Goal: Task Accomplishment & Management: Use online tool/utility

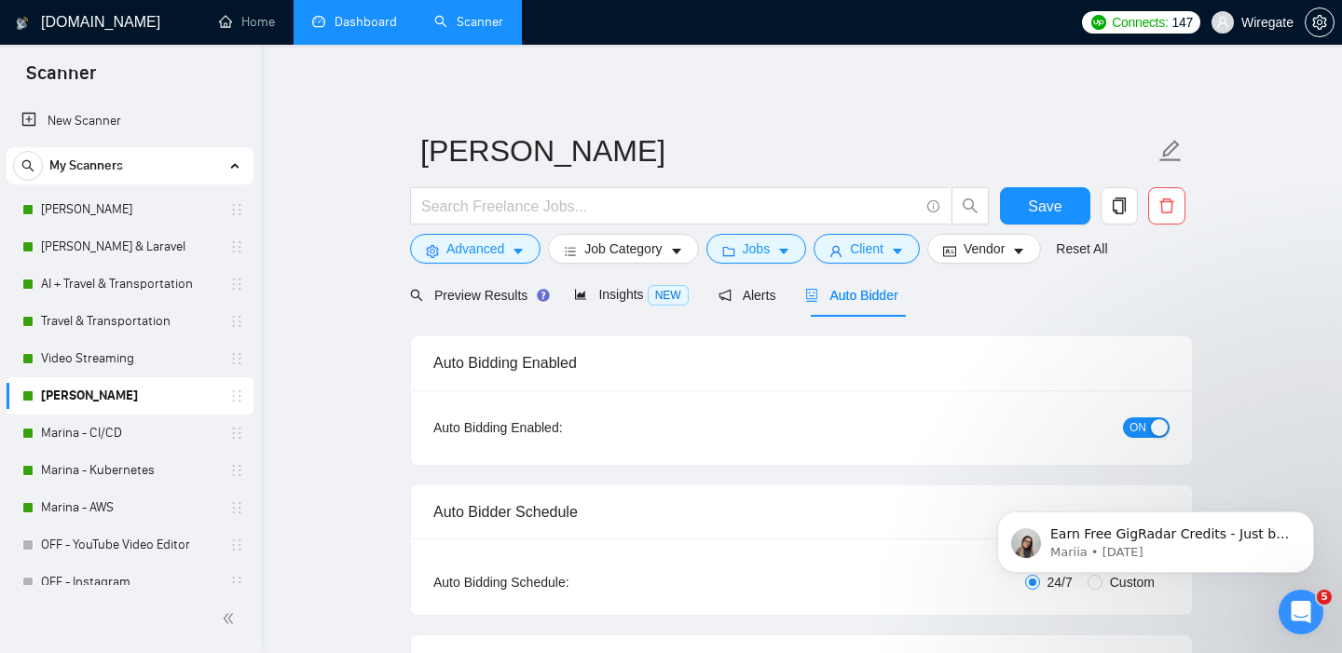
click at [340, 17] on link "Dashboard" at bounding box center [354, 22] width 85 height 16
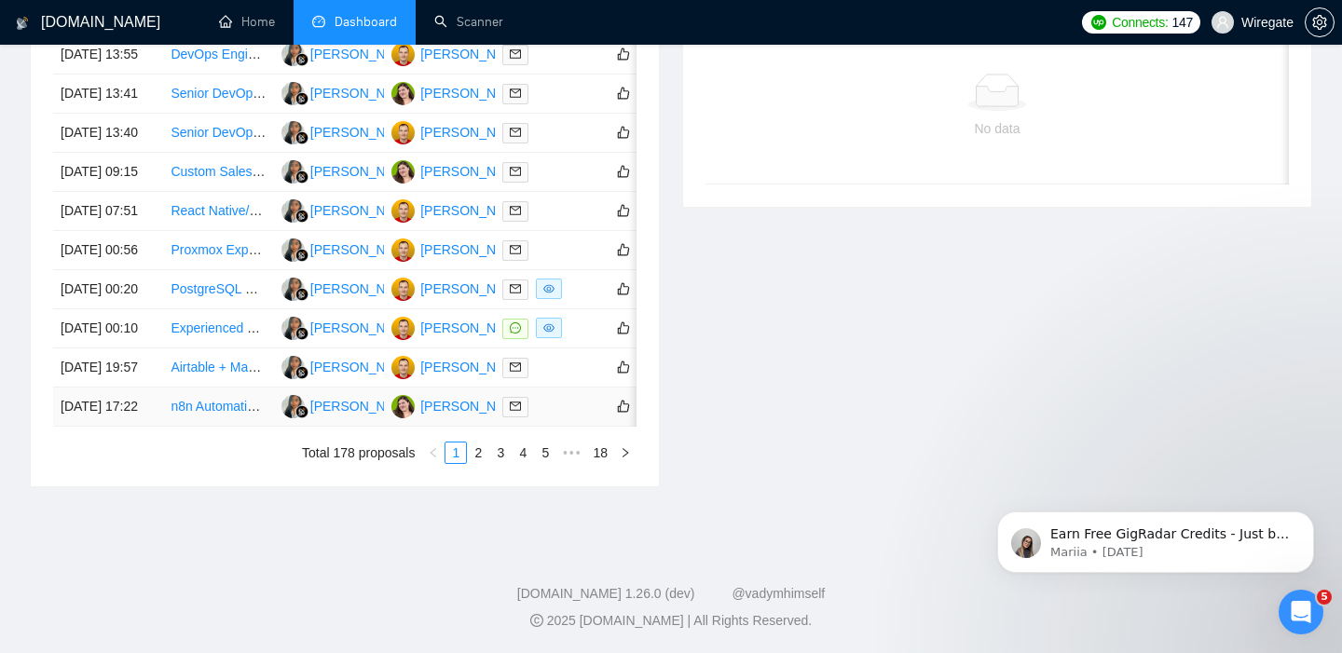
scroll to position [1021, 0]
click at [470, 449] on link "2" at bounding box center [478, 453] width 20 height 20
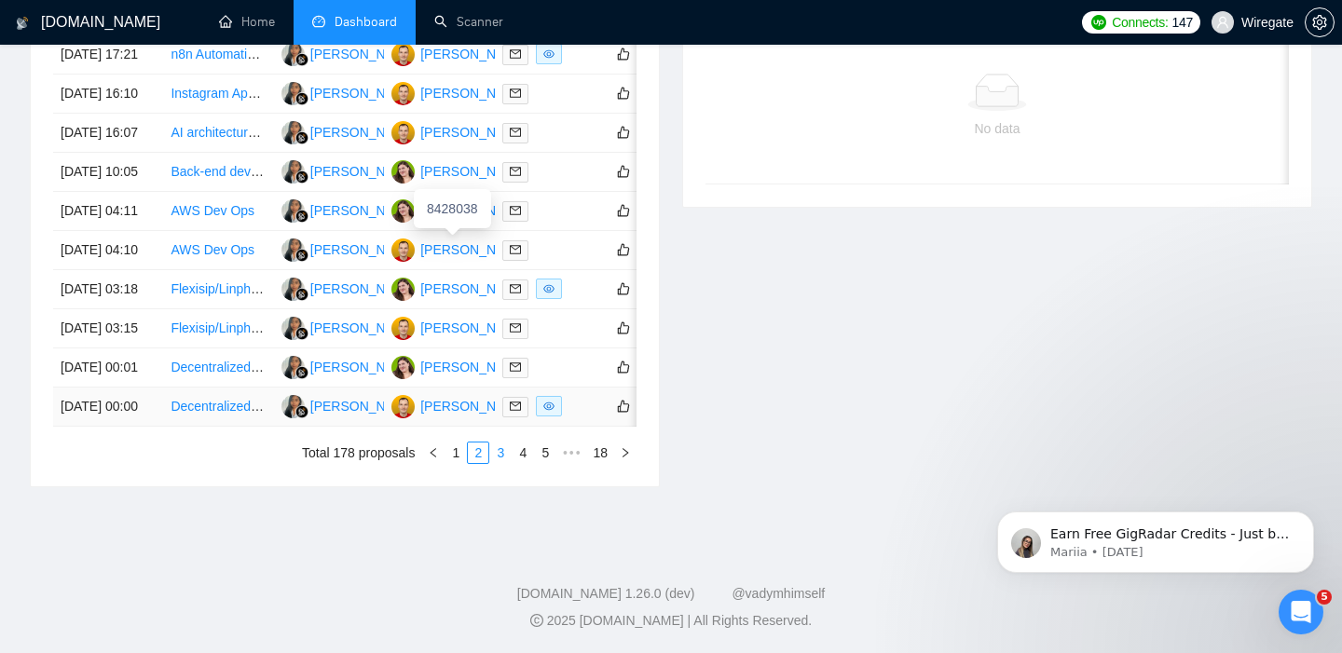
scroll to position [1021, 0]
click at [507, 447] on link "3" at bounding box center [500, 453] width 20 height 20
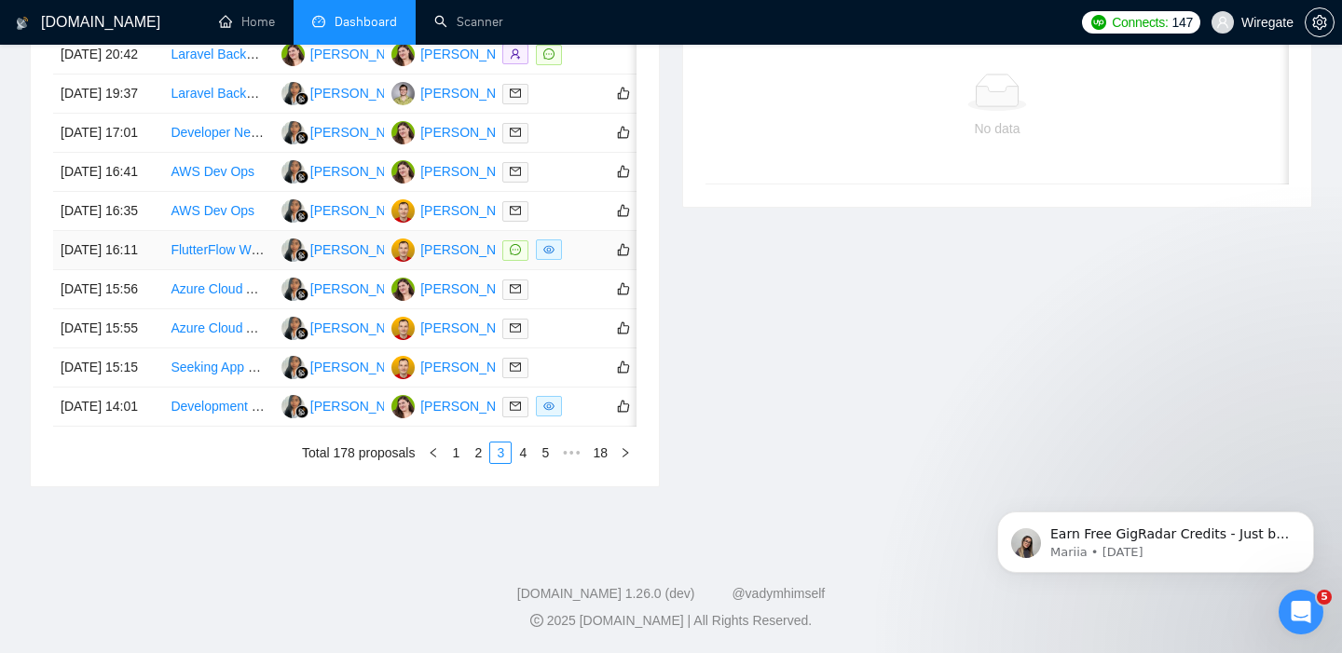
scroll to position [840, 0]
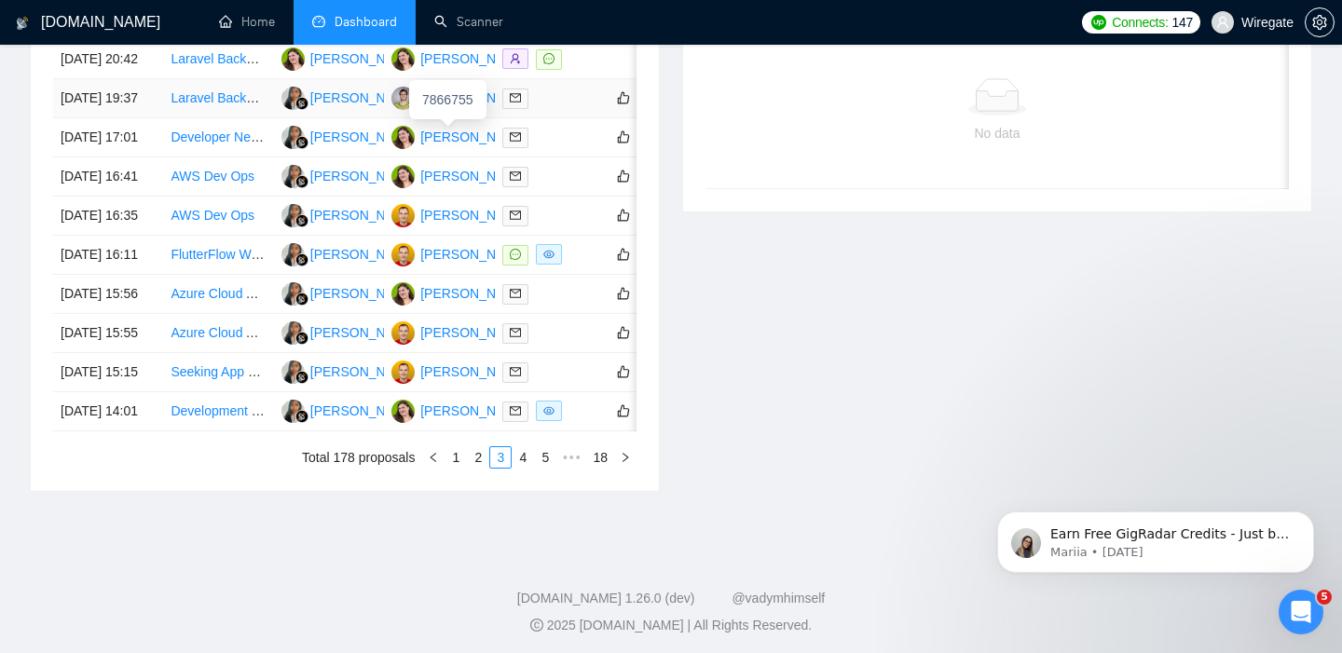
click at [435, 108] on div "Pavel Meshkov" at bounding box center [473, 98] width 107 height 20
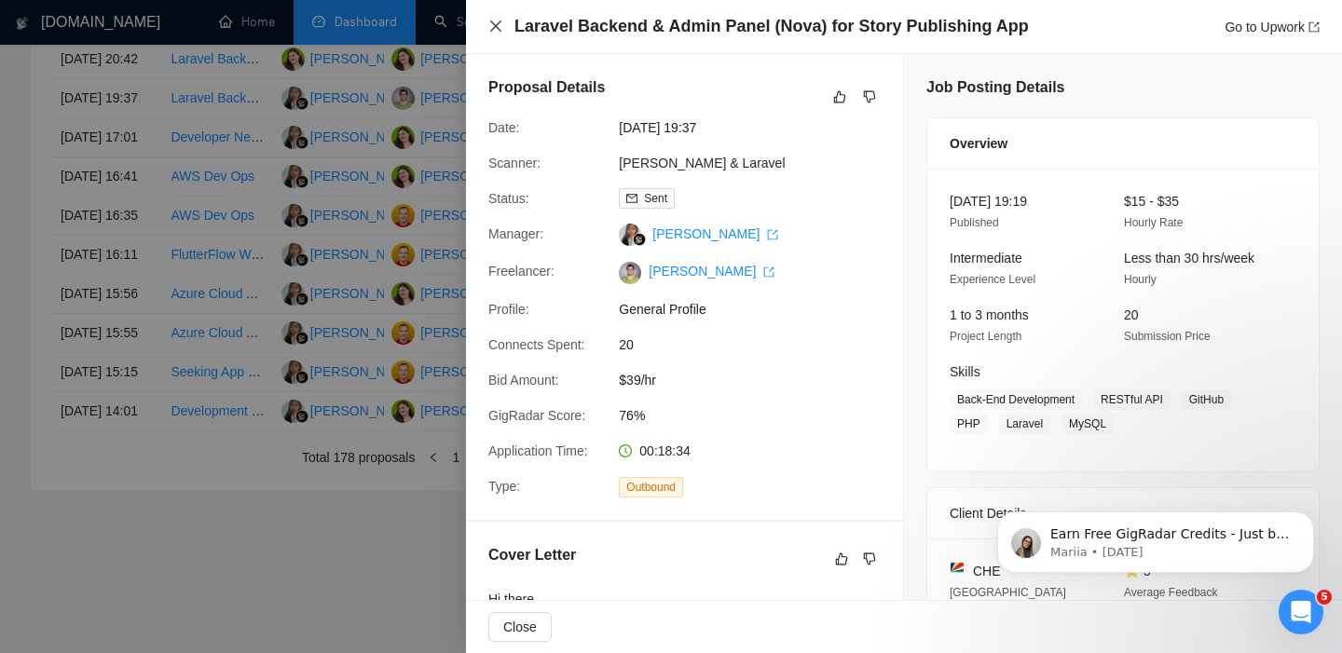
click at [498, 33] on icon "close" at bounding box center [495, 26] width 15 height 15
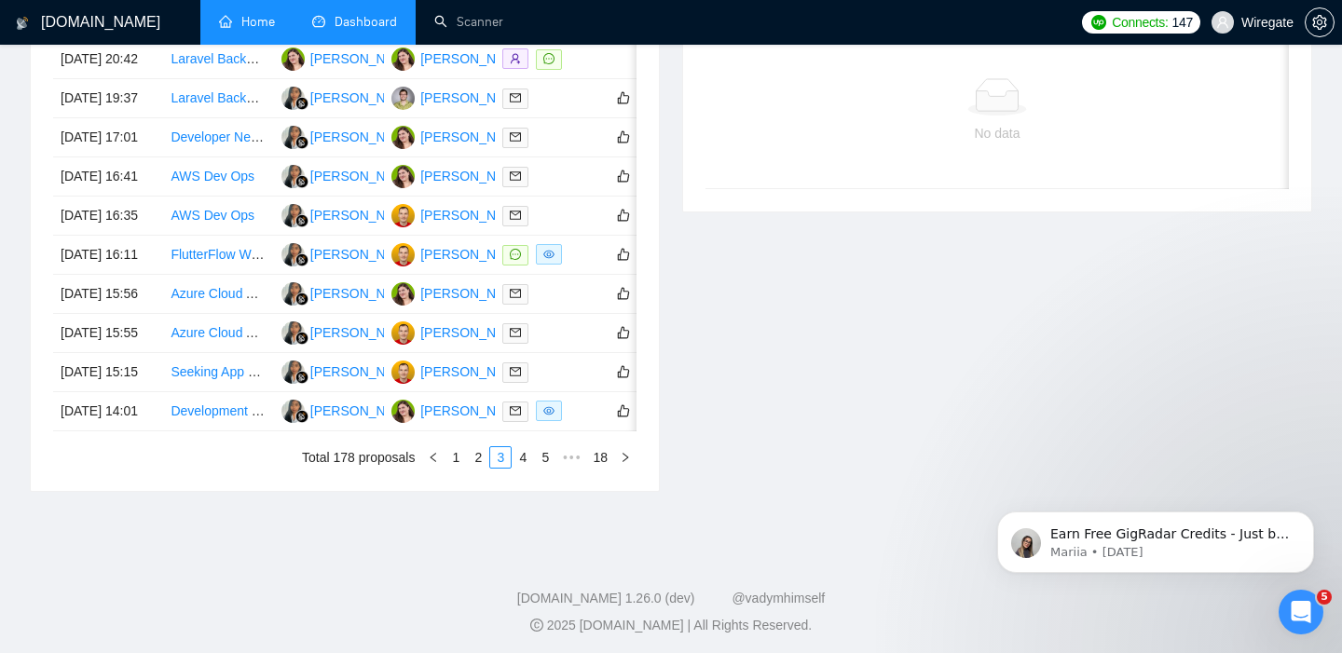
click at [245, 14] on link "Home" at bounding box center [247, 22] width 56 height 16
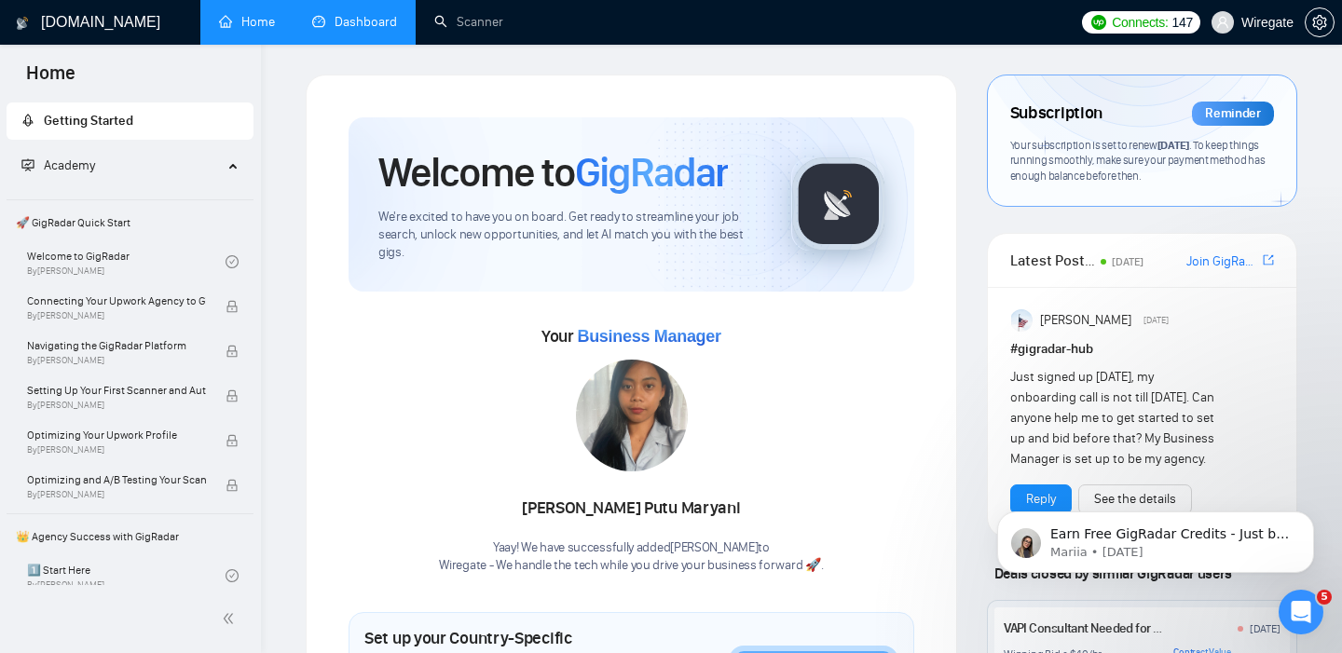
click at [362, 20] on link "Dashboard" at bounding box center [354, 22] width 85 height 16
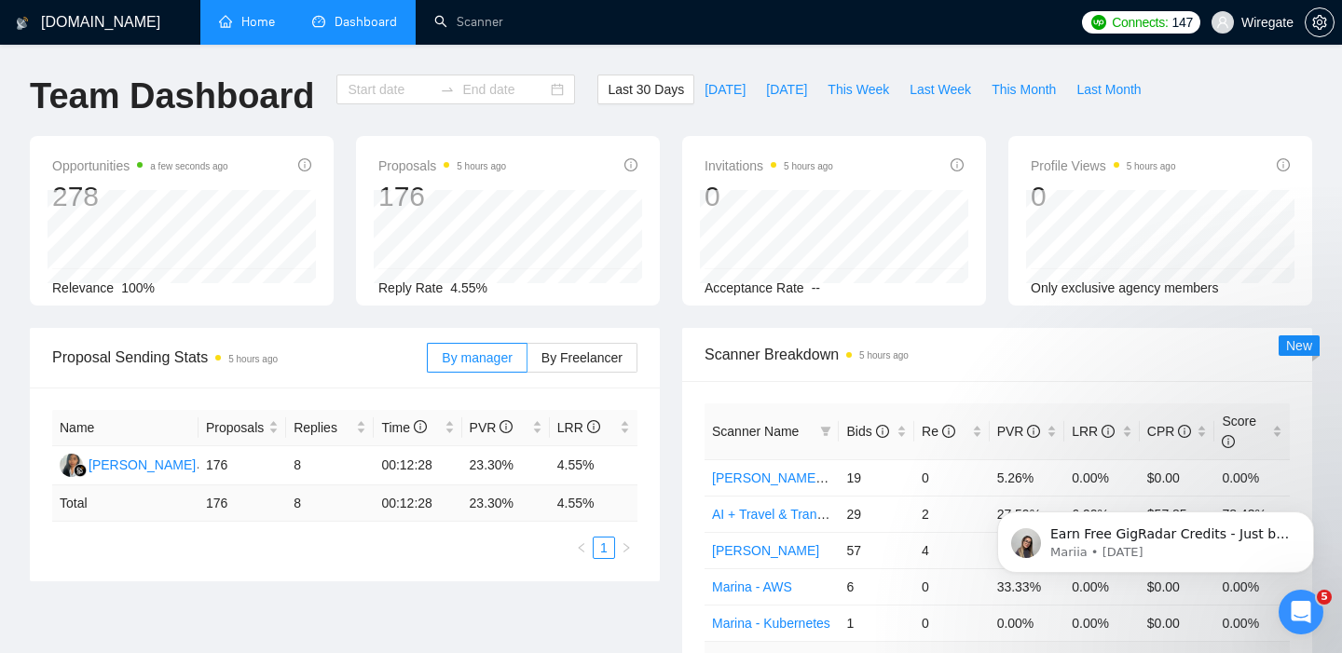
type input "2025-07-28"
type input "2025-08-27"
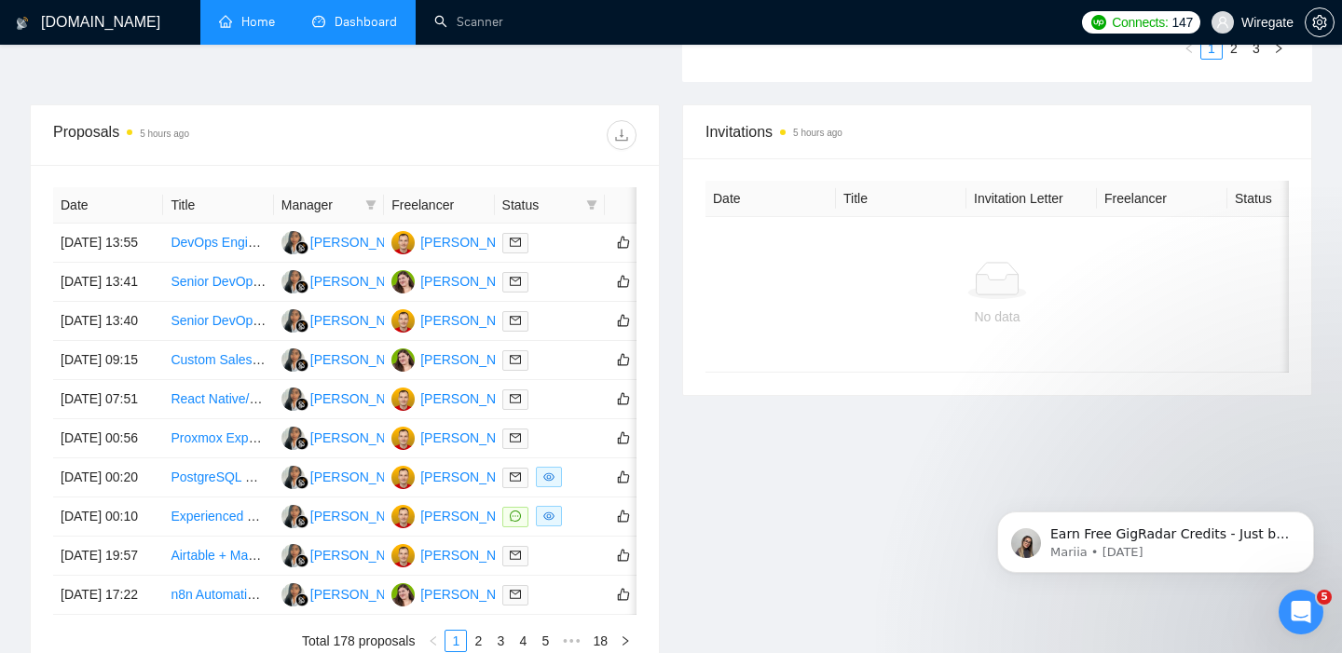
scroll to position [669, 0]
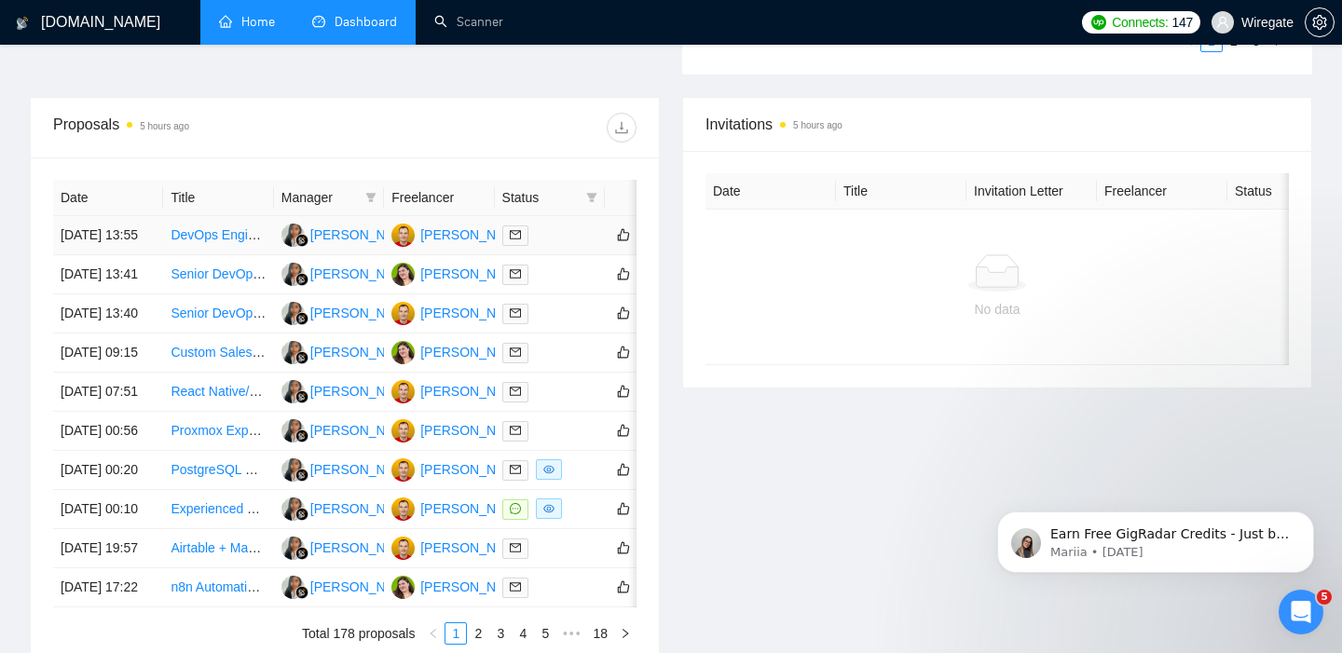
click at [116, 242] on td "27 Aug, 2025 13:55" at bounding box center [108, 235] width 110 height 39
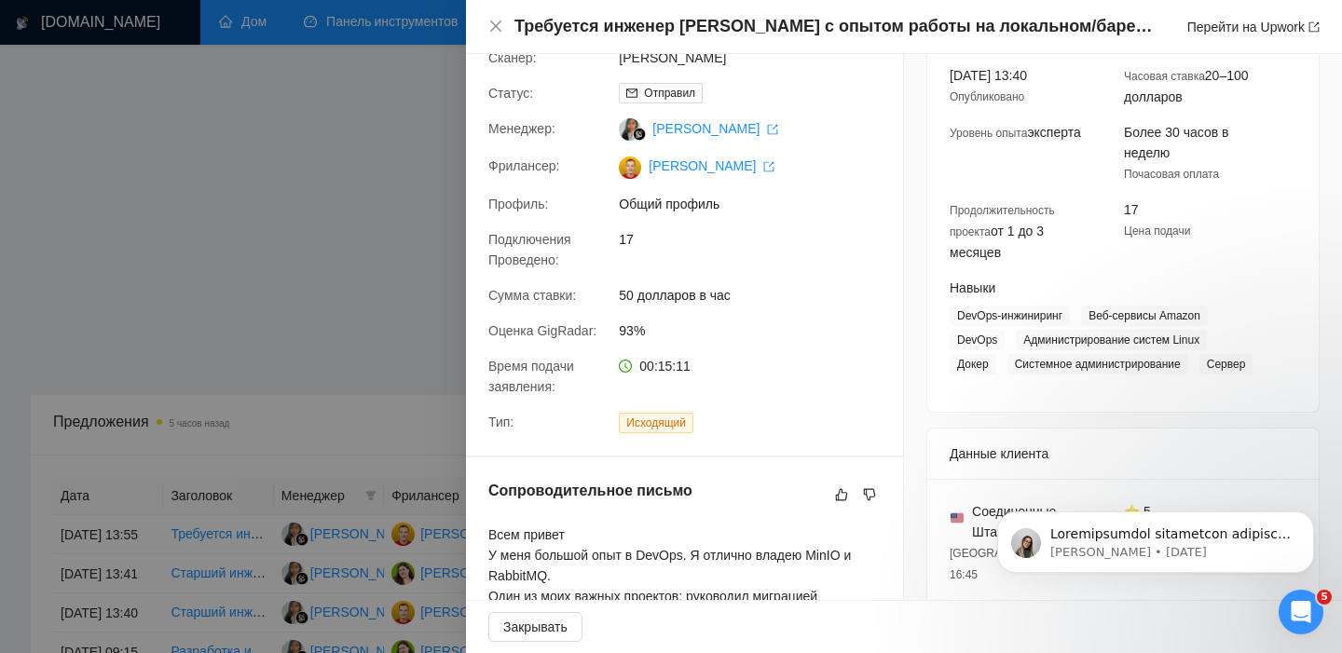
scroll to position [0, 0]
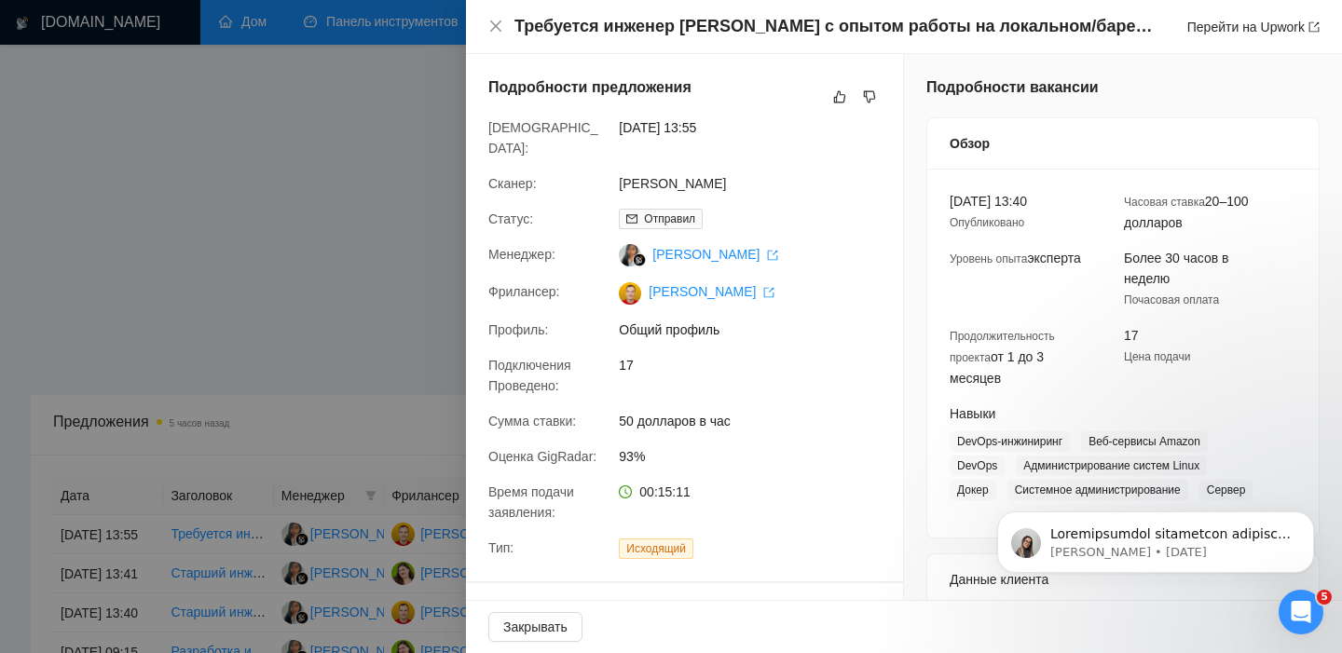
click at [222, 554] on div at bounding box center [671, 326] width 1342 height 653
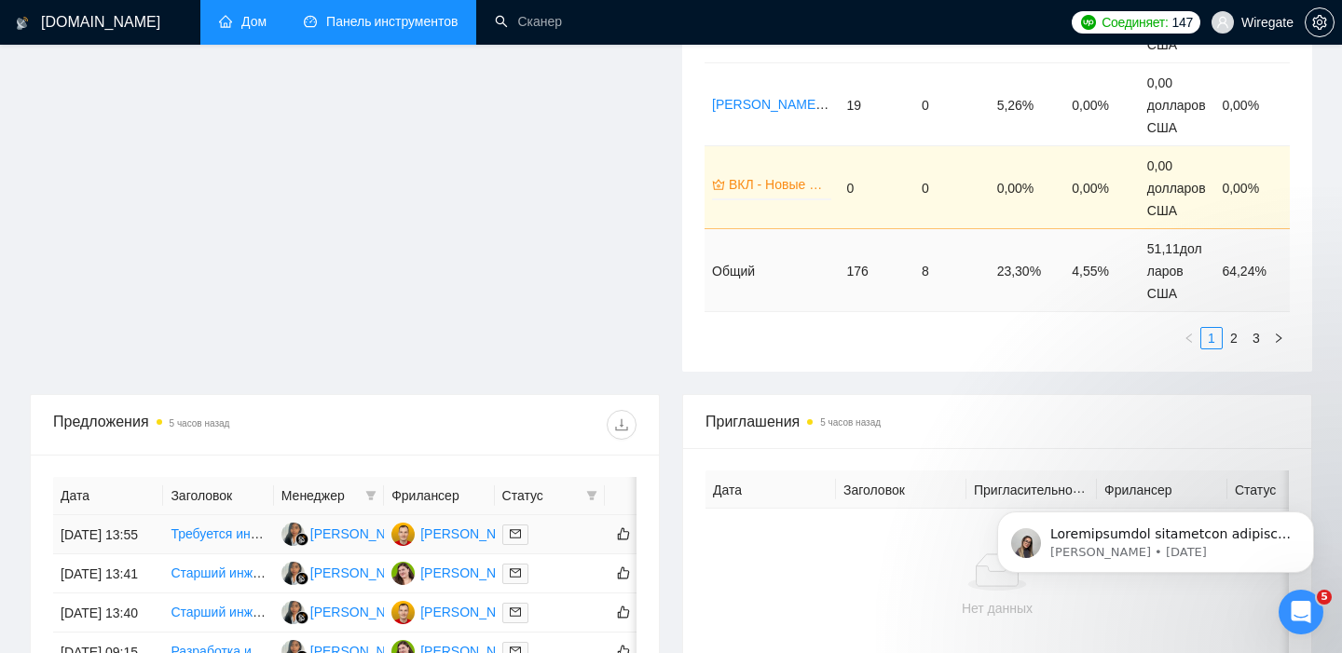
click at [208, 541] on font "Требуется инженер DevOps с опытом работы на локальном/баревом оборудовании" at bounding box center [455, 533] width 568 height 15
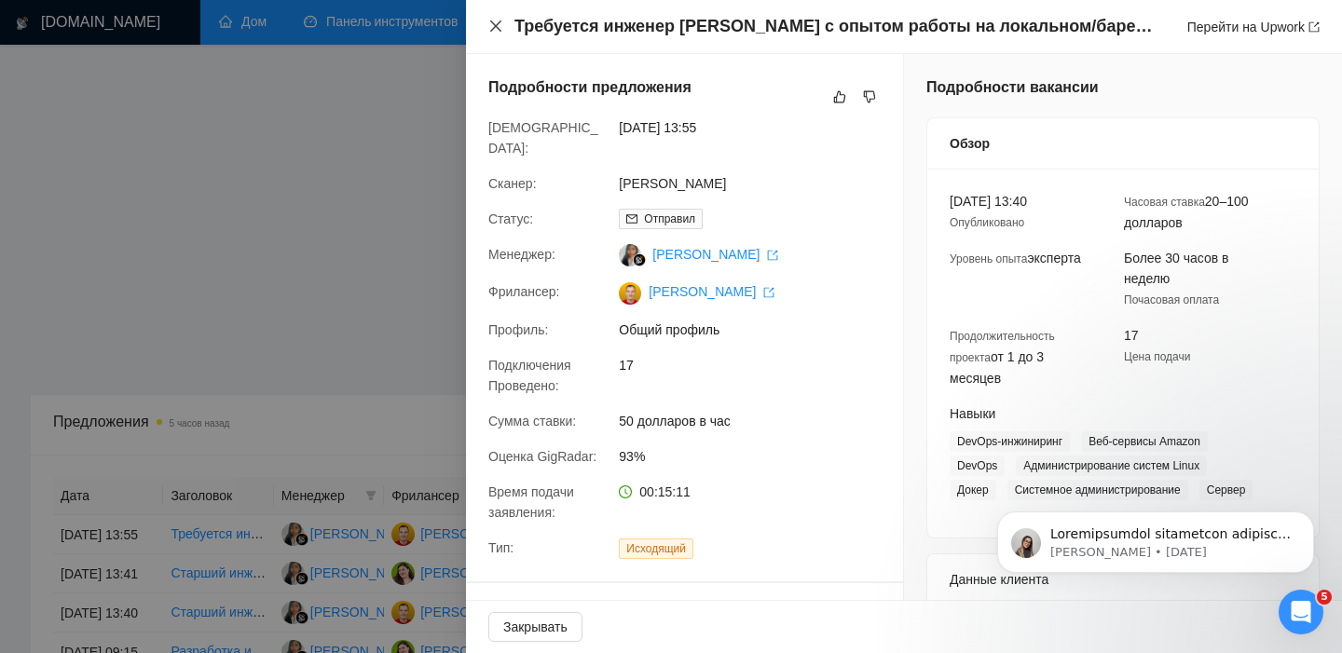
click at [494, 25] on icon "закрывать" at bounding box center [495, 25] width 11 height 11
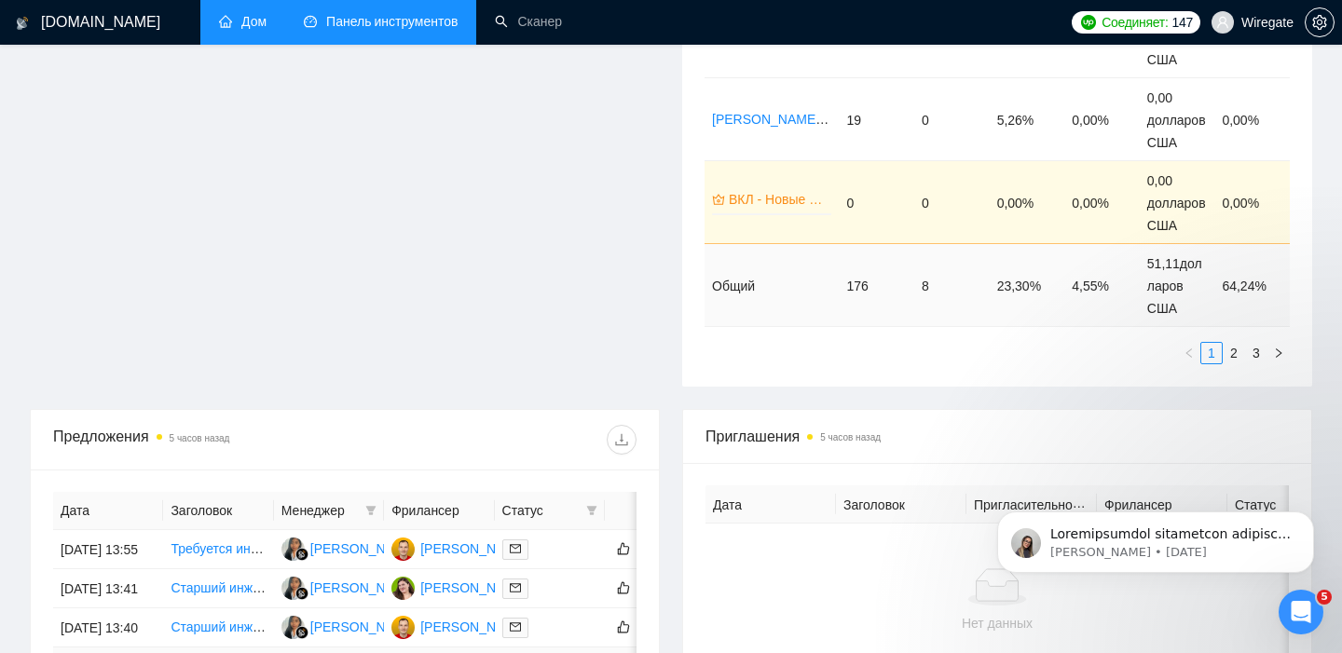
scroll to position [604, 0]
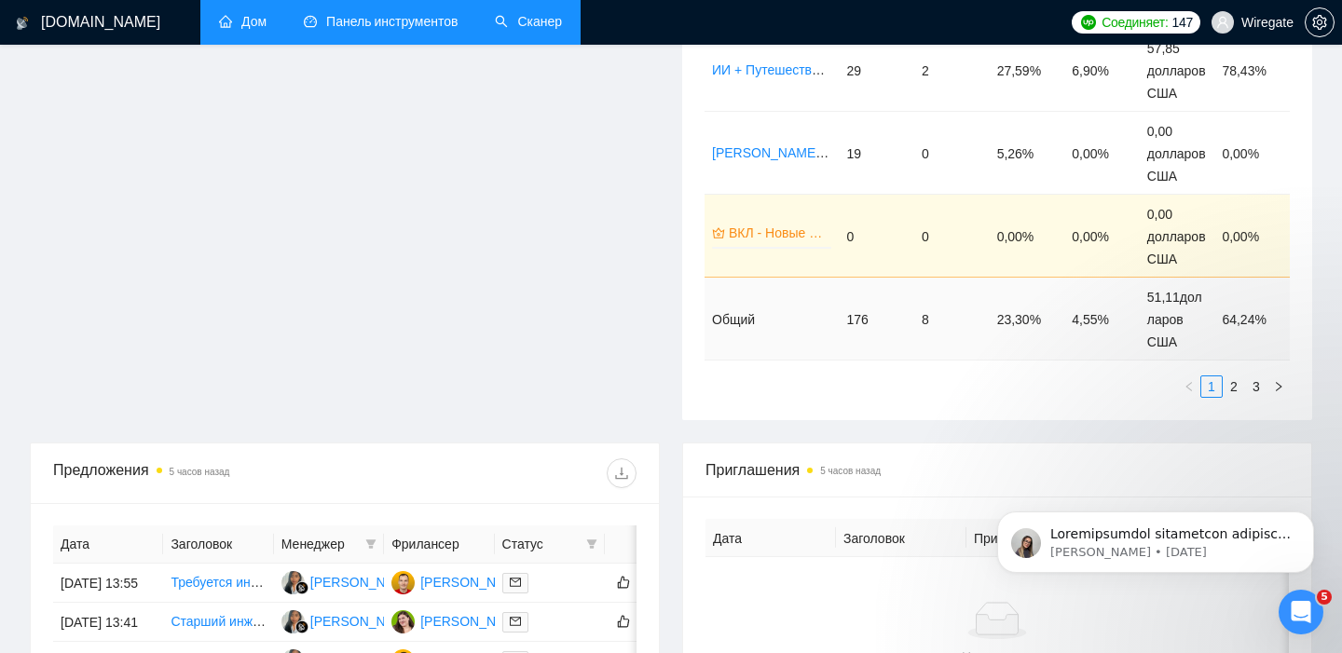
click at [527, 30] on link "Сканер" at bounding box center [528, 22] width 67 height 16
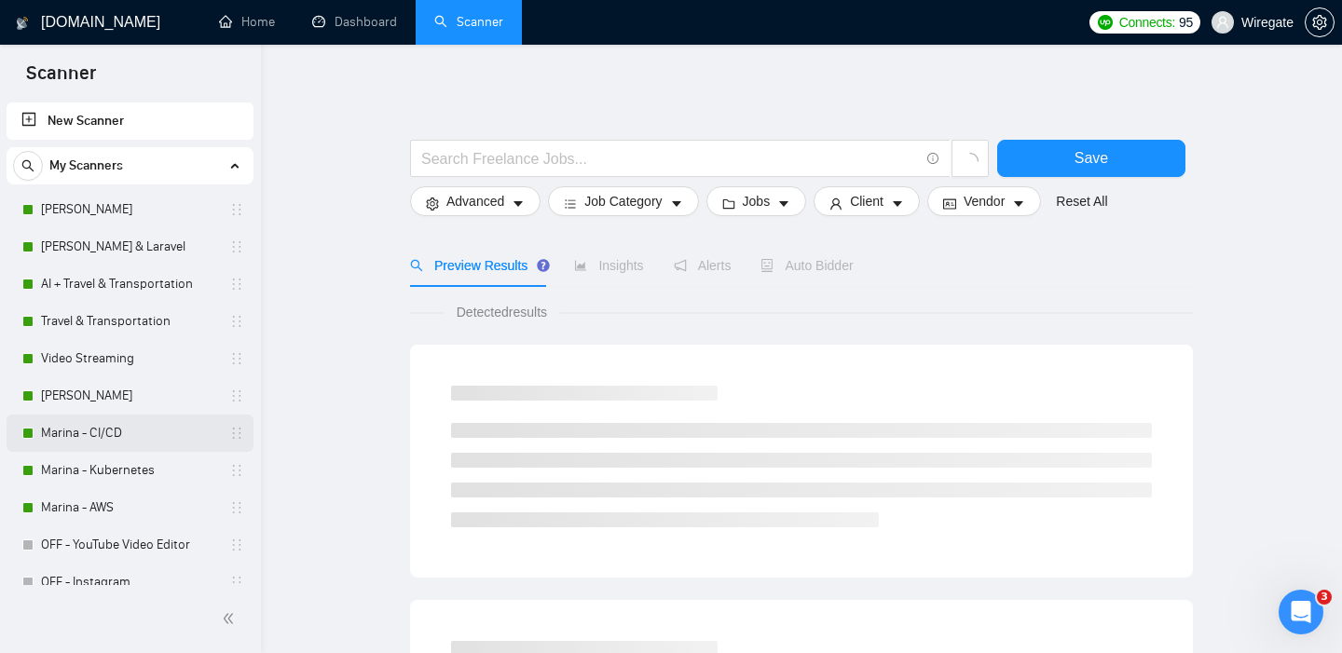
click at [74, 427] on link "Marina - CI/CD" at bounding box center [129, 433] width 177 height 37
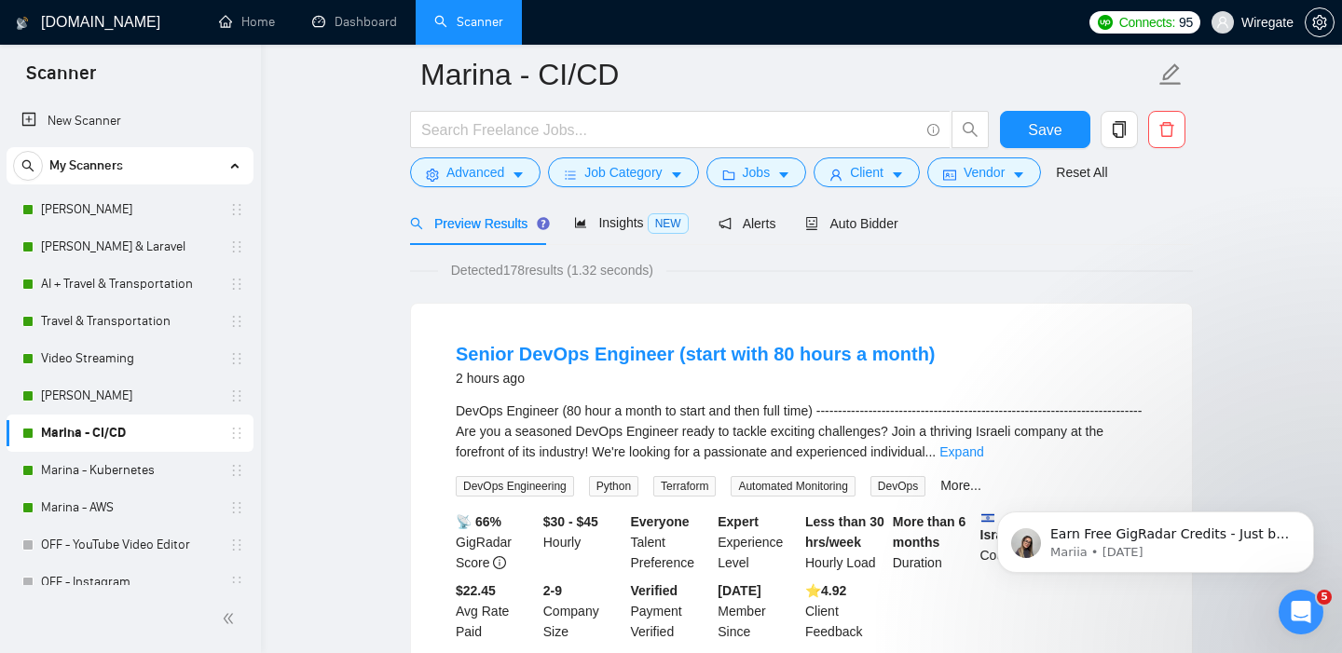
scroll to position [83, 0]
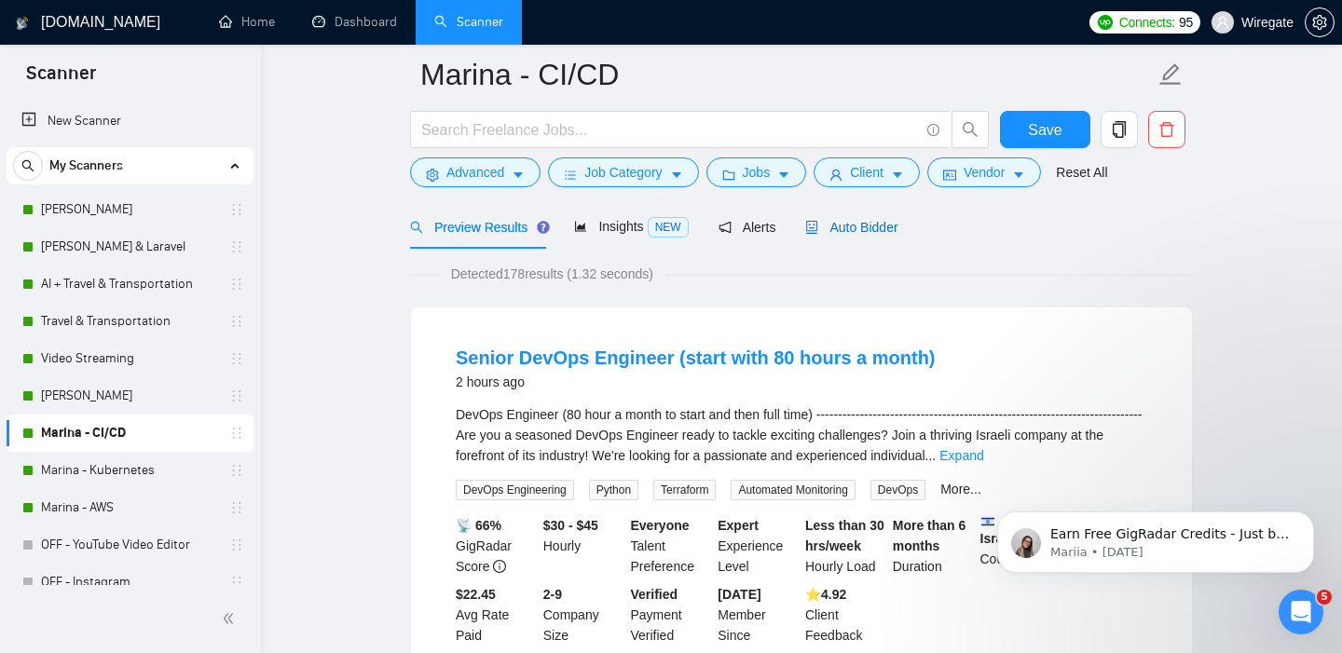
click at [854, 224] on span "Auto Bidder" at bounding box center [851, 227] width 92 height 15
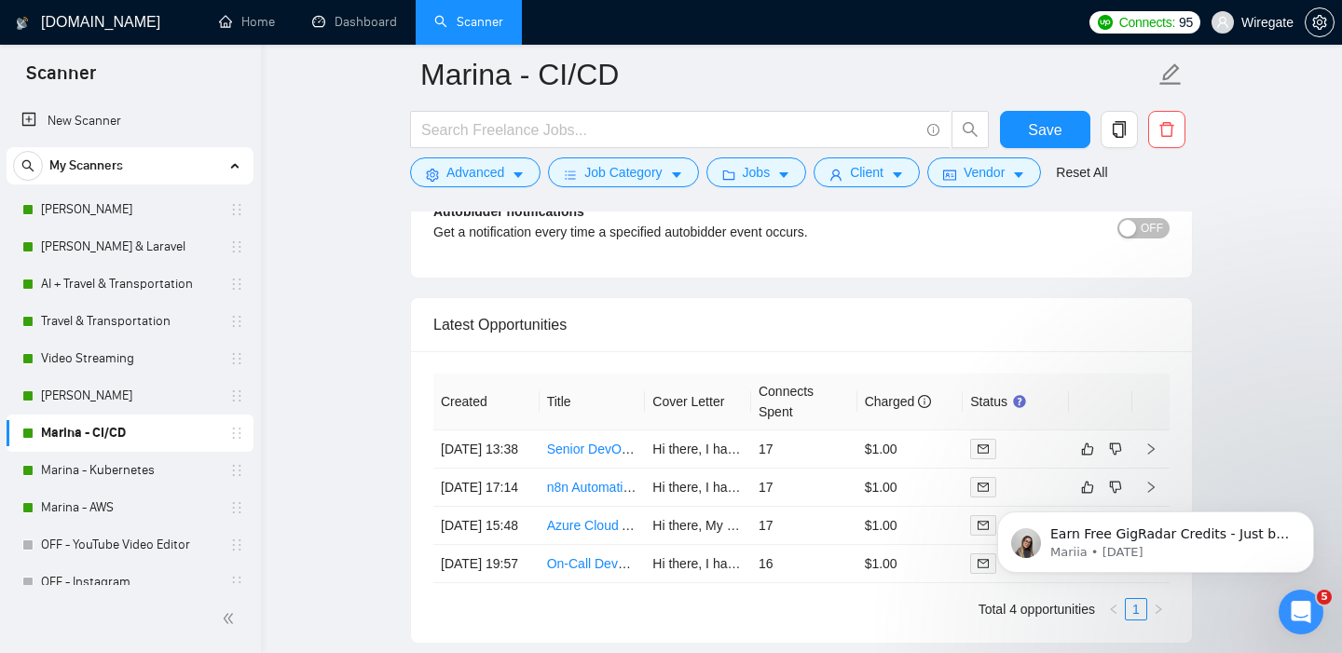
scroll to position [4569, 0]
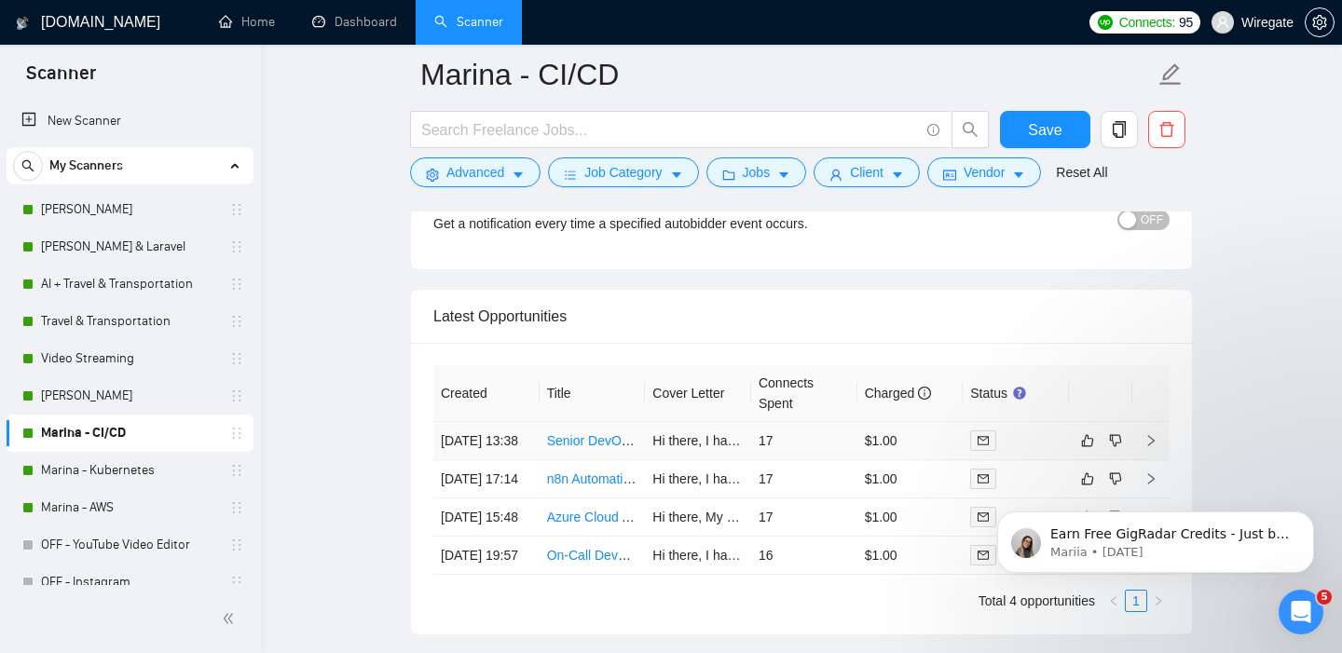
click at [471, 447] on td "27 Aug, 2025 13:38" at bounding box center [486, 441] width 106 height 38
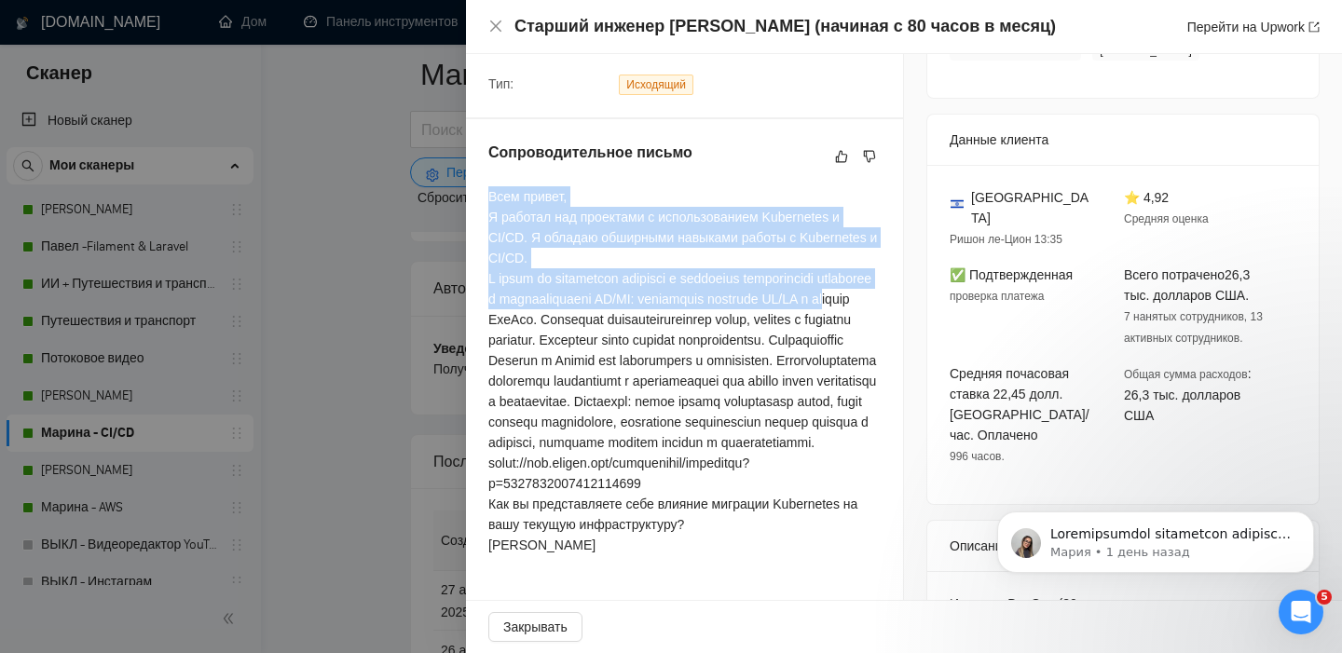
scroll to position [465, 0]
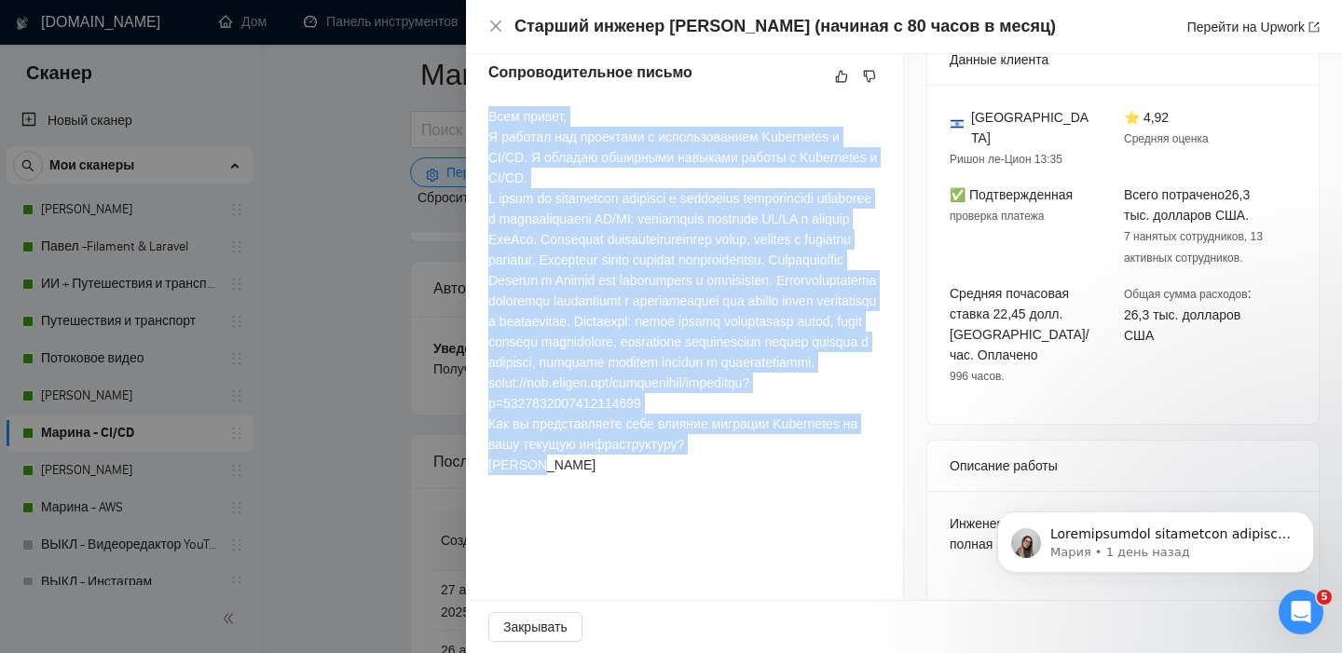
drag, startPoint x: 487, startPoint y: 247, endPoint x: 826, endPoint y: 583, distance: 477.0
click at [826, 475] on div "Всем привет, Я работал над проектами с использованием Kubernetes и CI/CD. Я обл…" at bounding box center [684, 290] width 392 height 369
copy div "Всем привет, Я работал над проектами с использованием Kubernetes и CI/CD. Я обл…"
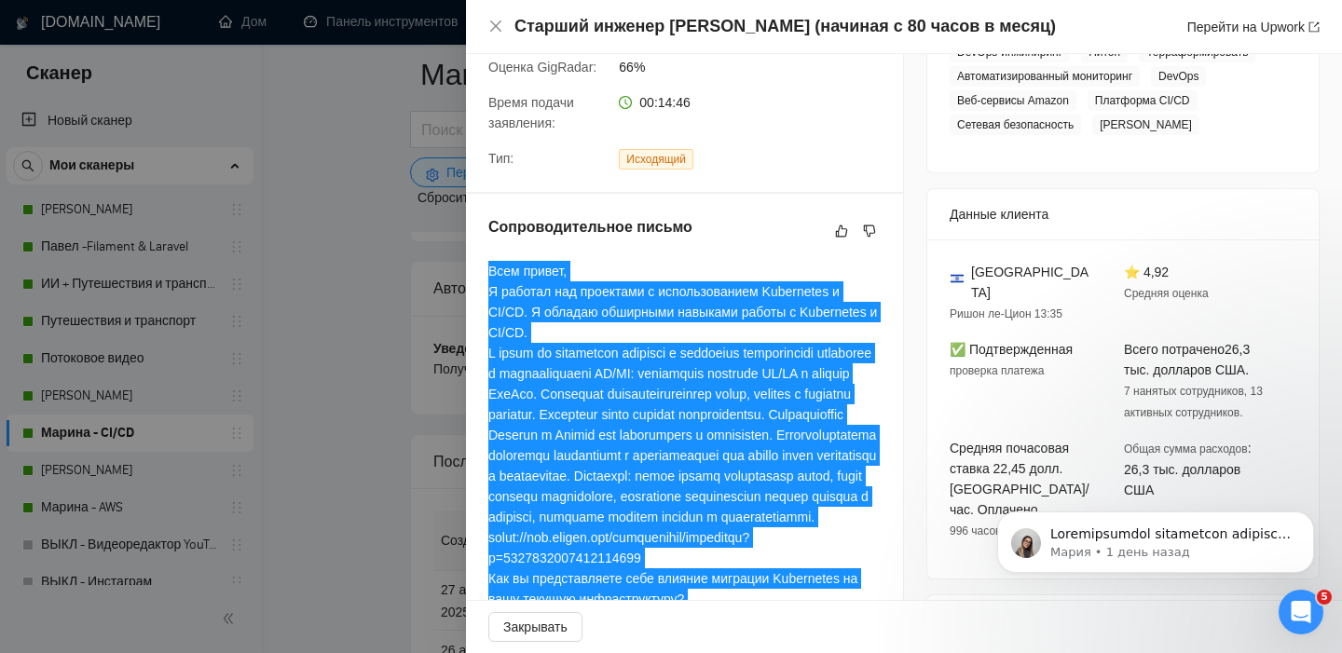
scroll to position [0, 0]
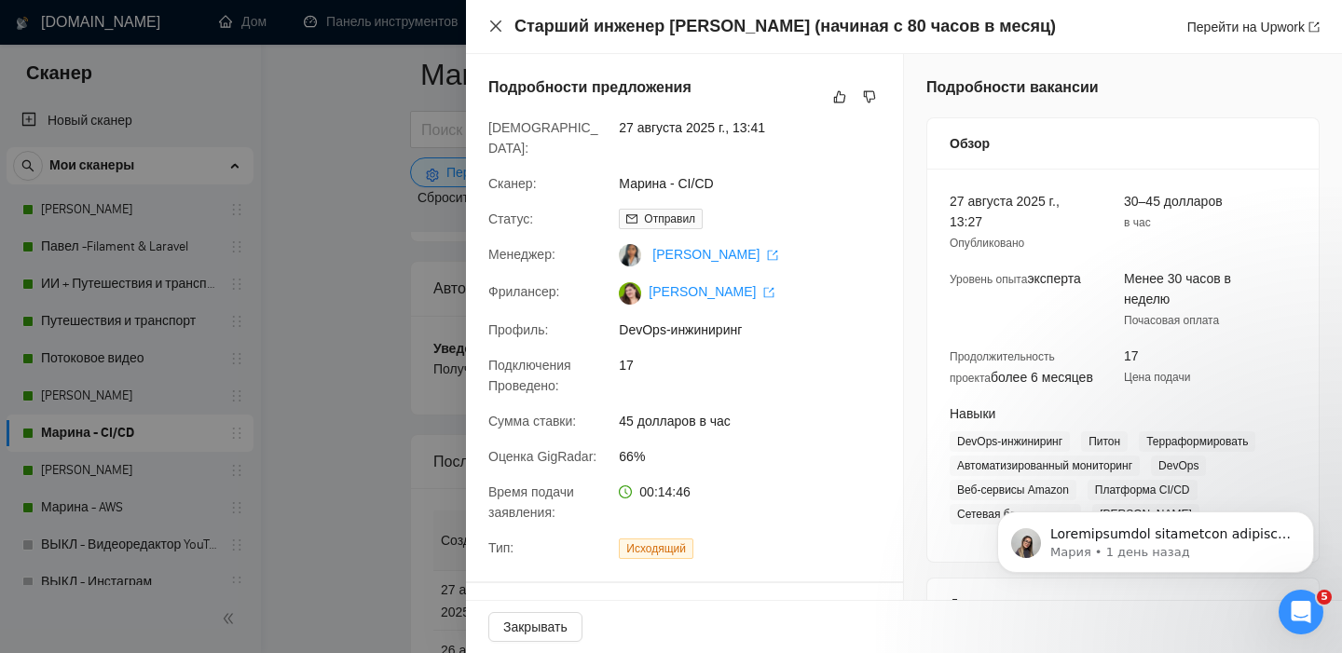
drag, startPoint x: 494, startPoint y: 24, endPoint x: 490, endPoint y: 43, distance: 19.0
click at [494, 24] on icon "закрывать" at bounding box center [495, 25] width 11 height 11
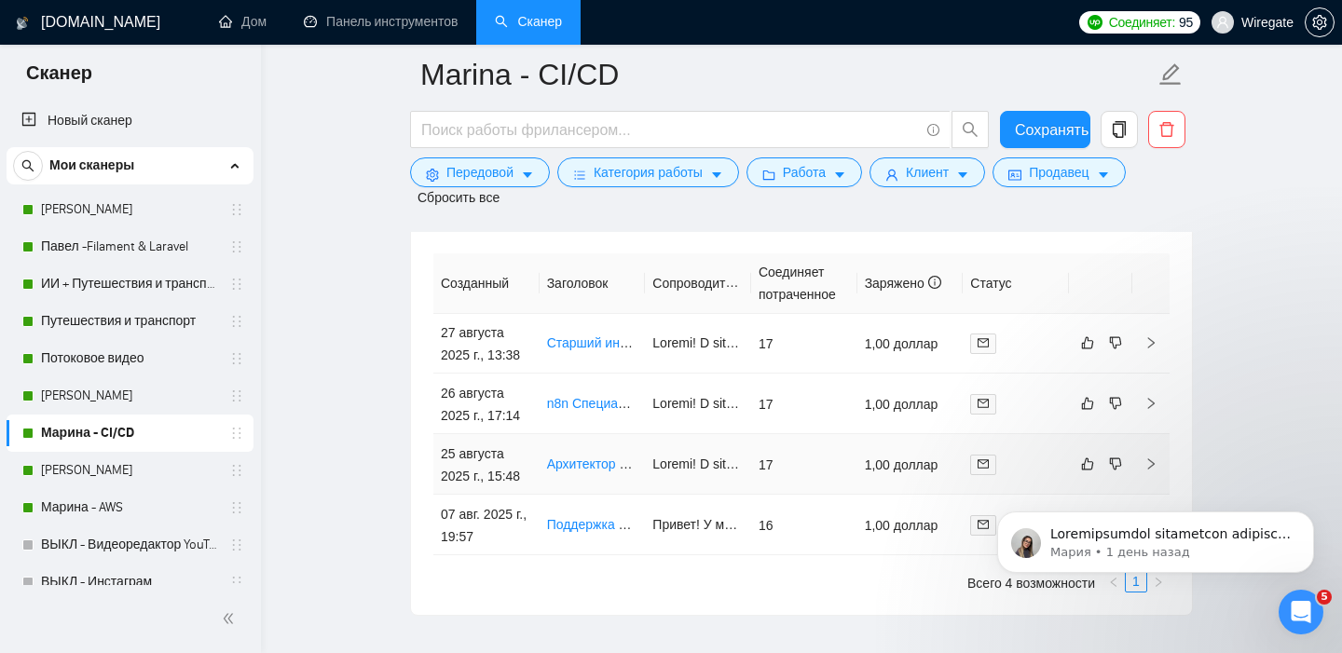
scroll to position [4829, 0]
click at [581, 469] on font "Архитектор облаков Azure с опытом работы с Terraform" at bounding box center [715, 461] width 336 height 15
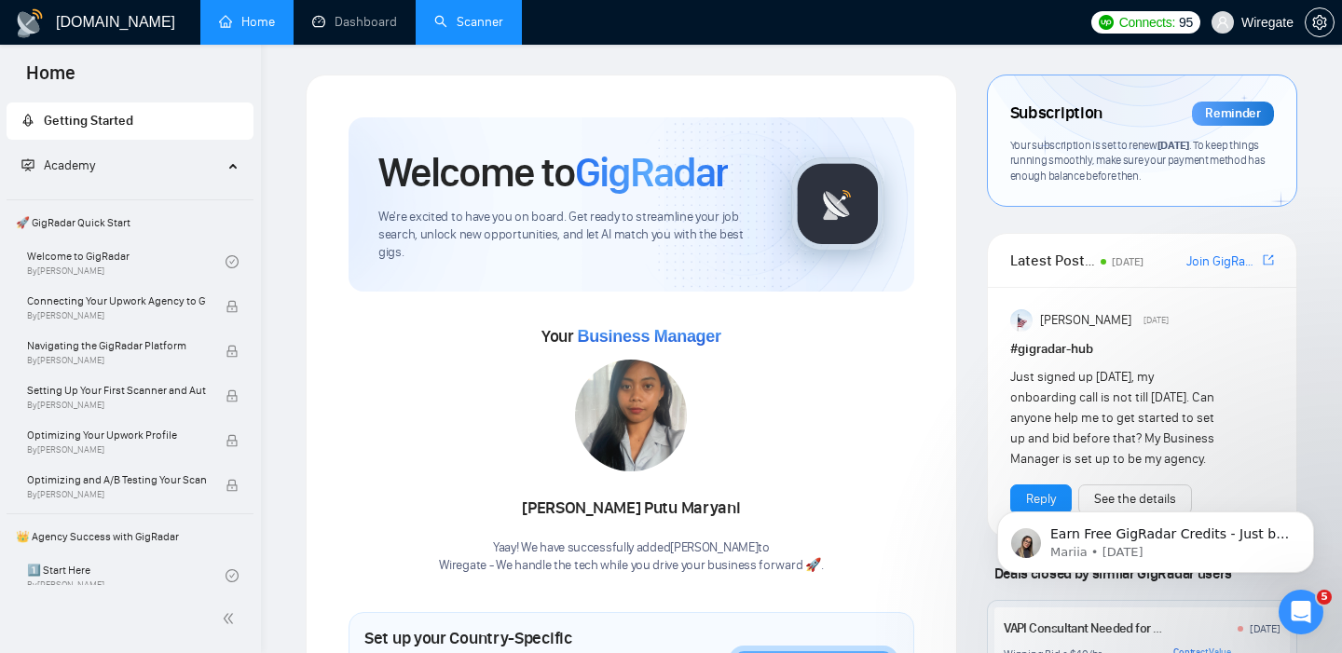
click at [481, 26] on link "Scanner" at bounding box center [468, 22] width 69 height 16
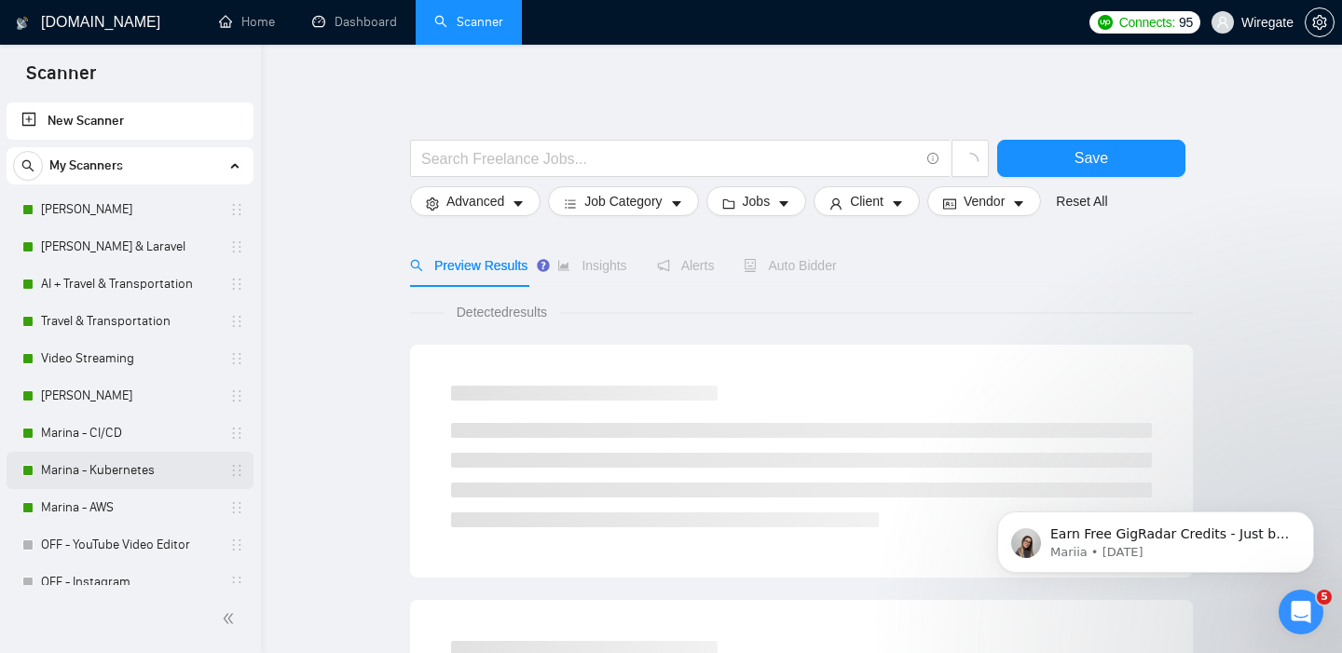
click at [58, 468] on link "Marina - Kubernetes" at bounding box center [129, 470] width 177 height 37
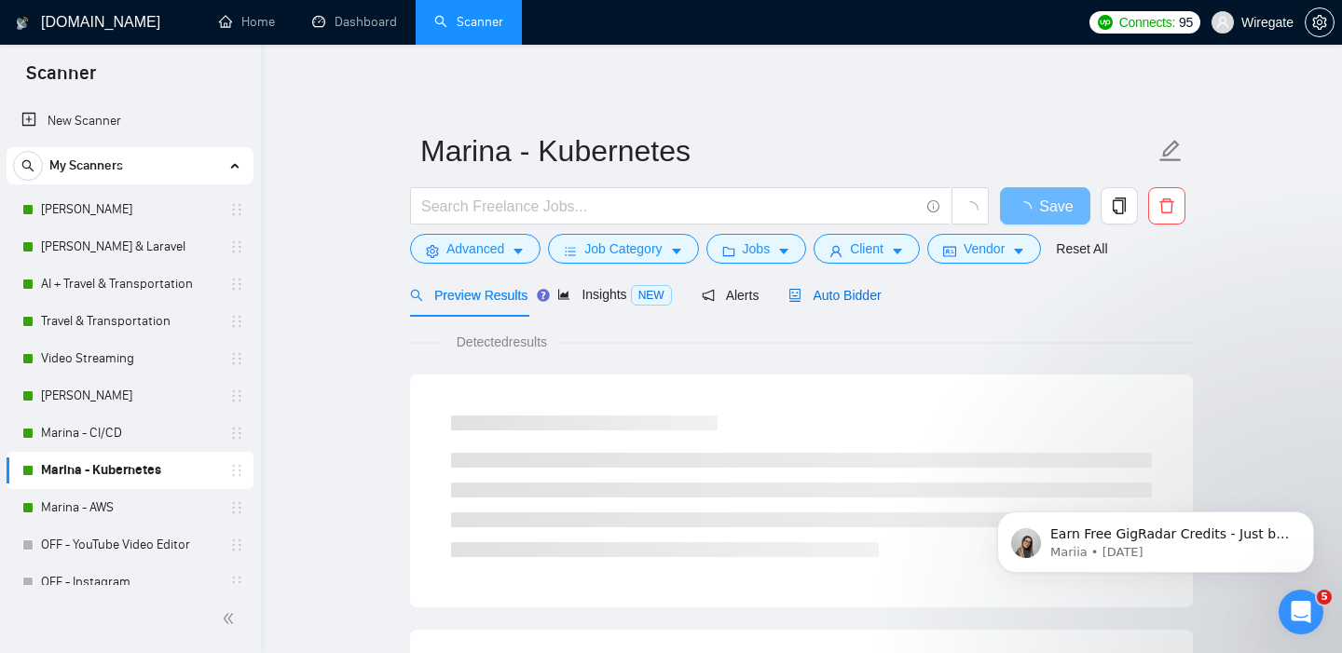
click at [835, 299] on span "Auto Bidder" at bounding box center [834, 295] width 92 height 15
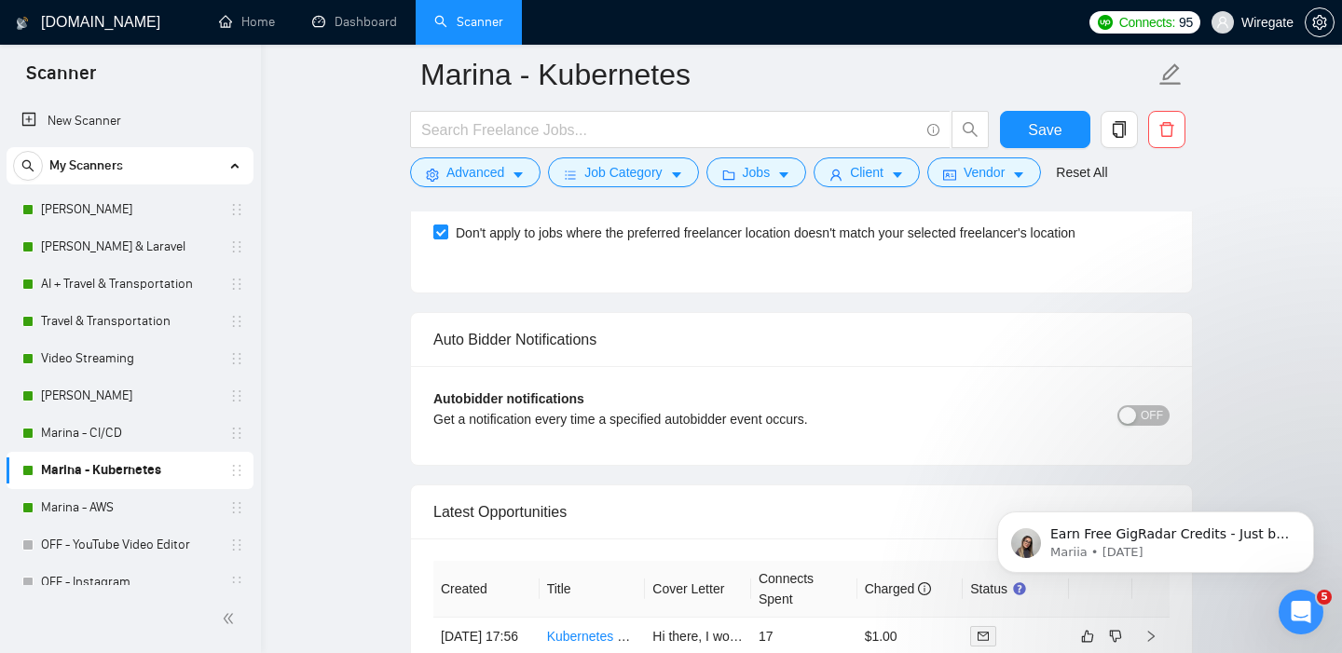
scroll to position [4598, 0]
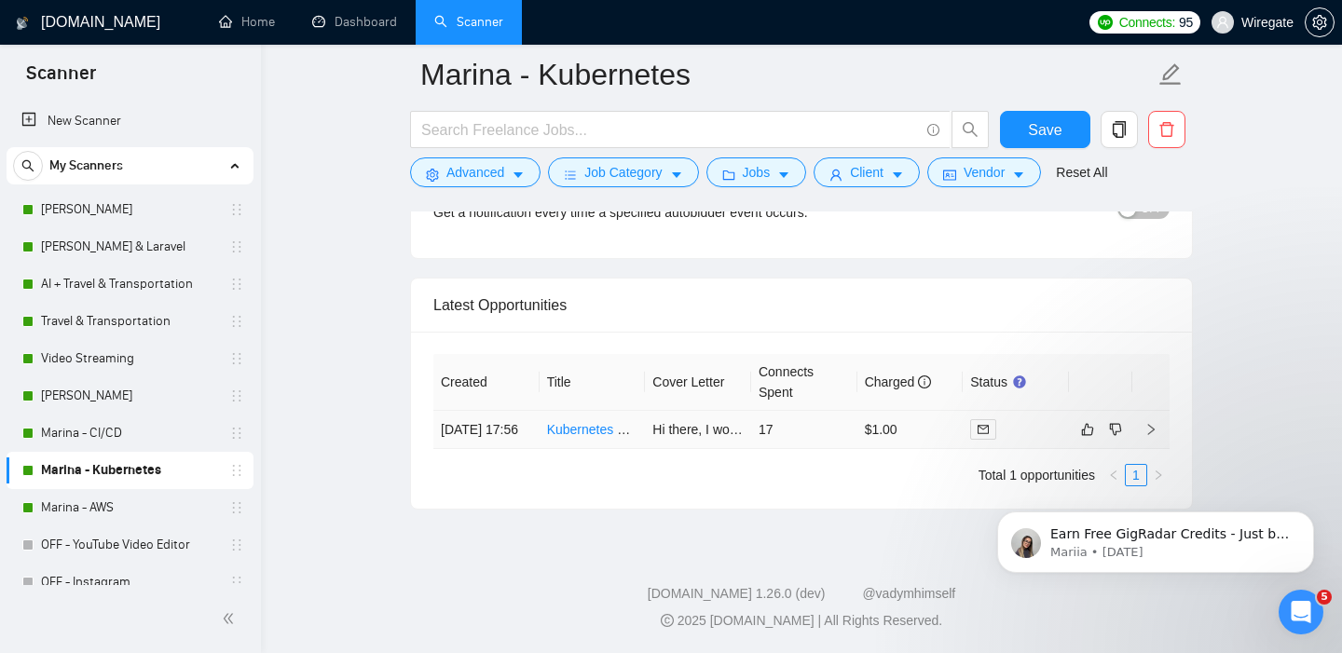
click at [485, 413] on td "09 Aug, 2025 17:56" at bounding box center [486, 430] width 106 height 38
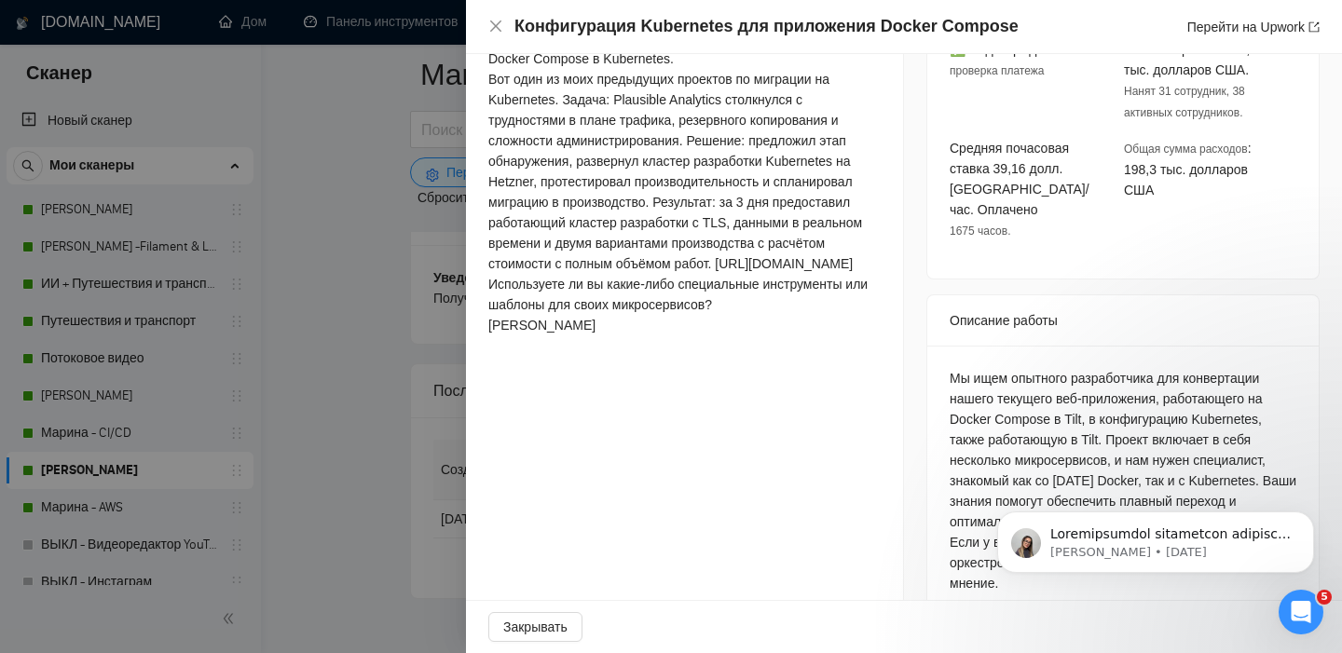
scroll to position [4666, 0]
click at [1309, 520] on icon "Отклонить уведомление" at bounding box center [1309, 517] width 10 height 10
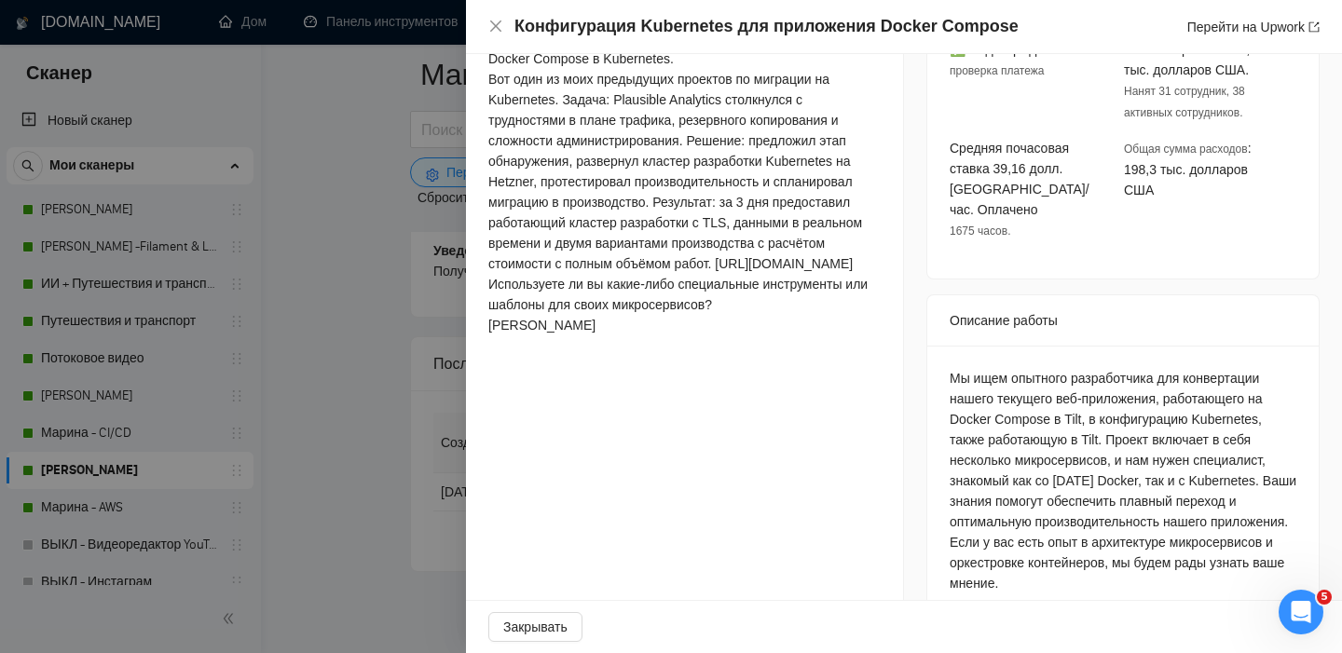
drag, startPoint x: 1192, startPoint y: 530, endPoint x: 935, endPoint y: 324, distance: 329.5
click at [935, 346] on div "Мы ищем опытного разработчика для конвертации нашего текущего веб-приложения, р…" at bounding box center [1122, 485] width 391 height 278
copy font "Мы ищем опытного разработчика для конвертации нашего текущего веб-приложения, р…"
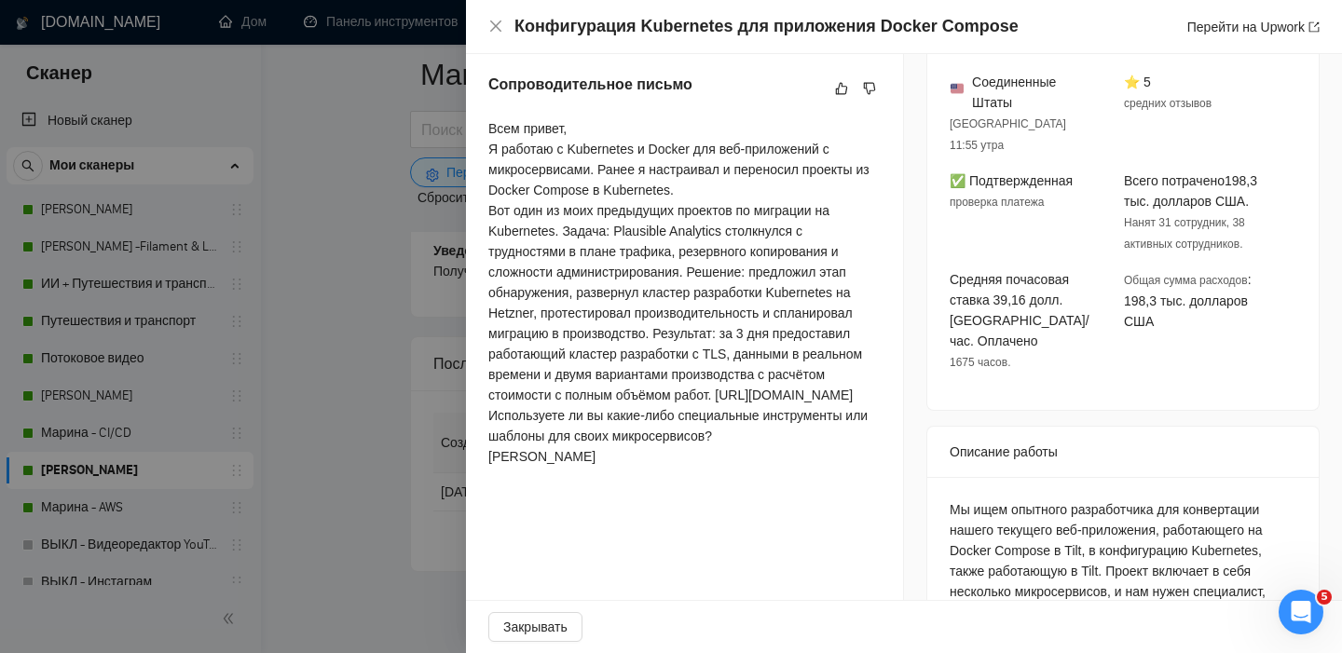
scroll to position [529, 0]
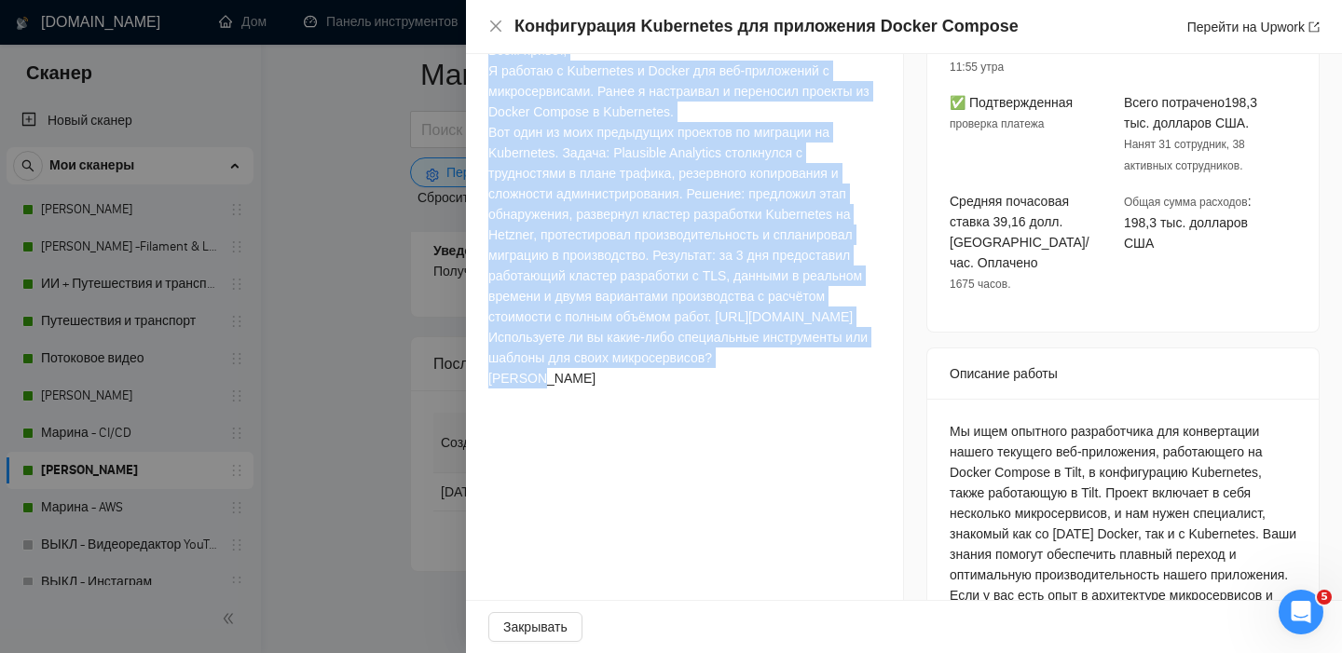
drag, startPoint x: 488, startPoint y: 131, endPoint x: 766, endPoint y: 495, distance: 457.3
click at [766, 389] on div "Всем привет, Я работаю с Kubernetes и Docker для веб-приложений с микросервисам…" at bounding box center [684, 214] width 392 height 348
copy div "Всем привет, Я работаю с Kubernetes и Docker для веб-приложений с микросервисам…"
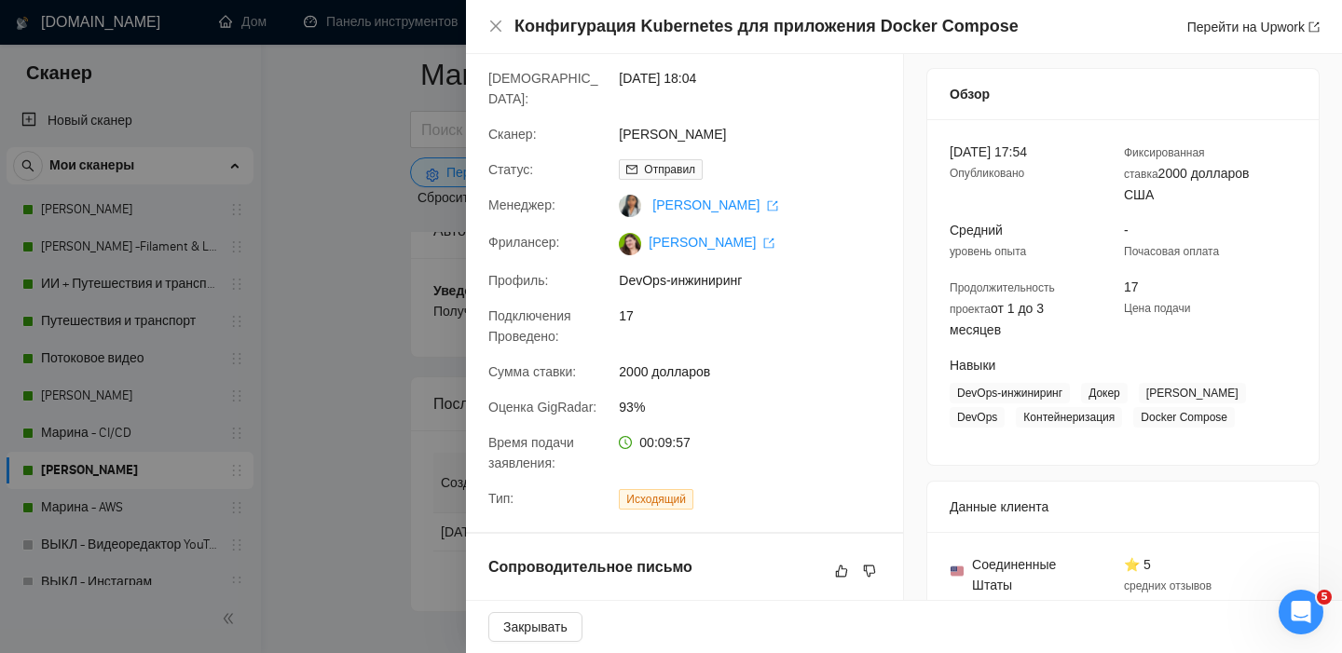
scroll to position [0, 0]
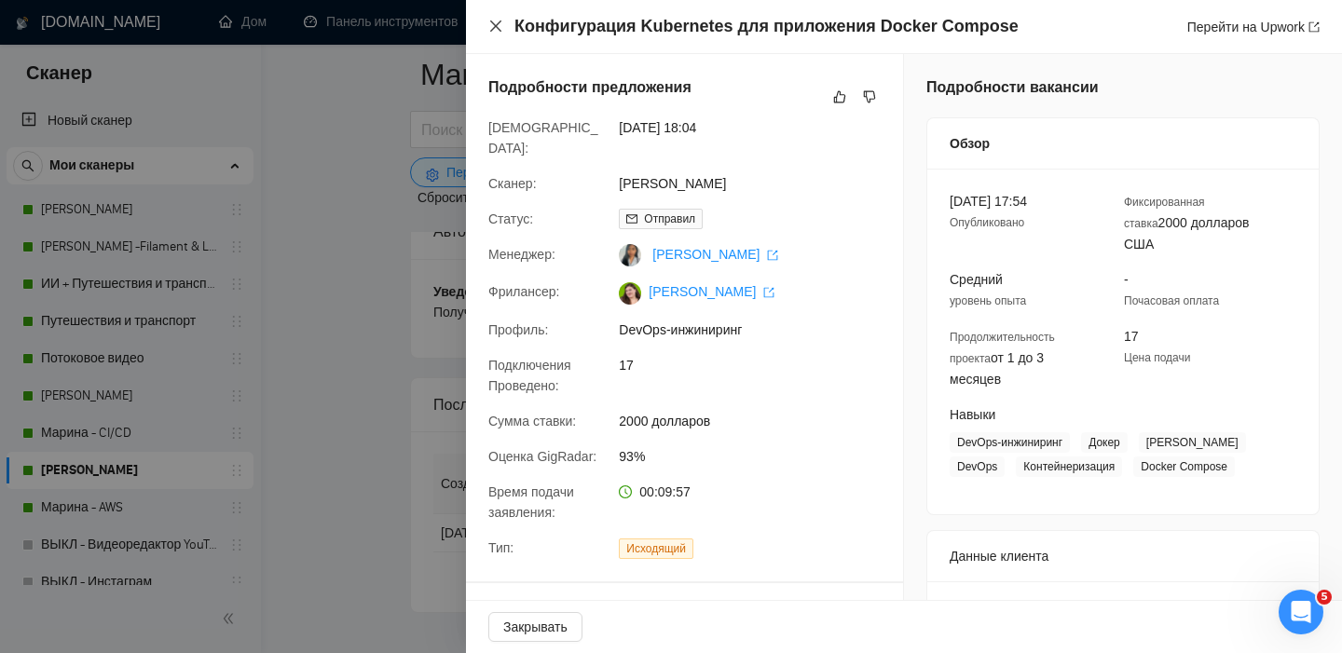
click at [493, 32] on icon "закрывать" at bounding box center [495, 26] width 15 height 15
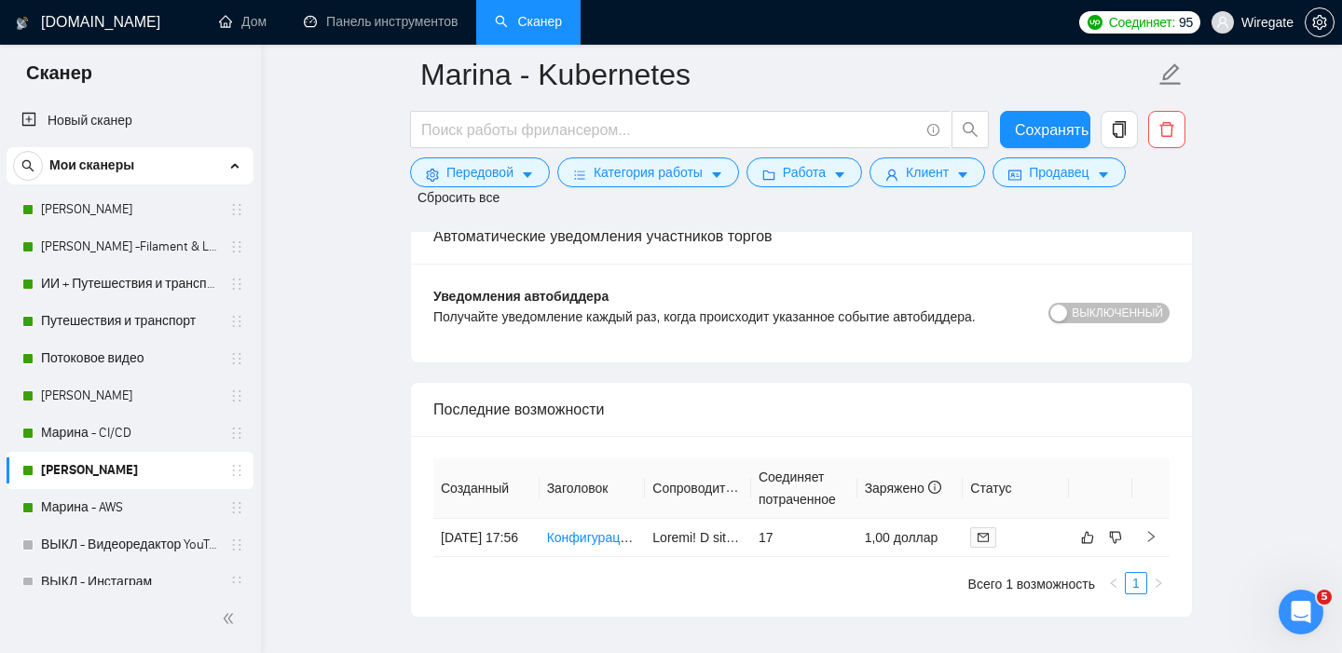
scroll to position [4771, 0]
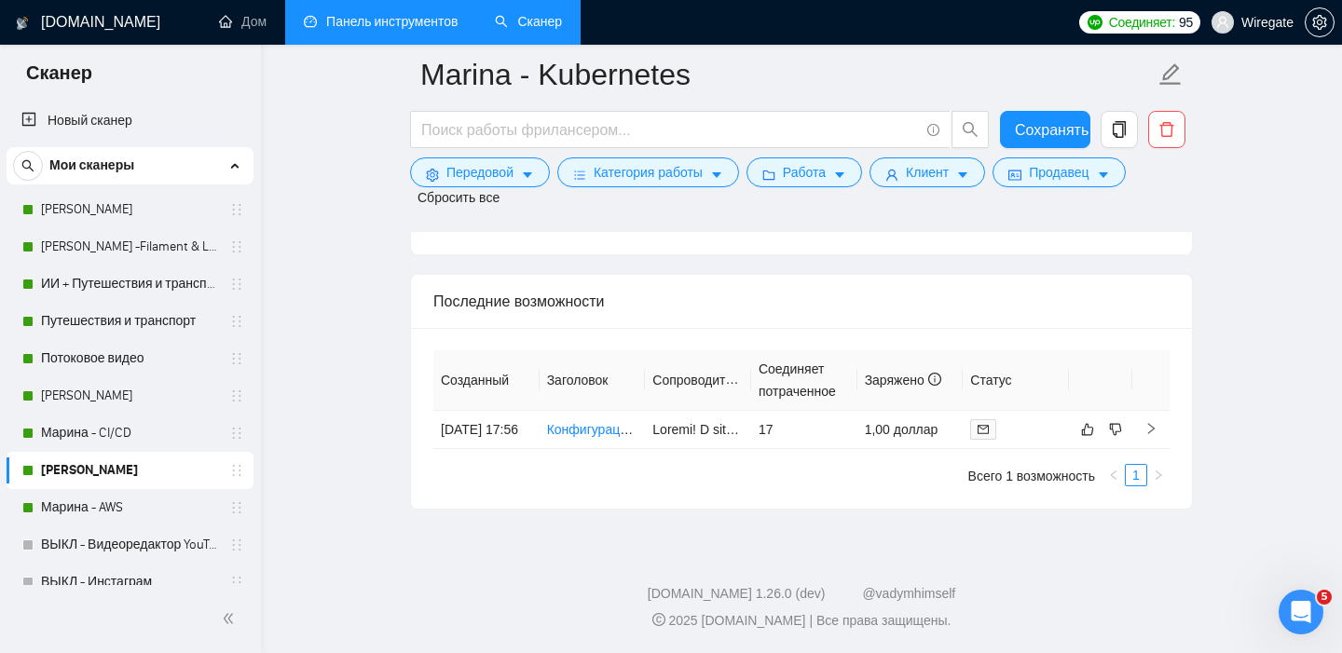
click at [392, 14] on link "Панель инструментов" at bounding box center [381, 22] width 154 height 16
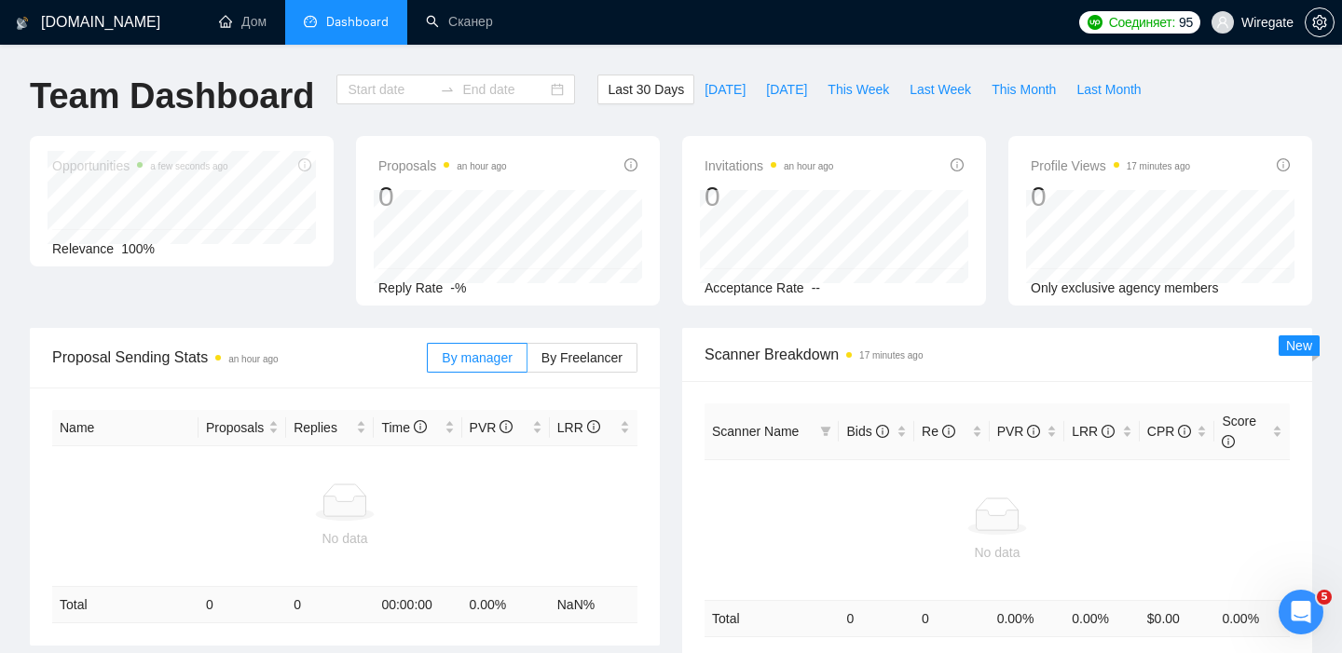
type input "[DATE]"
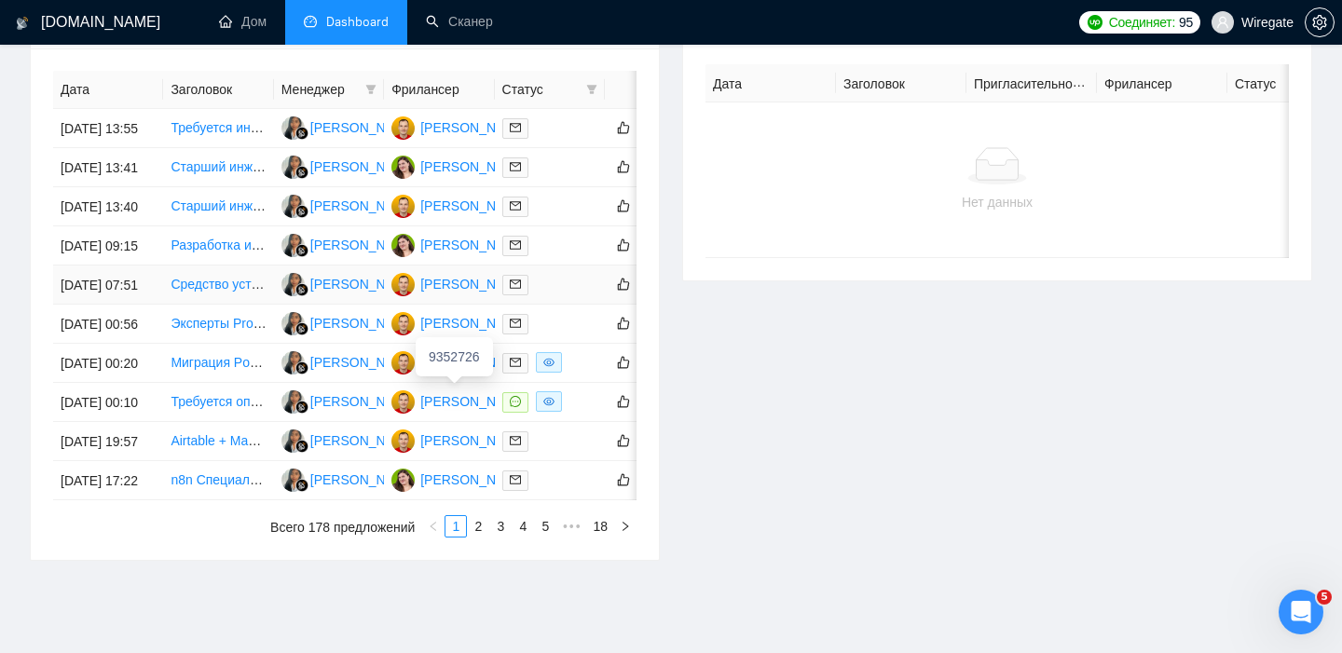
scroll to position [1056, 0]
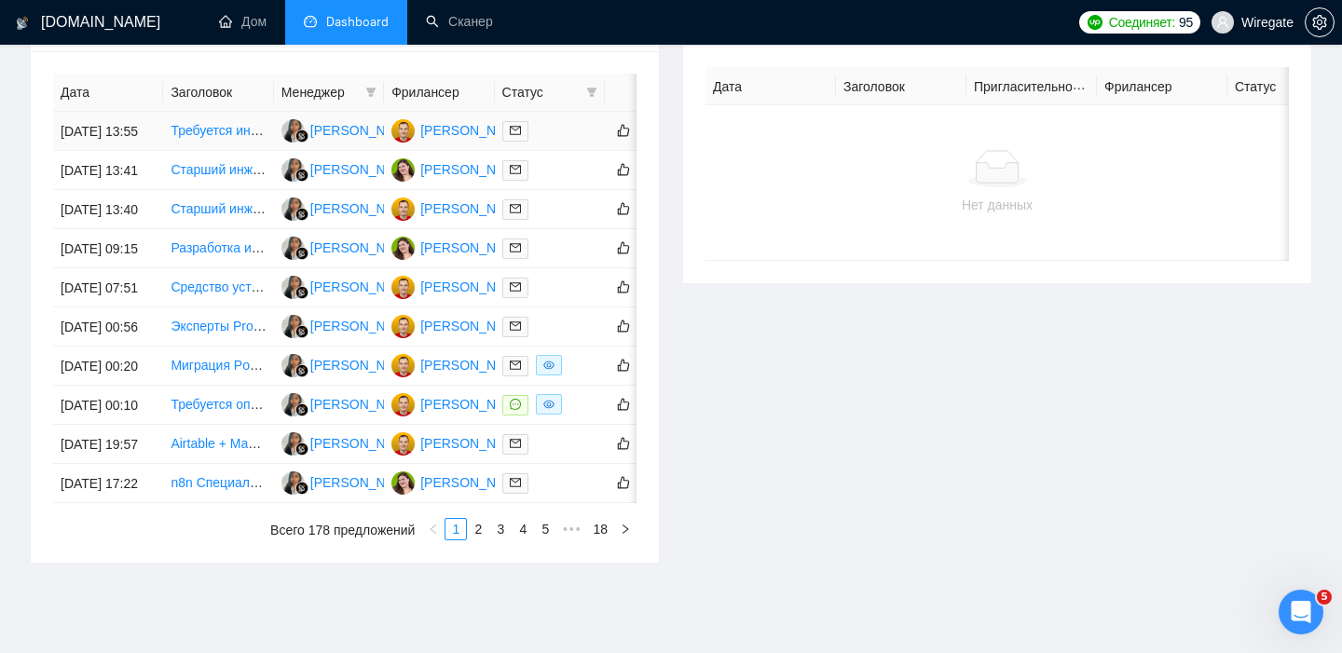
click at [186, 135] on font "Требуется инженер [PERSON_NAME] с опытом работы на локальном/баревом оборудован…" at bounding box center [455, 130] width 568 height 15
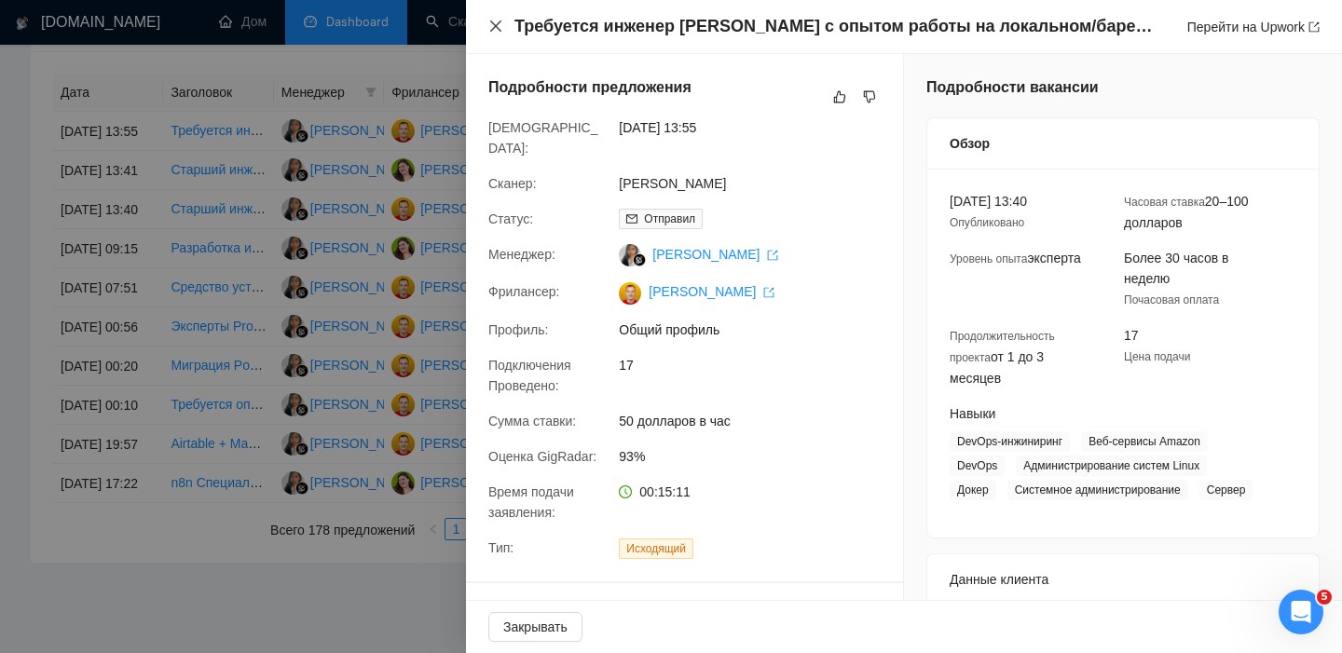
click at [497, 22] on icon "закрывать" at bounding box center [495, 26] width 15 height 15
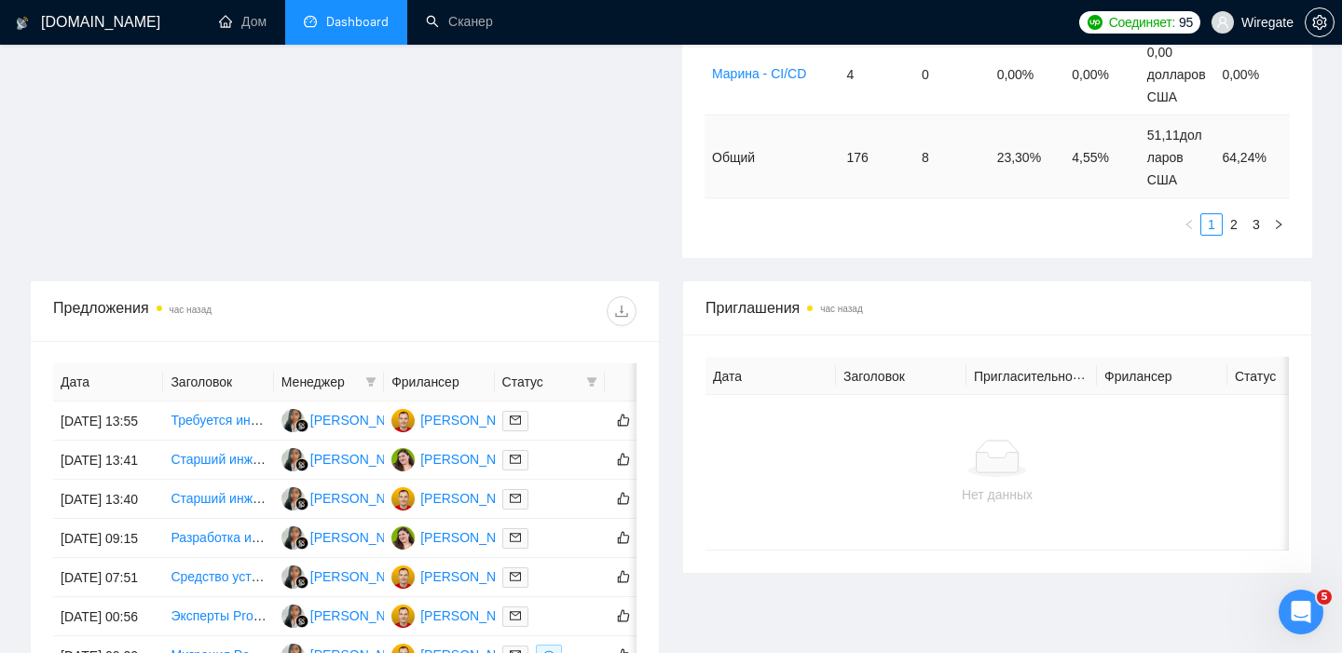
scroll to position [895, 0]
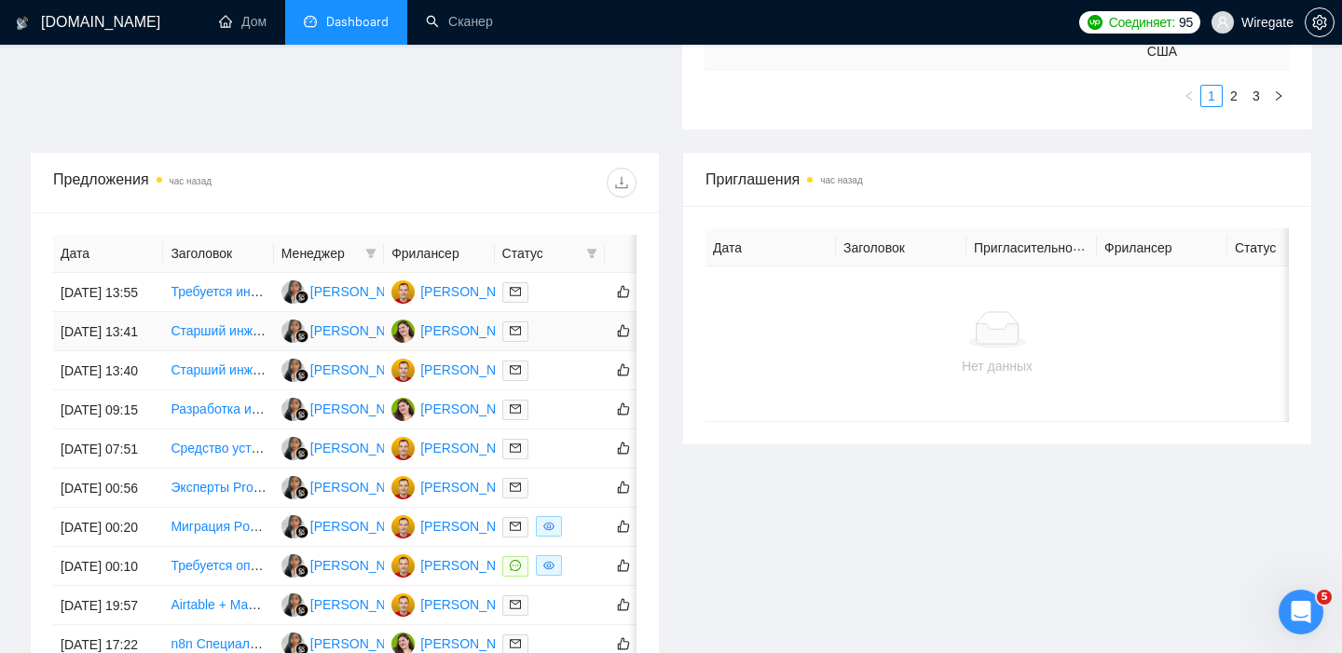
click at [214, 338] on font "Старший инженер [PERSON_NAME] (начиная с 80 часов в месяц)" at bounding box center [372, 330] width 402 height 15
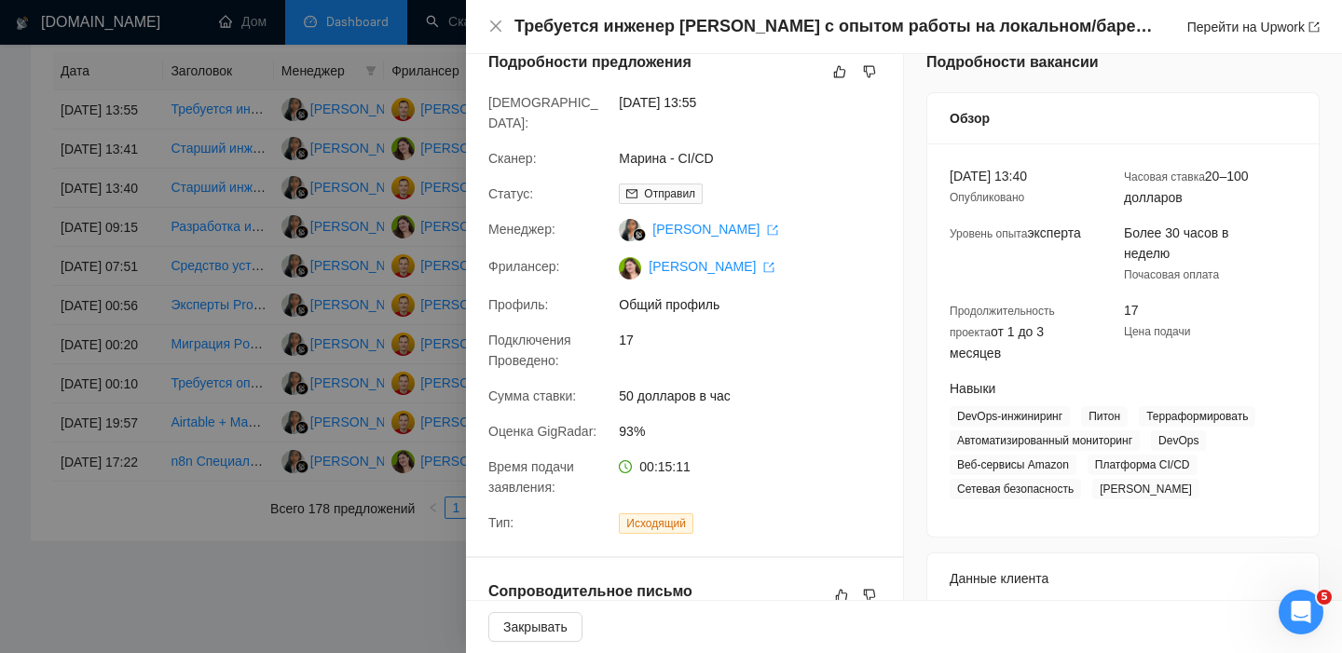
scroll to position [0, 0]
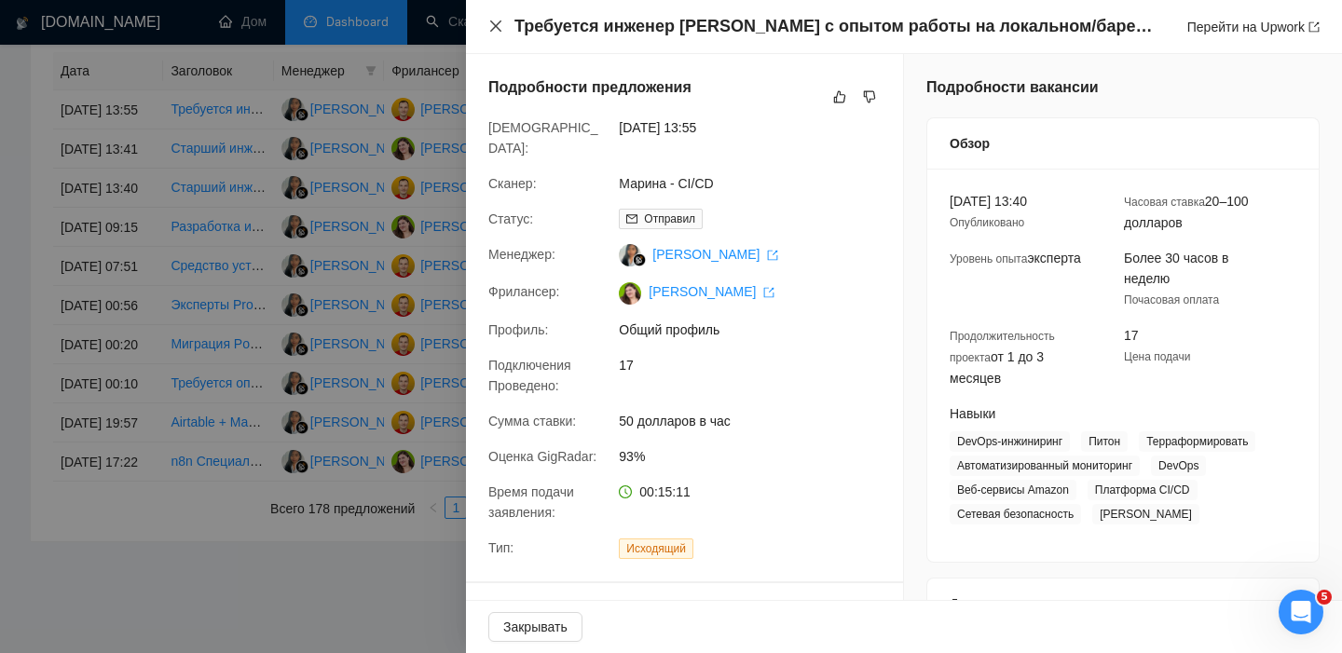
click at [493, 25] on icon "закрывать" at bounding box center [495, 26] width 15 height 15
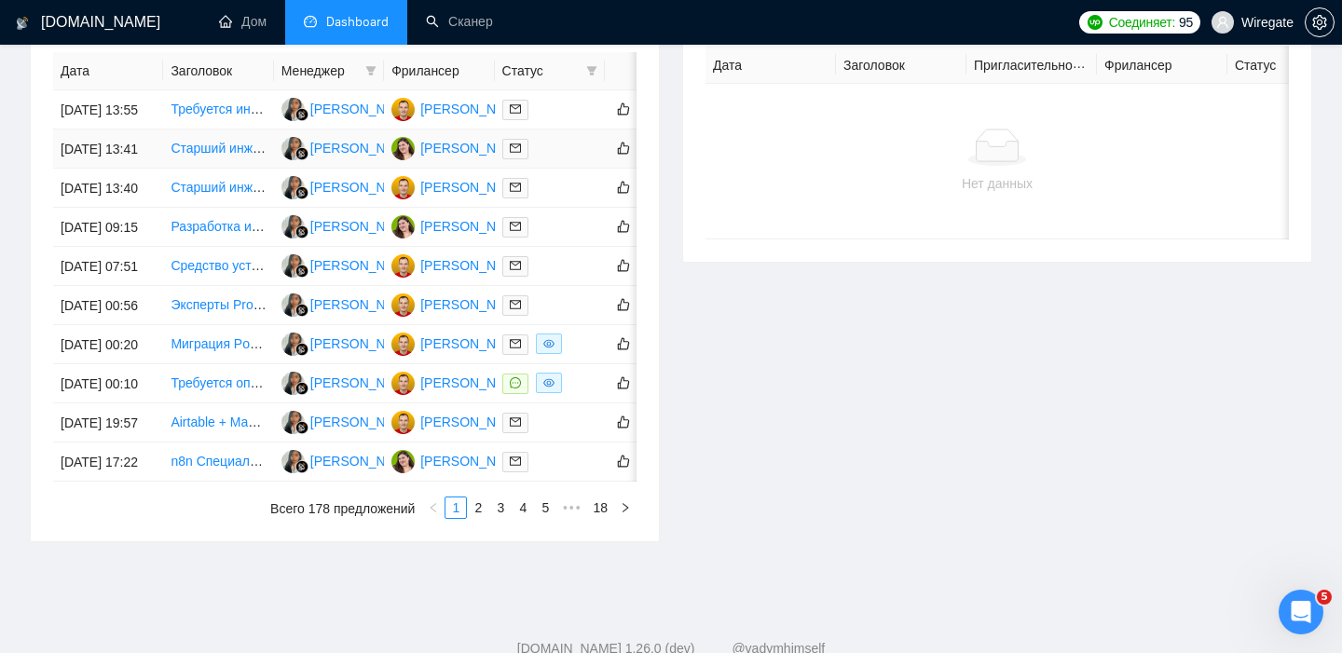
click at [190, 156] on font "Старший инженер [PERSON_NAME] (начиная с 80 часов в месяц)" at bounding box center [372, 148] width 402 height 15
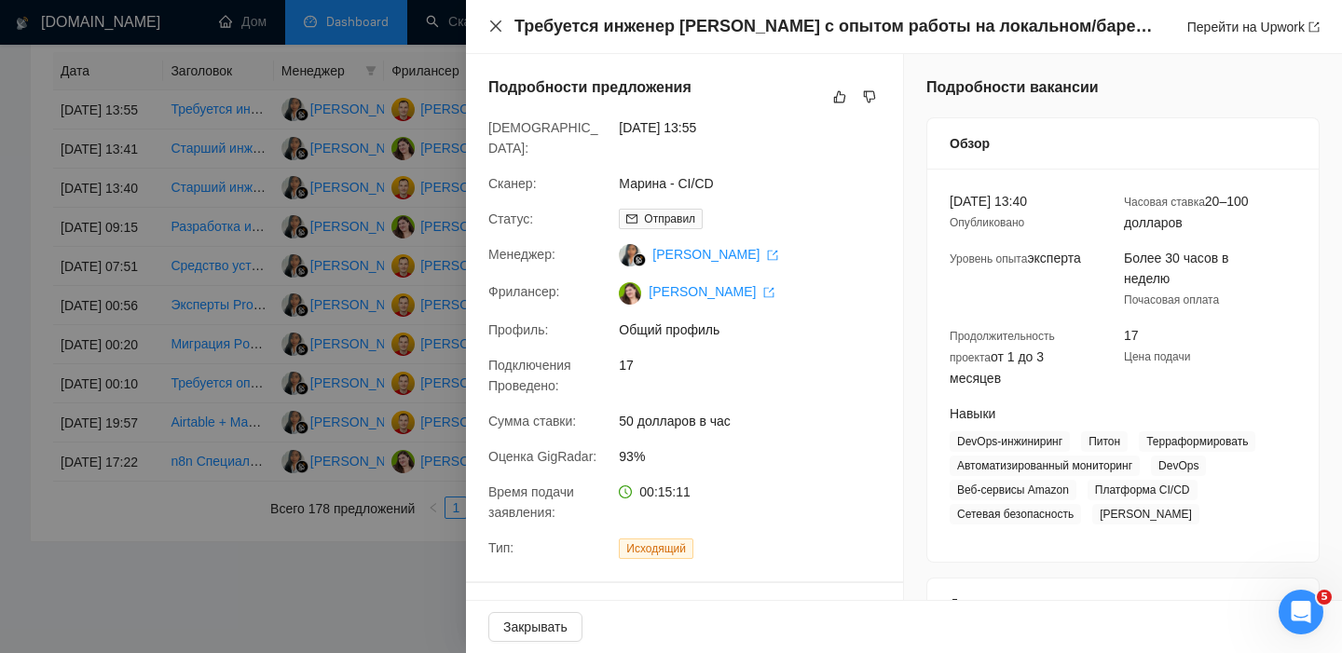
click at [493, 27] on icon "закрывать" at bounding box center [495, 26] width 15 height 15
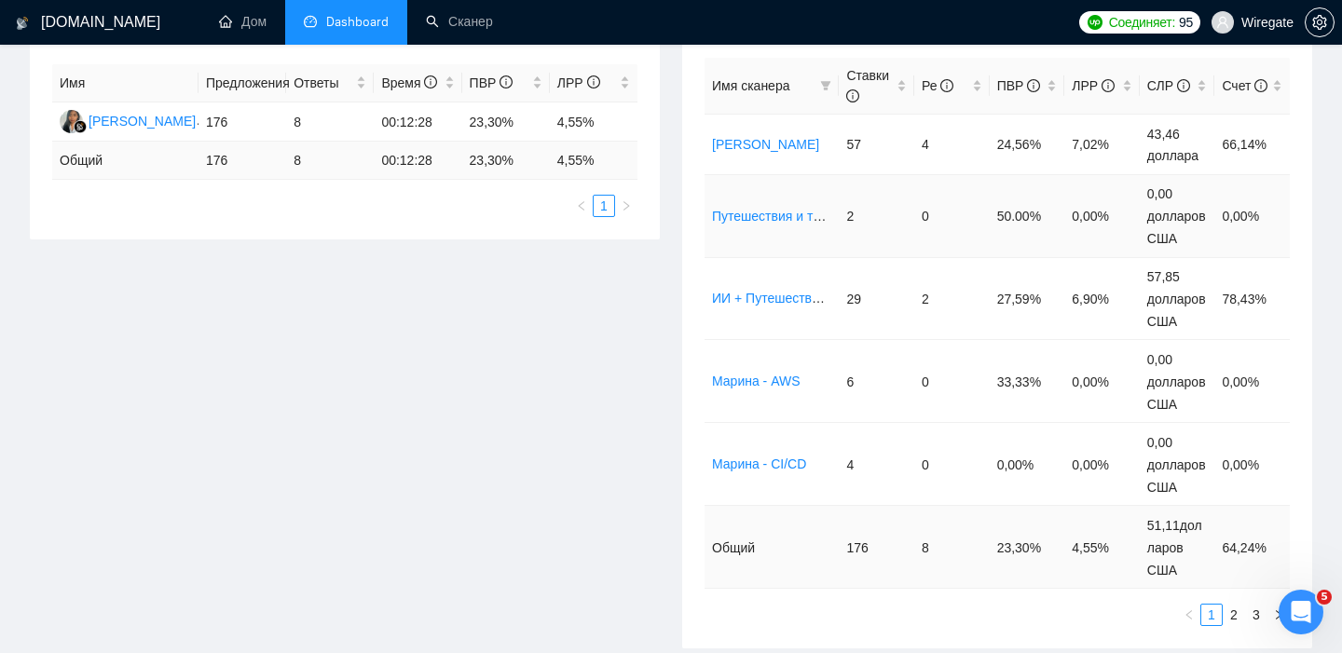
scroll to position [383, 0]
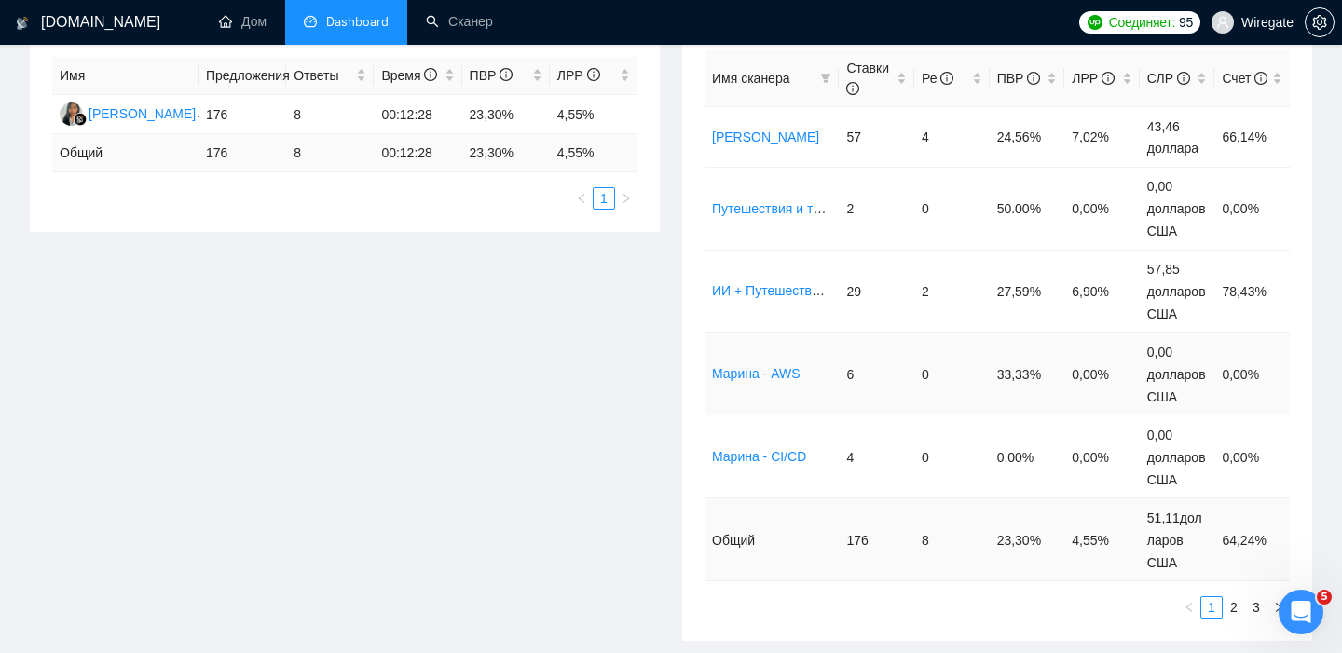
click at [752, 375] on font "Марина - AWS" at bounding box center [756, 373] width 89 height 15
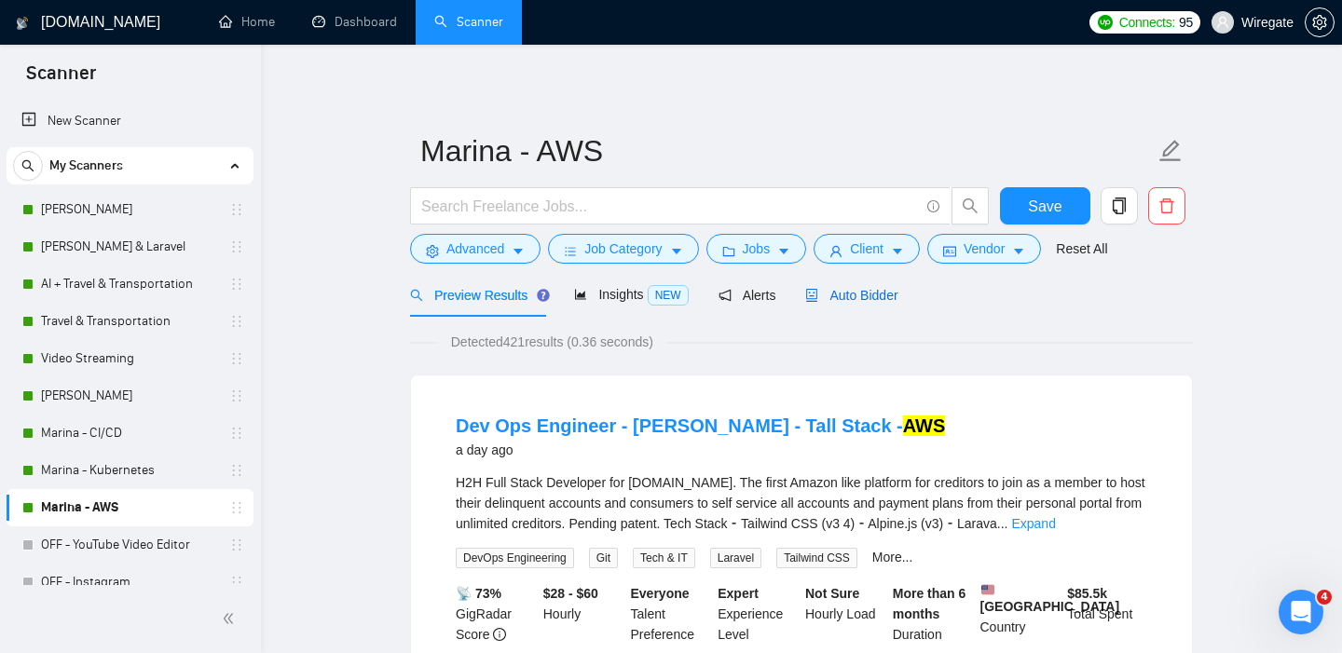
drag, startPoint x: 881, startPoint y: 298, endPoint x: 786, endPoint y: 300, distance: 96.0
click at [881, 298] on span "Auto Bidder" at bounding box center [851, 295] width 92 height 15
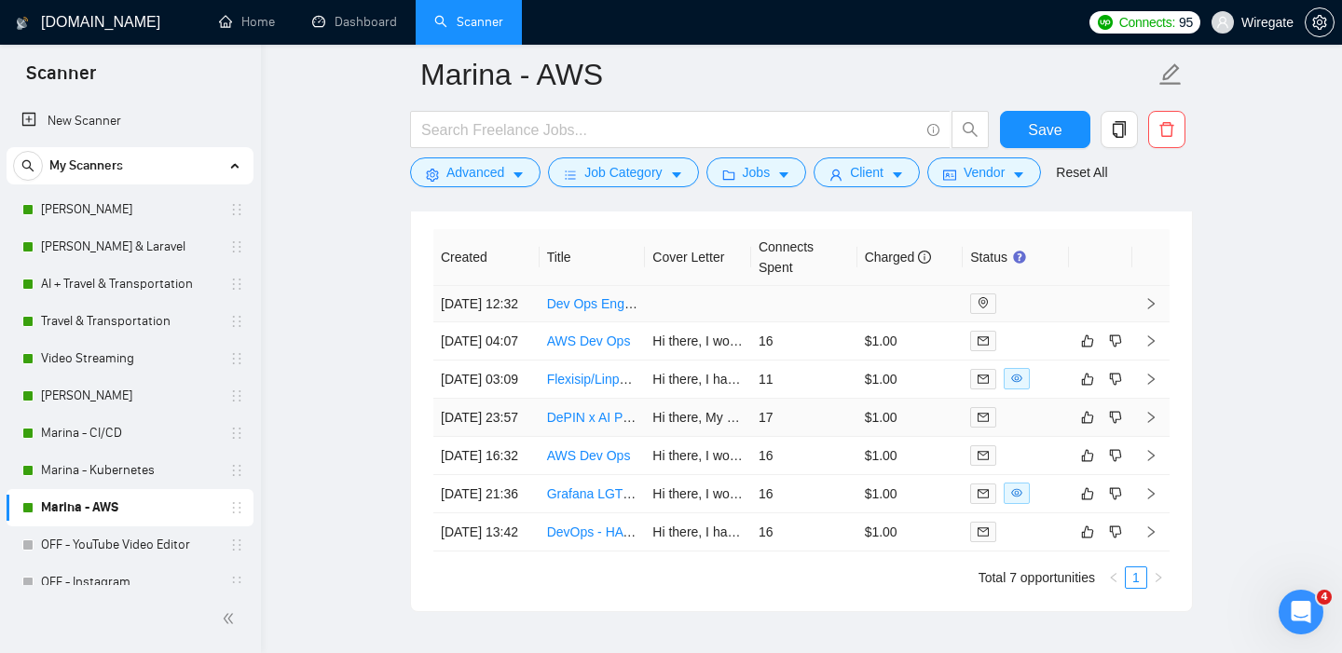
scroll to position [4667, 0]
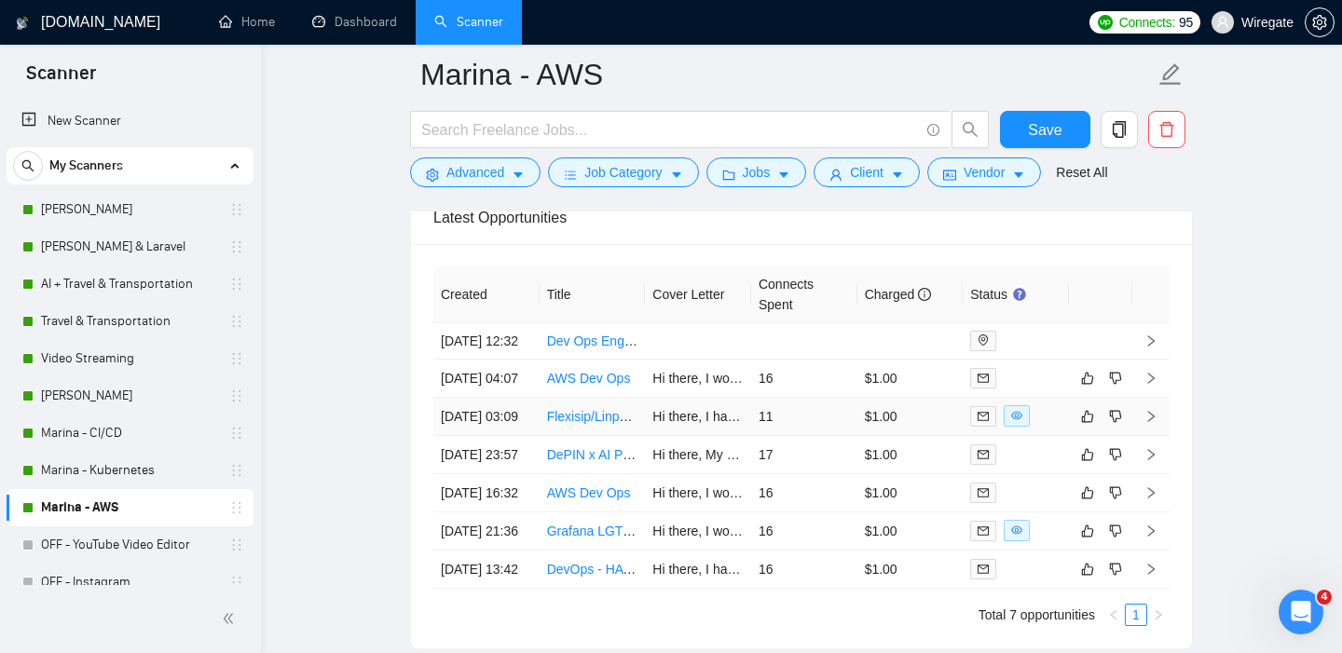
click at [566, 424] on link "Flexisip/Linphone Deployment AWS" at bounding box center [650, 416] width 207 height 15
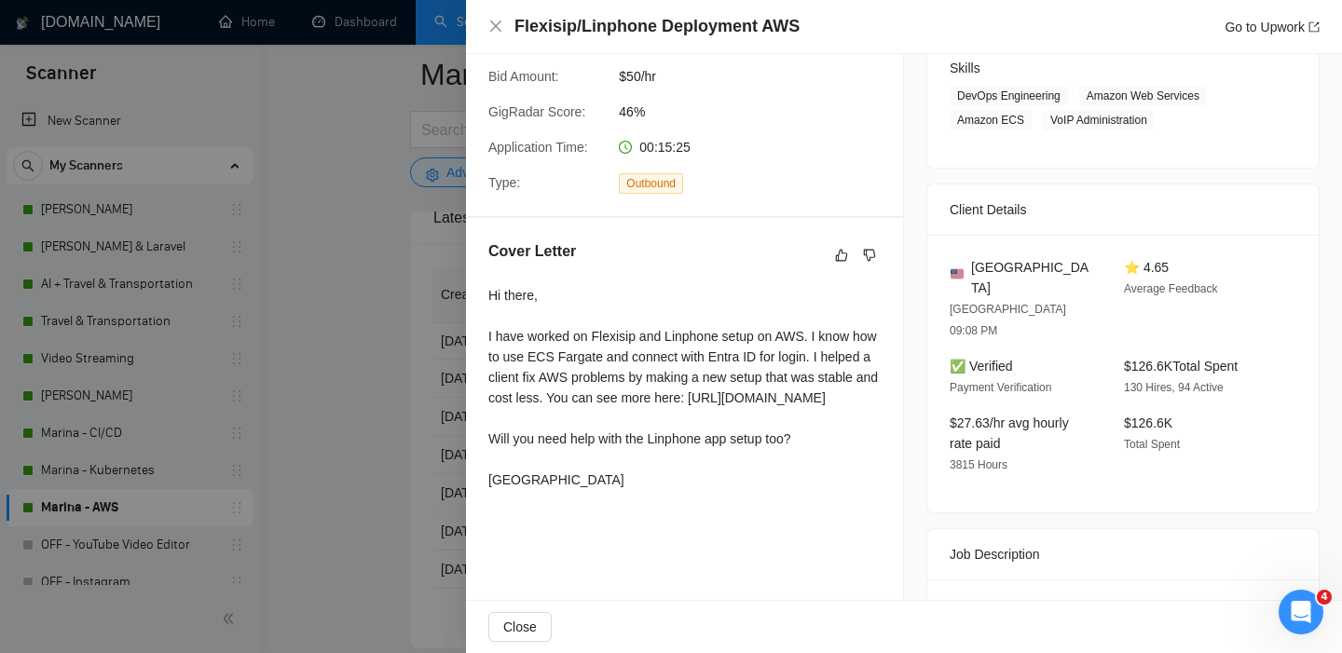
scroll to position [489, 0]
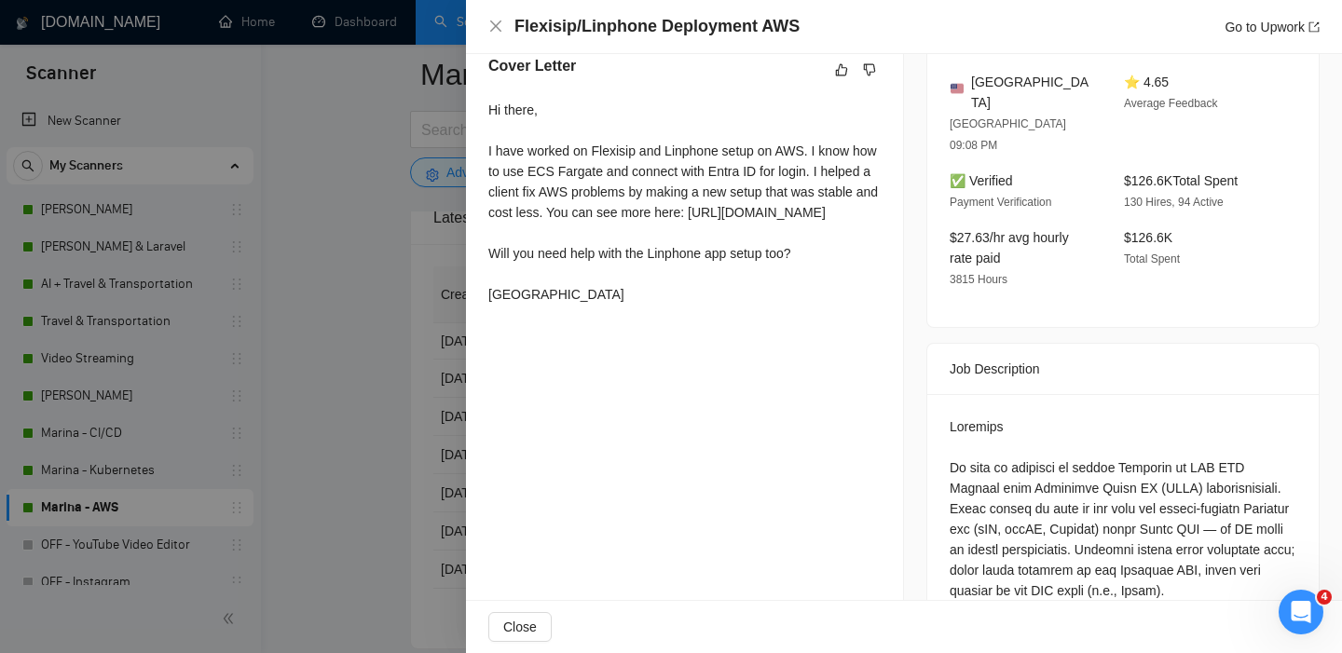
click at [1157, 17] on div "Flexisip/Linphone Deployment AWS Go to Upwork" at bounding box center [916, 26] width 805 height 23
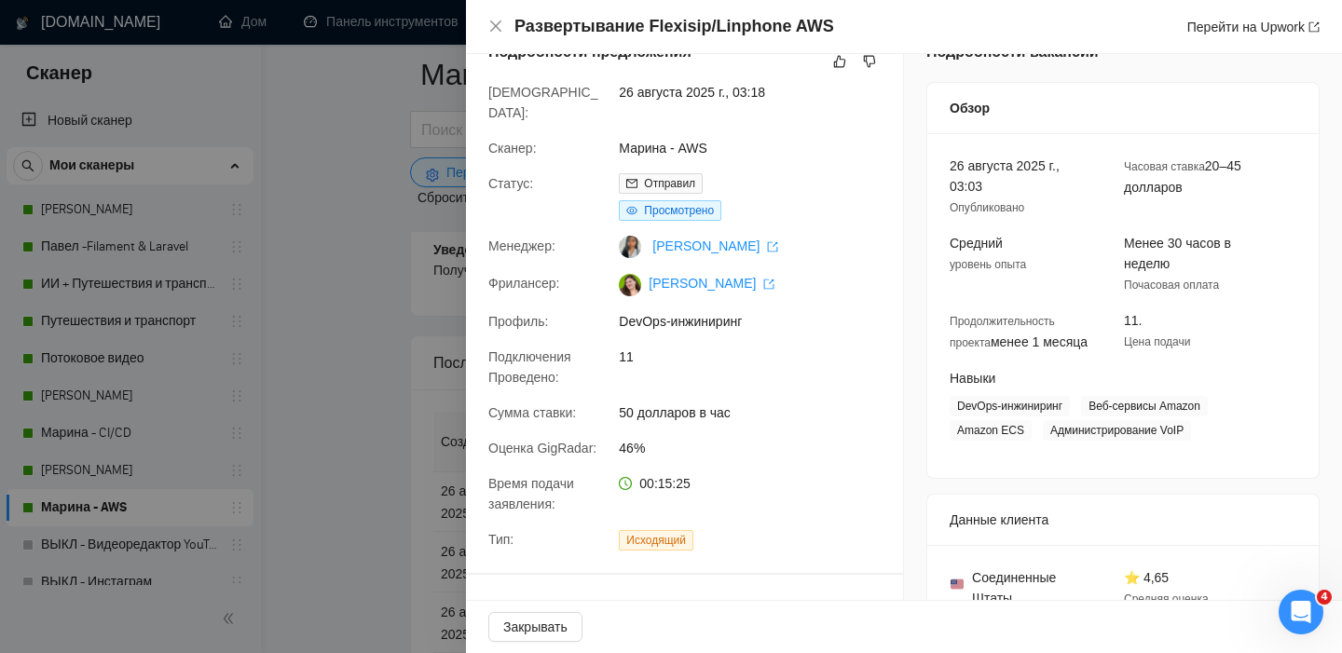
scroll to position [0, 0]
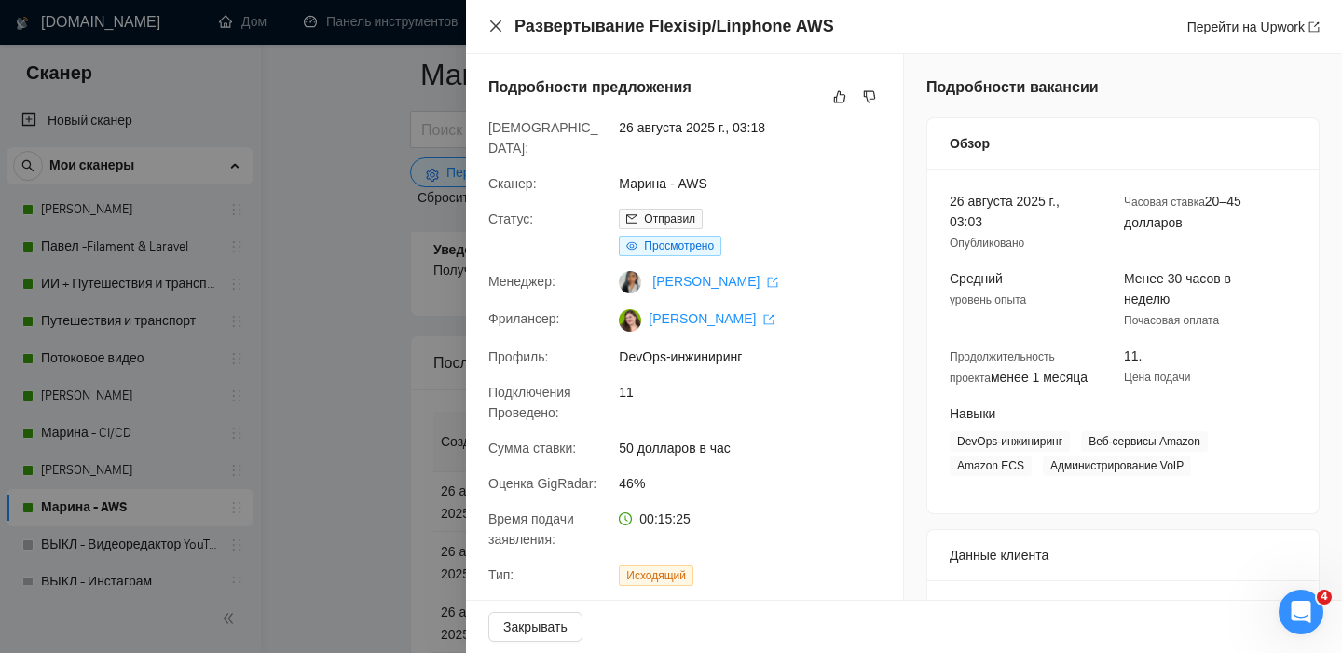
drag, startPoint x: 499, startPoint y: 24, endPoint x: 497, endPoint y: 34, distance: 10.4
click at [499, 24] on icon "закрывать" at bounding box center [495, 26] width 15 height 15
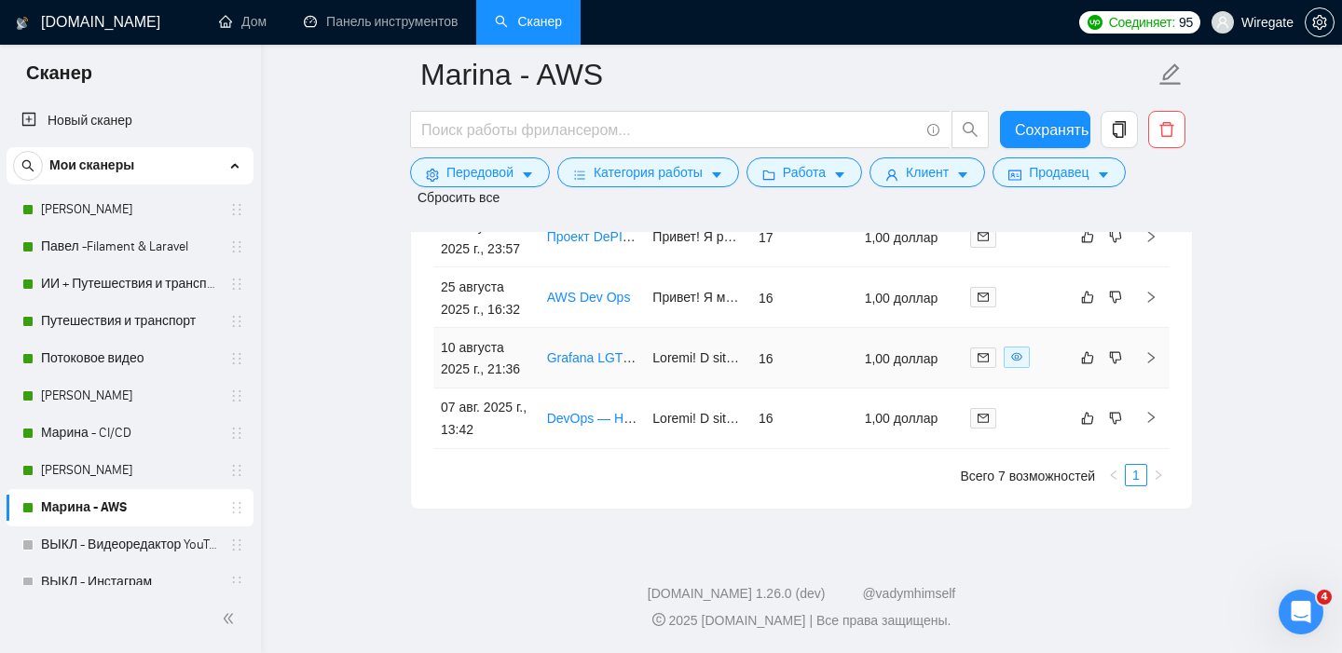
scroll to position [5121, 0]
click at [583, 365] on font "Grafana LGTM Stack Expert - Консультант" at bounding box center [672, 357] width 251 height 15
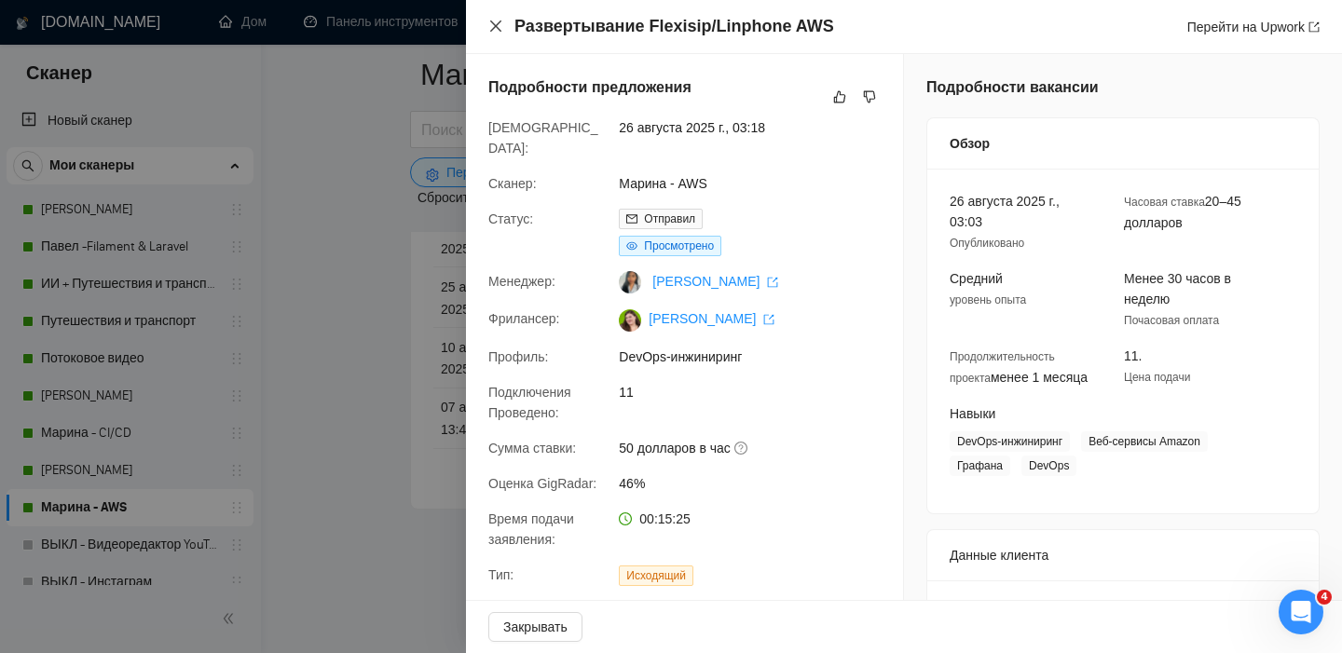
drag, startPoint x: 499, startPoint y: 25, endPoint x: 581, endPoint y: 40, distance: 83.3
click at [499, 25] on icon "закрывать" at bounding box center [495, 26] width 15 height 15
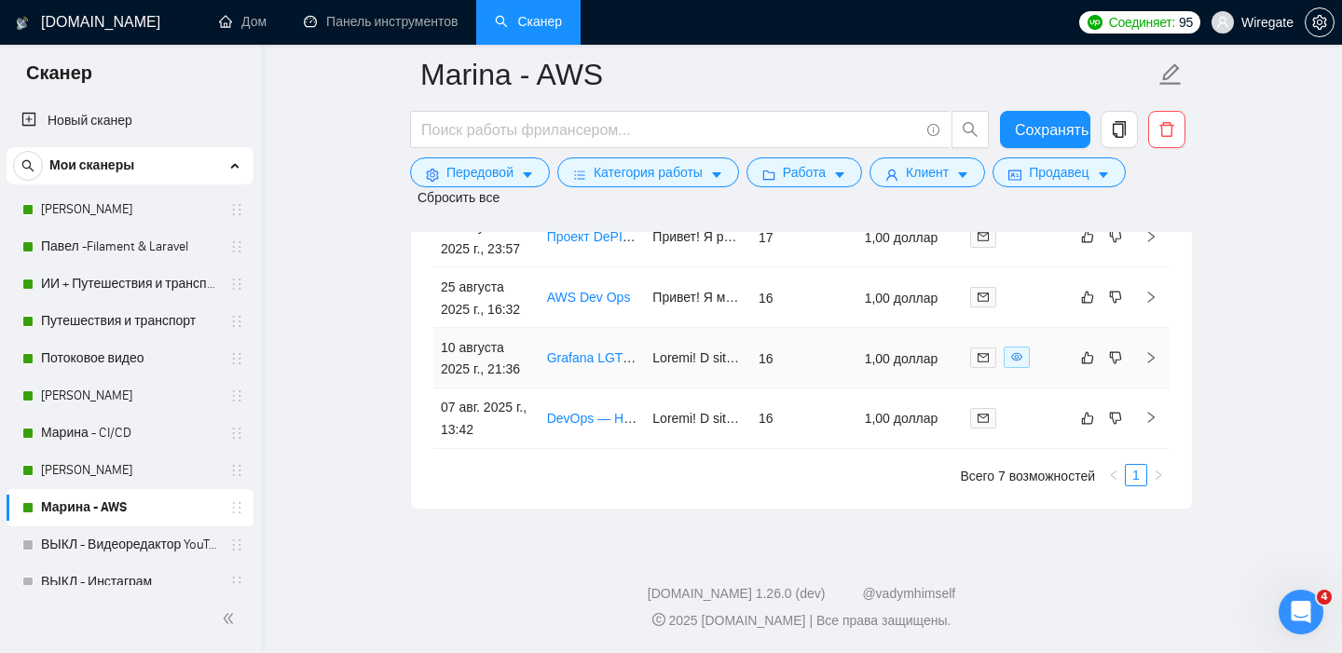
scroll to position [5152, 0]
click at [557, 416] on font "DevOps — HA Proxy, AWS, NodeJS" at bounding box center [652, 418] width 211 height 15
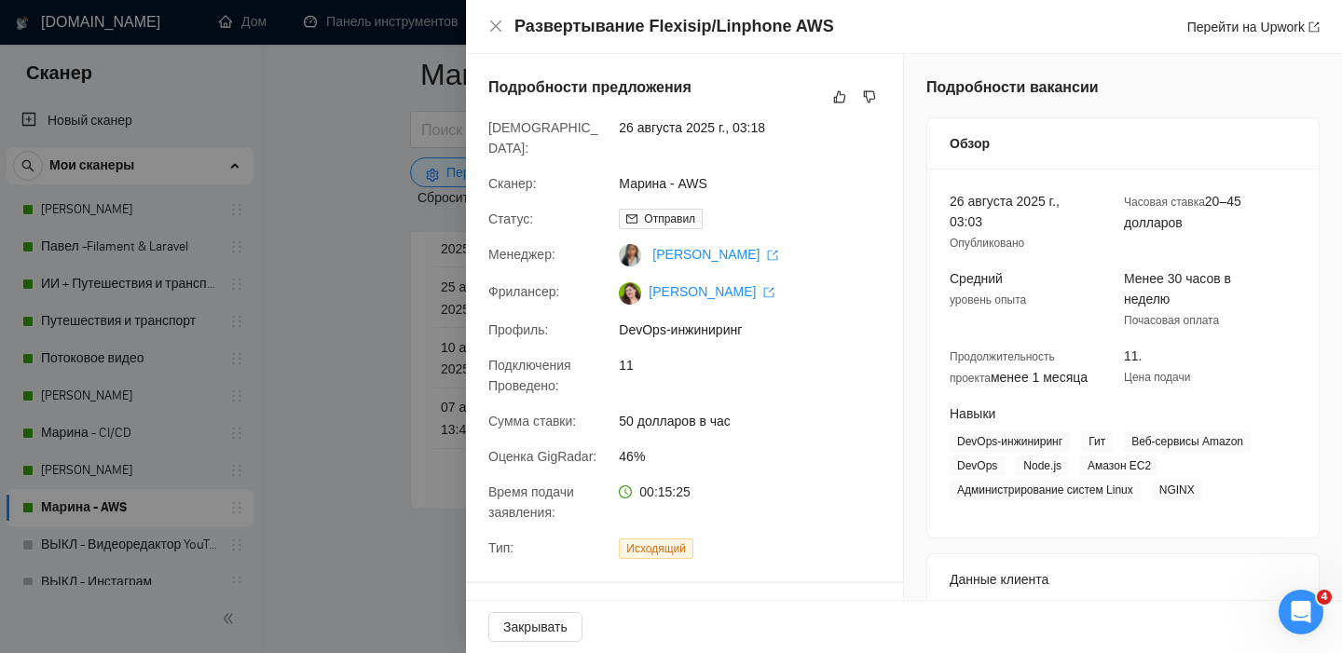
click at [383, 223] on div at bounding box center [671, 326] width 1342 height 653
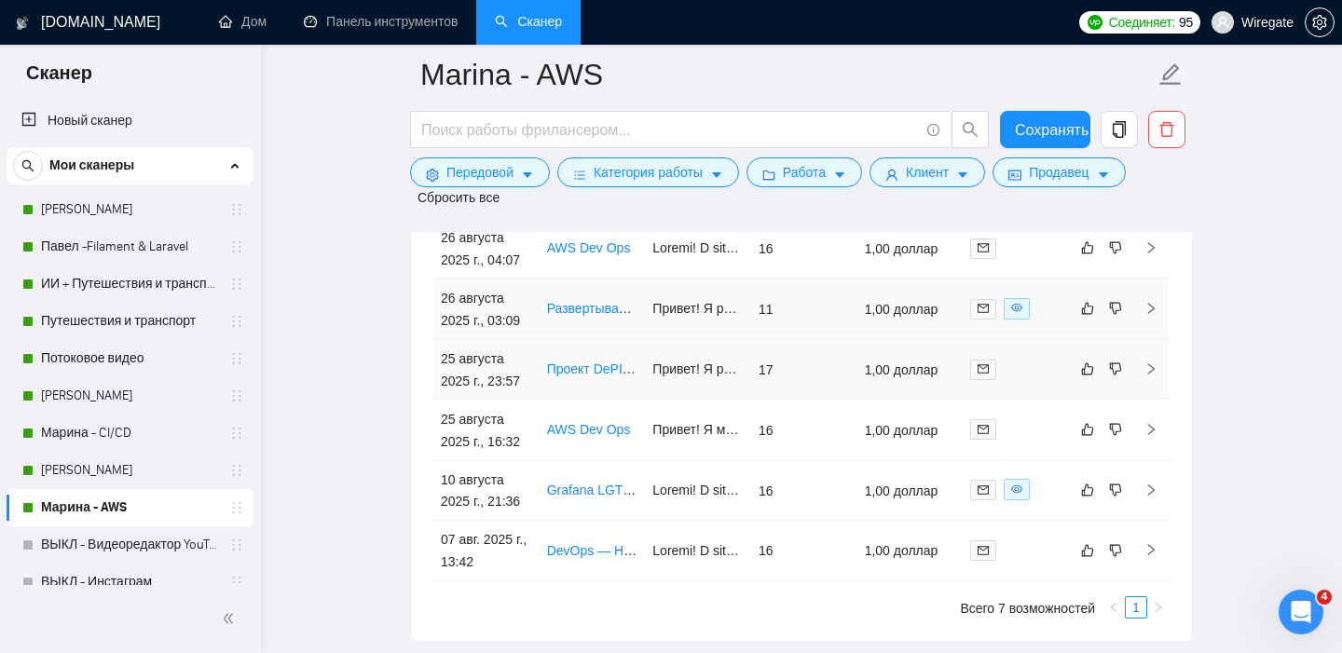
scroll to position [4991, 0]
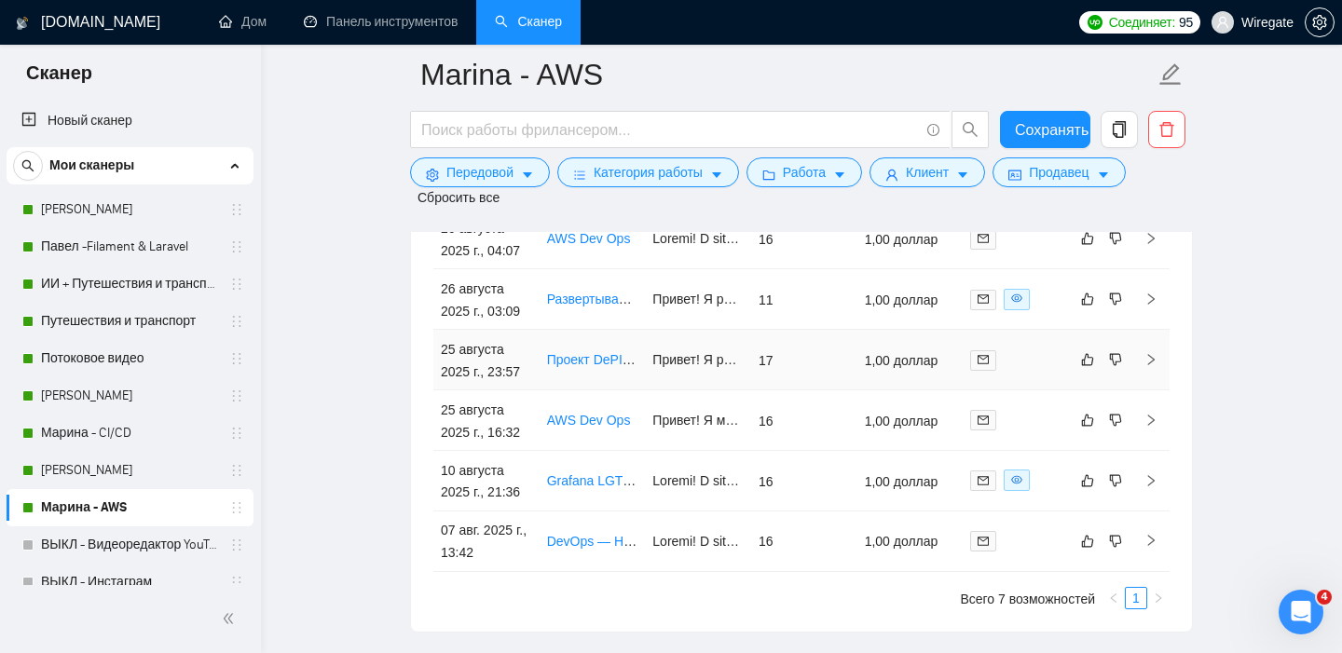
click at [469, 379] on font "25 августа 2025 г., 23:57" at bounding box center [480, 360] width 79 height 37
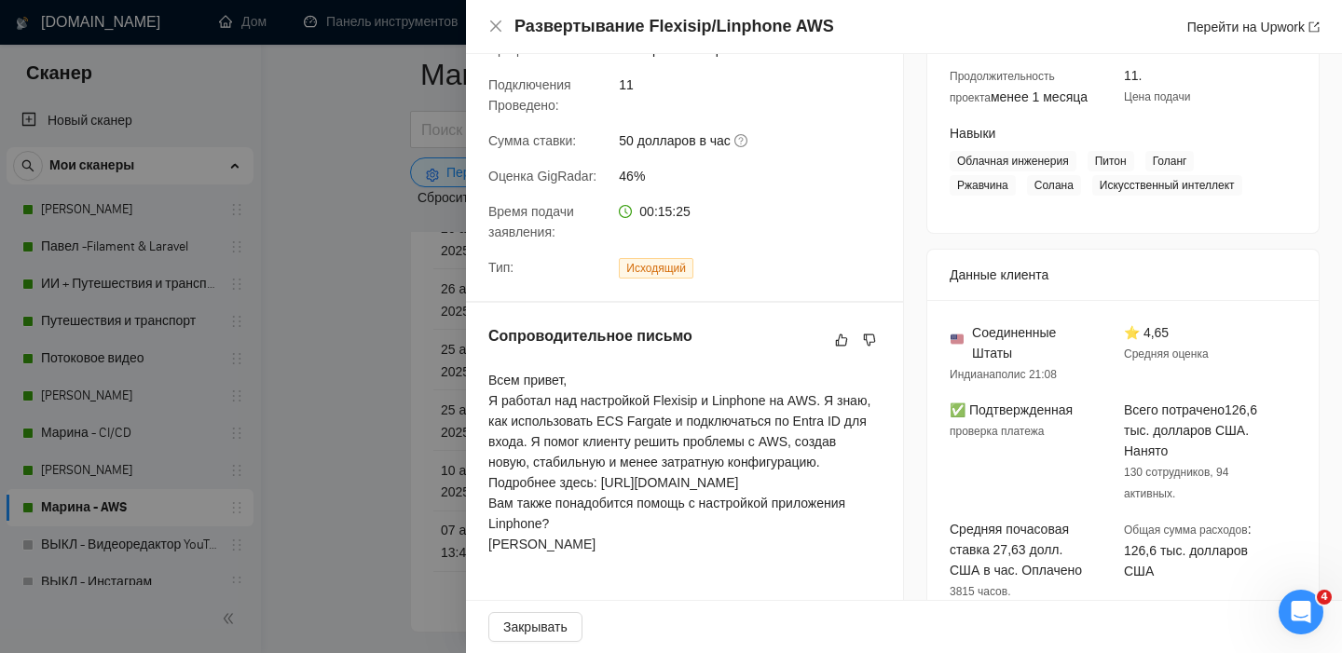
scroll to position [252, 0]
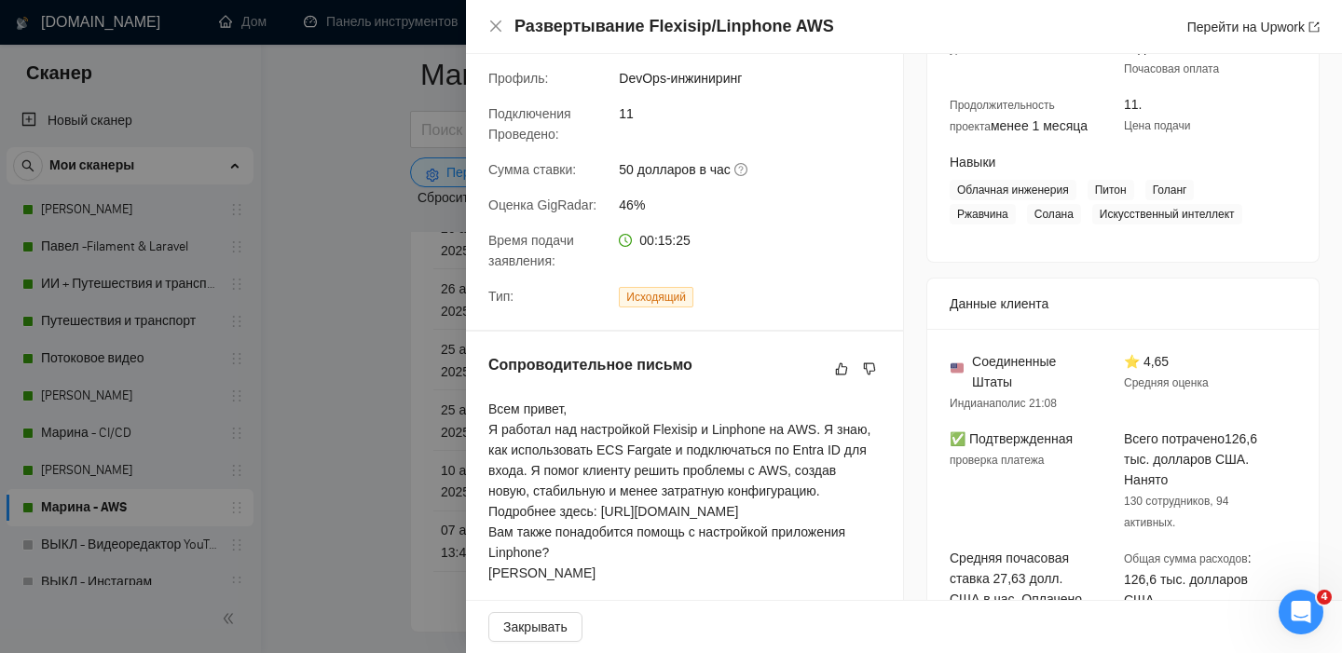
click at [380, 286] on div at bounding box center [671, 326] width 1342 height 653
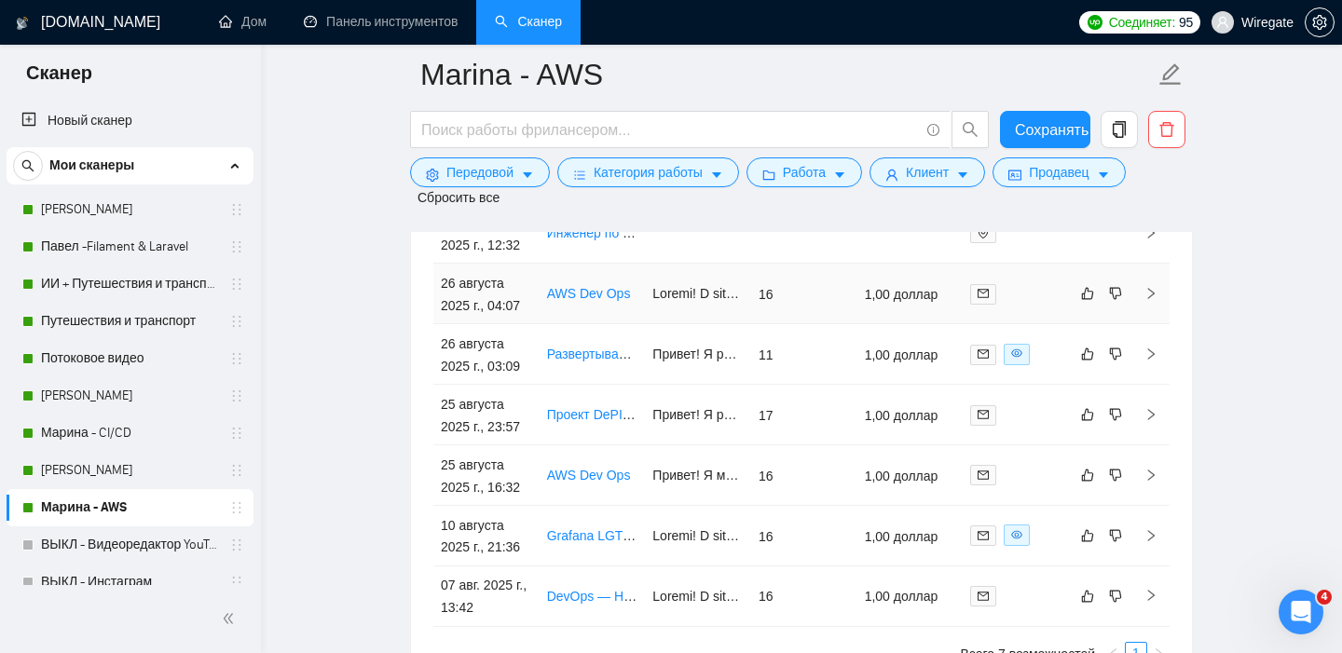
scroll to position [4934, 0]
click at [490, 315] on font "26 августа 2025 г., 04:07" at bounding box center [480, 296] width 79 height 37
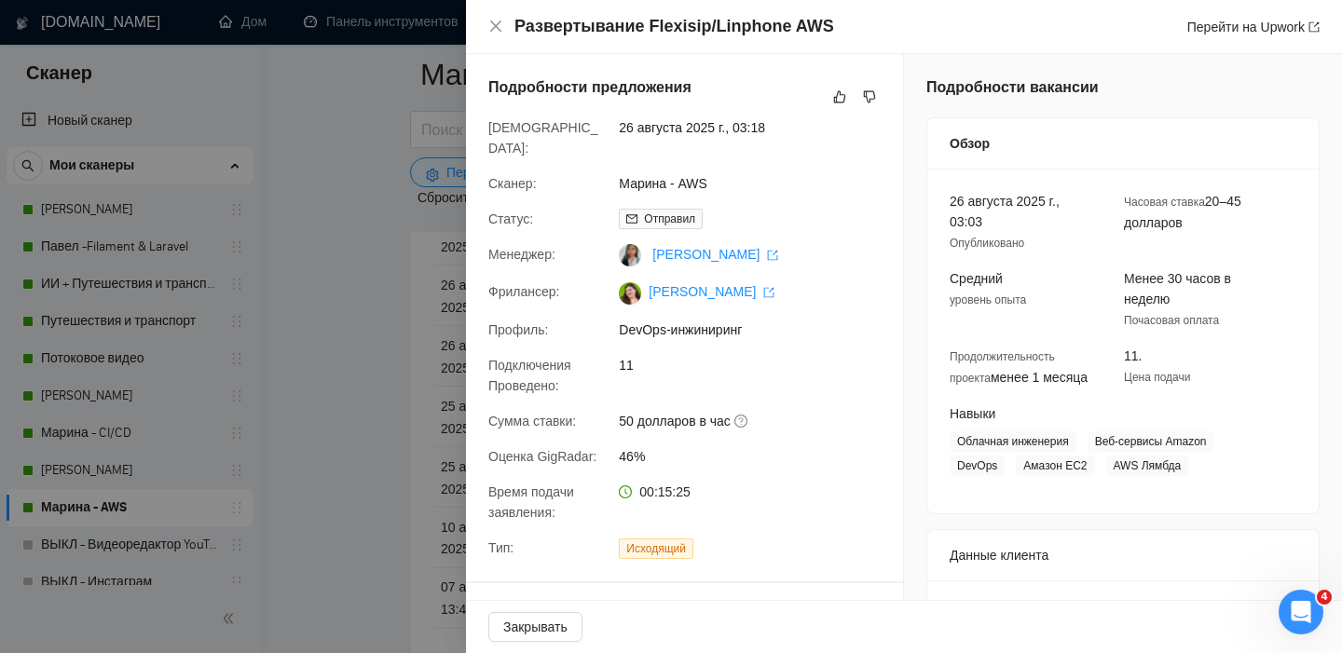
click at [348, 294] on div at bounding box center [671, 326] width 1342 height 653
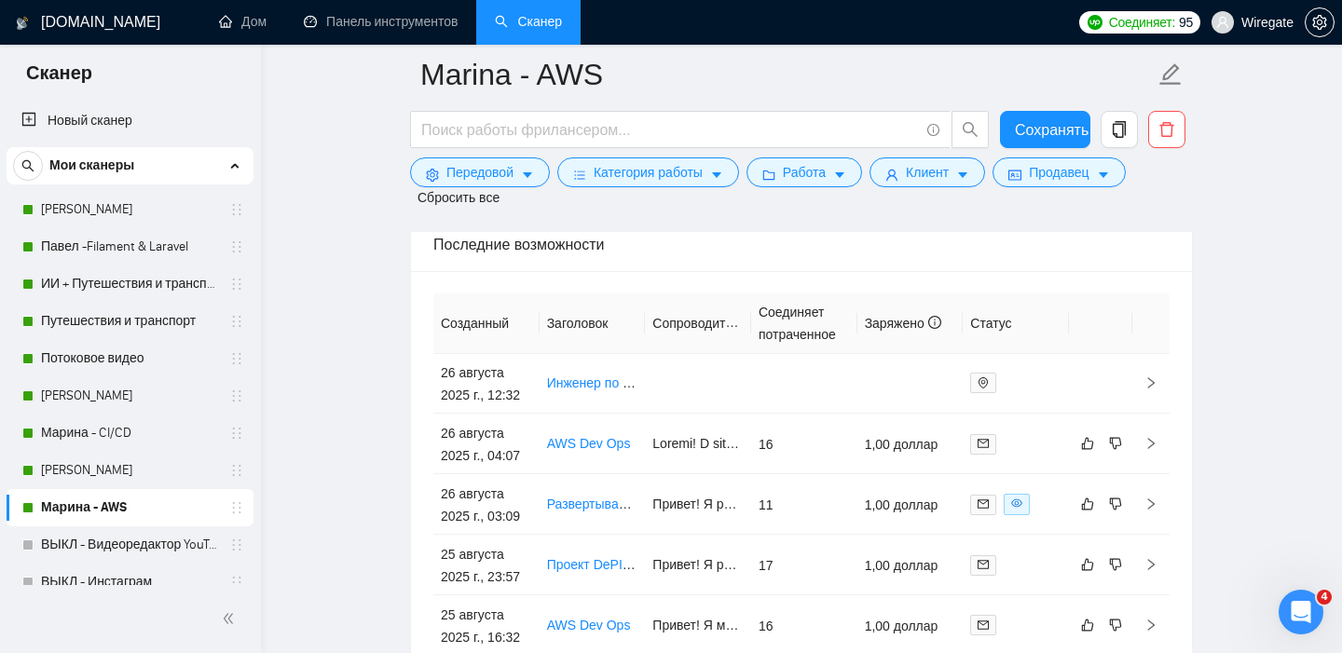
scroll to position [4778, 0]
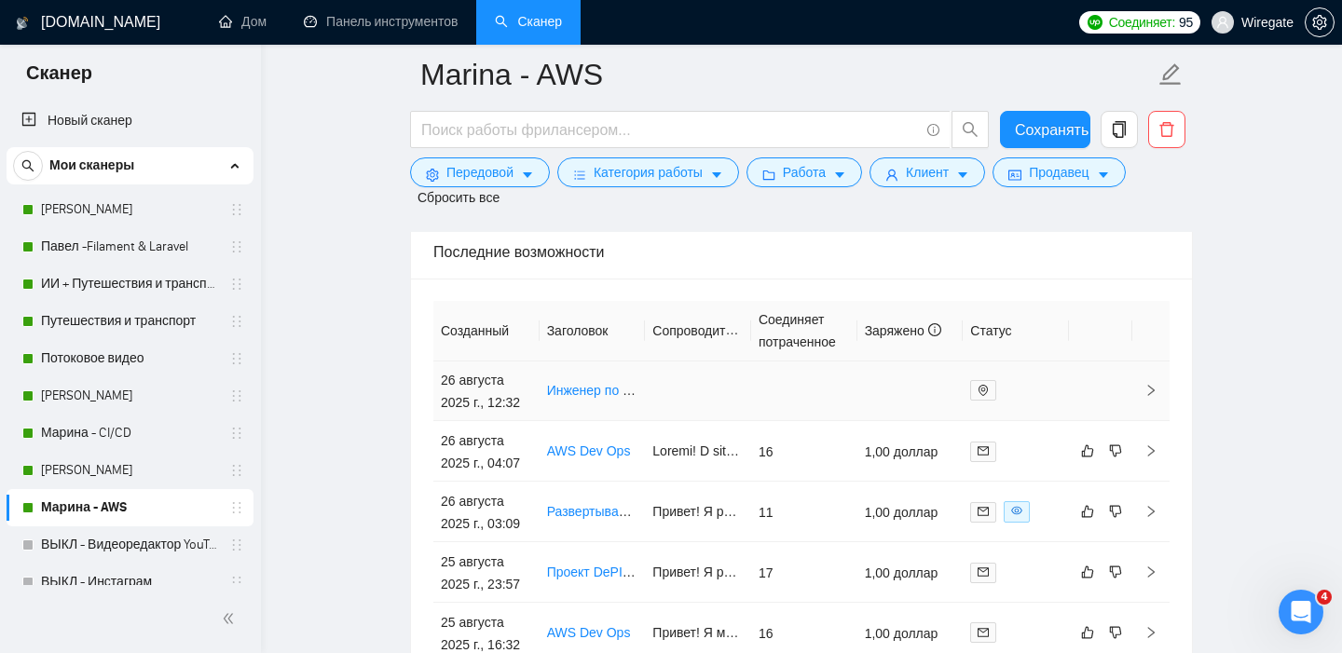
click at [480, 410] on font "26 августа 2025 г., 12:32" at bounding box center [480, 391] width 79 height 37
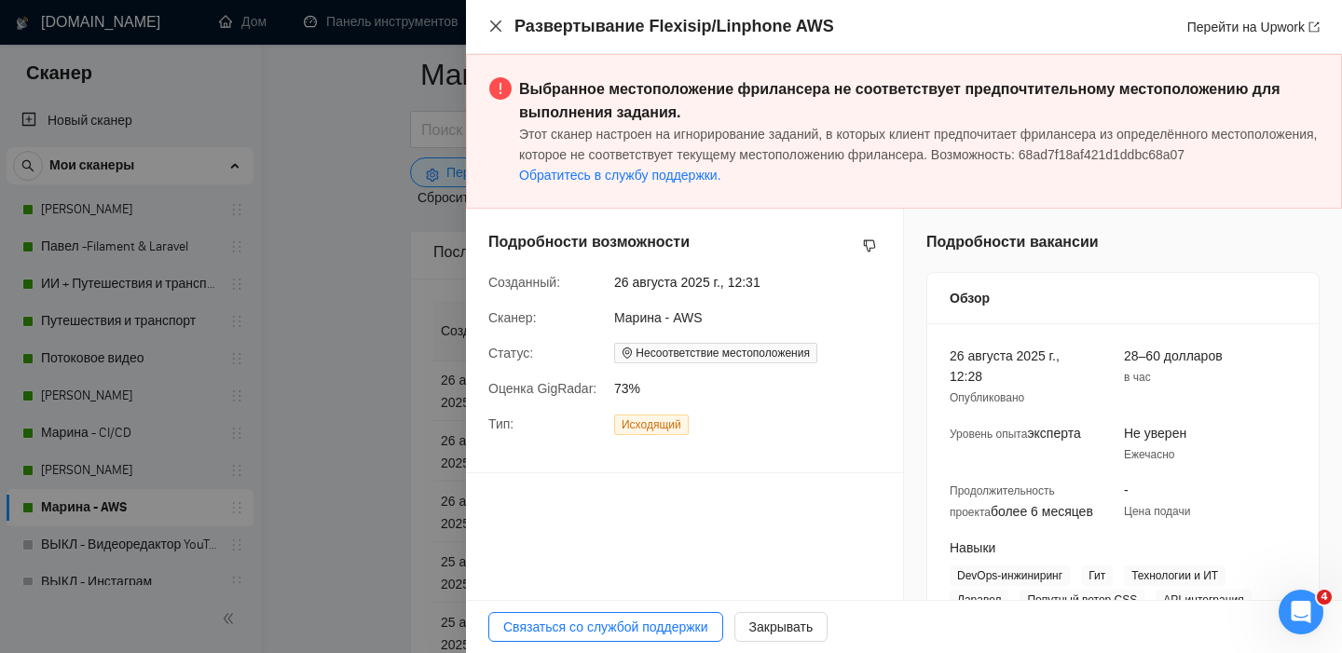
drag, startPoint x: 494, startPoint y: 29, endPoint x: 431, endPoint y: 233, distance: 213.4
click at [494, 29] on icon "закрывать" at bounding box center [495, 26] width 15 height 15
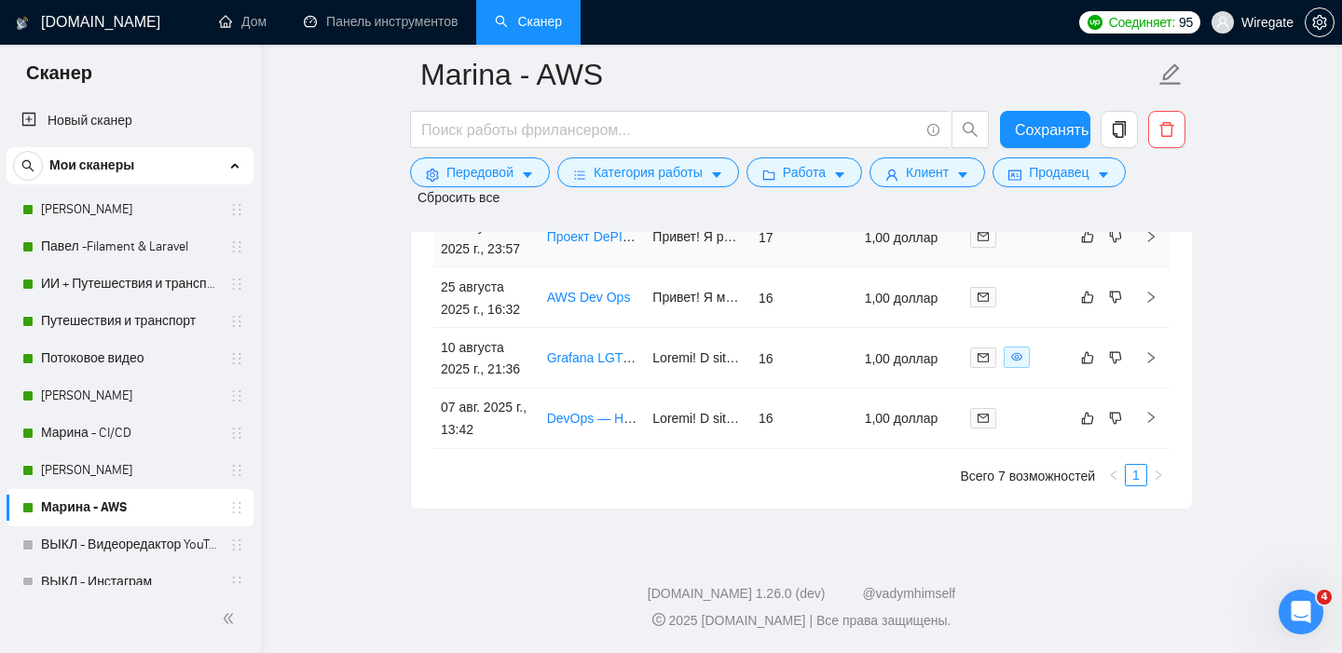
scroll to position [5123, 0]
click at [108, 473] on link "[PERSON_NAME]" at bounding box center [129, 470] width 177 height 37
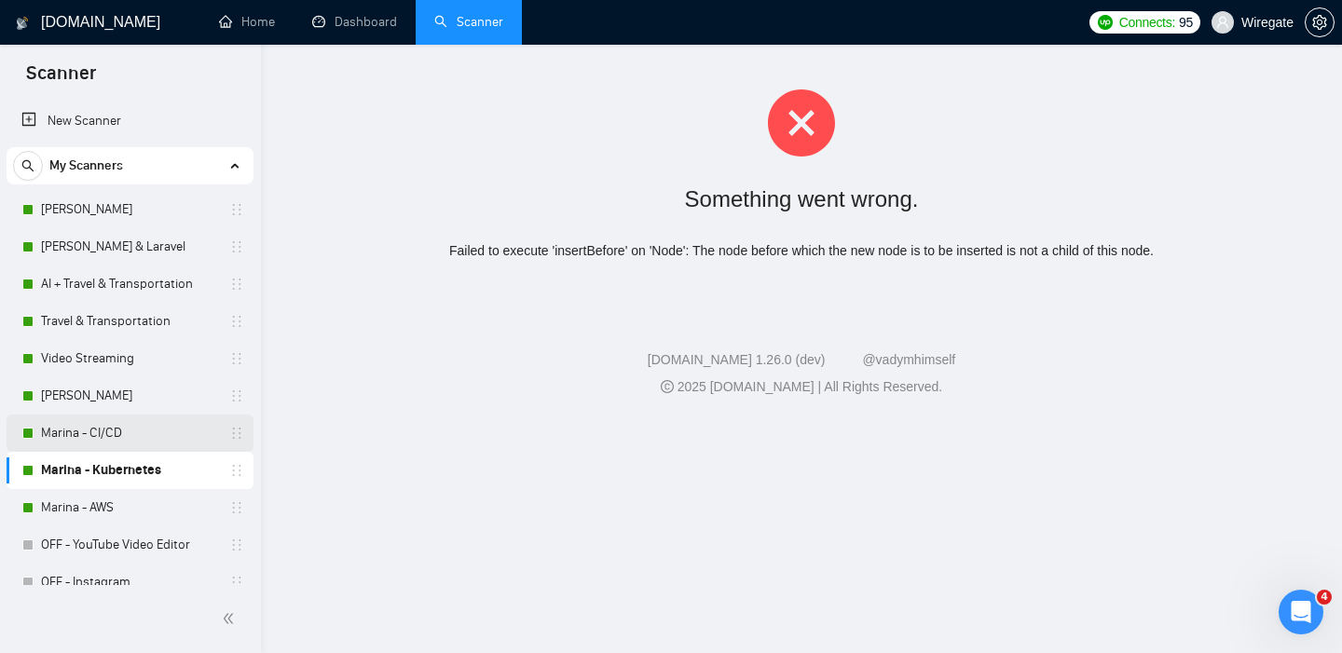
click at [98, 430] on link "Marina - CI/CD" at bounding box center [129, 433] width 177 height 37
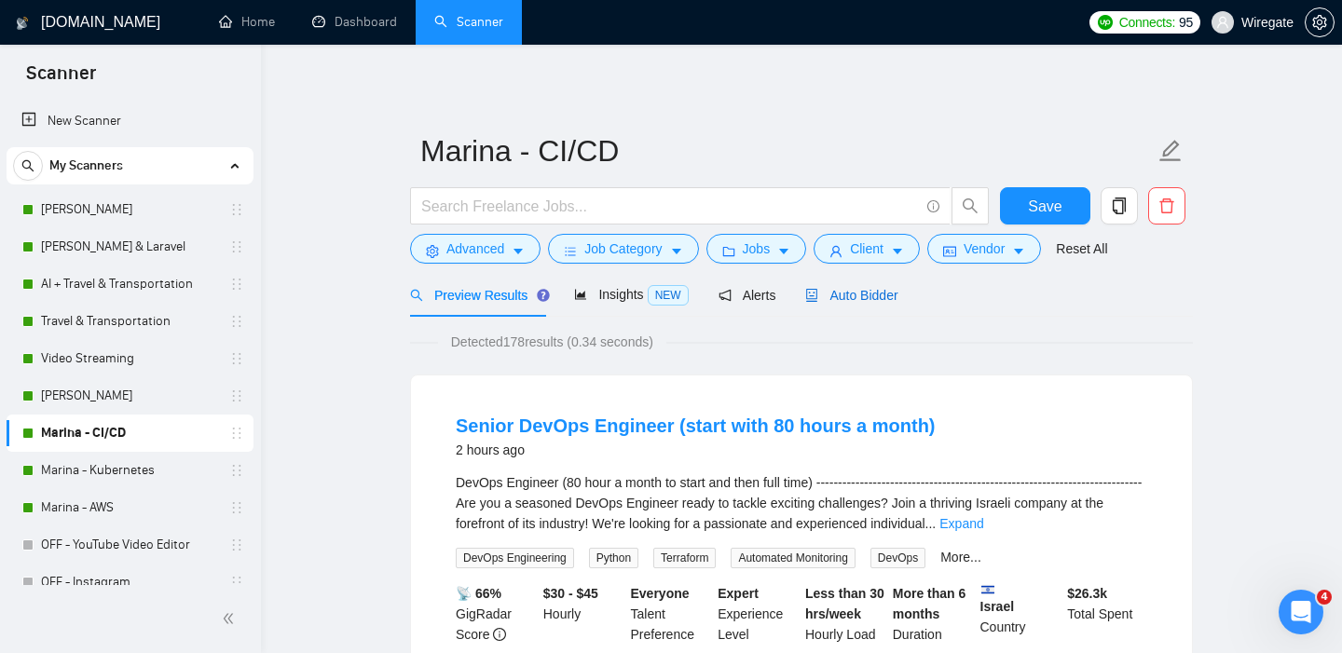
click at [860, 298] on span "Auto Bidder" at bounding box center [851, 295] width 92 height 15
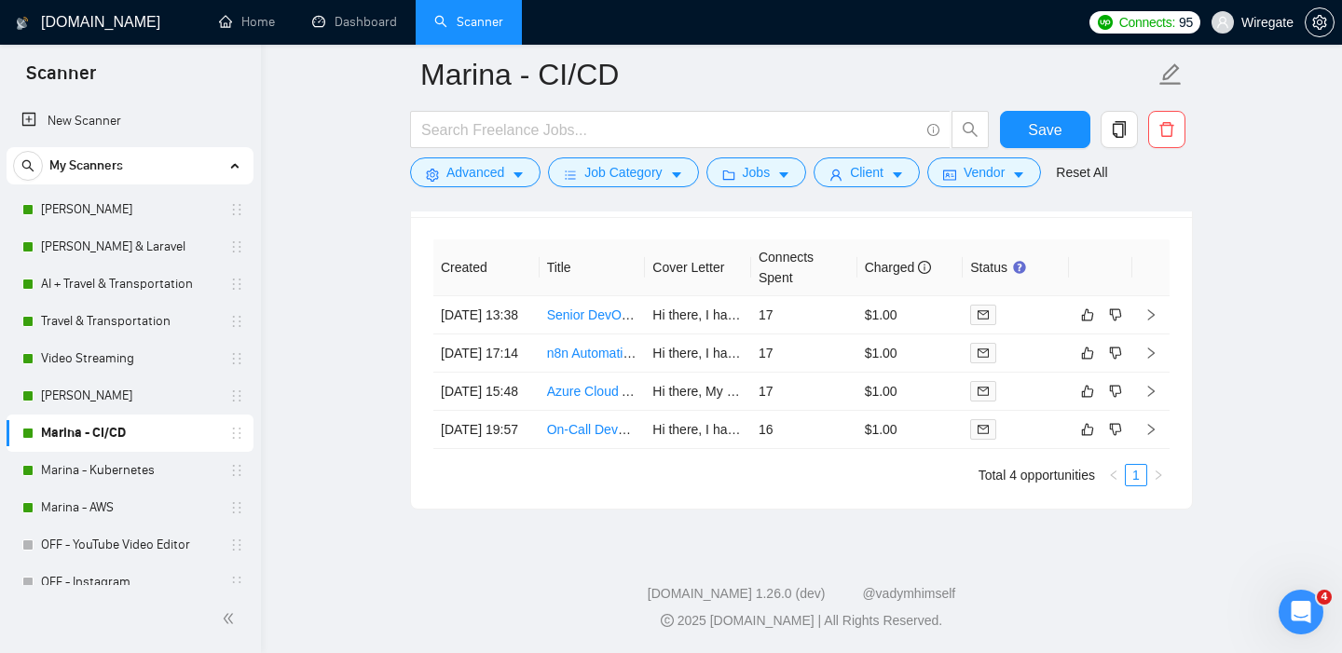
scroll to position [4753, 0]
click at [569, 435] on link "On-Call DevOps Support (AWS, GitHub Actions, Linux) – Pay Per Minute" at bounding box center [757, 429] width 421 height 15
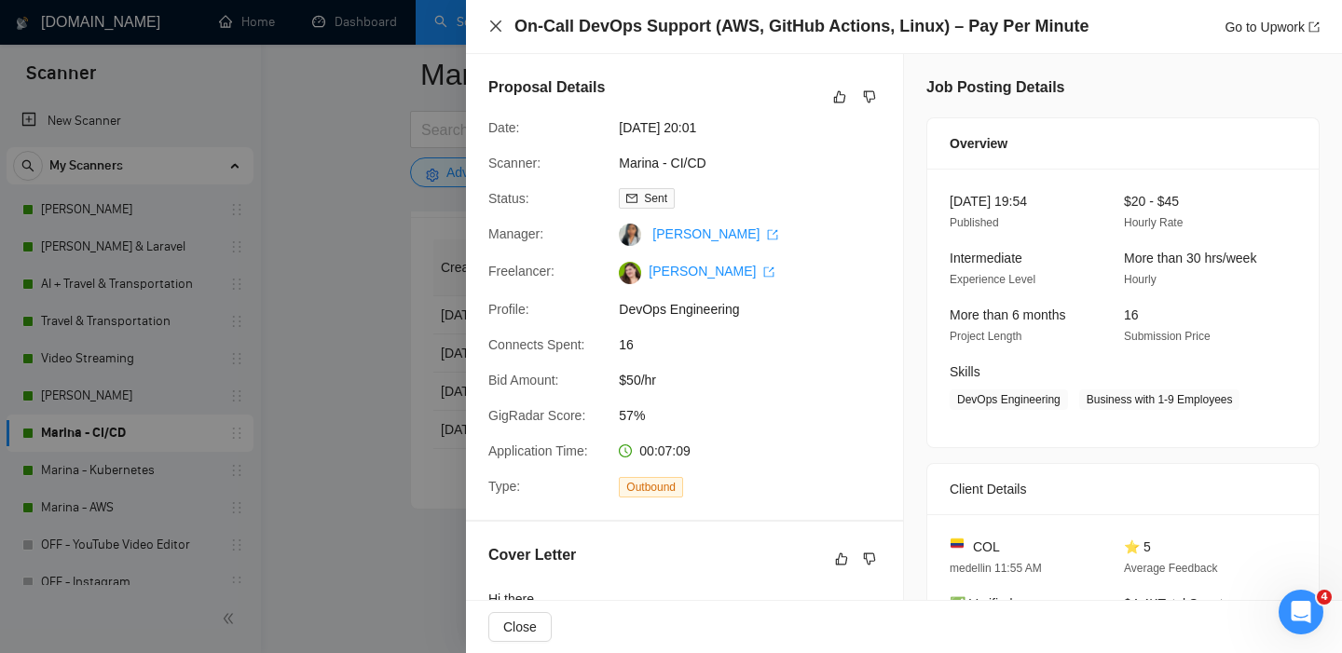
click at [491, 27] on icon "close" at bounding box center [495, 26] width 15 height 15
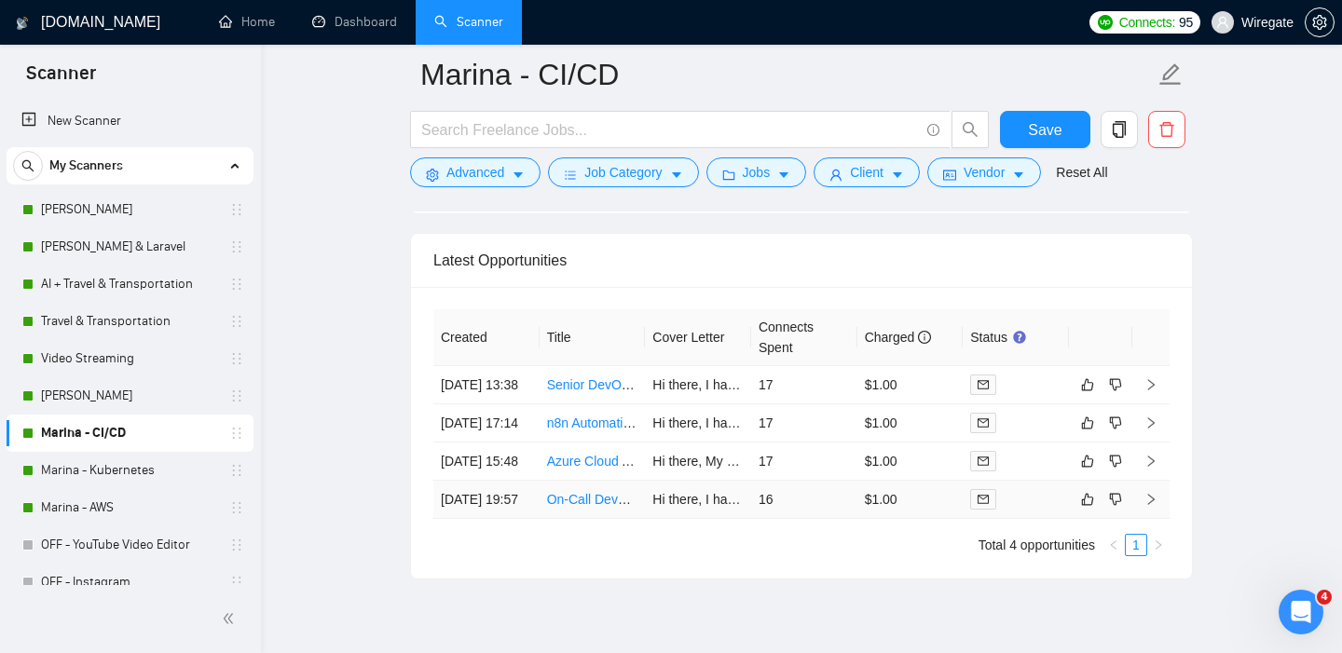
scroll to position [4598, 0]
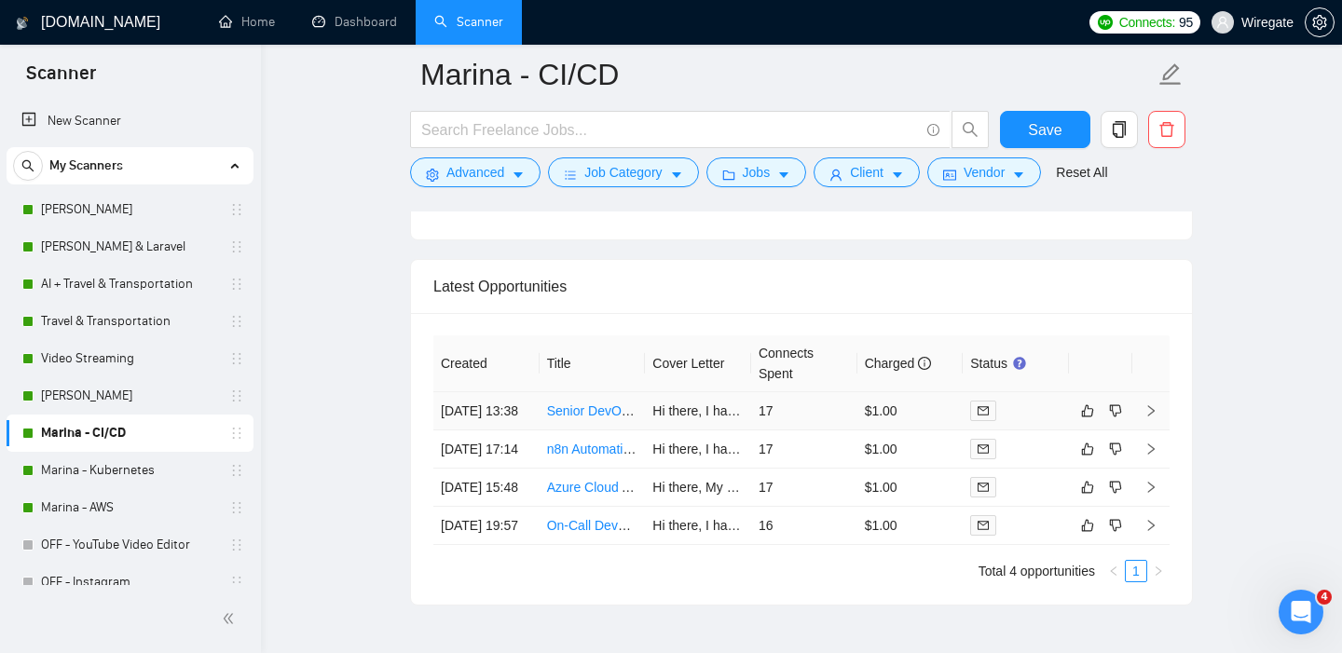
click at [568, 418] on link "Senior DevOps Engineer (start with 80 hours a month)" at bounding box center [704, 410] width 314 height 15
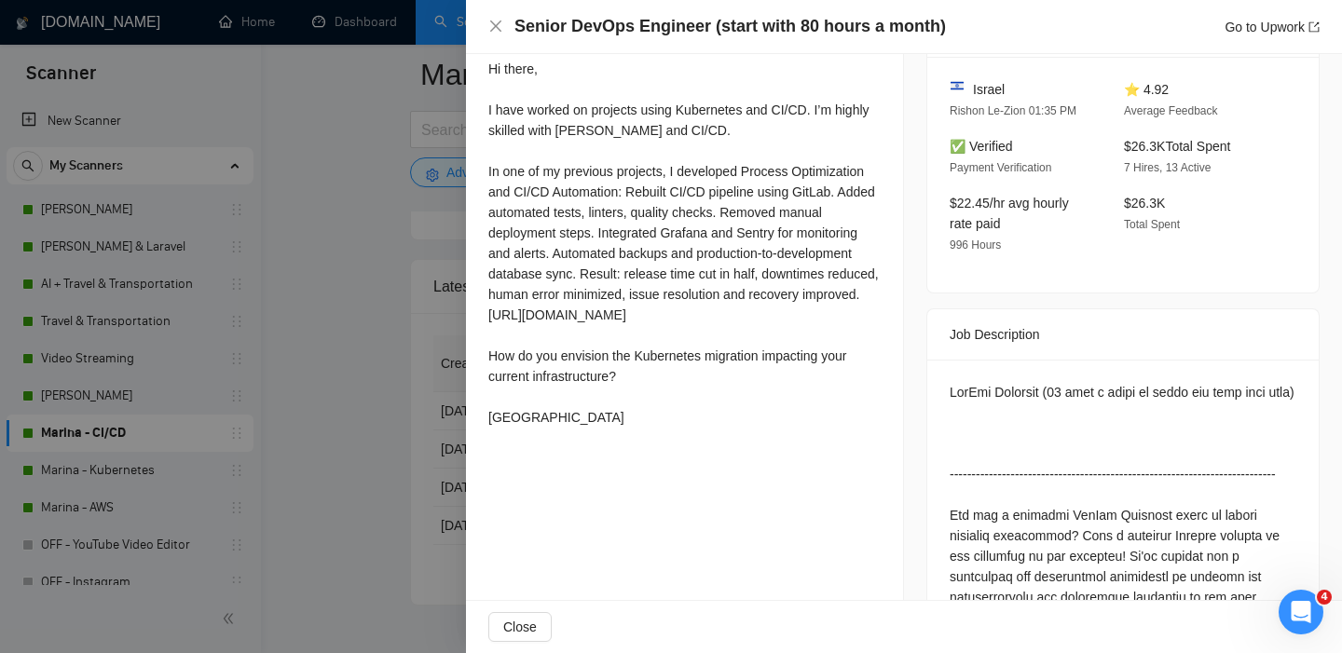
scroll to position [532, 0]
drag, startPoint x: 948, startPoint y: 387, endPoint x: 919, endPoint y: 389, distance: 29.0
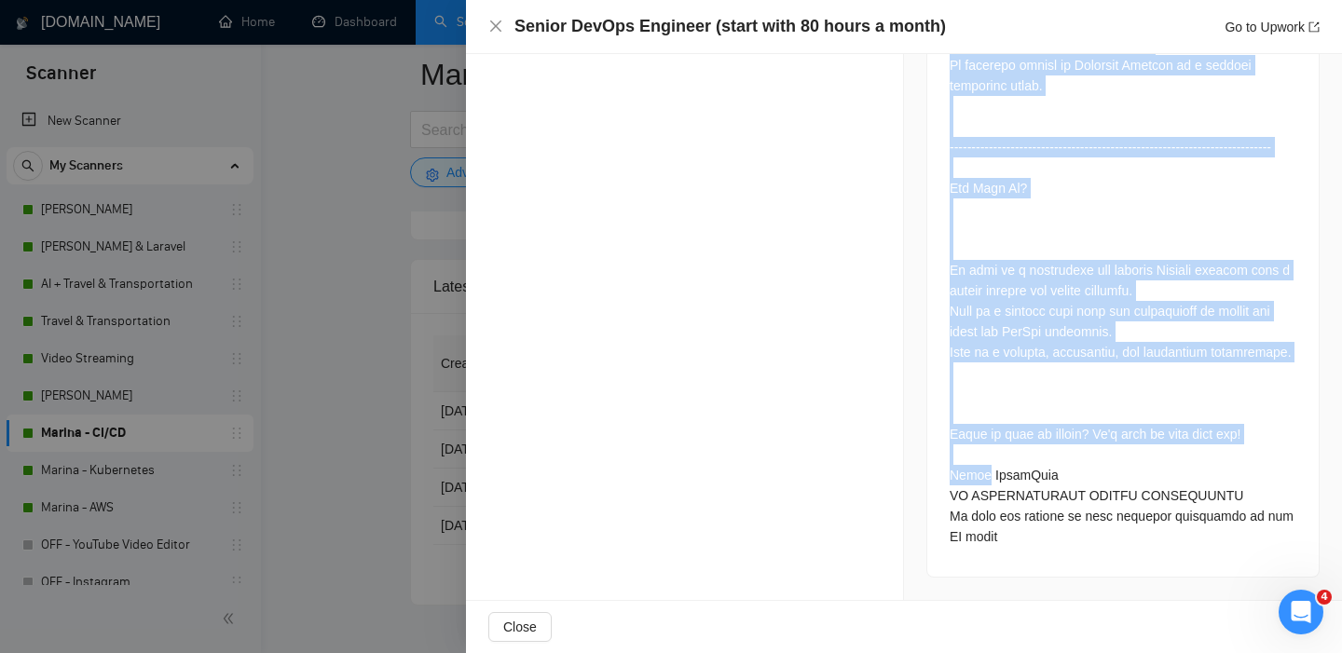
scroll to position [2269, 0]
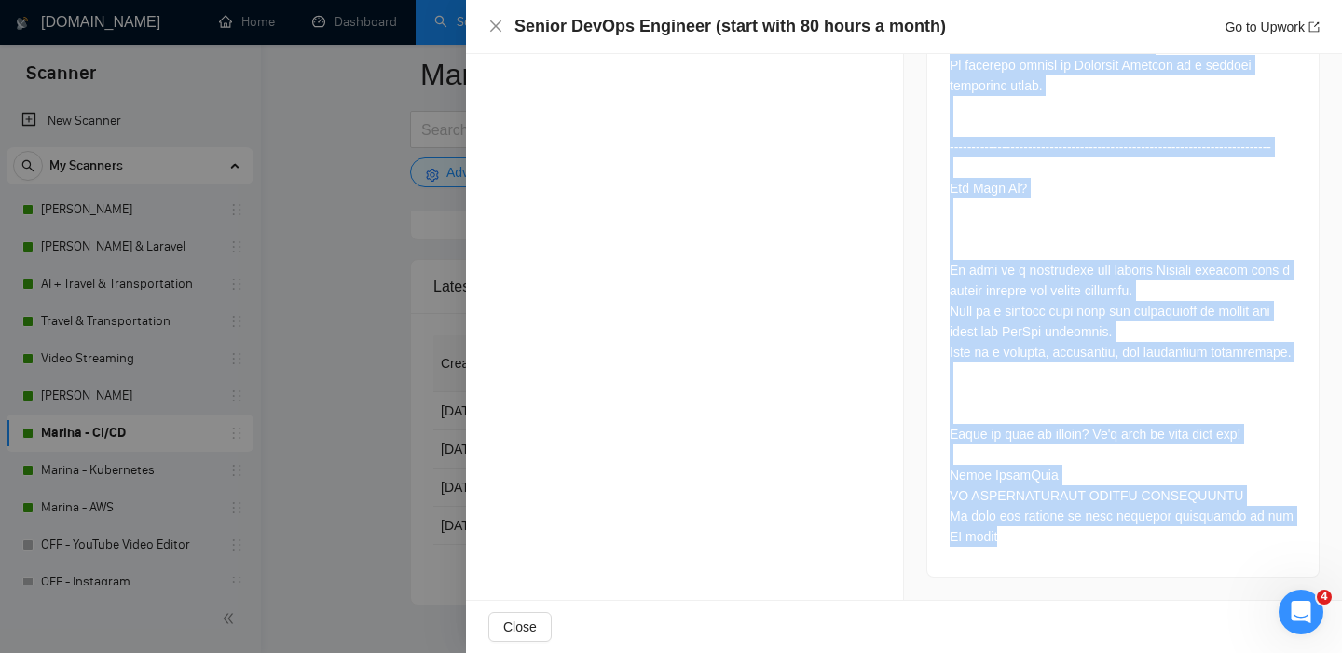
drag, startPoint x: 950, startPoint y: 390, endPoint x: 987, endPoint y: 549, distance: 162.7
copy div "DevOps Engineer (80 hour a month to start and then full time) -----------------…"
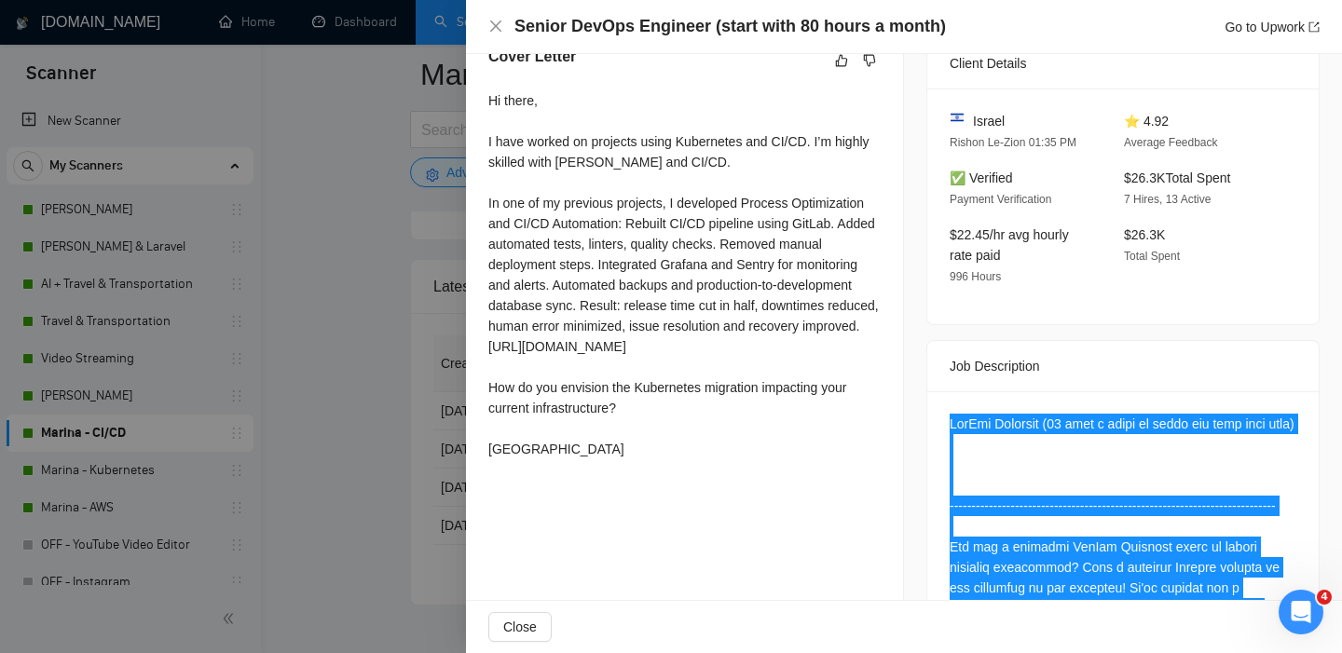
scroll to position [506, 0]
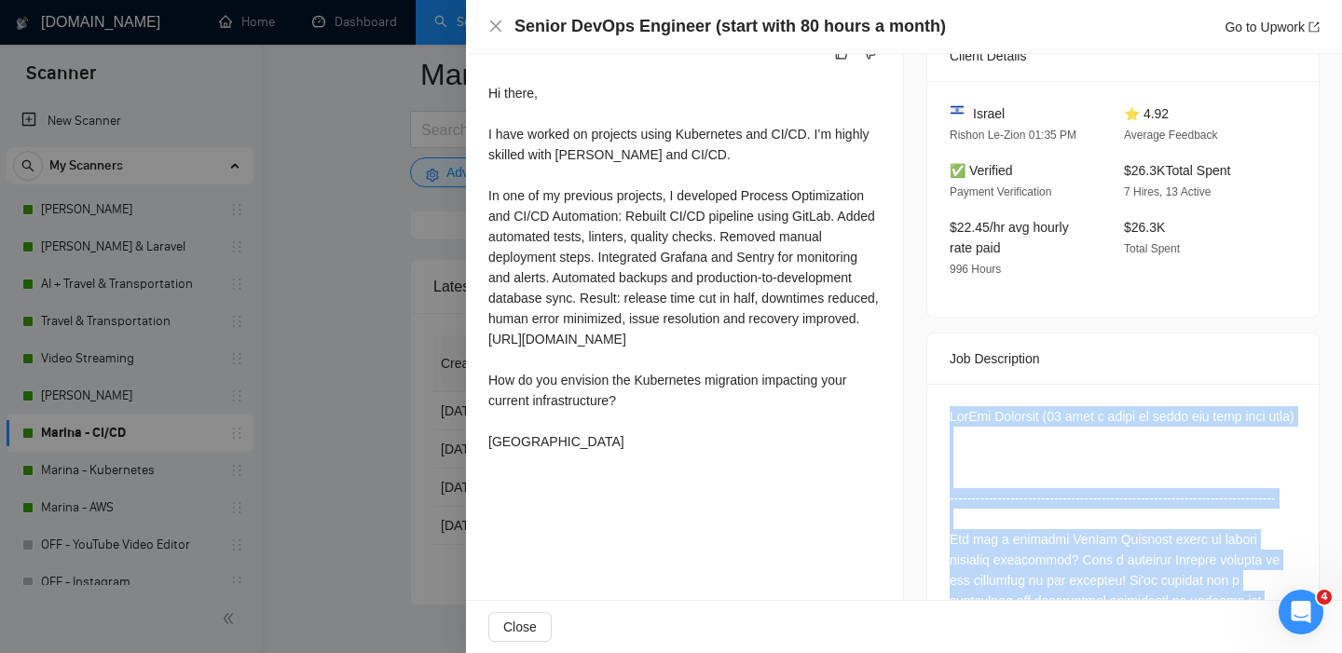
drag, startPoint x: 488, startPoint y: 117, endPoint x: 623, endPoint y: 448, distance: 357.3
click at [624, 448] on div "Hi there, I have worked on projects using Kubernetes and CI/CD. I’m highly skil…" at bounding box center [684, 267] width 392 height 369
copy div "Hi there, I have worked on projects using Kubernetes and CI/CD. I’m highly skil…"
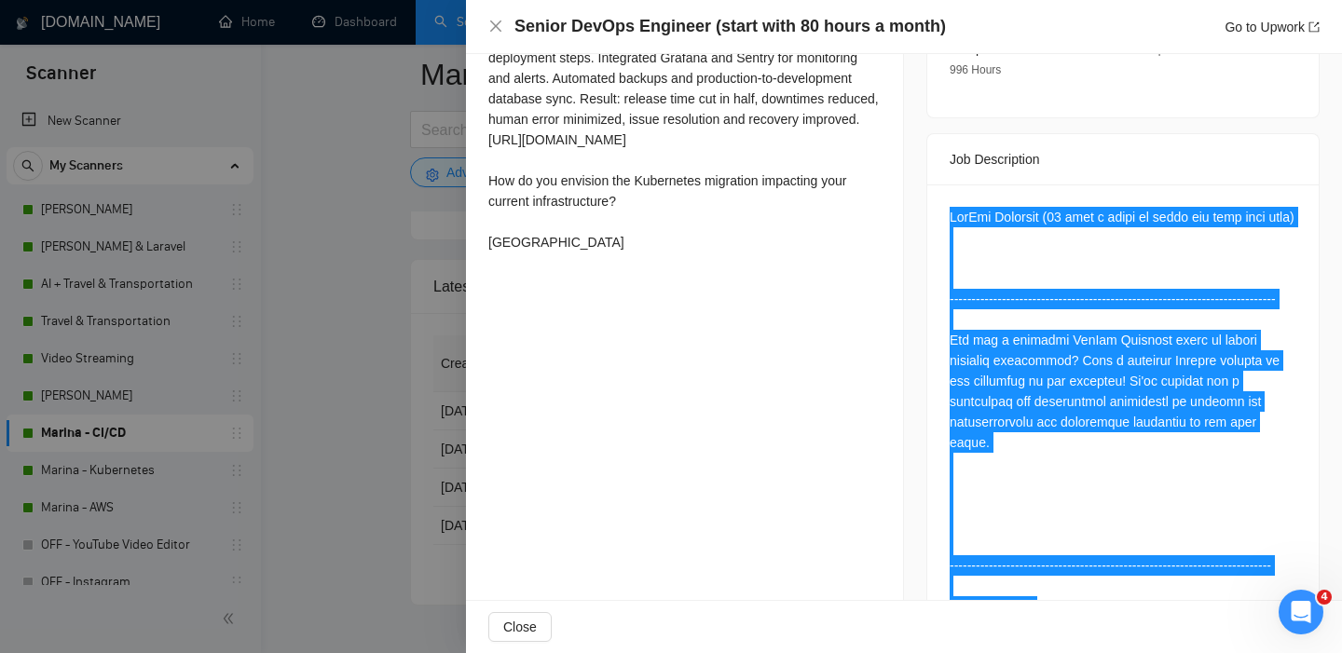
scroll to position [708, 0]
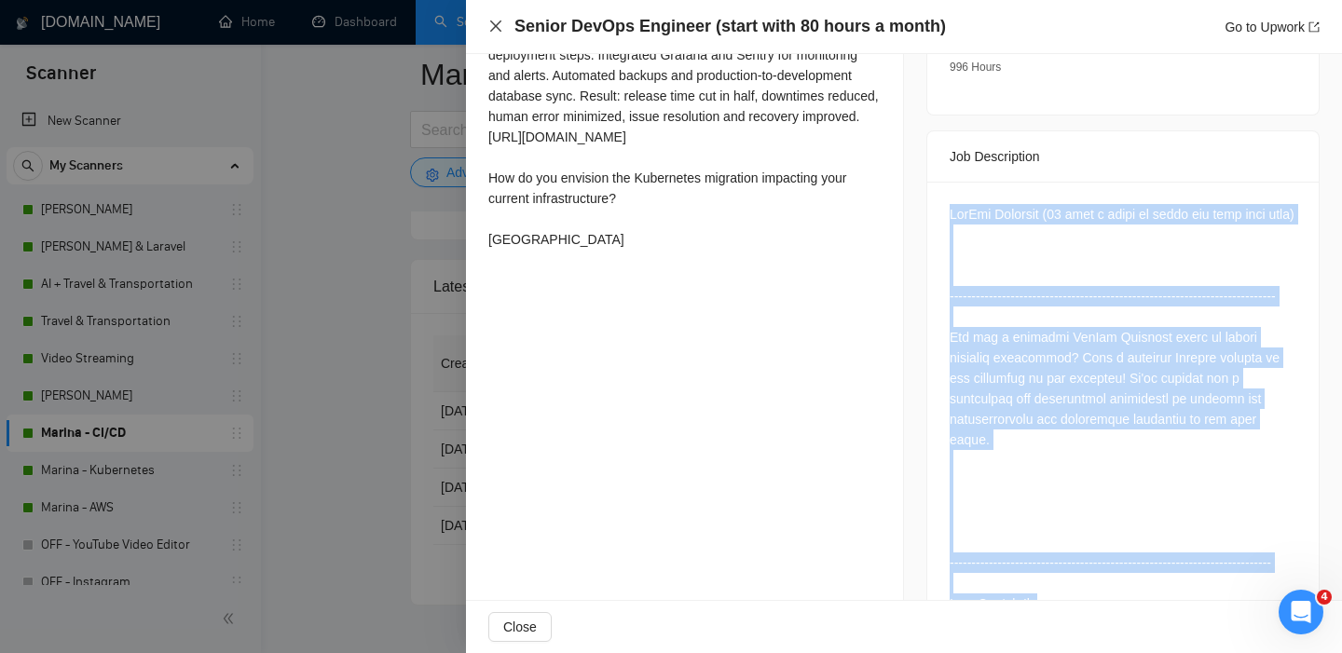
drag, startPoint x: 494, startPoint y: 28, endPoint x: 544, endPoint y: 445, distance: 420.5
click at [494, 28] on icon "close" at bounding box center [495, 25] width 11 height 11
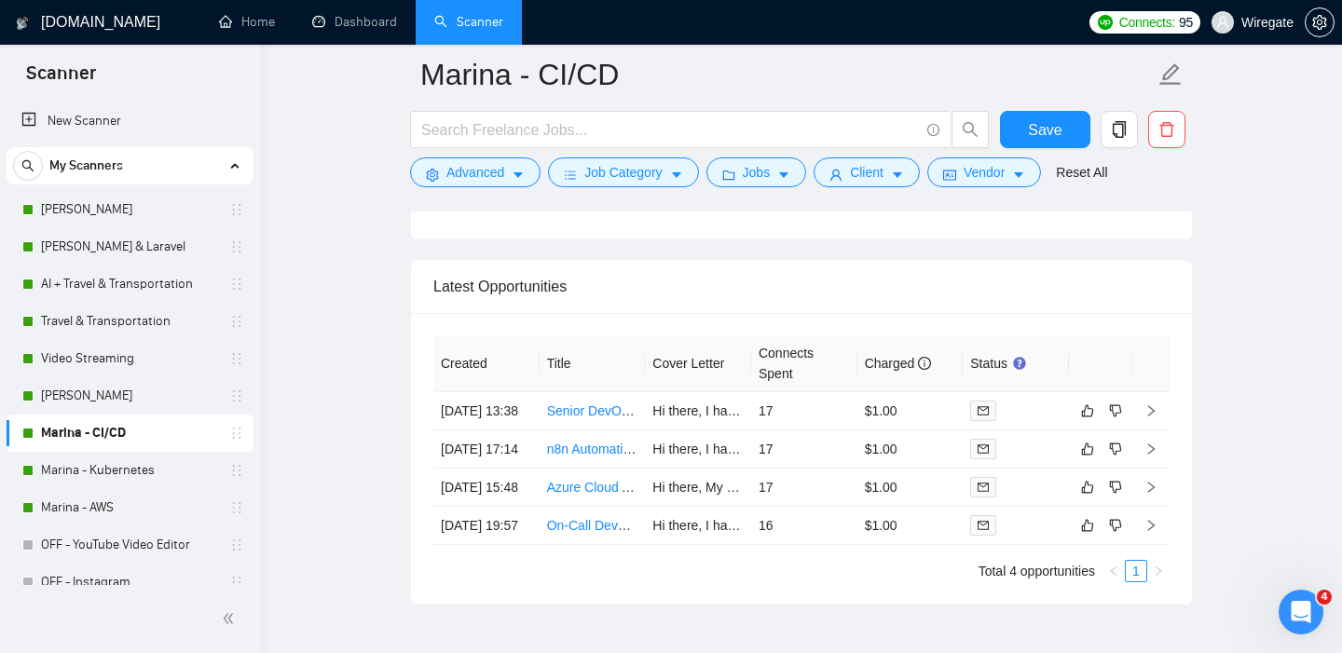
scroll to position [4768, 0]
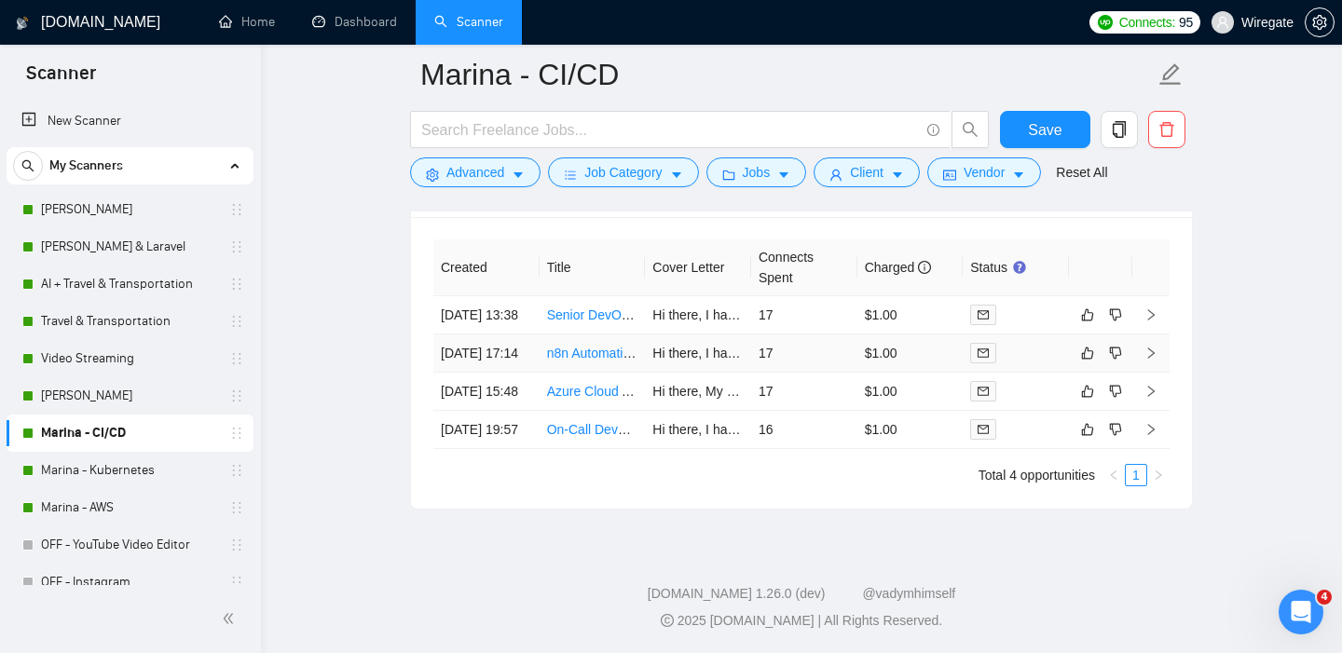
click at [460, 335] on td "[DATE] 17:14" at bounding box center [486, 354] width 106 height 38
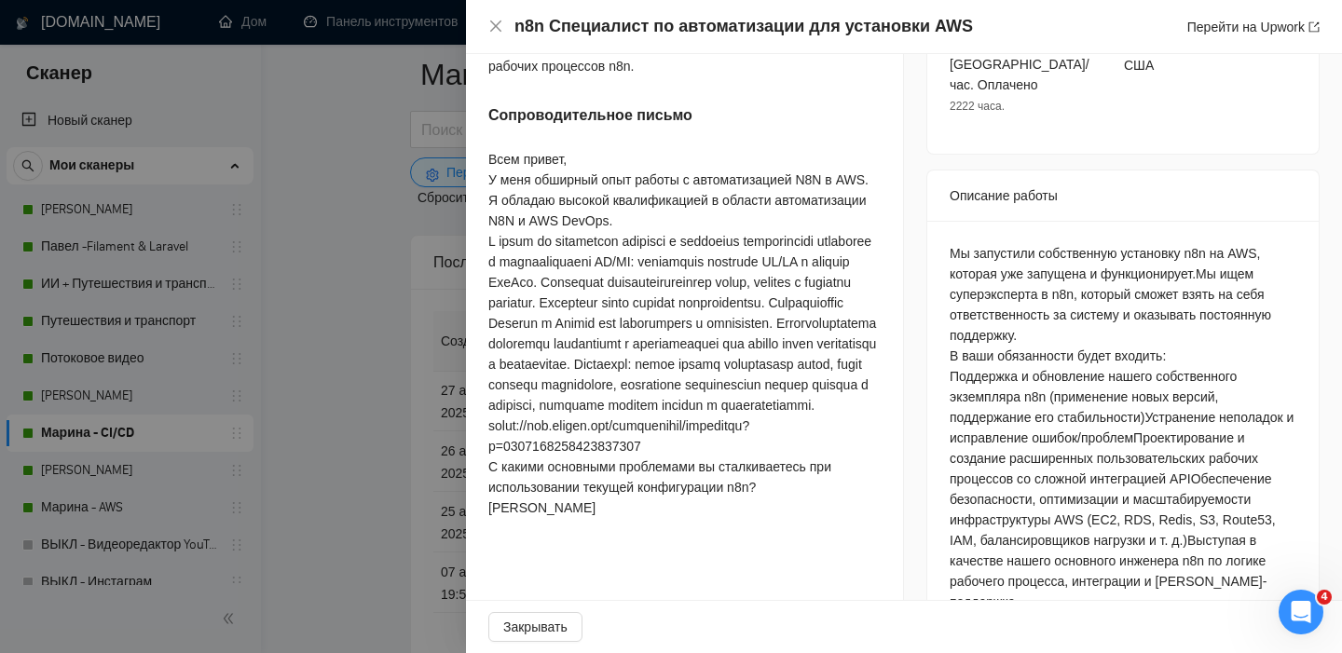
scroll to position [790, 0]
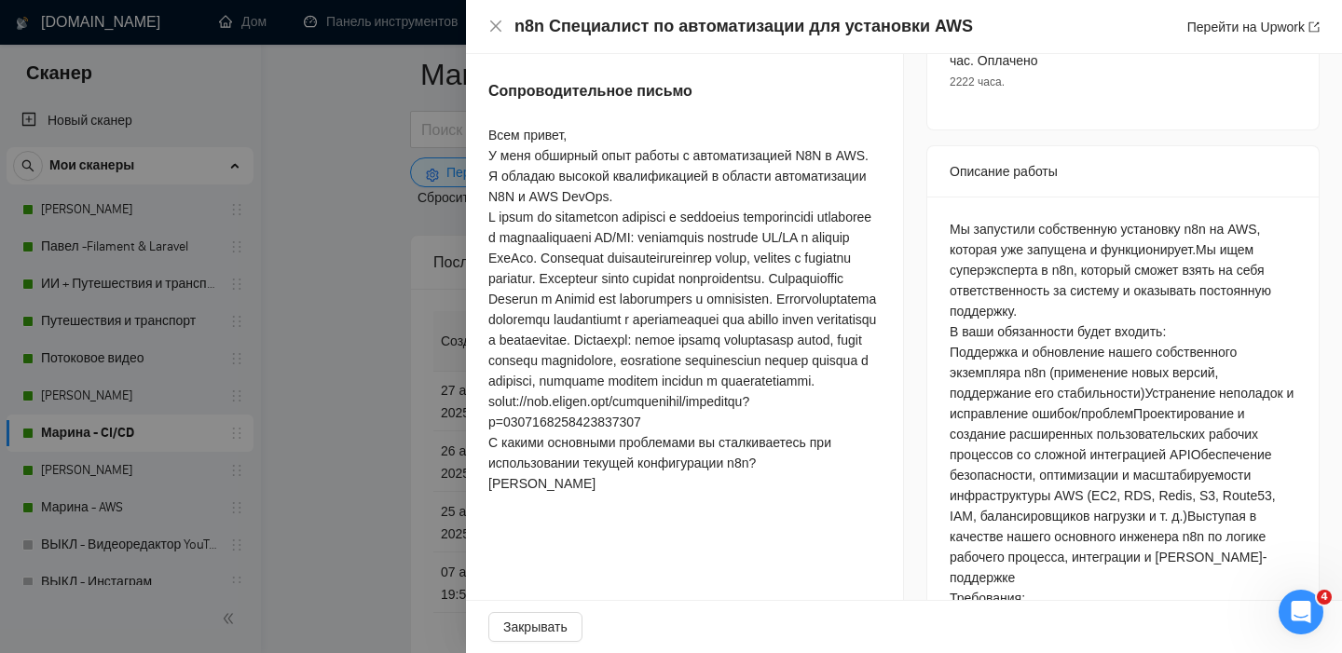
click at [965, 225] on font "Мы запустили собственную установку n8n на AWS, которая уже запущена и функциони…" at bounding box center [1105, 239] width 310 height 35
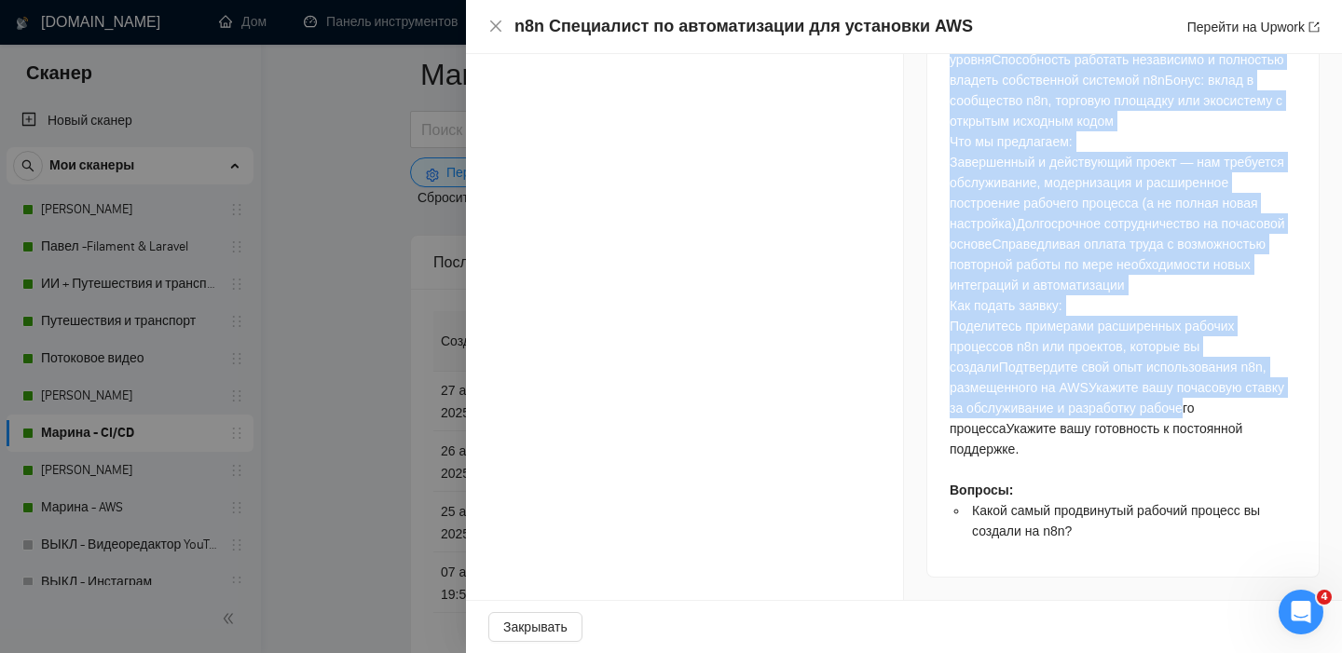
scroll to position [1735, 0]
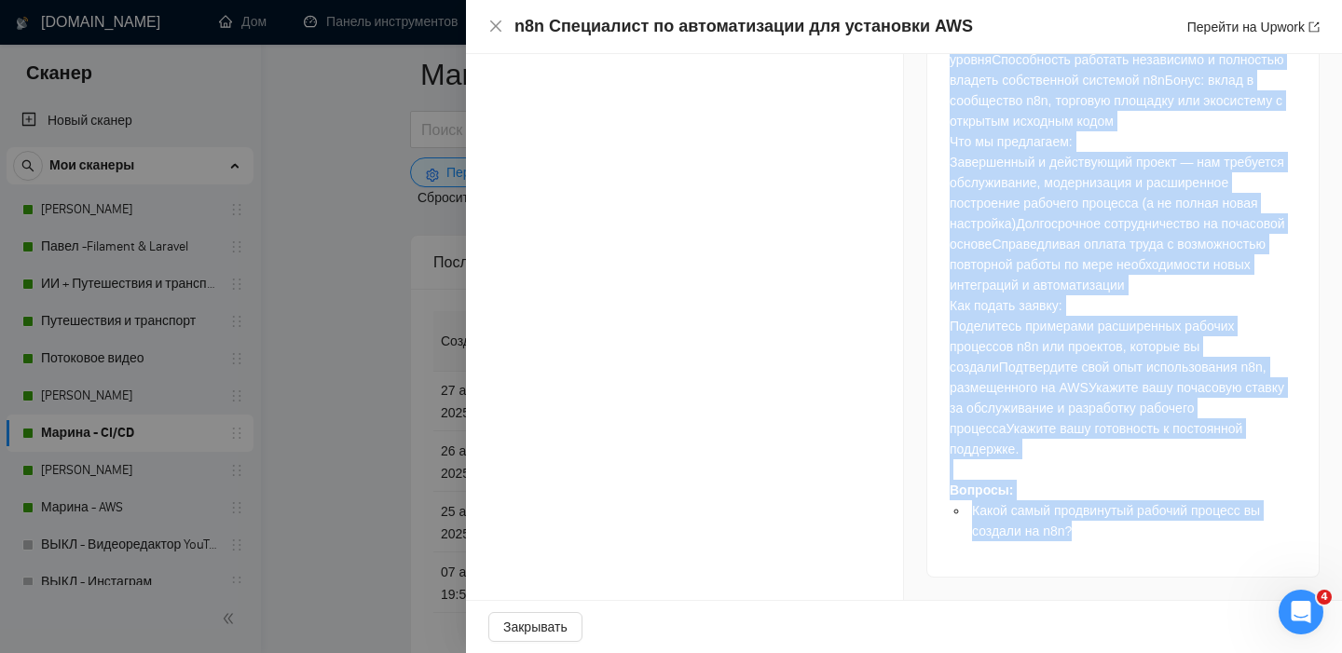
drag, startPoint x: 950, startPoint y: 223, endPoint x: 1088, endPoint y: 540, distance: 346.4
click at [1088, 540] on div "Мы запустили собственную установку n8n на AWS, которая уже запущена и функциони…" at bounding box center [1123, 39] width 347 height 1004
drag, startPoint x: 1088, startPoint y: 543, endPoint x: 950, endPoint y: 447, distance: 168.0
copy div "Мы запустили собственную установку n8n на AWS, которая уже запущена и функциони…"
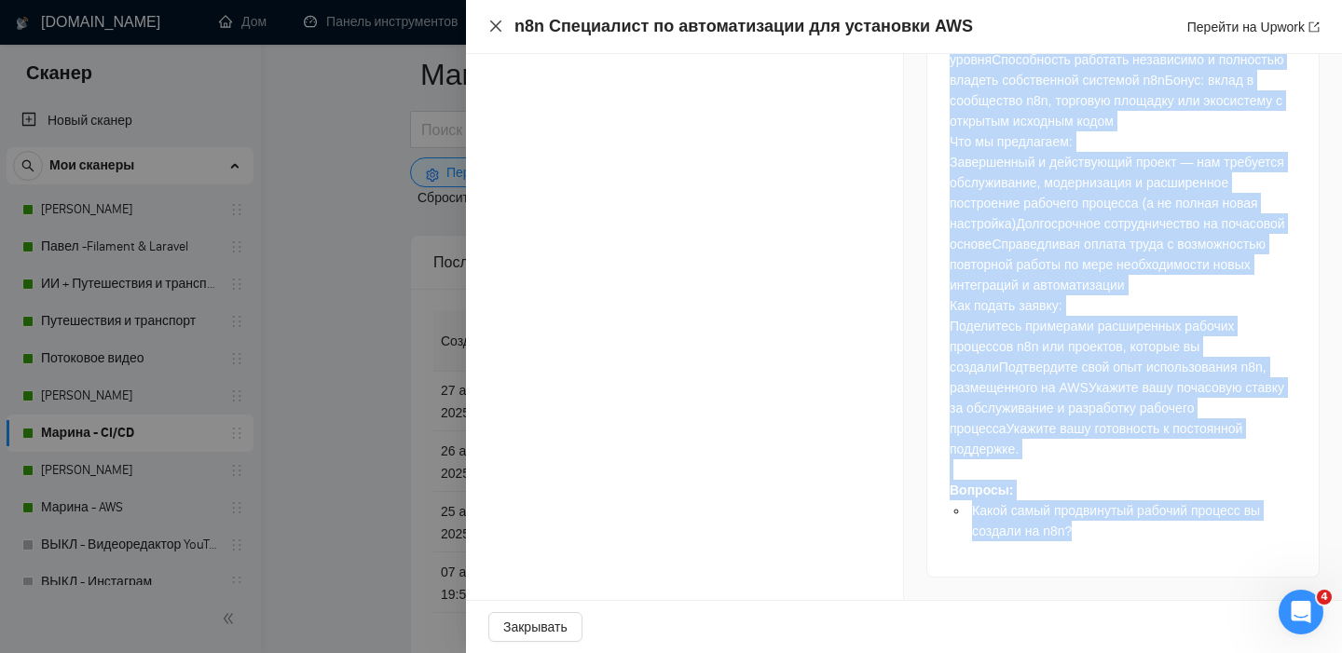
drag, startPoint x: 498, startPoint y: 29, endPoint x: 471, endPoint y: 69, distance: 48.3
click at [498, 29] on icon "закрывать" at bounding box center [495, 25] width 11 height 11
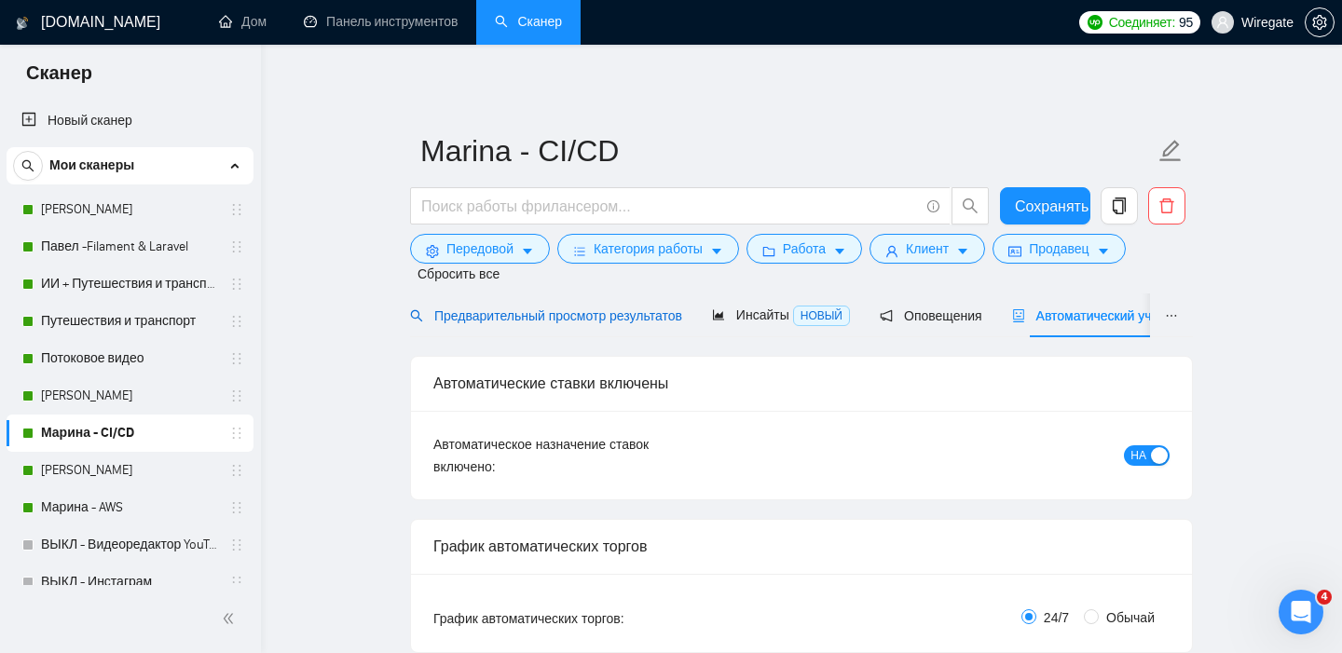
click at [512, 320] on font "Предварительный просмотр результатов" at bounding box center [558, 315] width 248 height 15
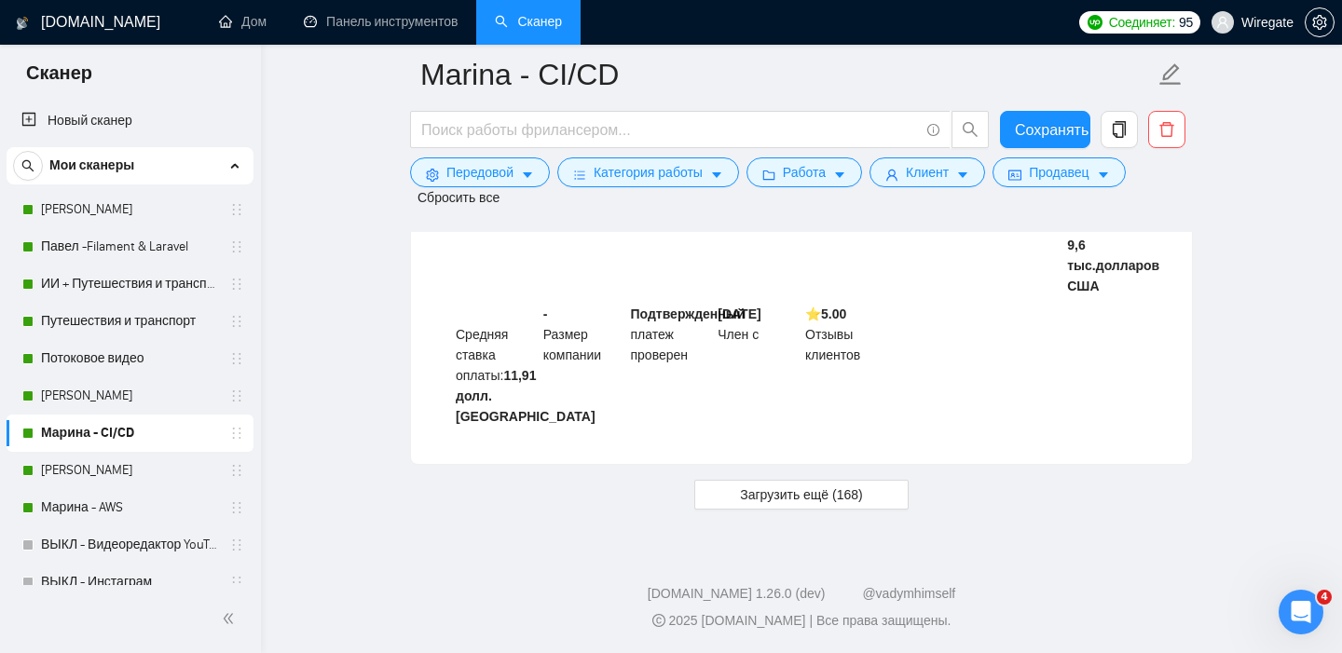
scroll to position [5321, 0]
click at [789, 496] on font "Загрузить ещё (168)" at bounding box center [801, 494] width 122 height 15
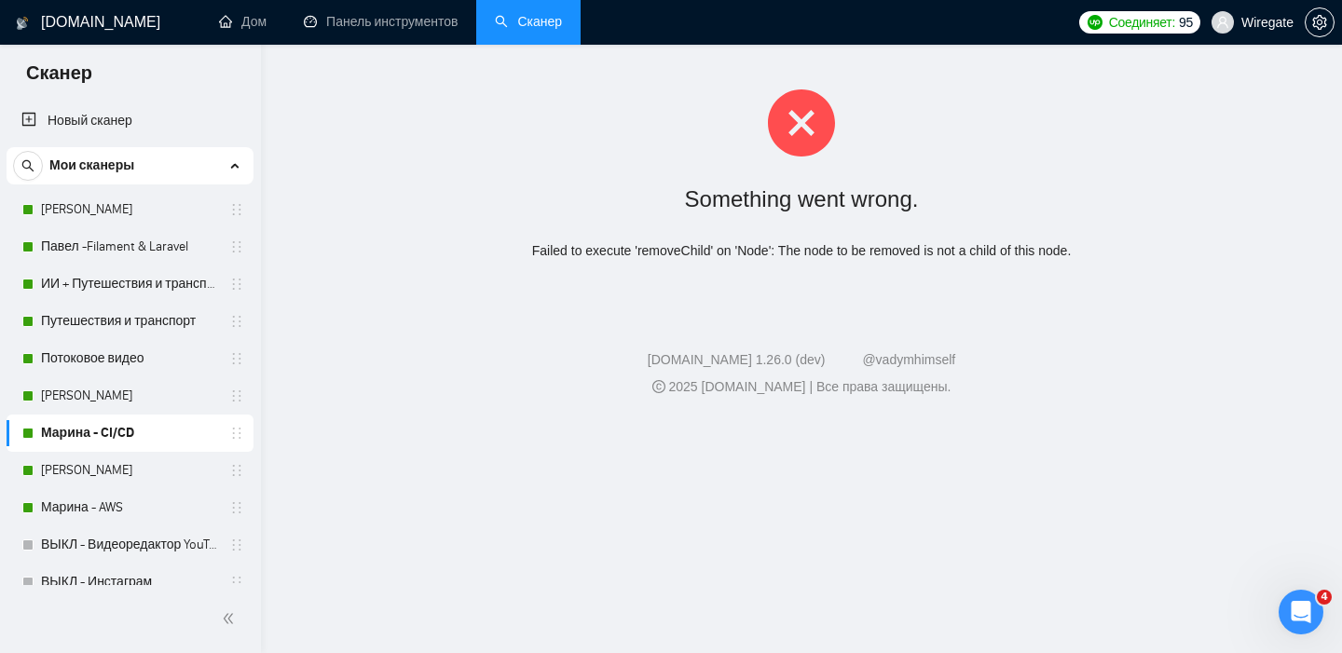
scroll to position [0, 0]
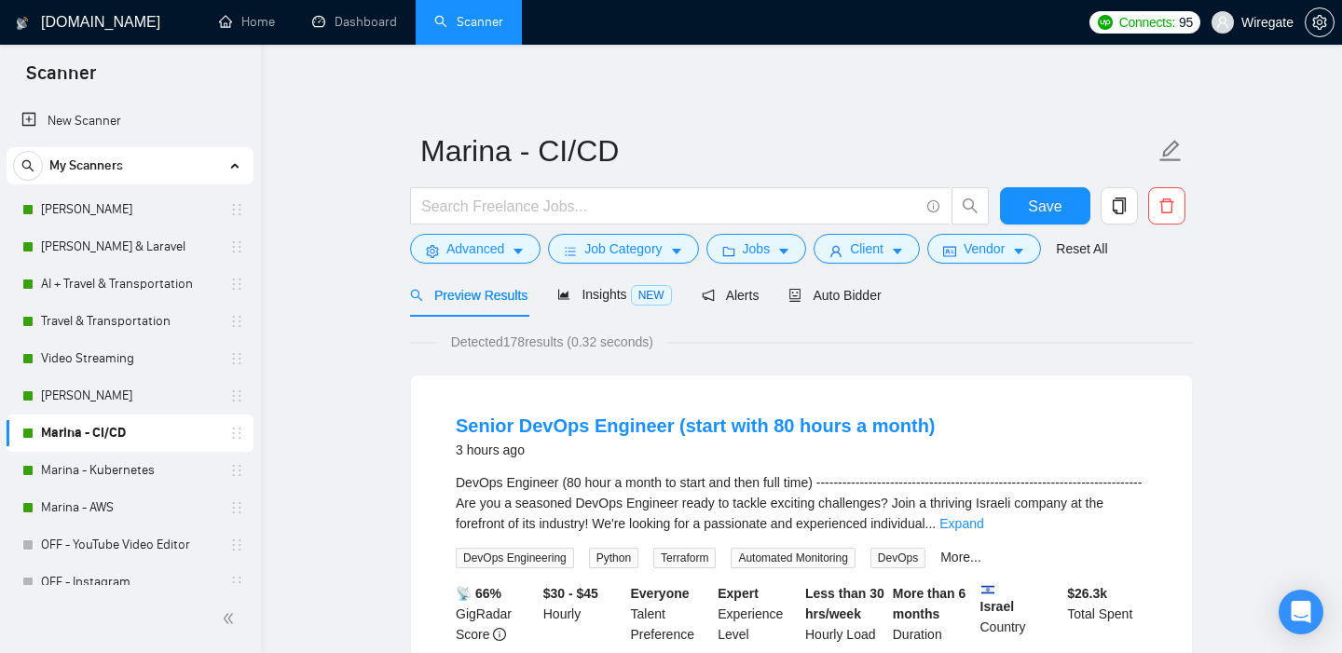
scroll to position [4, 0]
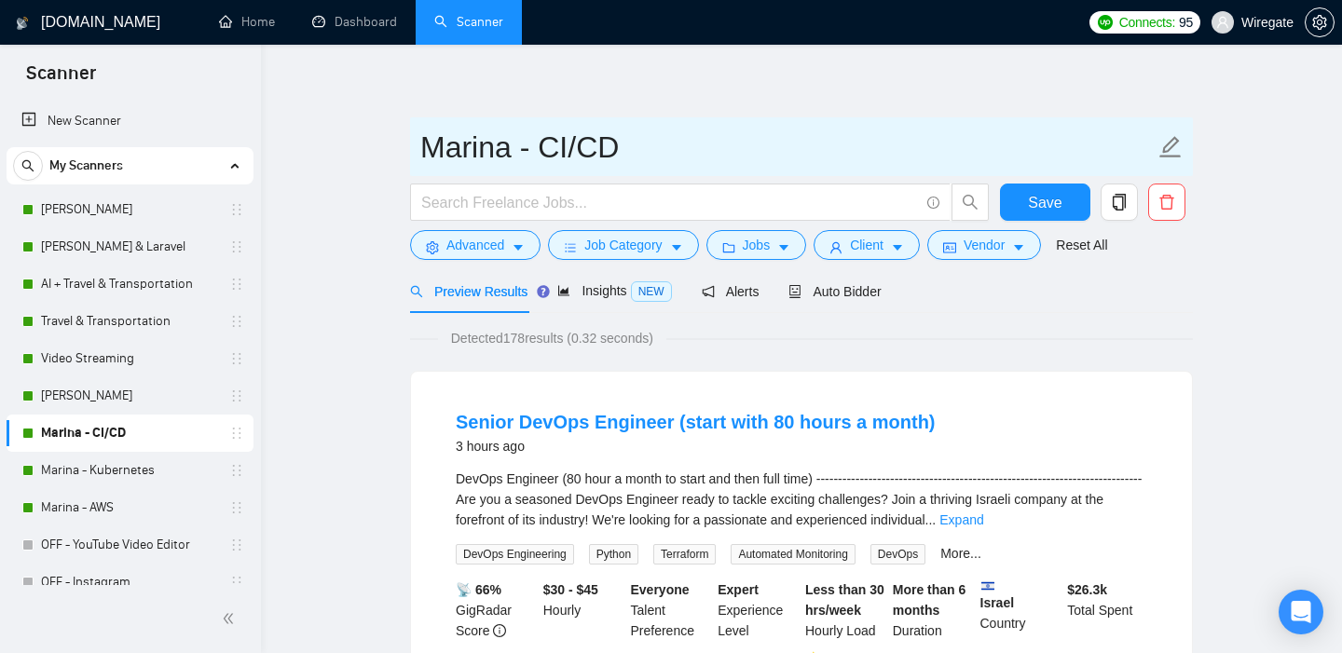
click at [1171, 144] on icon "edit" at bounding box center [1170, 147] width 24 height 24
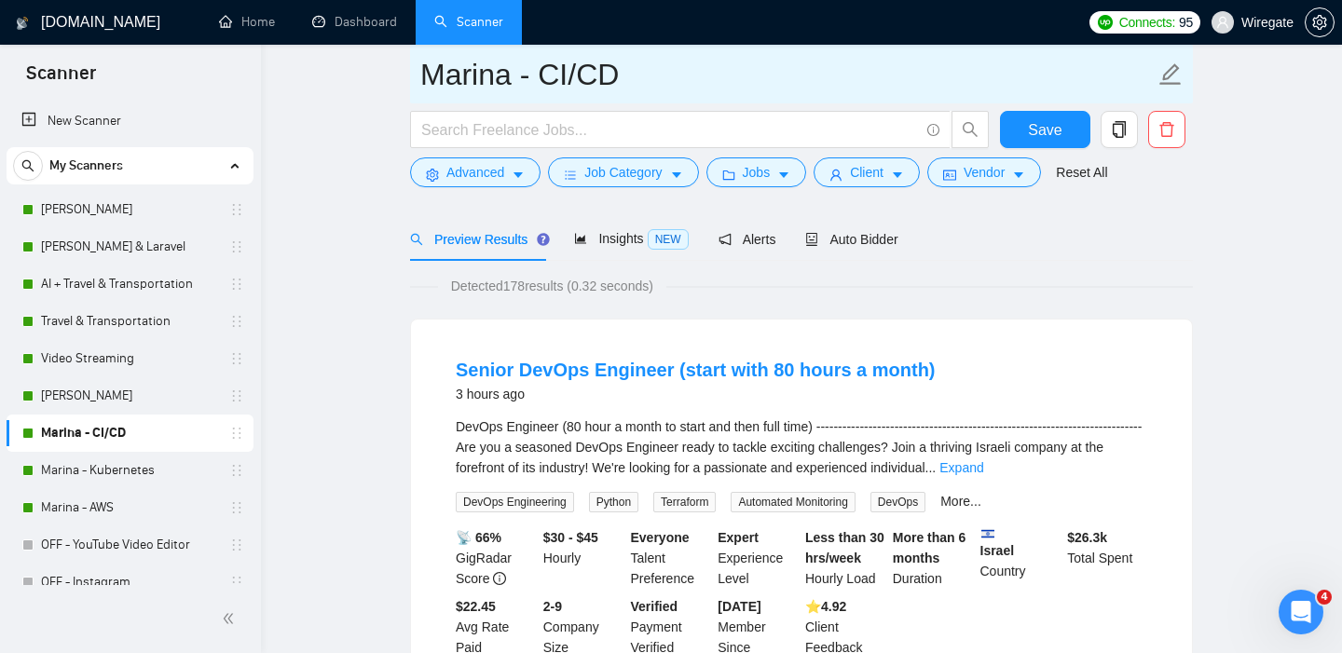
scroll to position [0, 0]
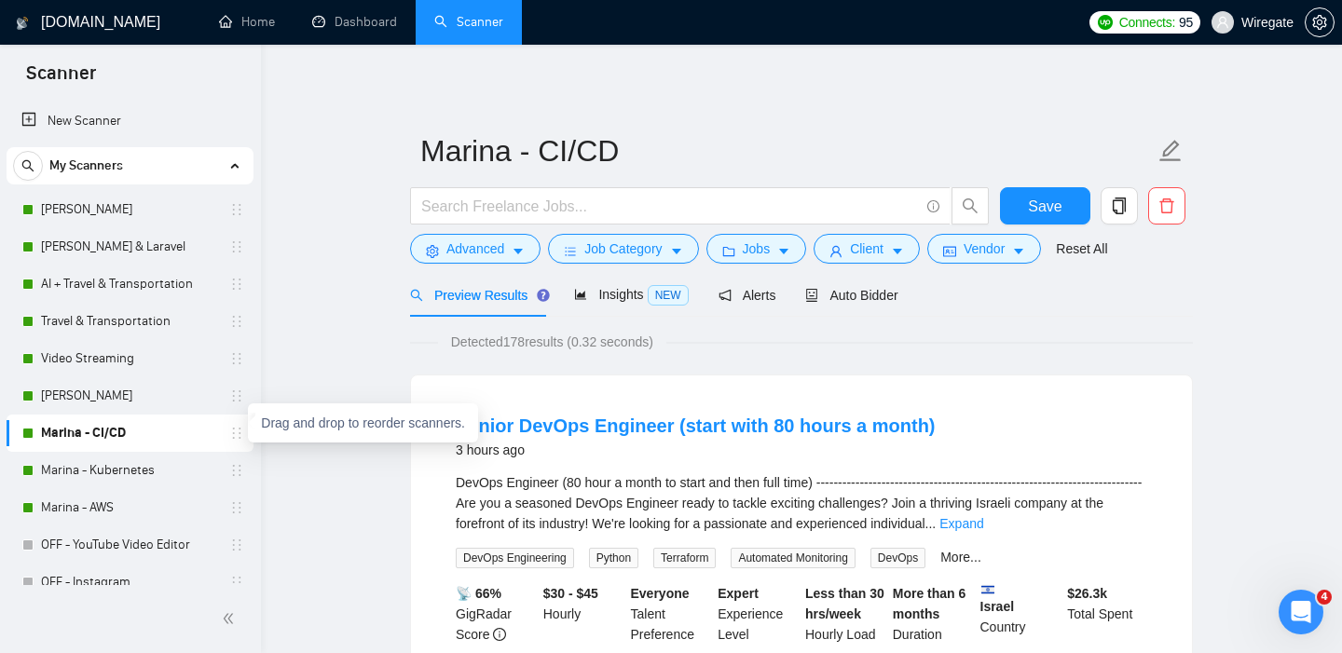
click at [232, 433] on icon "holder" at bounding box center [236, 433] width 15 height 15
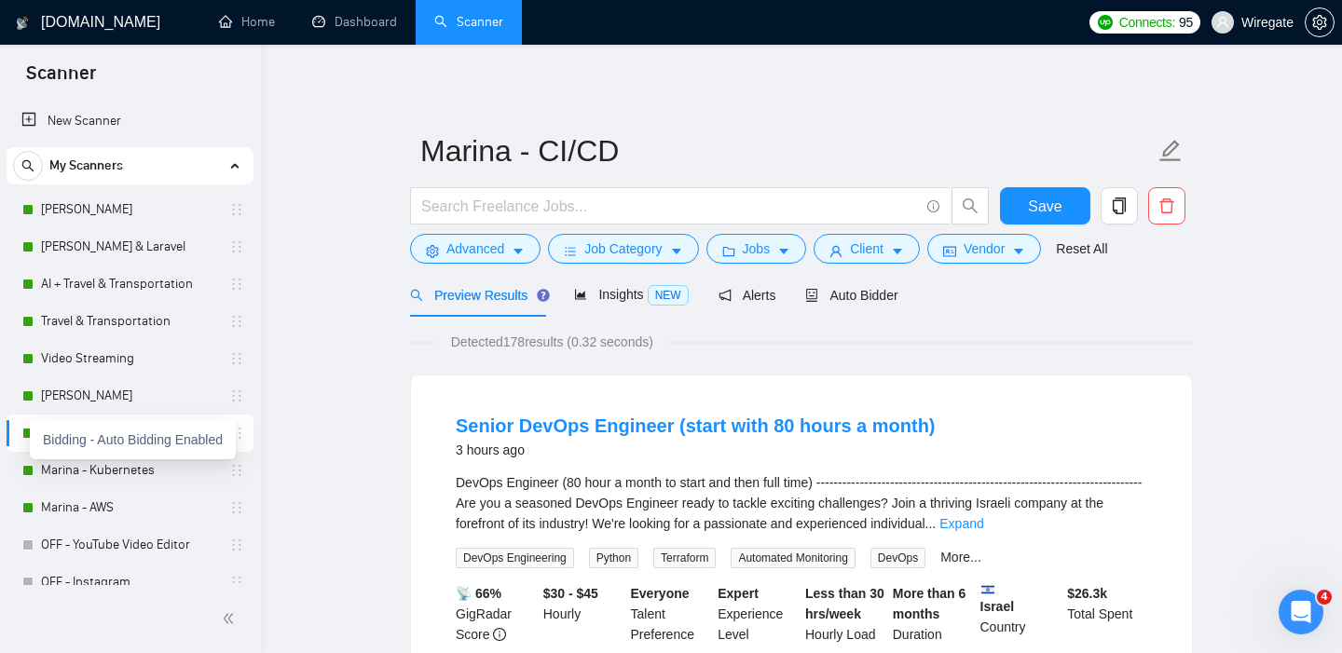
click at [22, 430] on div at bounding box center [27, 433] width 11 height 11
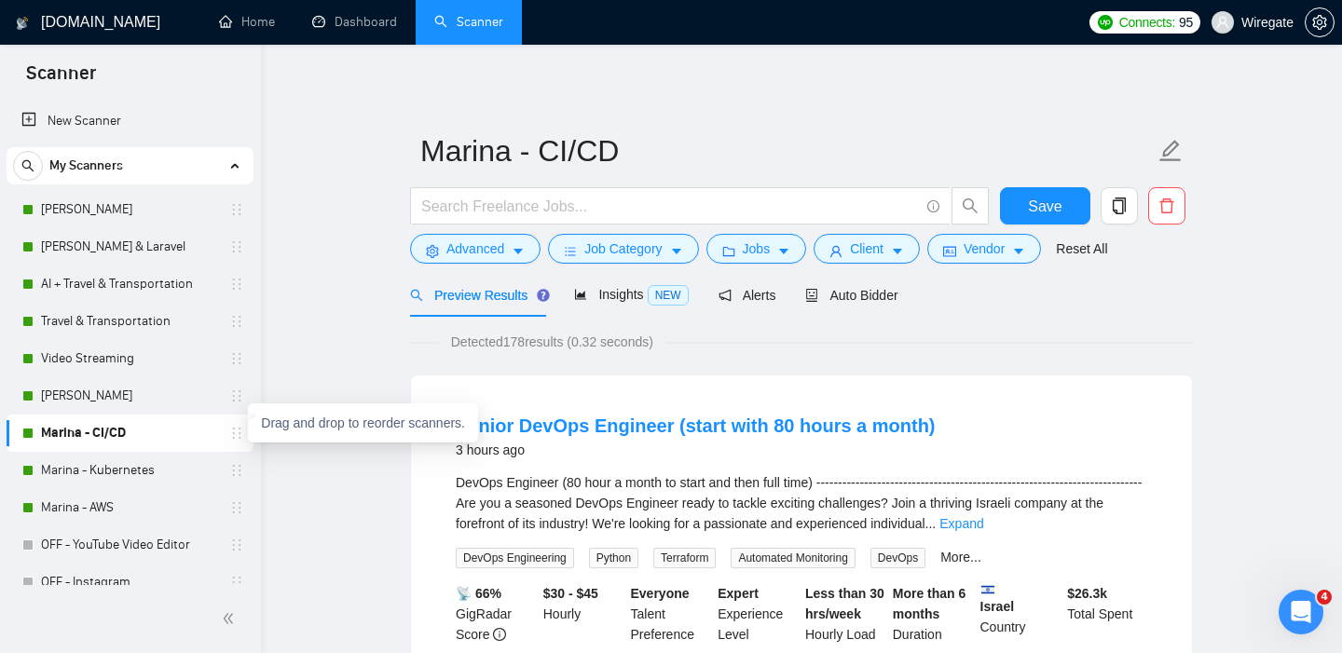
click at [233, 435] on icon "holder" at bounding box center [236, 433] width 15 height 15
click at [512, 260] on button "Advanced" at bounding box center [475, 249] width 130 height 30
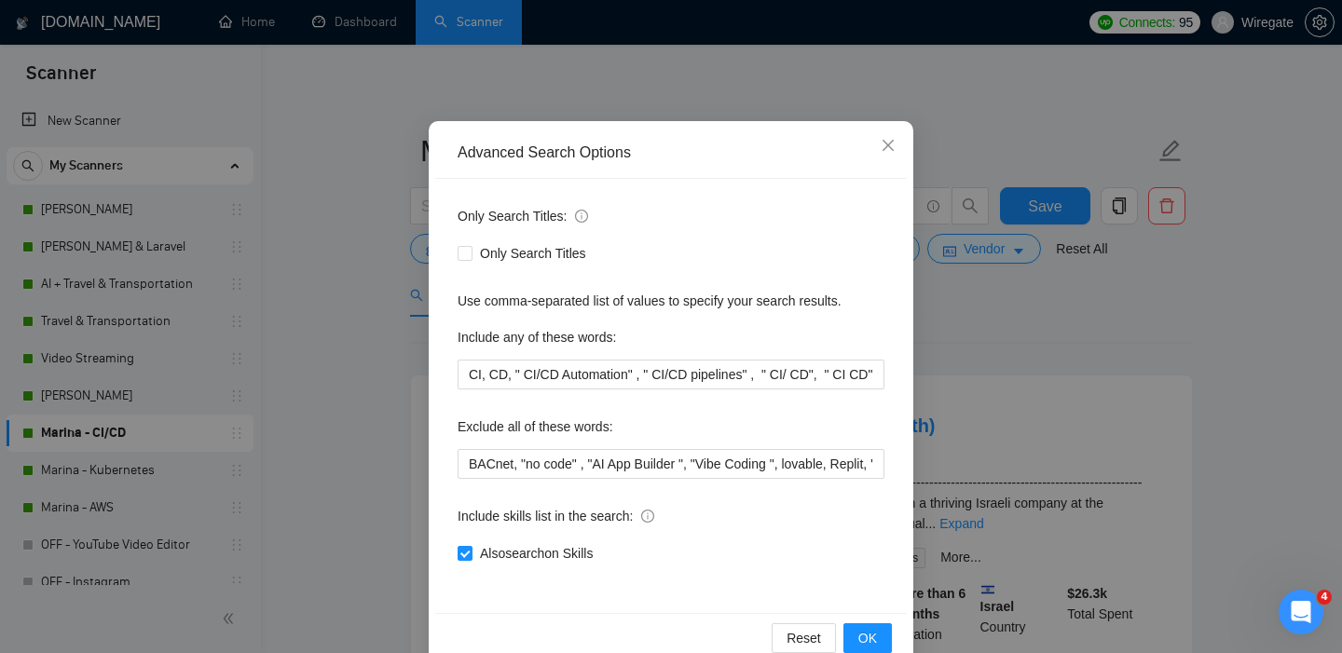
scroll to position [122, 0]
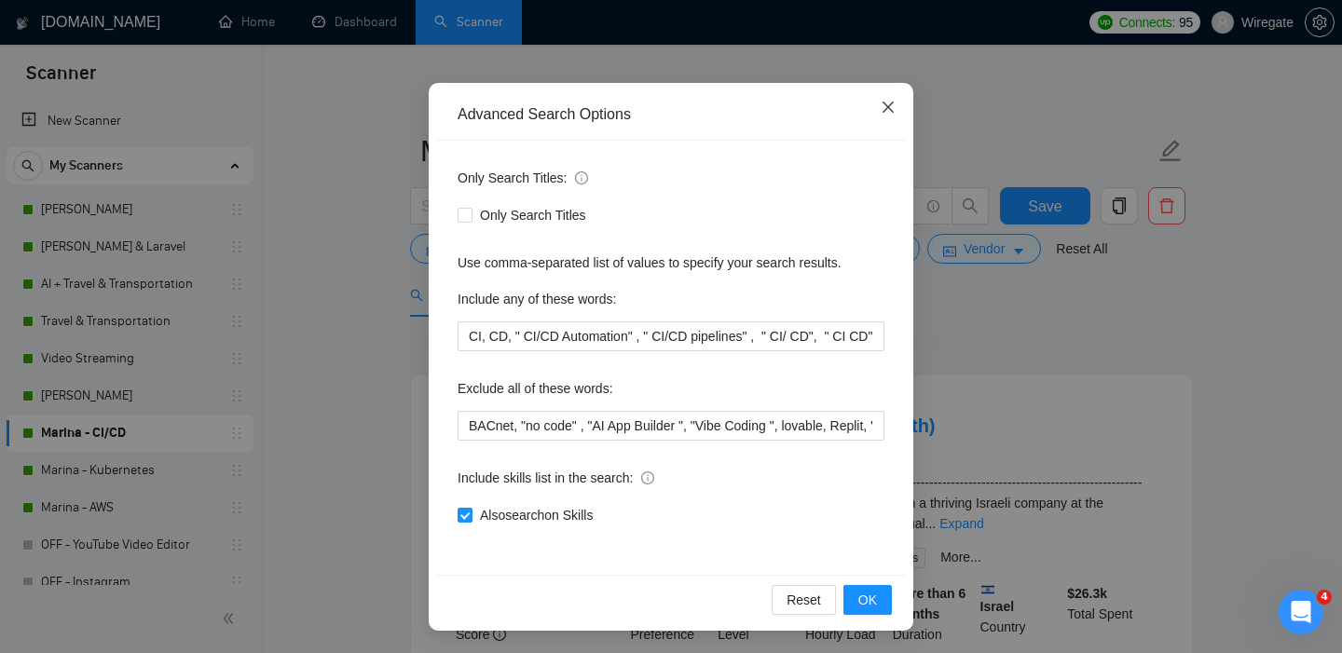
click at [893, 109] on icon "close" at bounding box center [888, 107] width 15 height 15
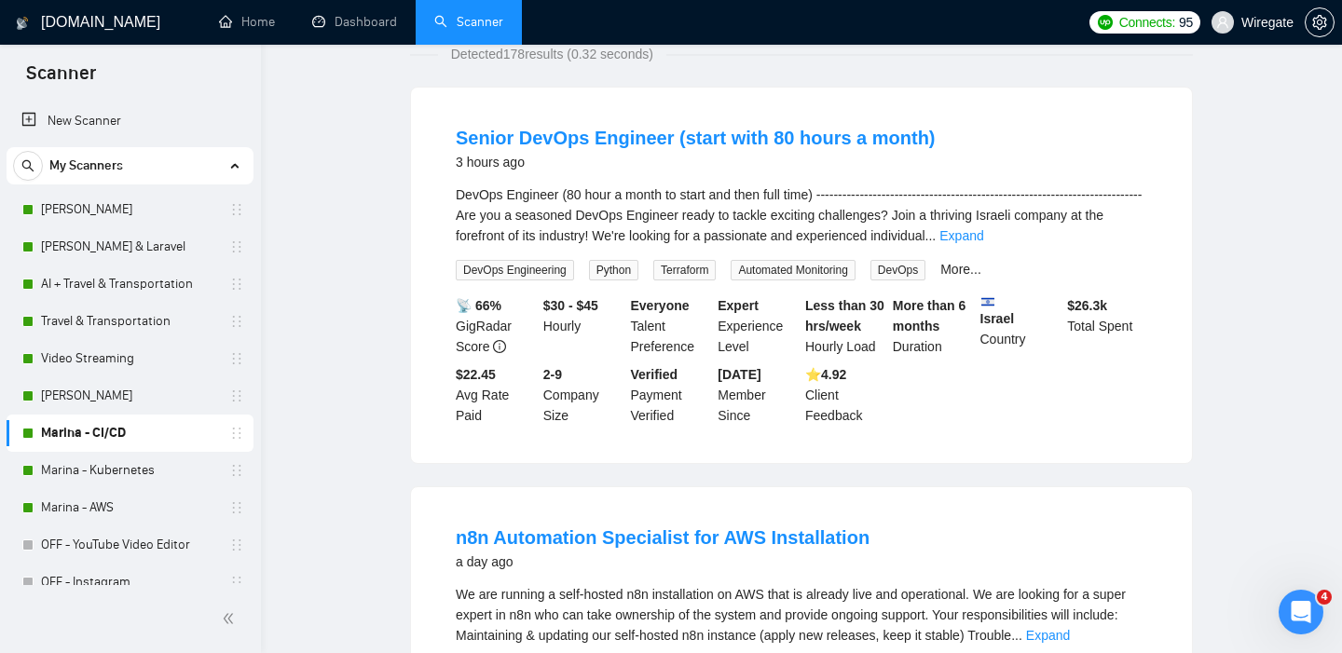
scroll to position [0, 0]
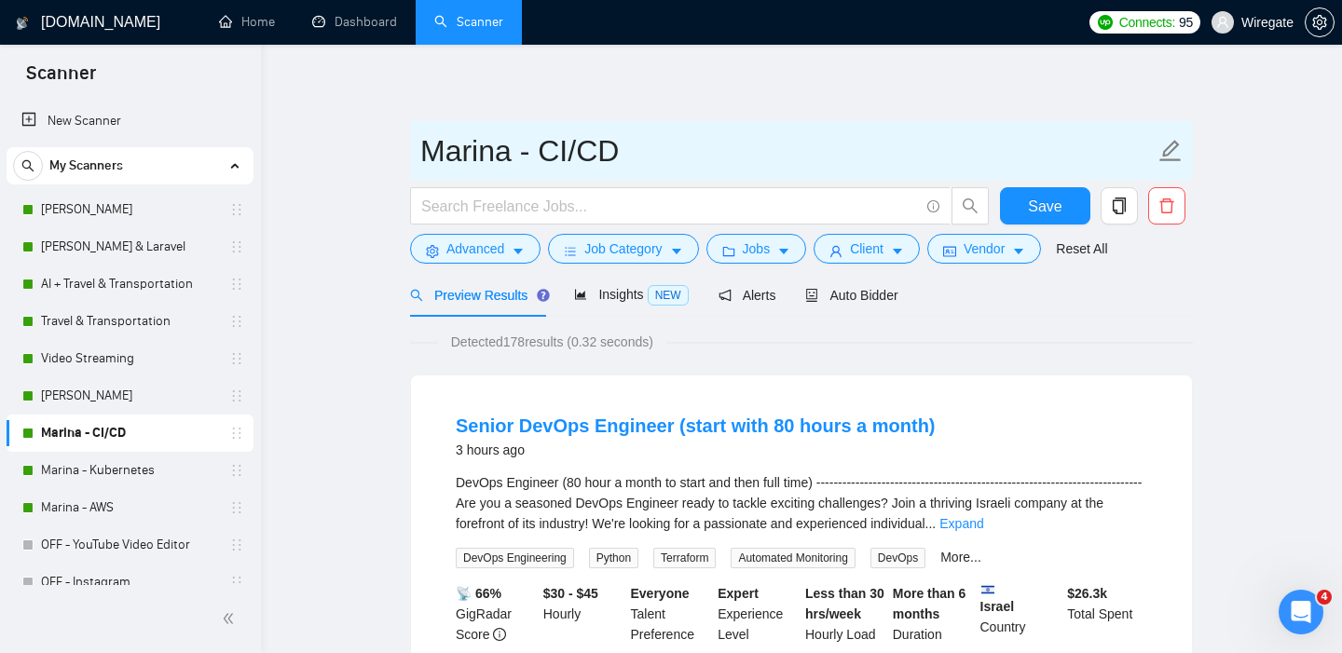
drag, startPoint x: 538, startPoint y: 150, endPoint x: 610, endPoint y: 150, distance: 72.7
click at [610, 150] on input "Marina - CI/CD" at bounding box center [787, 151] width 734 height 47
click at [574, 158] on input "Marina - CI/CD" at bounding box center [787, 151] width 734 height 47
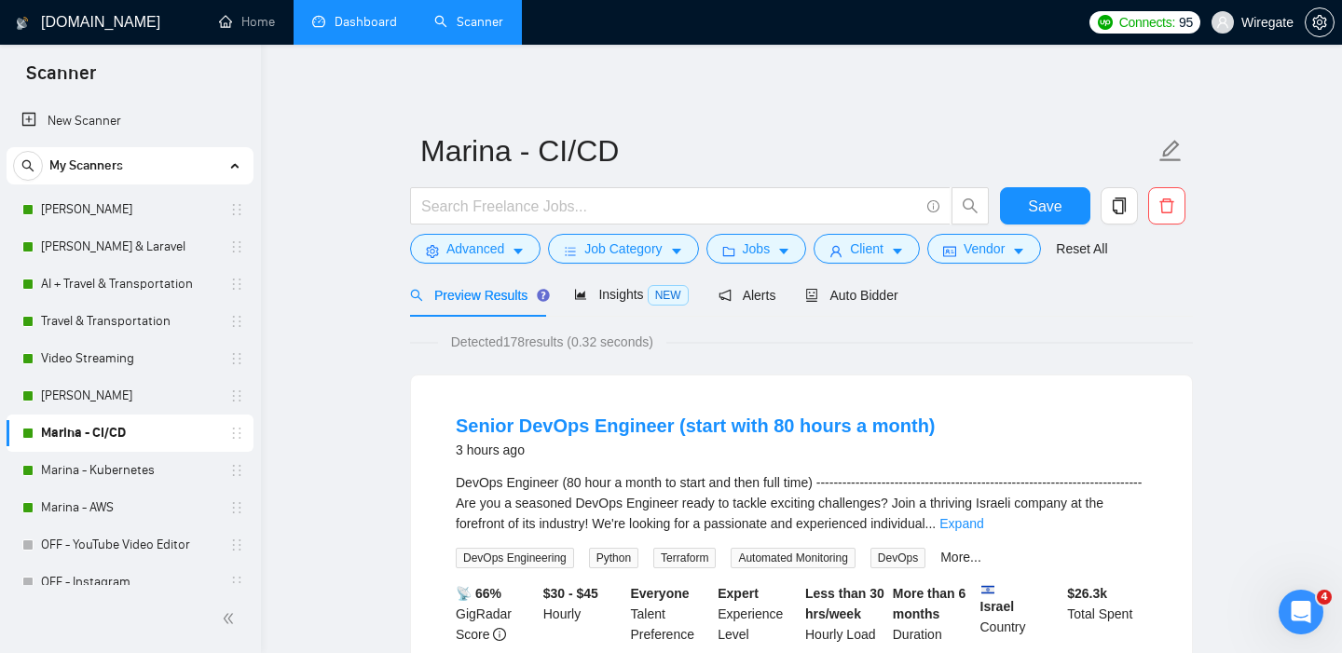
click at [314, 30] on link "Dashboard" at bounding box center [354, 22] width 85 height 16
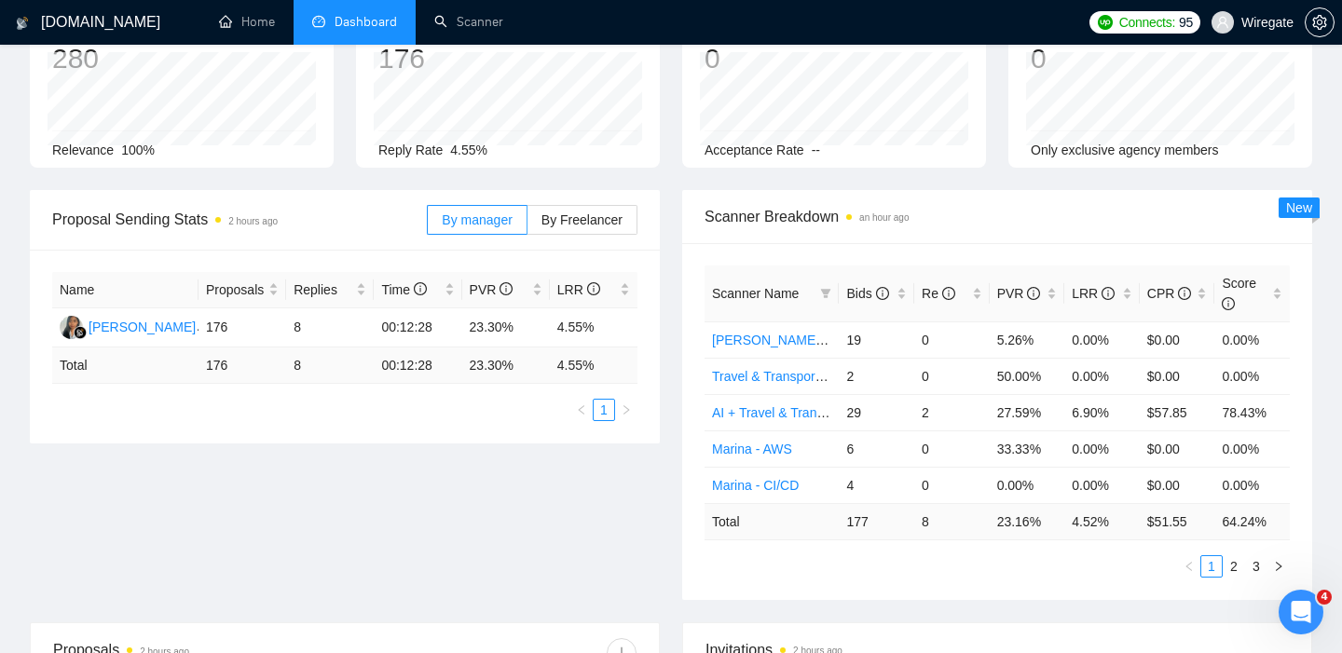
scroll to position [137, 0]
click at [770, 452] on link "Marina - AWS" at bounding box center [752, 450] width 80 height 15
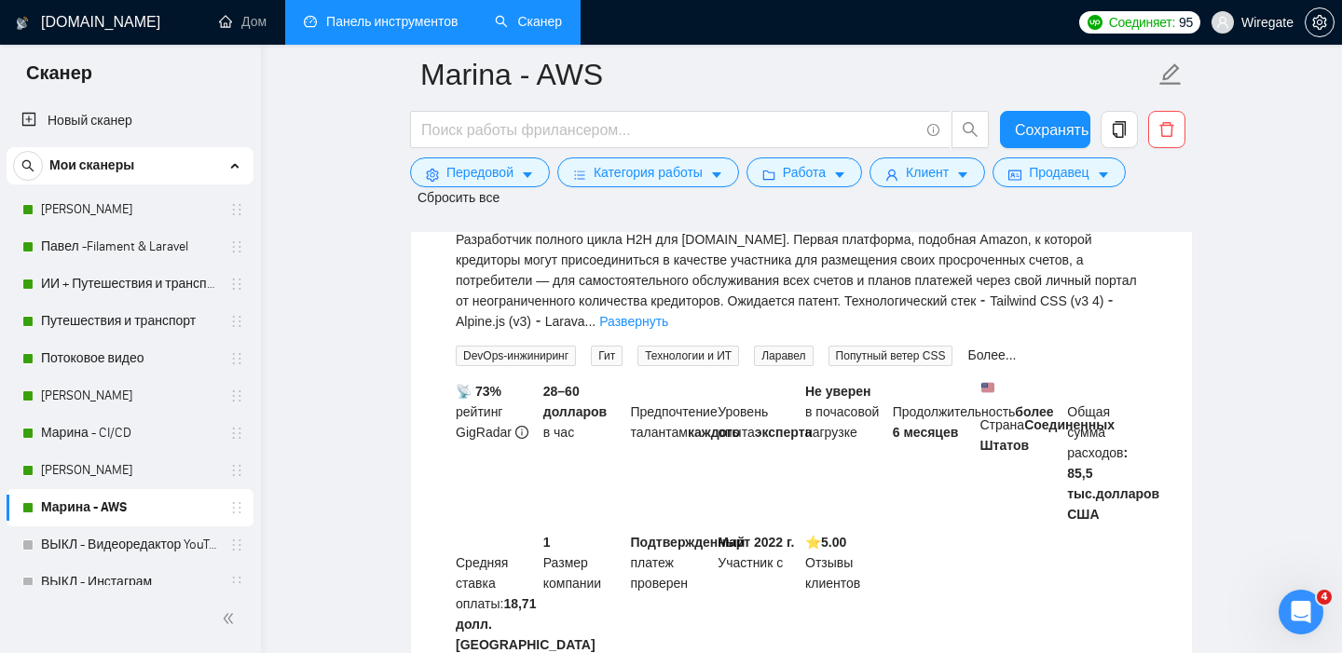
scroll to position [276, 0]
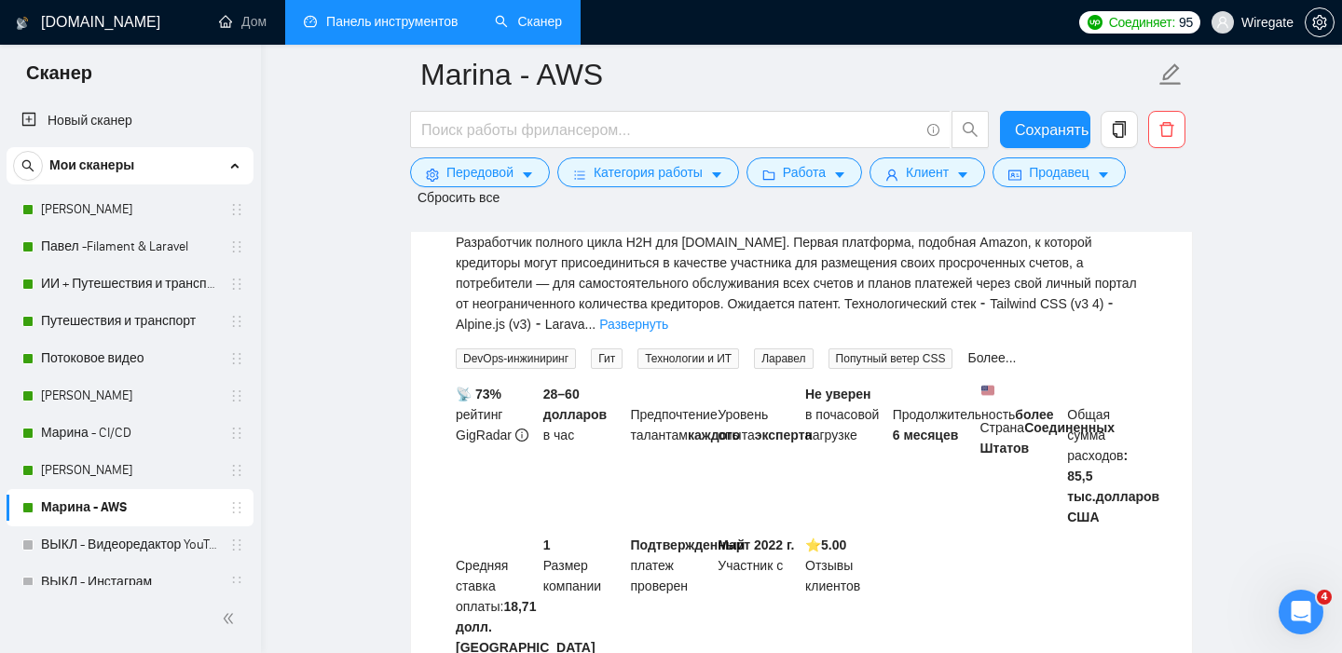
click at [668, 326] on font "Развернуть" at bounding box center [633, 324] width 69 height 15
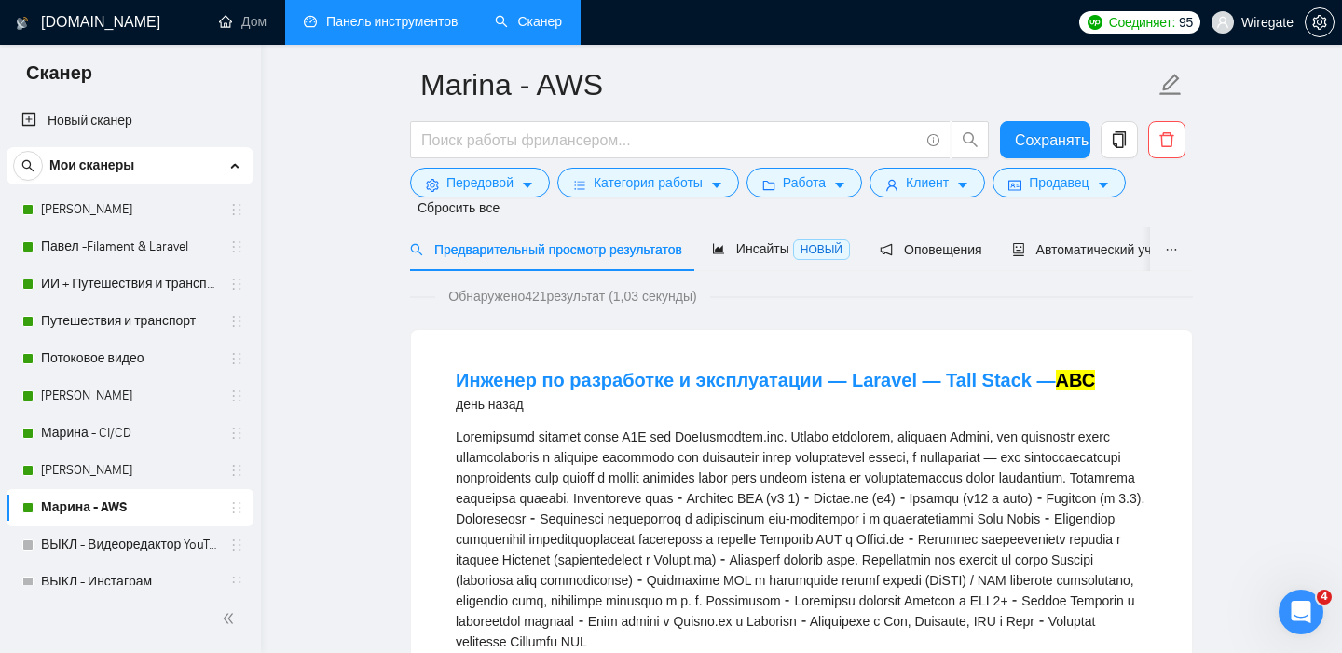
scroll to position [28, 0]
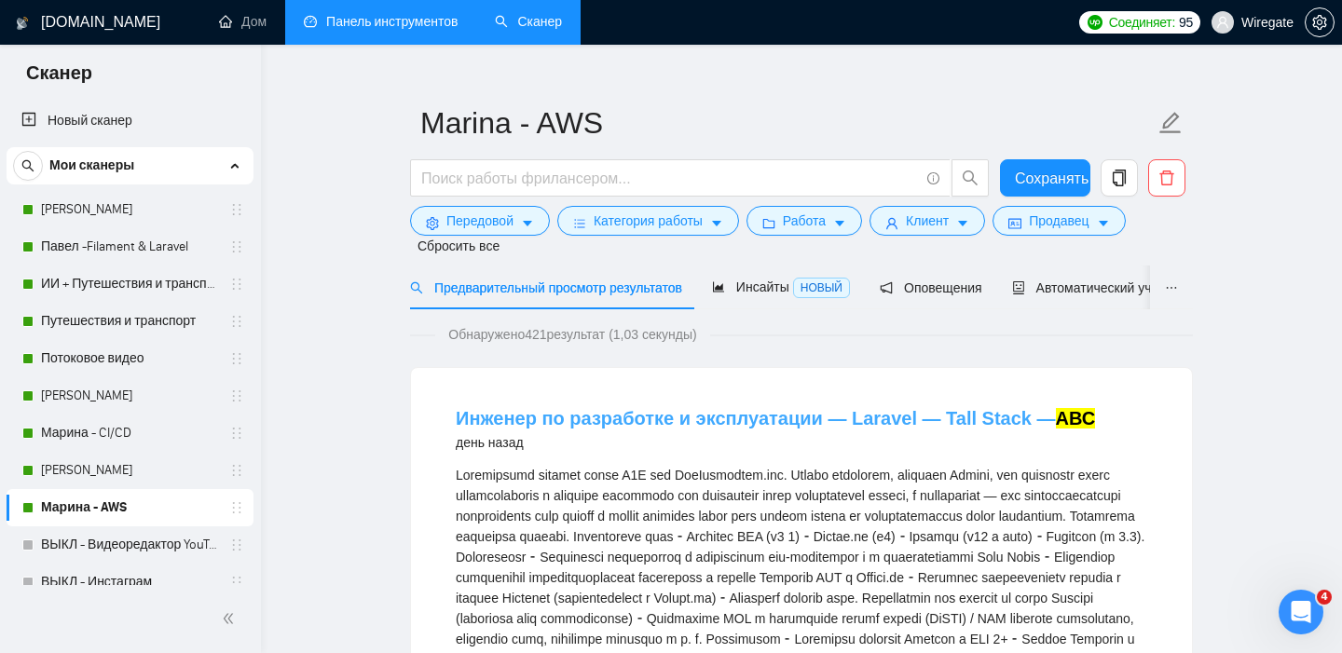
click at [690, 422] on font "Инженер по разработке и эксплуатации — Laravel — Tall Stack —" at bounding box center [756, 418] width 600 height 20
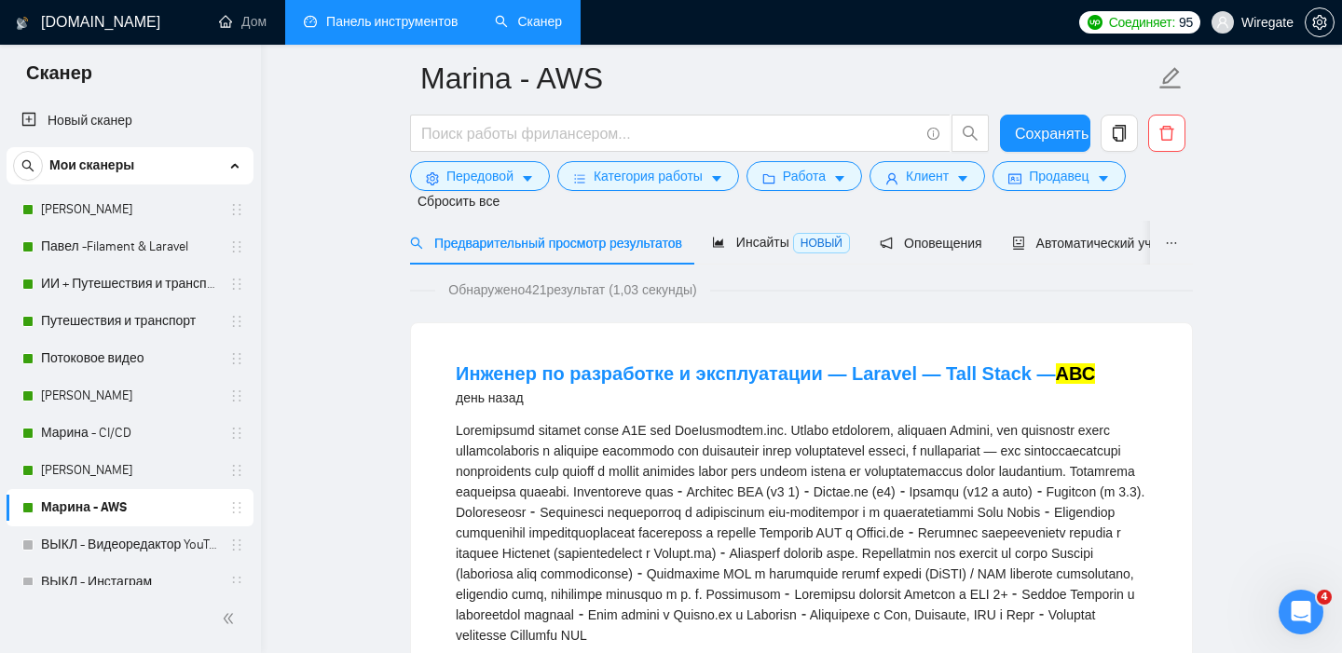
scroll to position [0, 0]
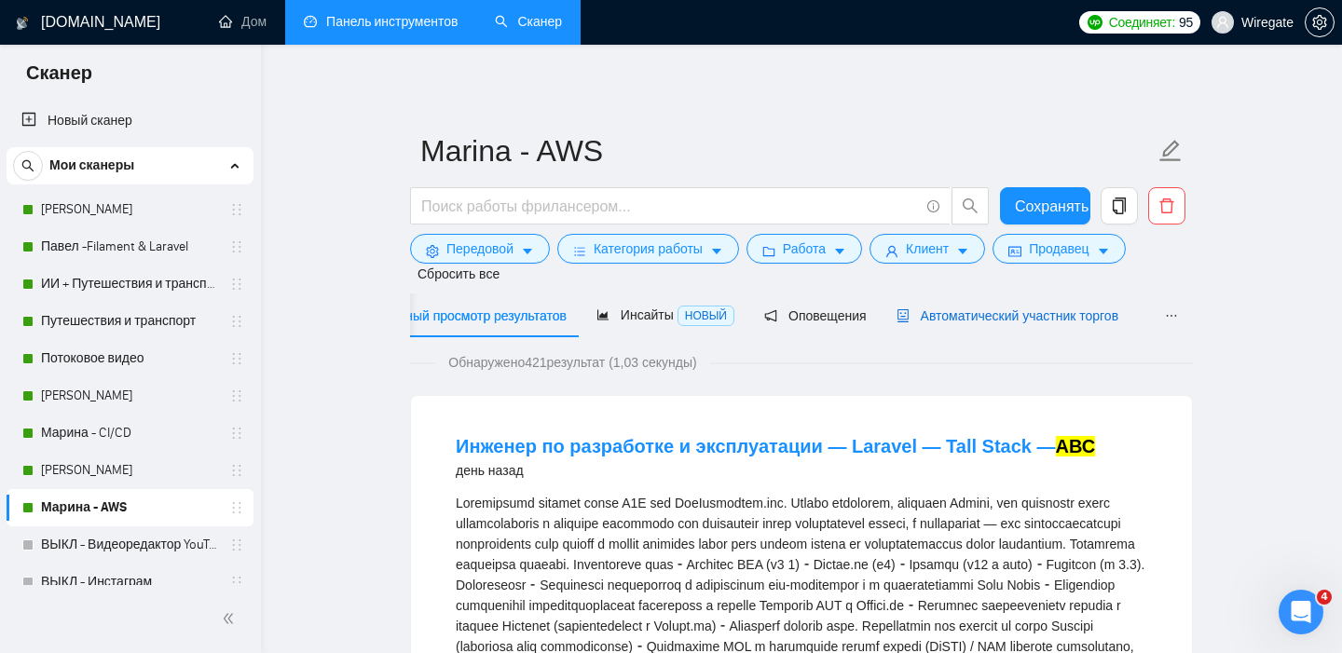
click at [1059, 317] on font "Автоматический участник торгов" at bounding box center [1020, 315] width 198 height 15
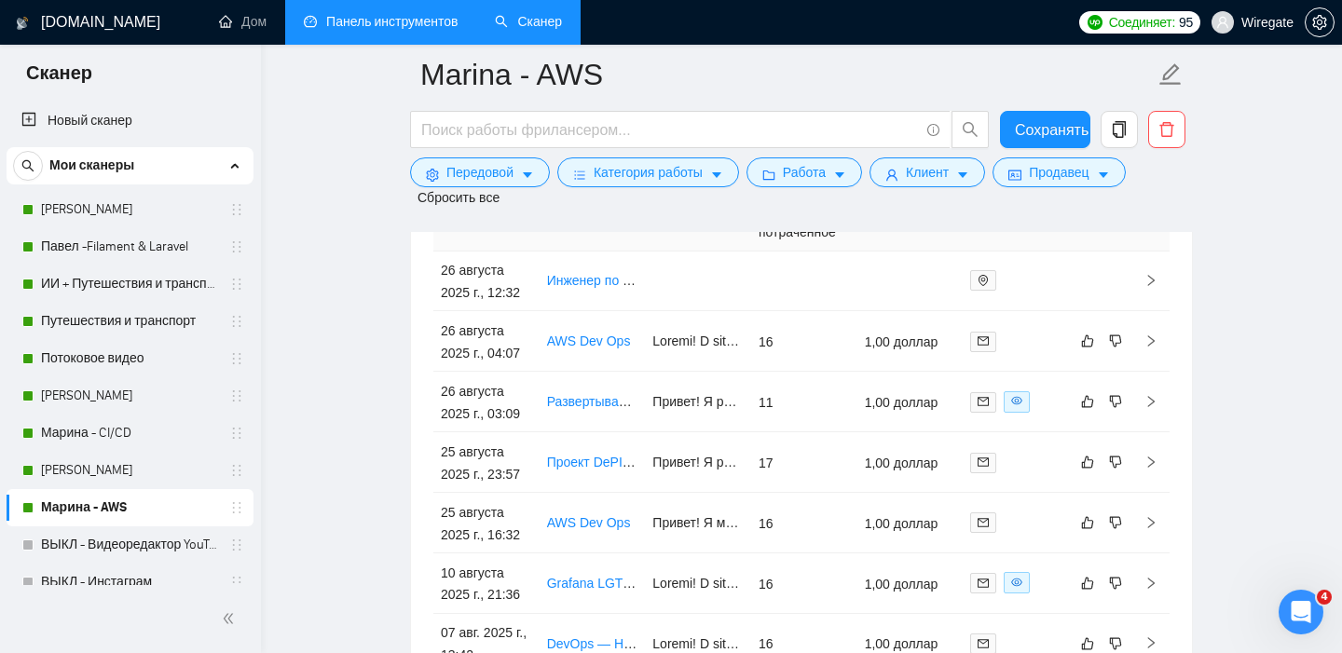
scroll to position [4887, 0]
click at [475, 373] on td "26 августа 2025 г., 04:07" at bounding box center [486, 342] width 106 height 61
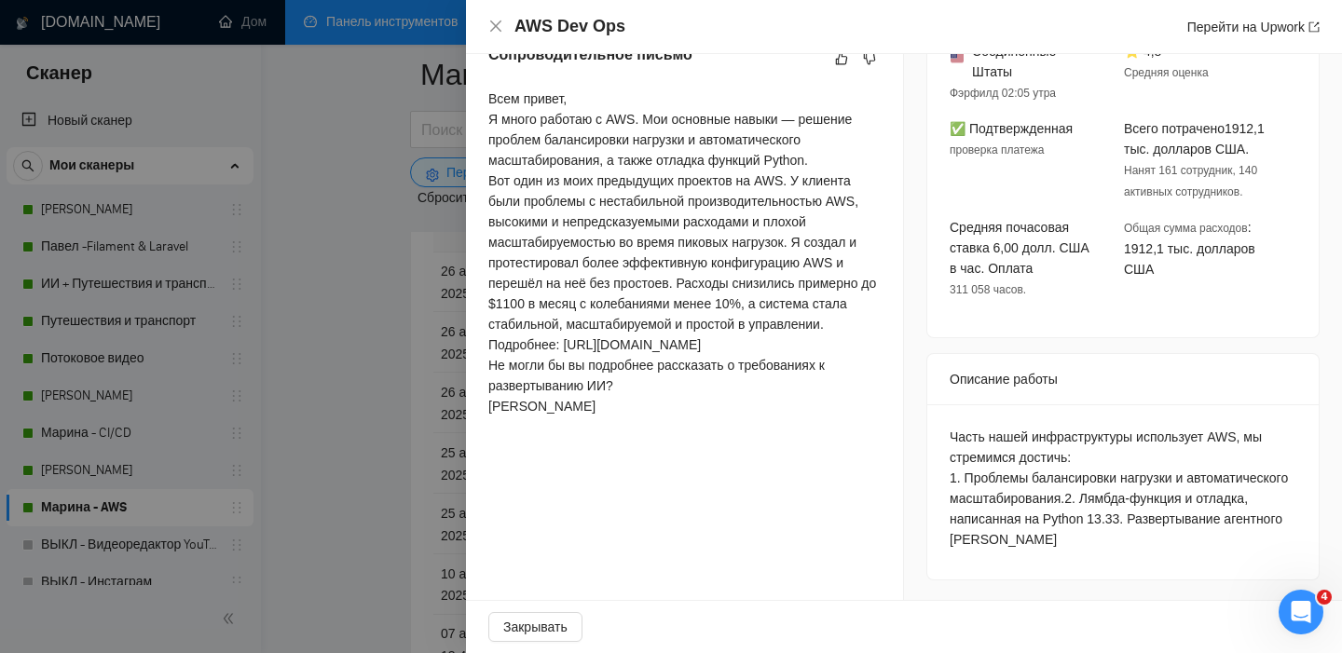
scroll to position [561, 0]
drag, startPoint x: 492, startPoint y: 24, endPoint x: 464, endPoint y: 307, distance: 284.6
click at [492, 24] on icon "закрывать" at bounding box center [495, 26] width 15 height 15
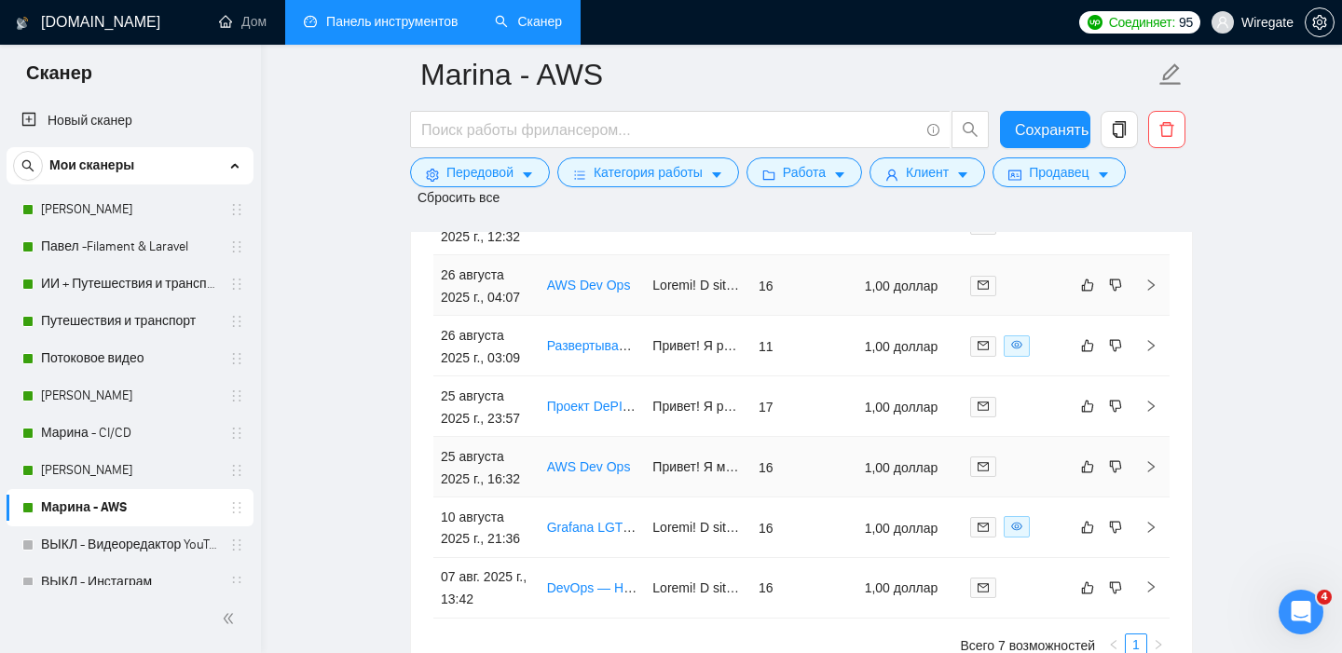
scroll to position [4982, 0]
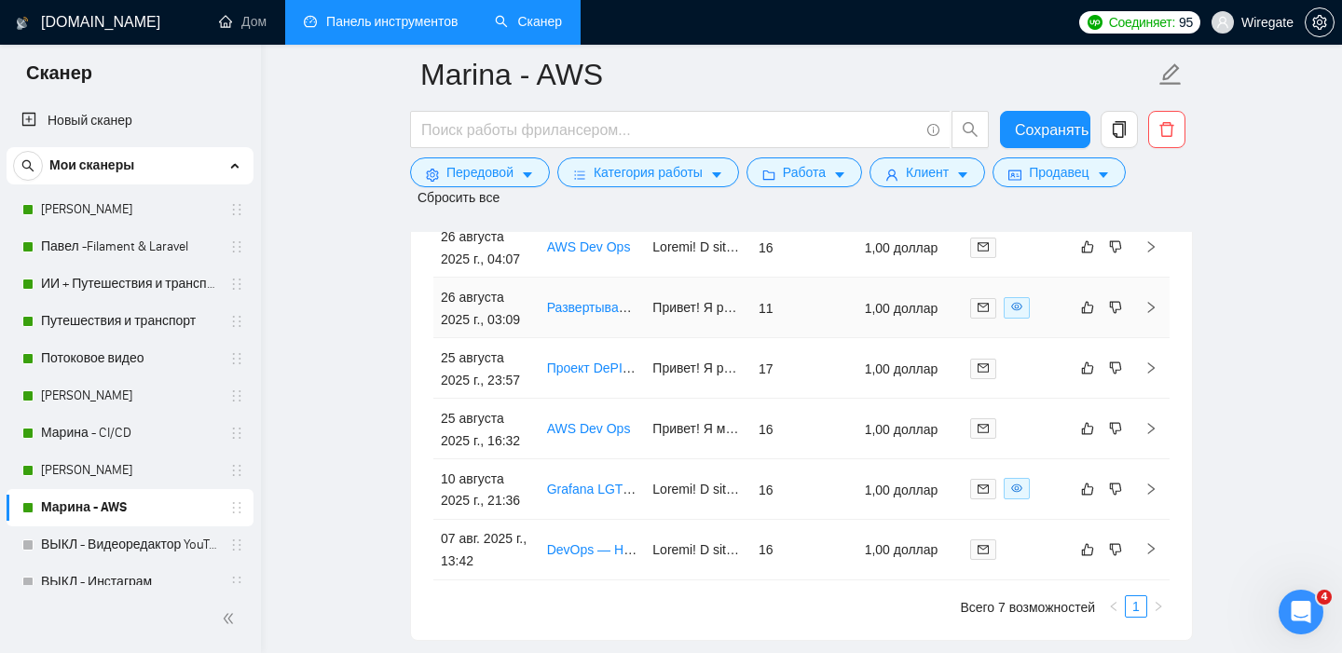
click at [476, 327] on font "26 августа 2025 г., 03:09" at bounding box center [480, 308] width 79 height 37
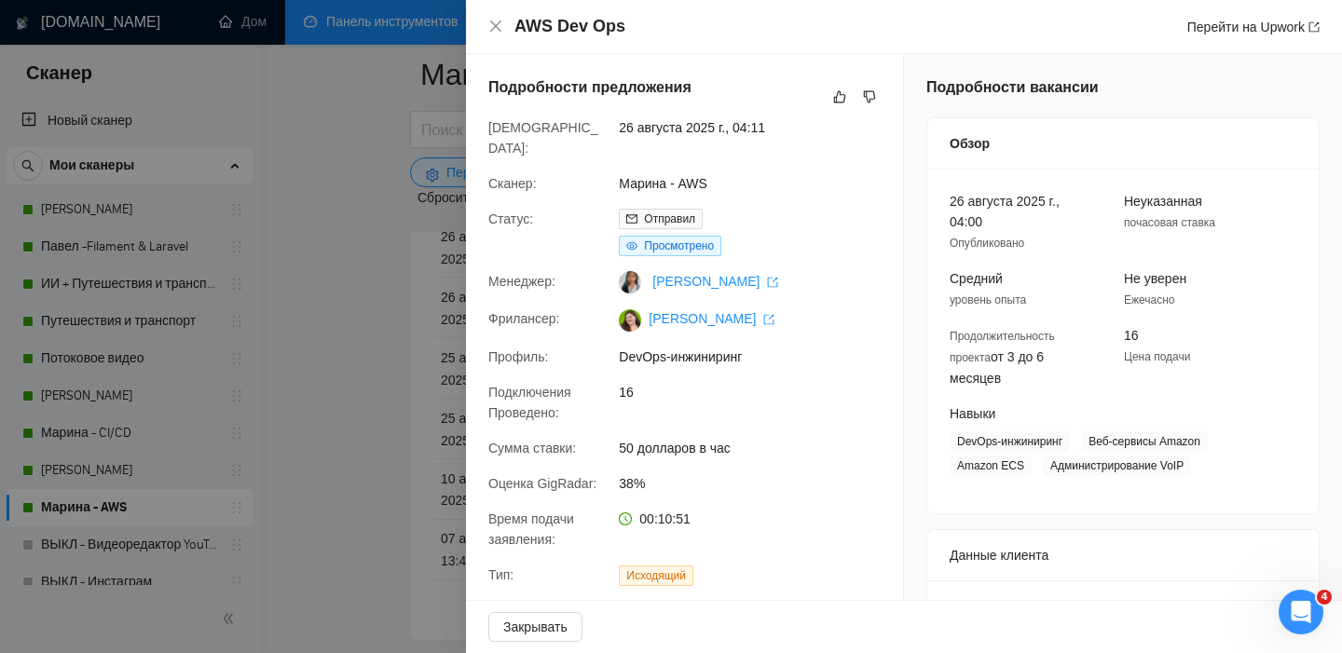
click at [486, 20] on div "AWS Dev Ops Перейти на Upwork" at bounding box center [904, 27] width 876 height 54
drag, startPoint x: 499, startPoint y: 30, endPoint x: 509, endPoint y: 406, distance: 376.6
click at [499, 30] on icon "закрывать" at bounding box center [495, 25] width 11 height 11
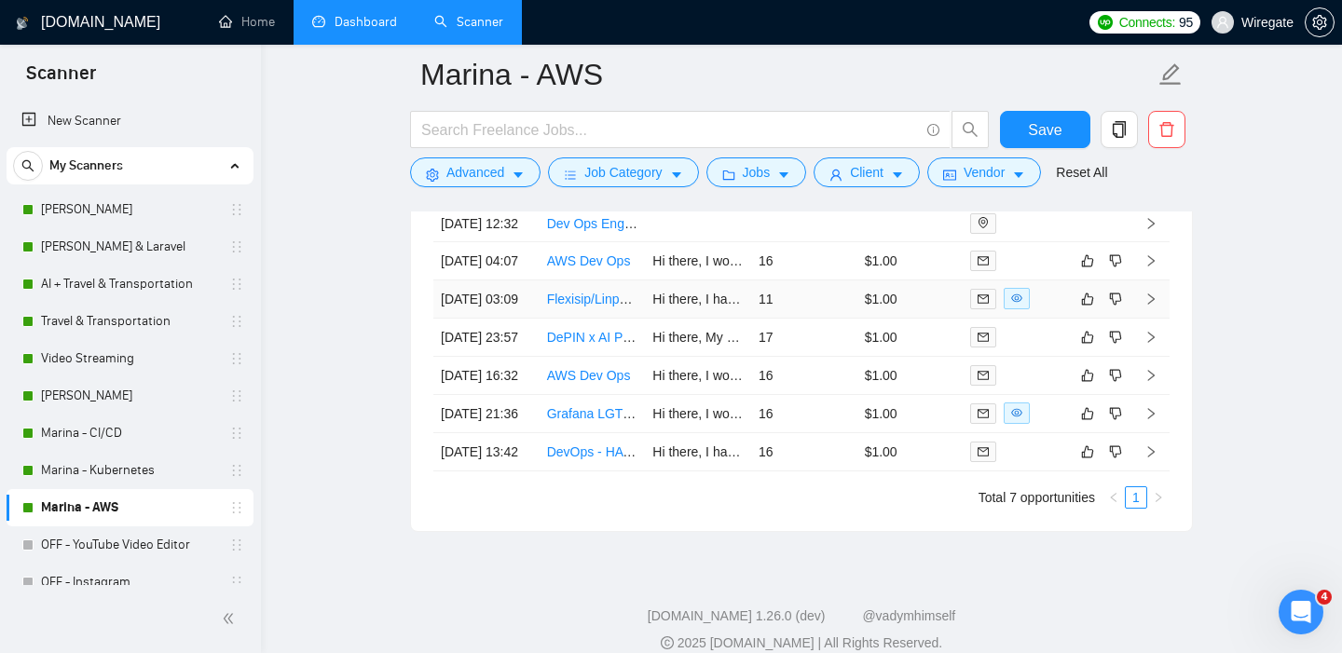
scroll to position [4783, 0]
click at [476, 435] on td "10 Aug, 2025 21:36" at bounding box center [486, 416] width 106 height 38
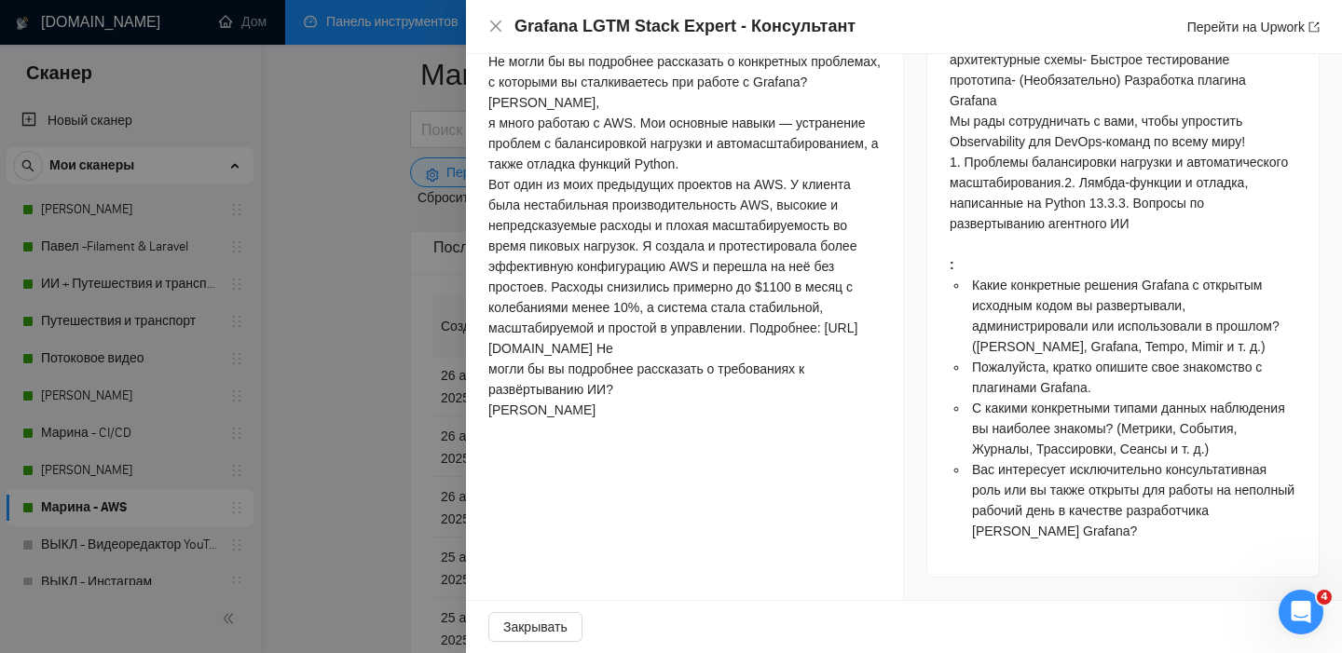
scroll to position [2063, 0]
click at [495, 24] on icon "закрывать" at bounding box center [495, 26] width 15 height 15
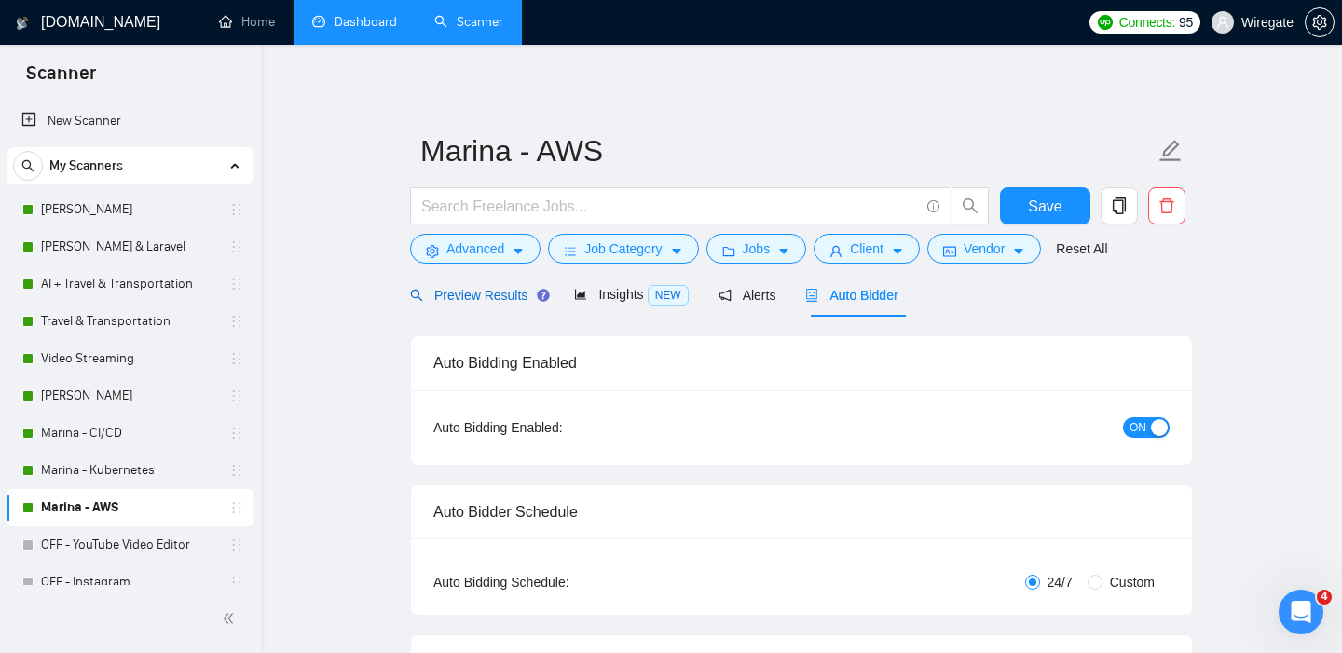
click at [505, 297] on span "Preview Results" at bounding box center [477, 295] width 134 height 15
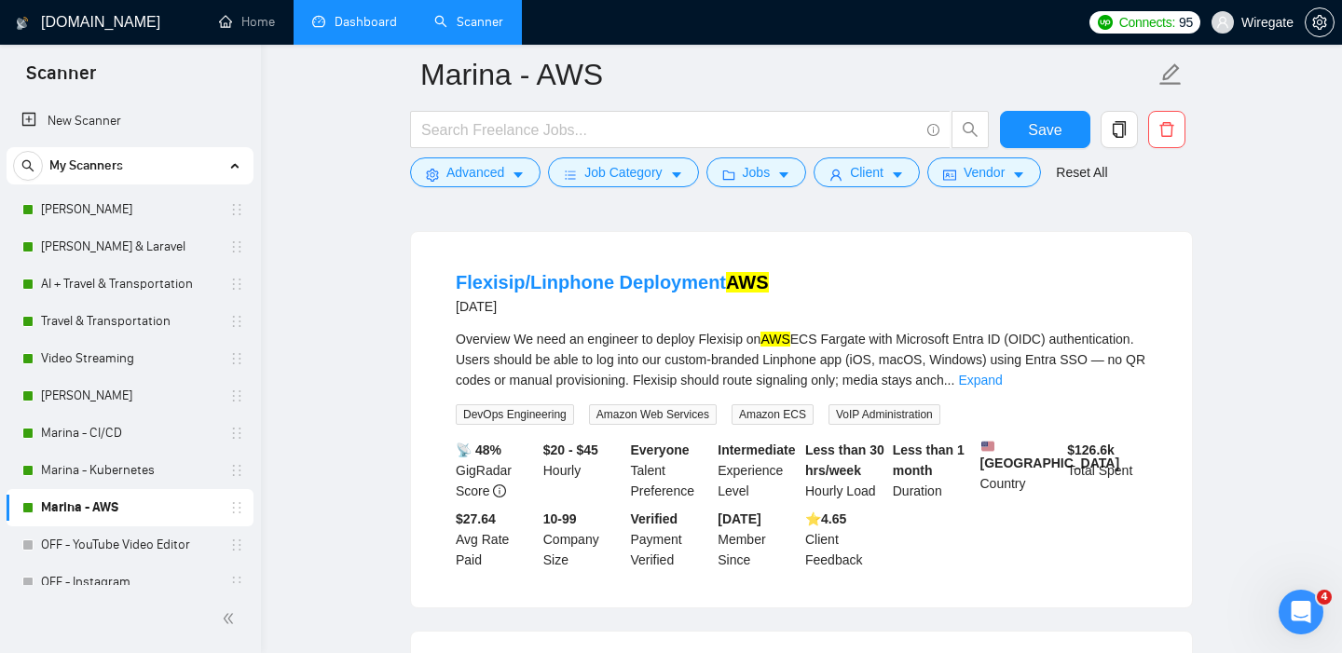
scroll to position [930, 0]
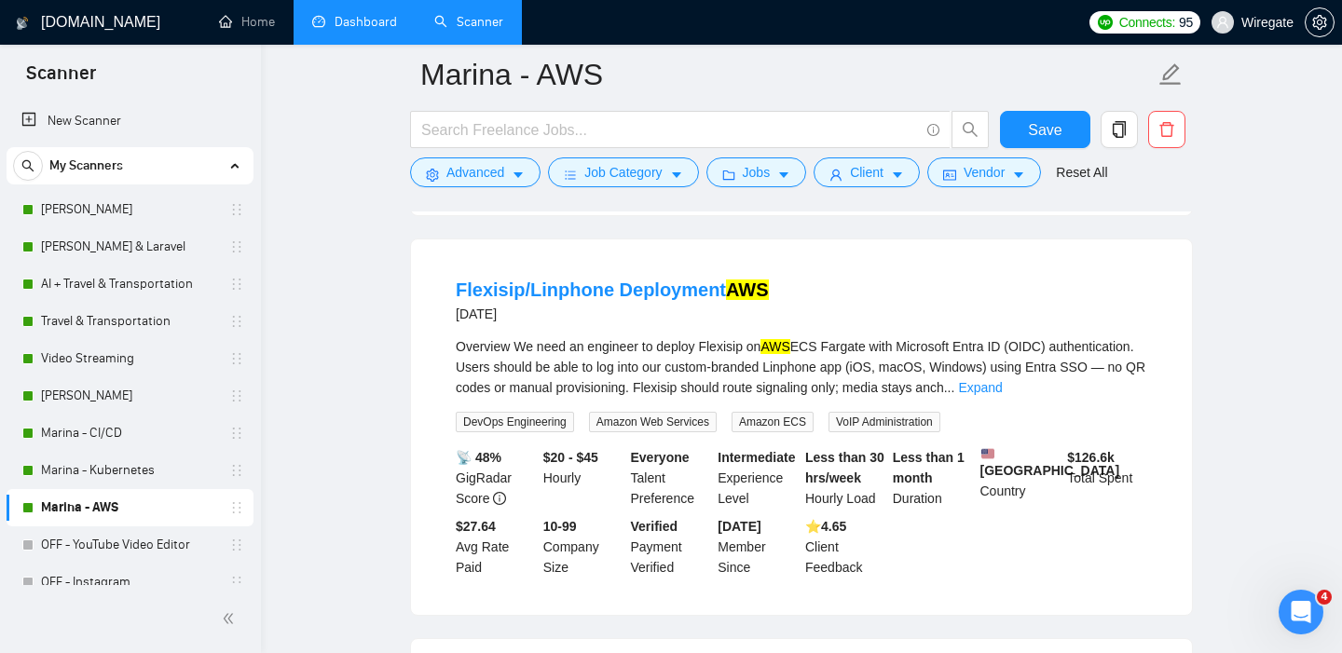
click at [1002, 395] on link "Expand" at bounding box center [980, 387] width 44 height 15
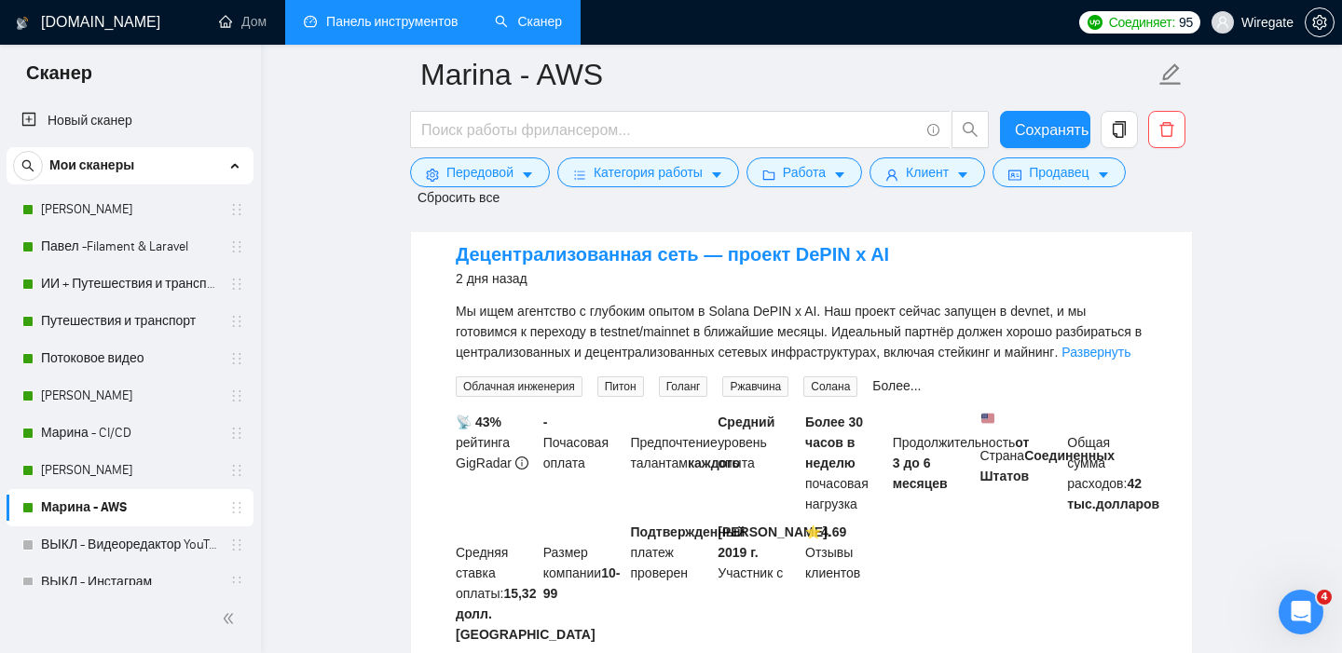
scroll to position [2188, 0]
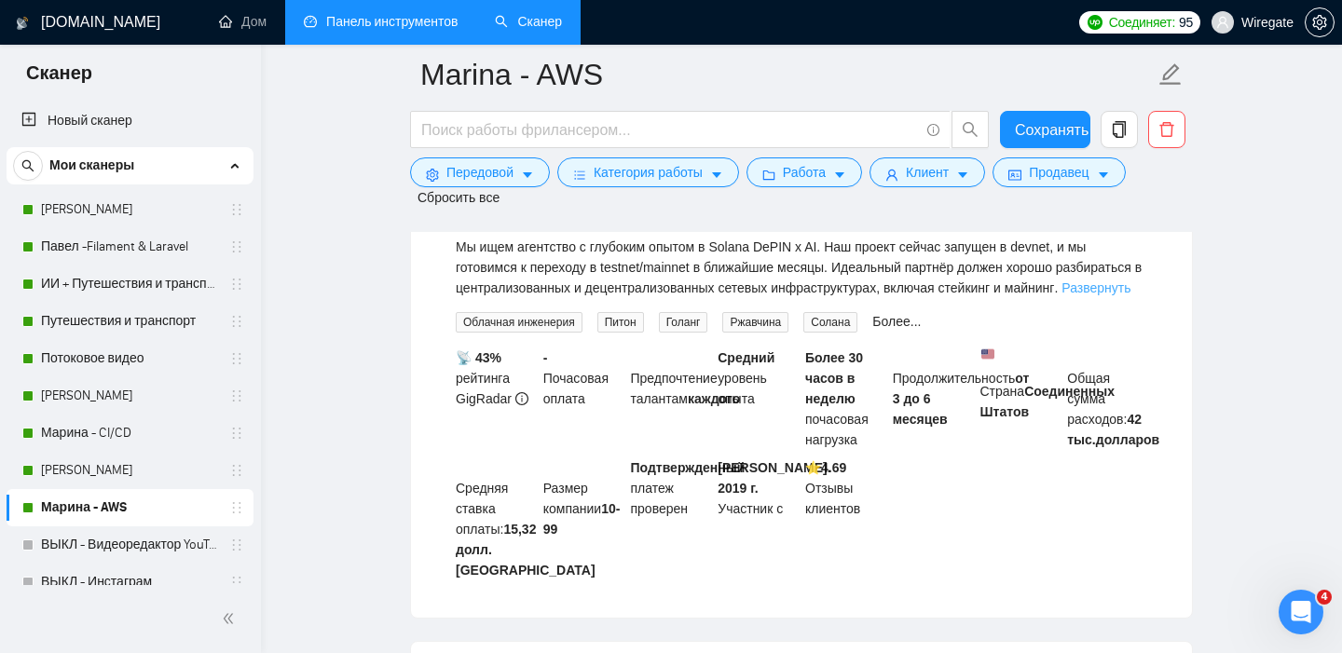
click at [1061, 295] on font "Развернуть" at bounding box center [1095, 287] width 69 height 15
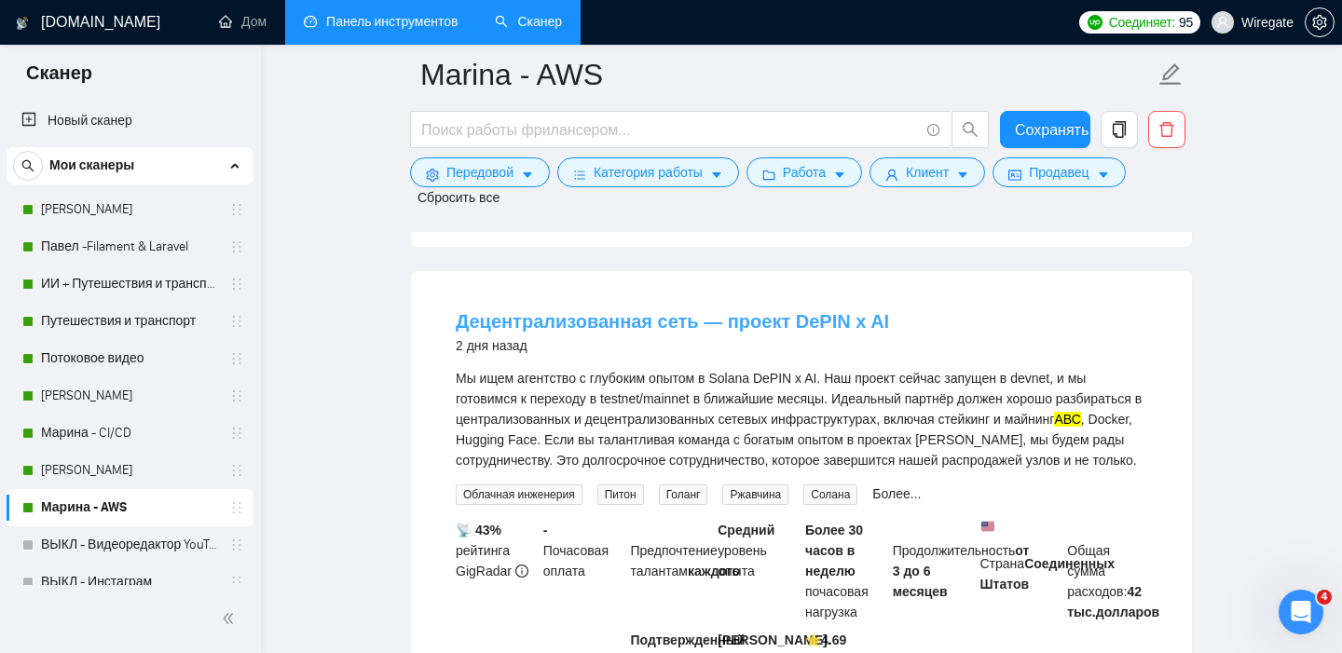
scroll to position [2056, 0]
click at [540, 333] on font "Децентрализованная сеть — проект DePIN x AI" at bounding box center [672, 322] width 433 height 20
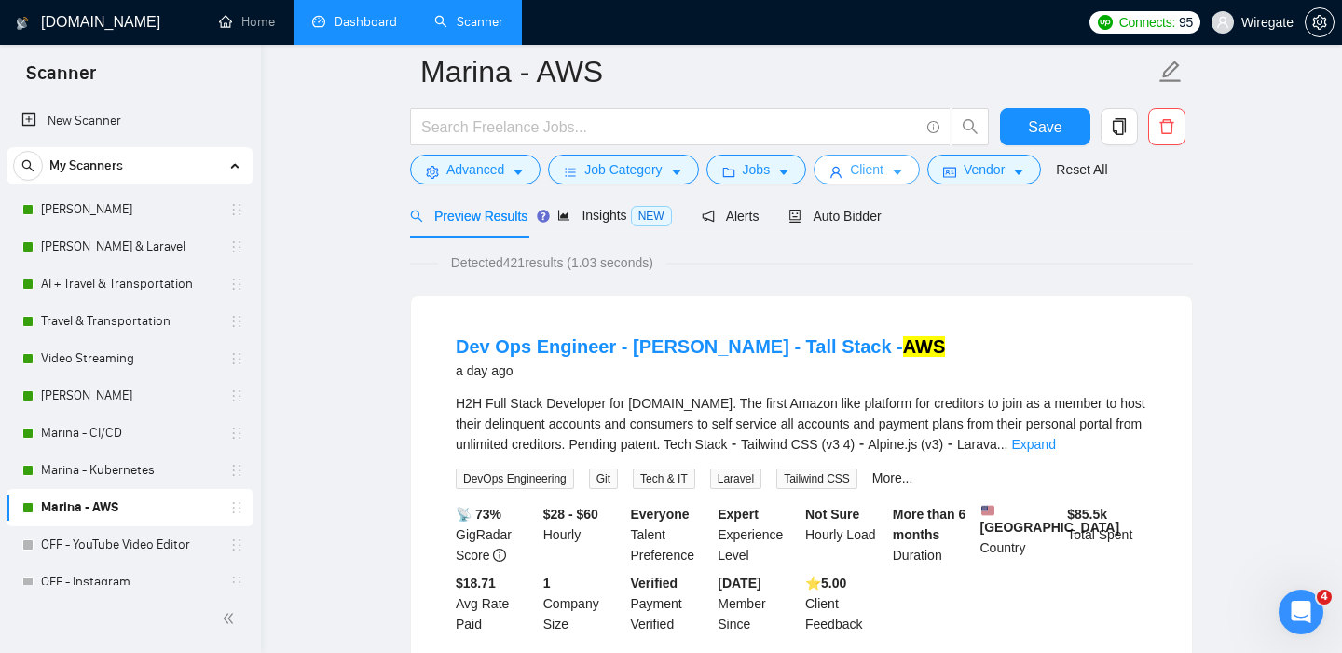
scroll to position [0, 0]
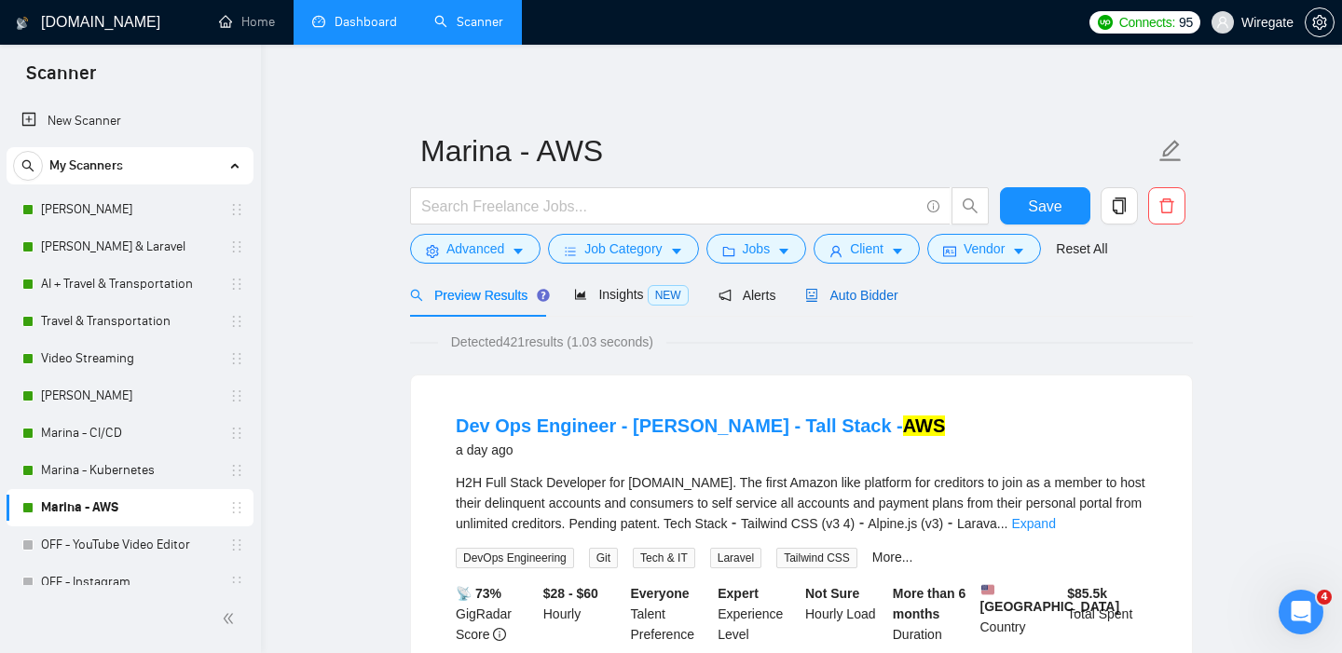
click at [830, 294] on span "Auto Bidder" at bounding box center [851, 295] width 92 height 15
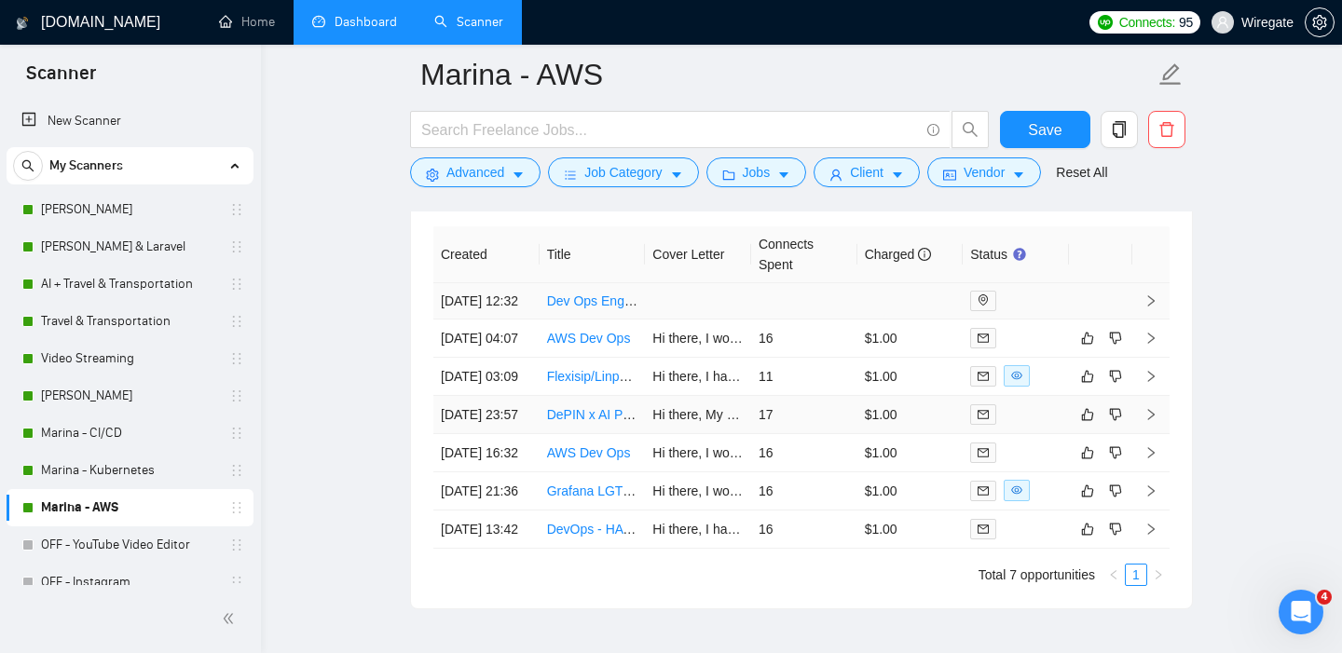
scroll to position [4620, 0]
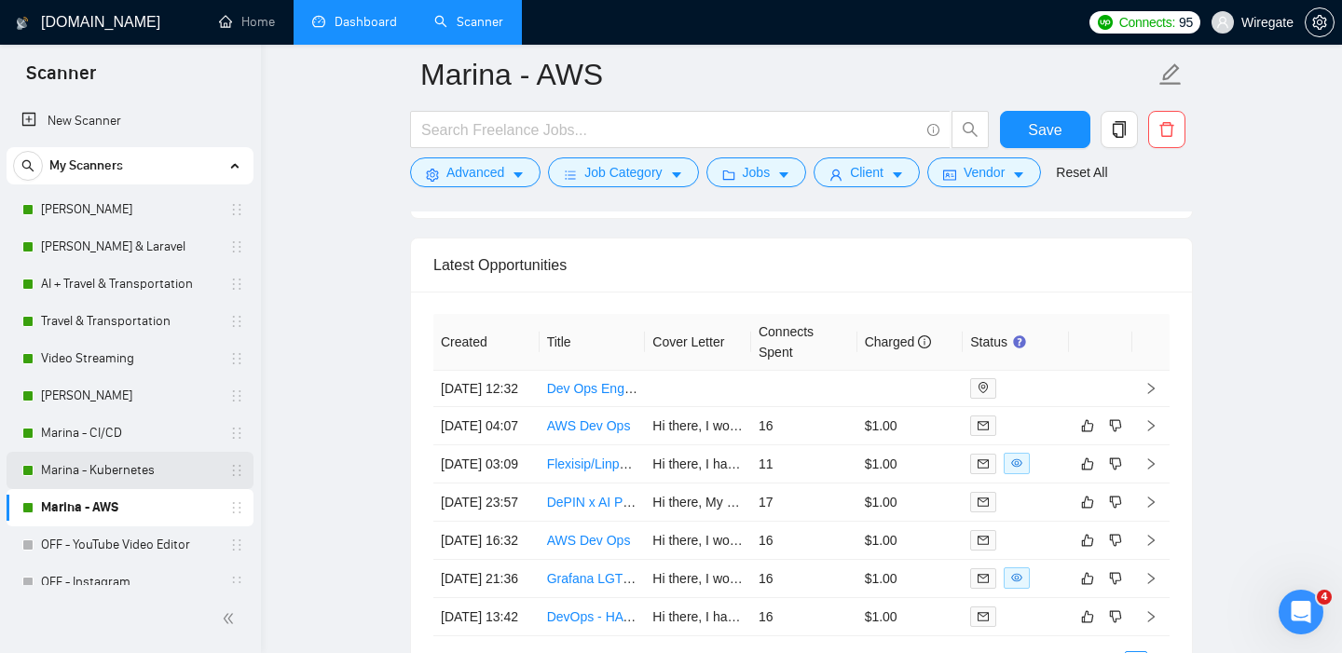
click at [71, 468] on link "Marina - Kubernetes" at bounding box center [129, 470] width 177 height 37
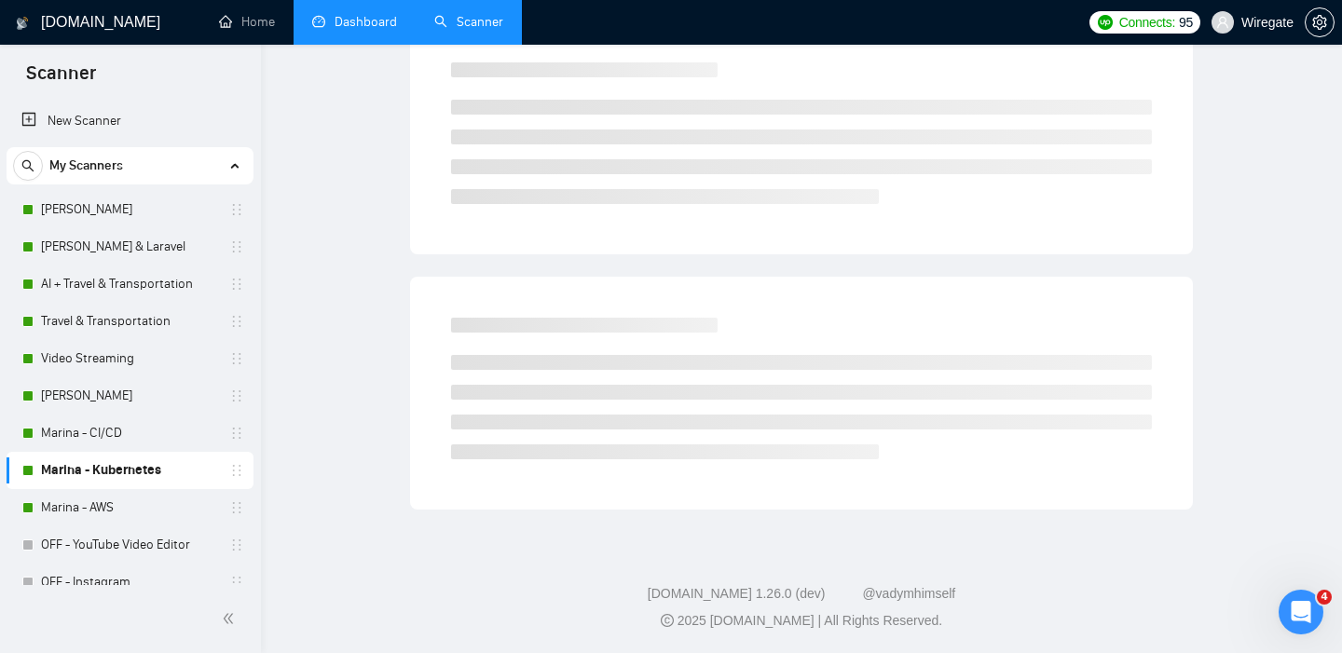
scroll to position [27, 0]
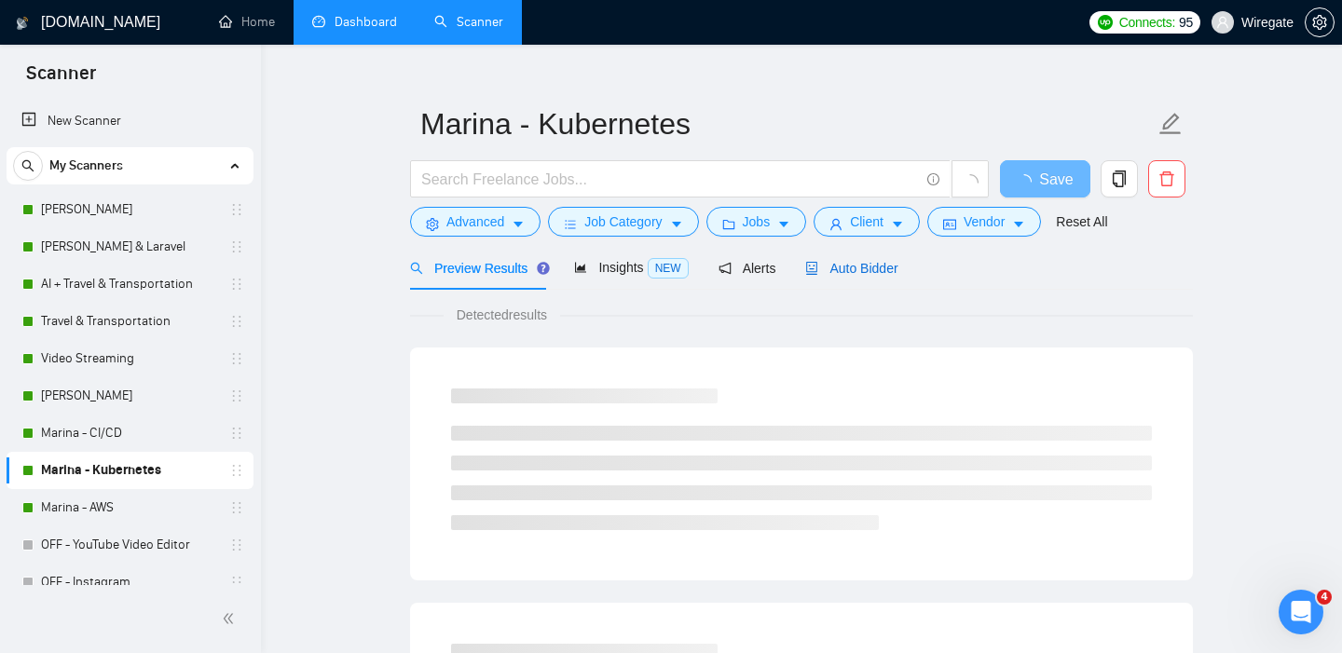
click at [881, 270] on span "Auto Bidder" at bounding box center [851, 268] width 92 height 15
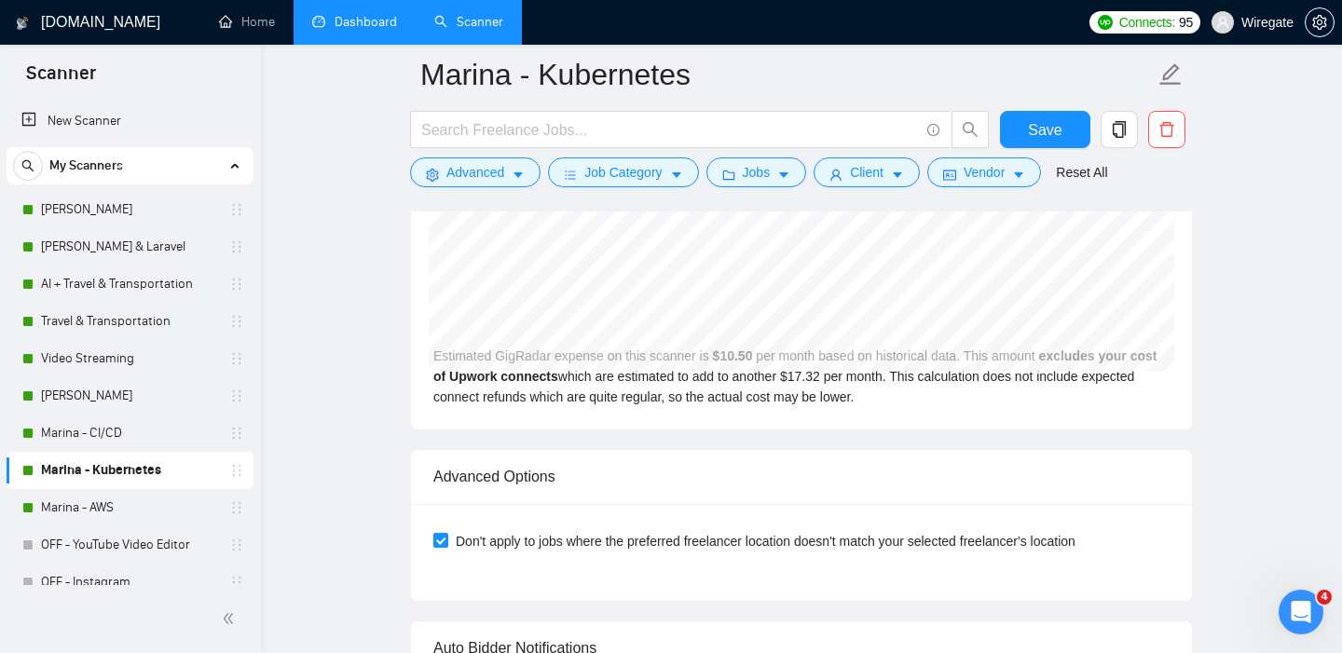
scroll to position [4598, 0]
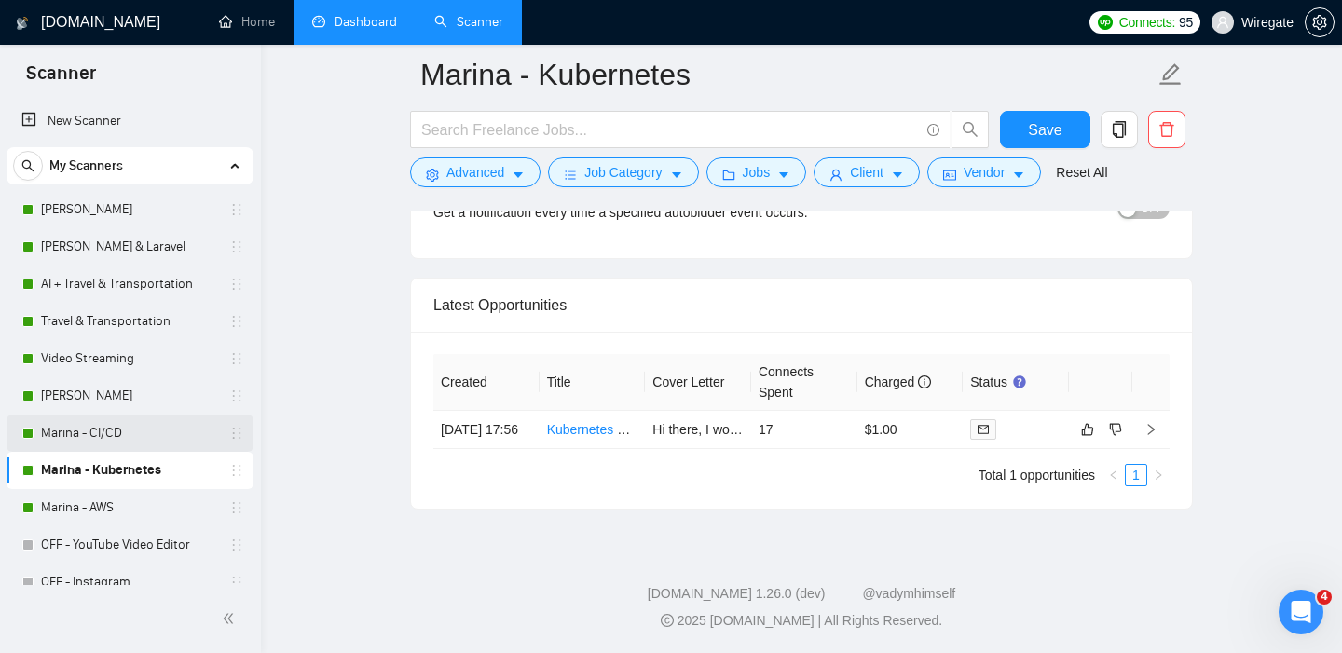
click at [116, 444] on link "Marina - CI/CD" at bounding box center [129, 433] width 177 height 37
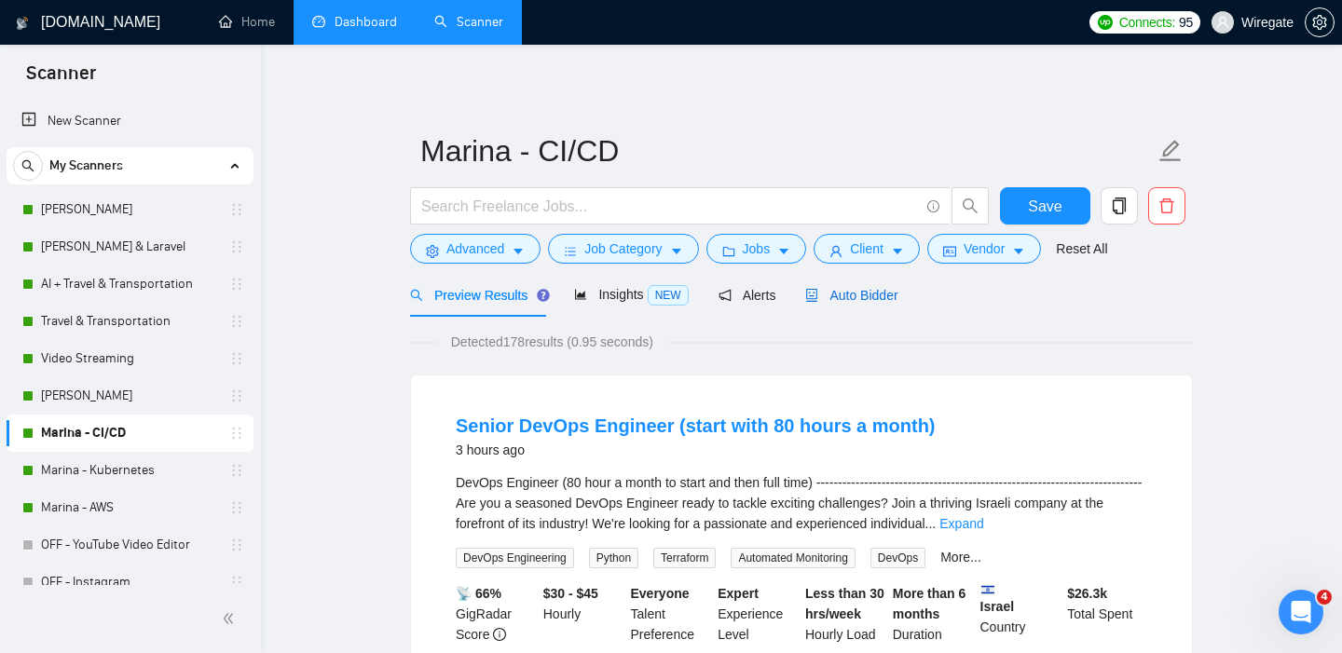
click at [850, 290] on span "Auto Bidder" at bounding box center [851, 295] width 92 height 15
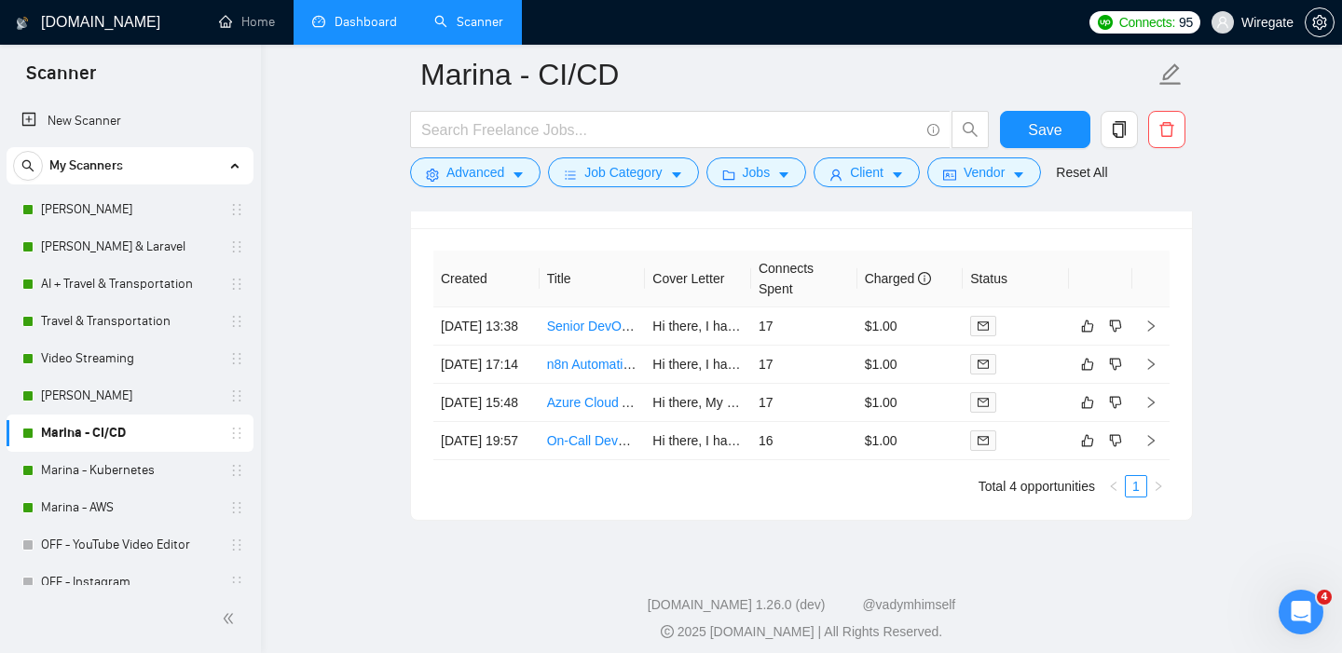
scroll to position [4768, 0]
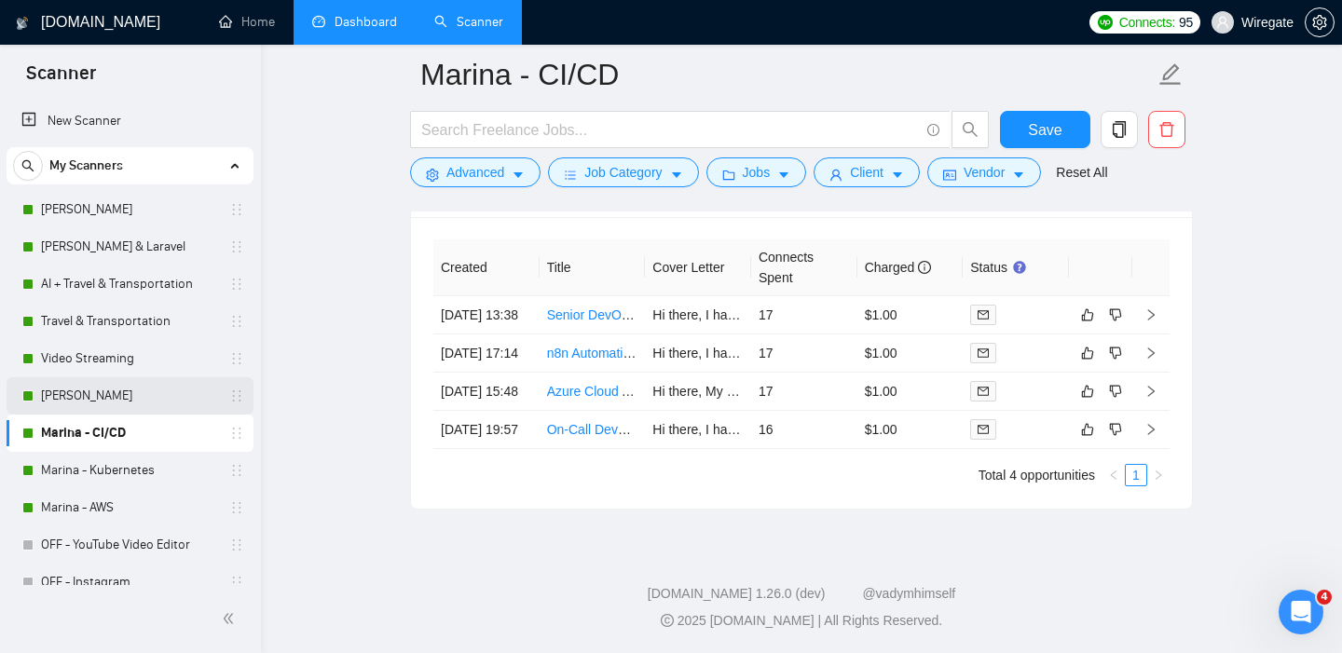
click at [108, 401] on link "[PERSON_NAME]" at bounding box center [129, 395] width 177 height 37
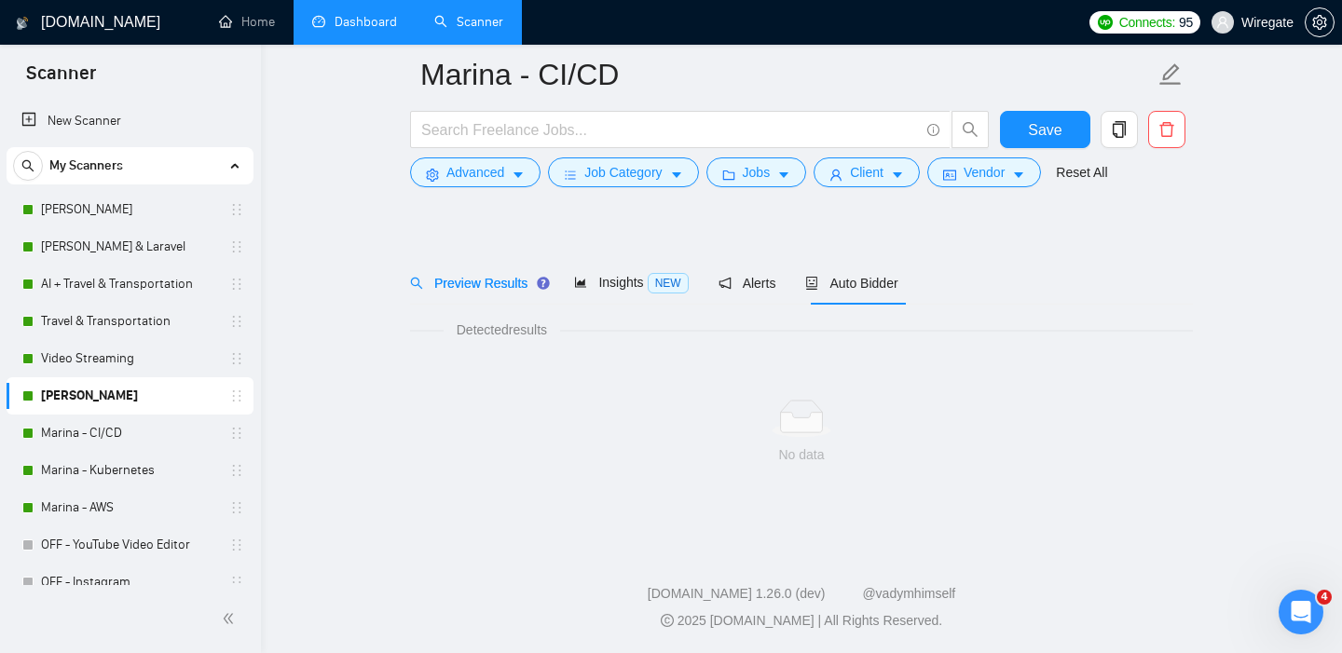
scroll to position [27, 0]
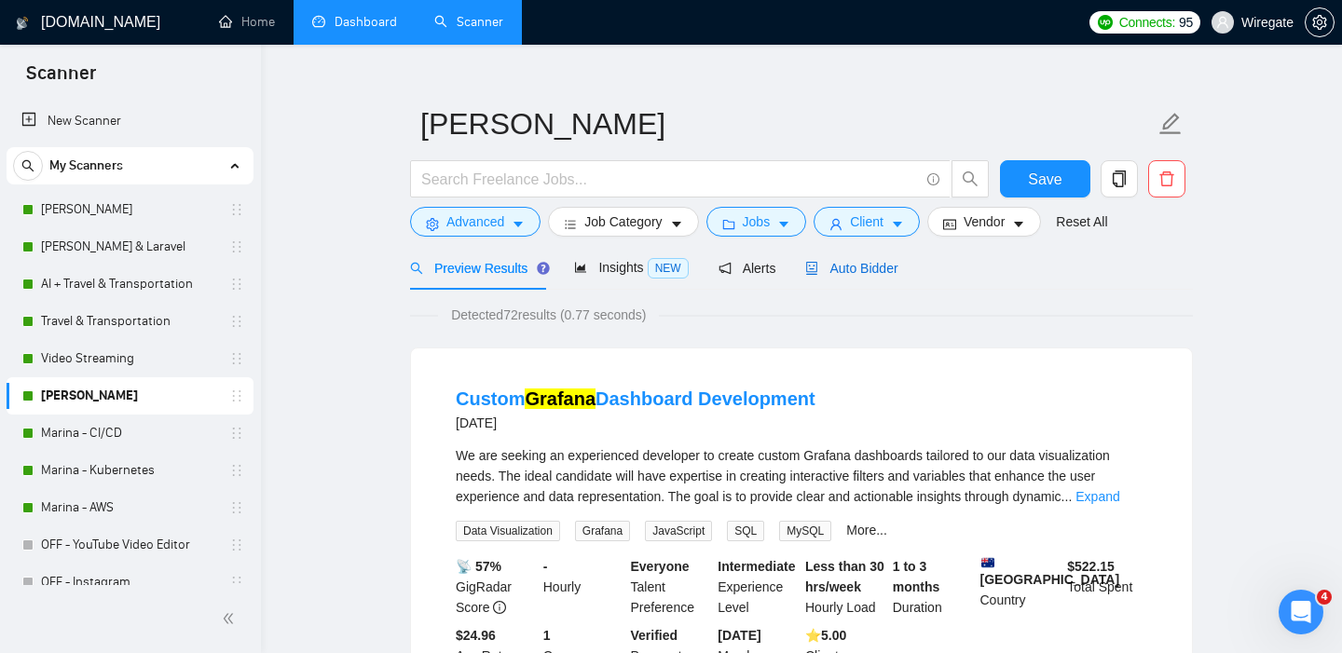
click at [856, 261] on span "Auto Bidder" at bounding box center [851, 268] width 92 height 15
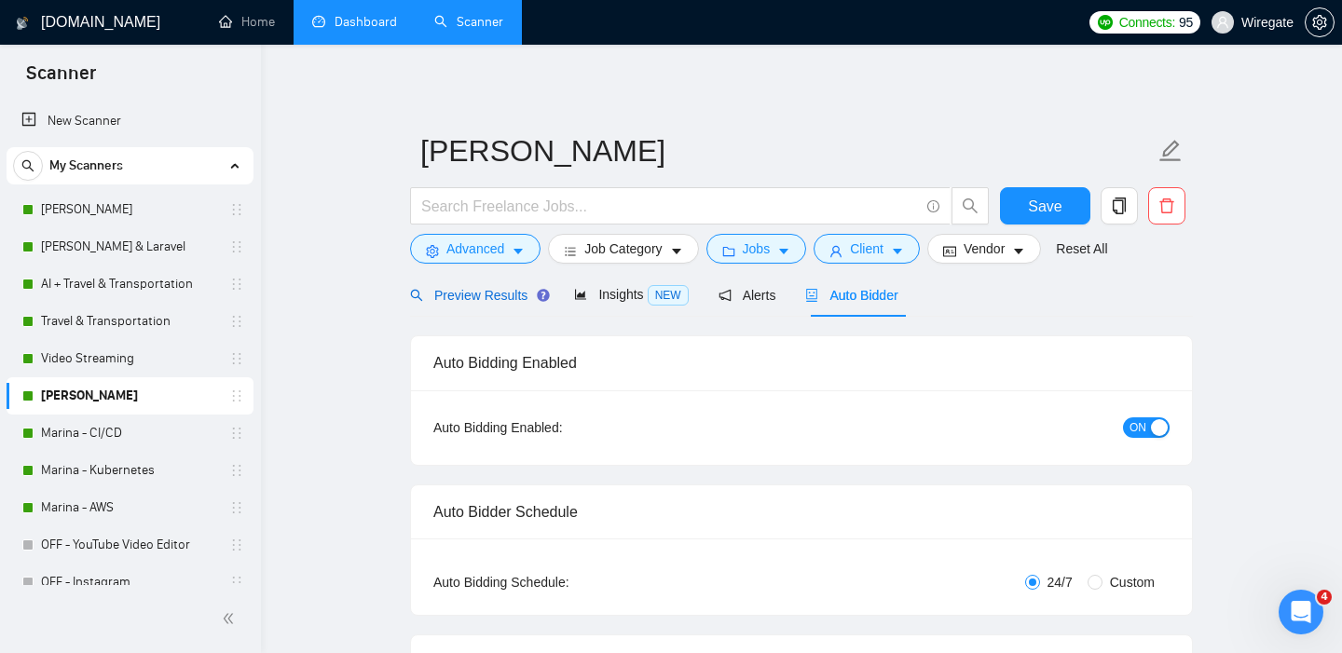
click at [487, 295] on span "Preview Results" at bounding box center [477, 295] width 134 height 15
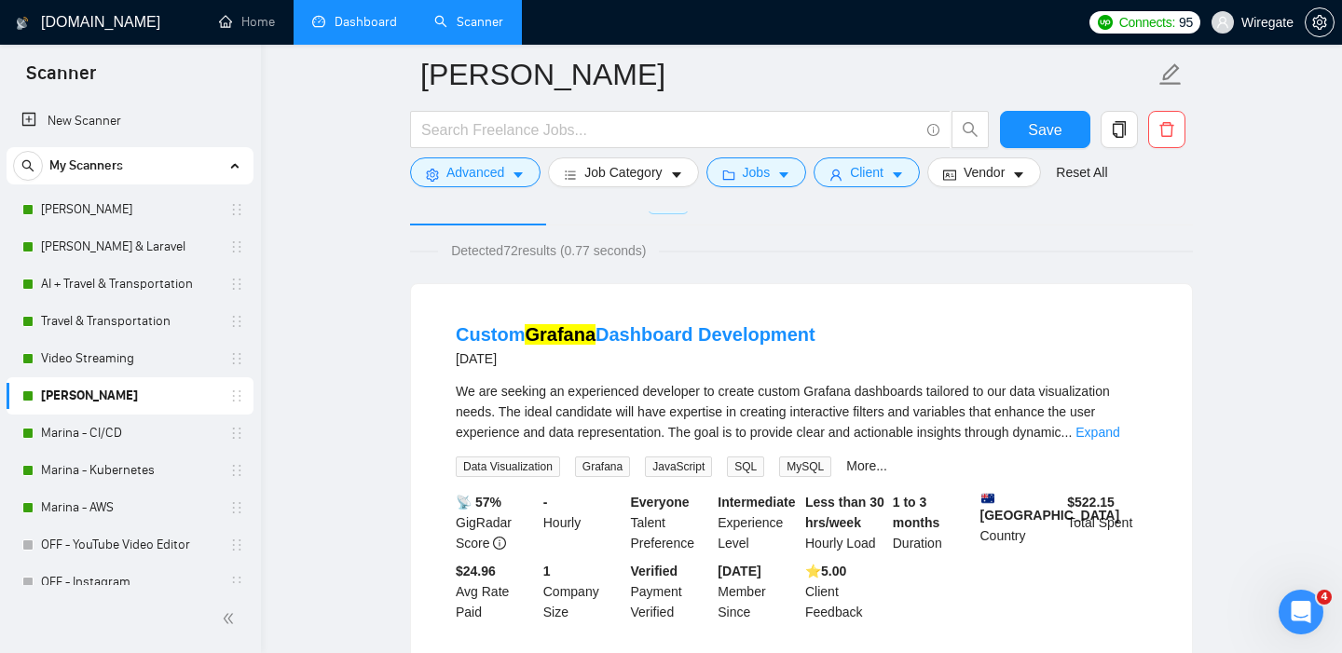
scroll to position [89, 0]
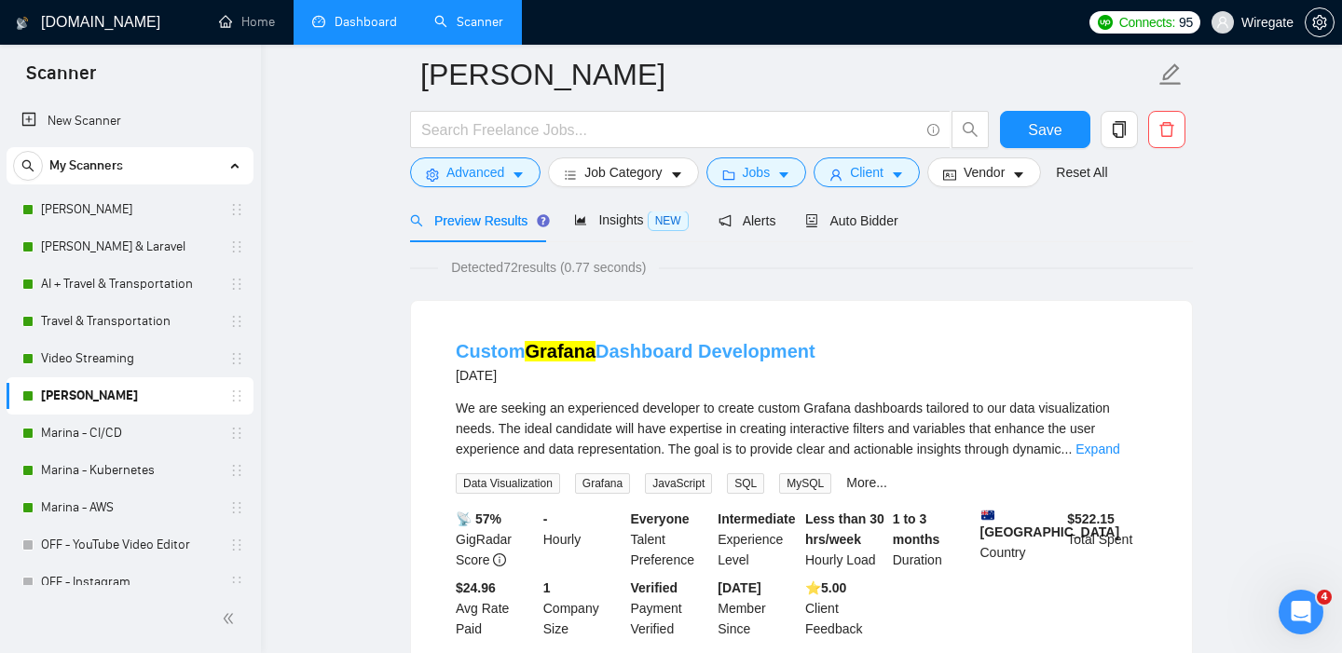
click at [674, 347] on link "Custom Grafana Dashboard Development" at bounding box center [636, 351] width 360 height 20
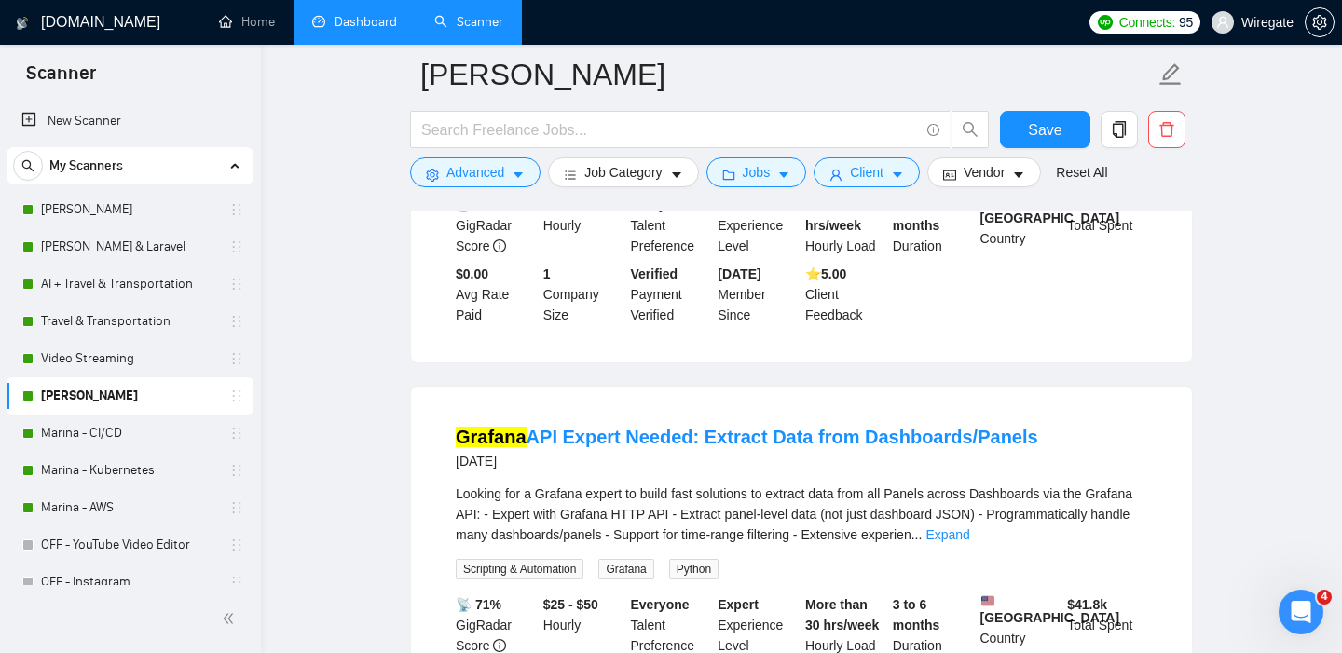
scroll to position [839, 0]
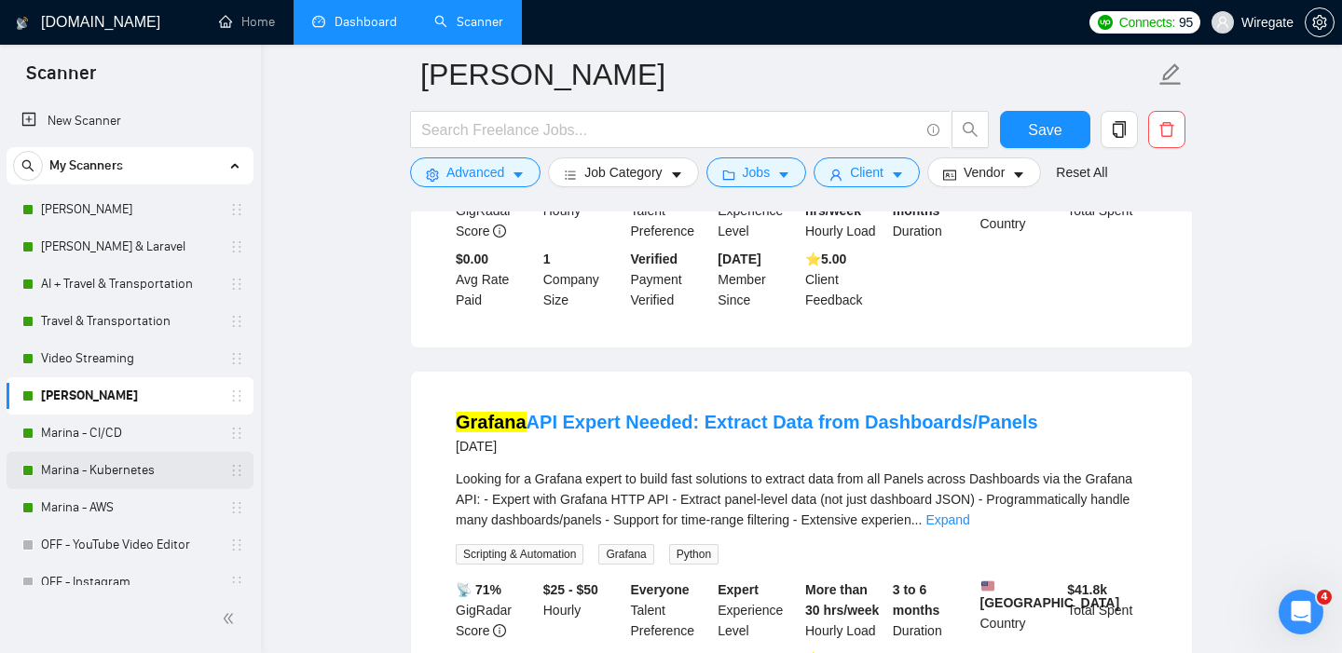
click at [106, 476] on link "Marina - Kubernetes" at bounding box center [129, 470] width 177 height 37
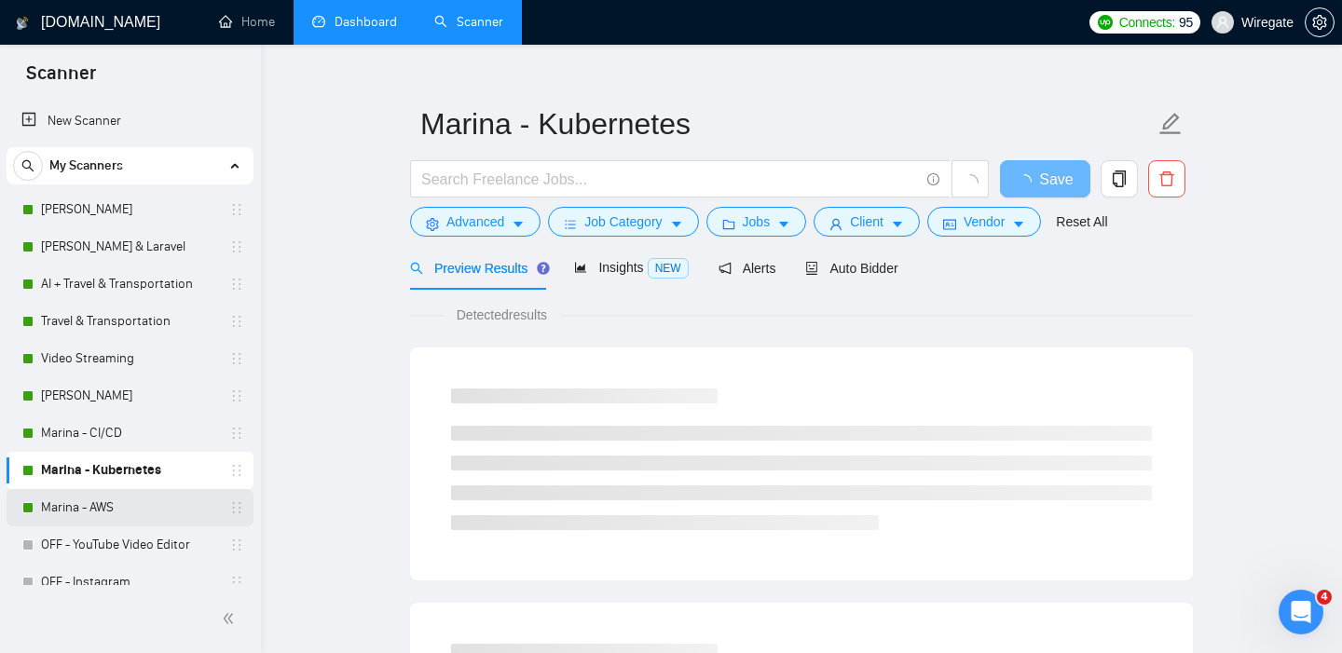
click at [92, 506] on link "Marina - AWS" at bounding box center [129, 507] width 177 height 37
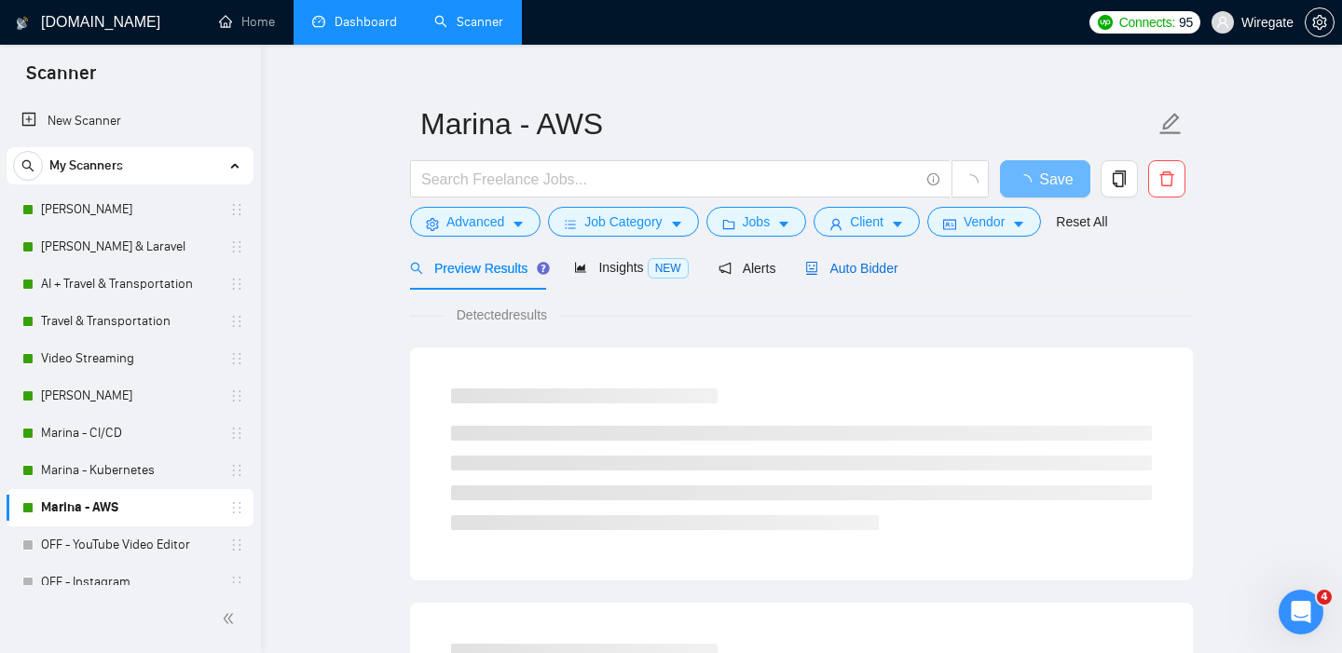
click at [855, 262] on span "Auto Bidder" at bounding box center [851, 268] width 92 height 15
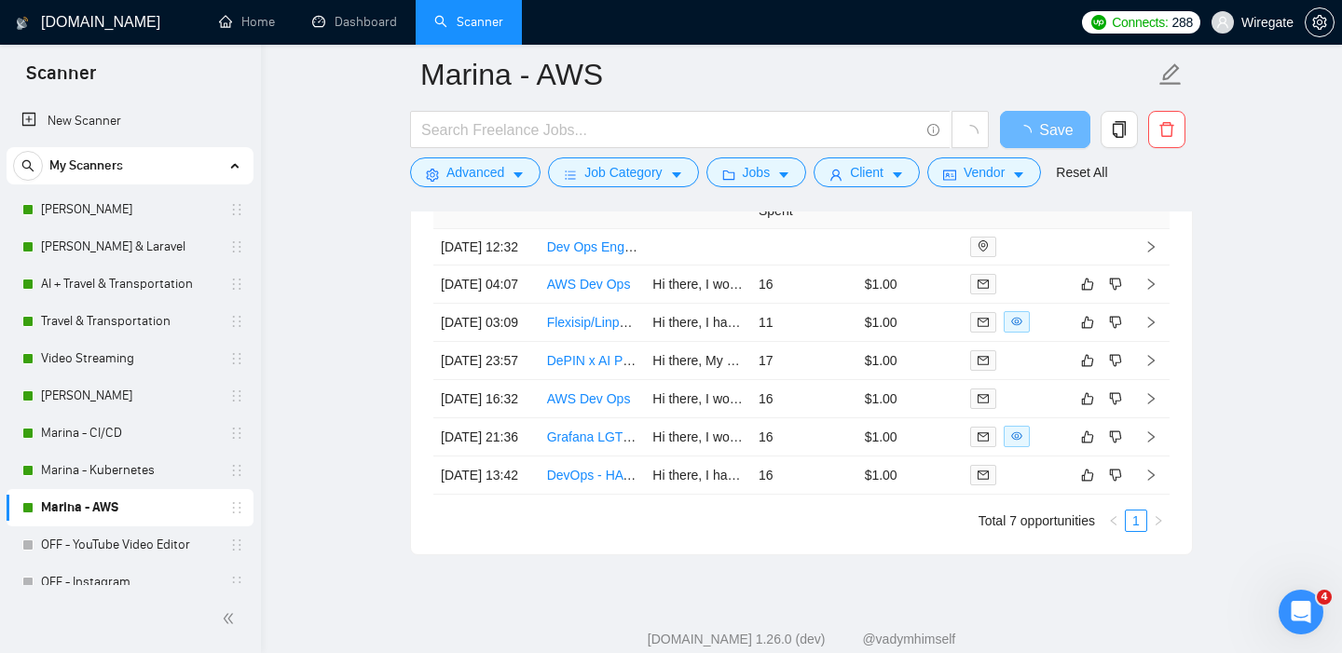
scroll to position [4522, 0]
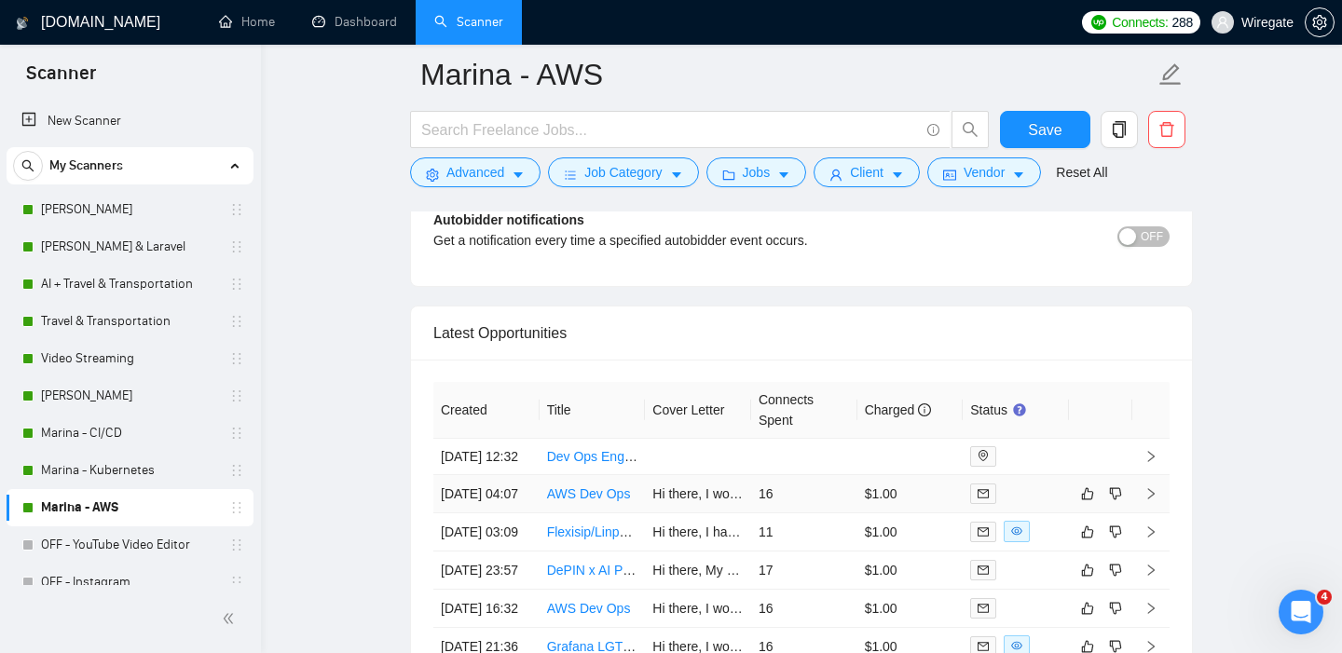
click at [474, 513] on td "[DATE] 04:07" at bounding box center [486, 494] width 106 height 38
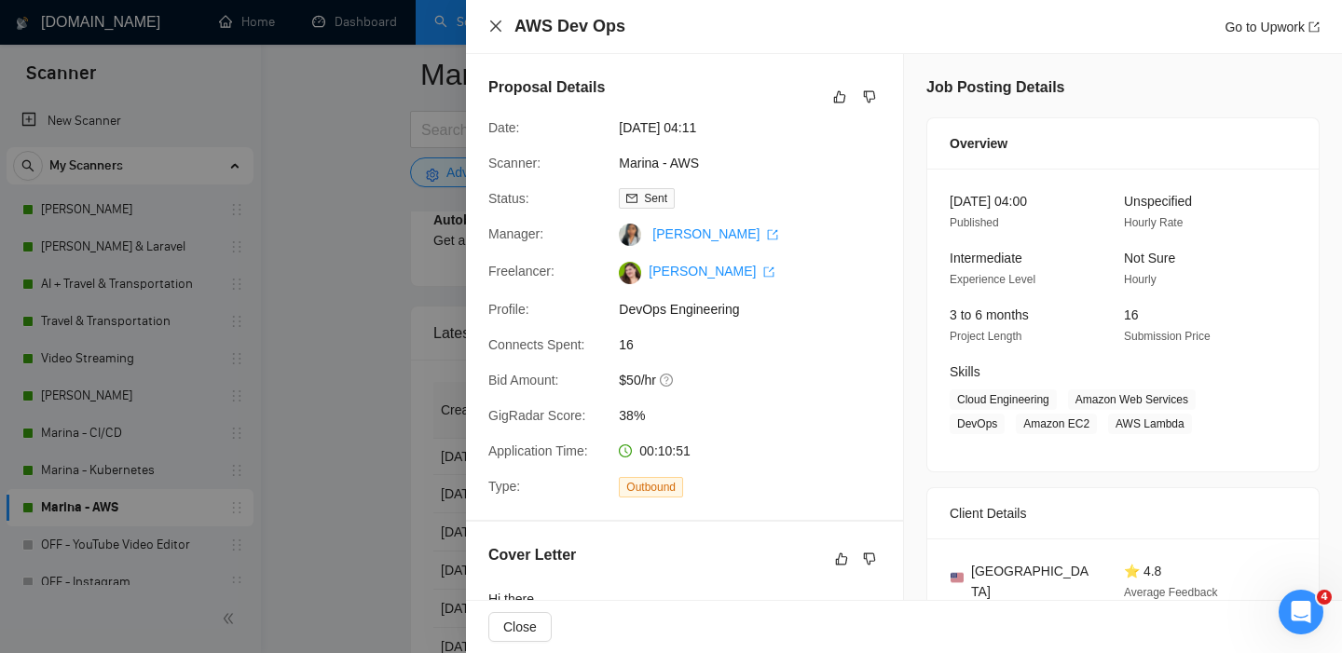
click at [491, 29] on icon "close" at bounding box center [495, 26] width 15 height 15
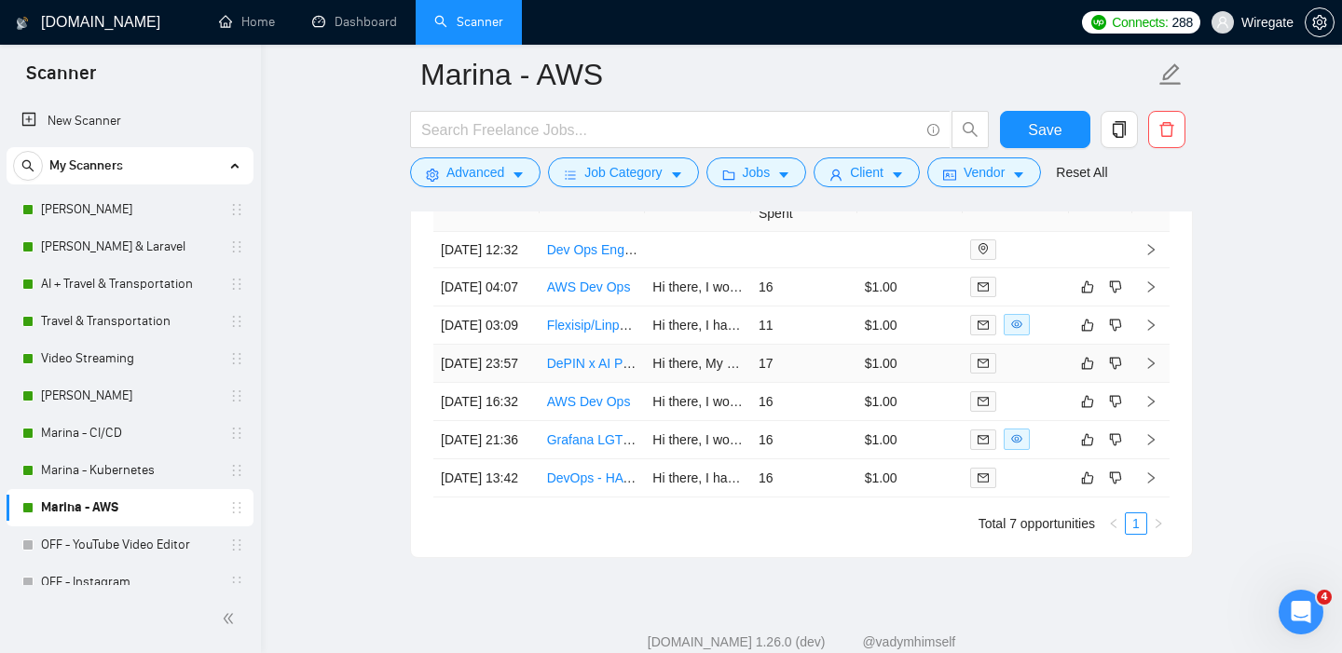
scroll to position [4730, 0]
click at [485, 382] on td "[DATE] 23:57" at bounding box center [486, 363] width 106 height 38
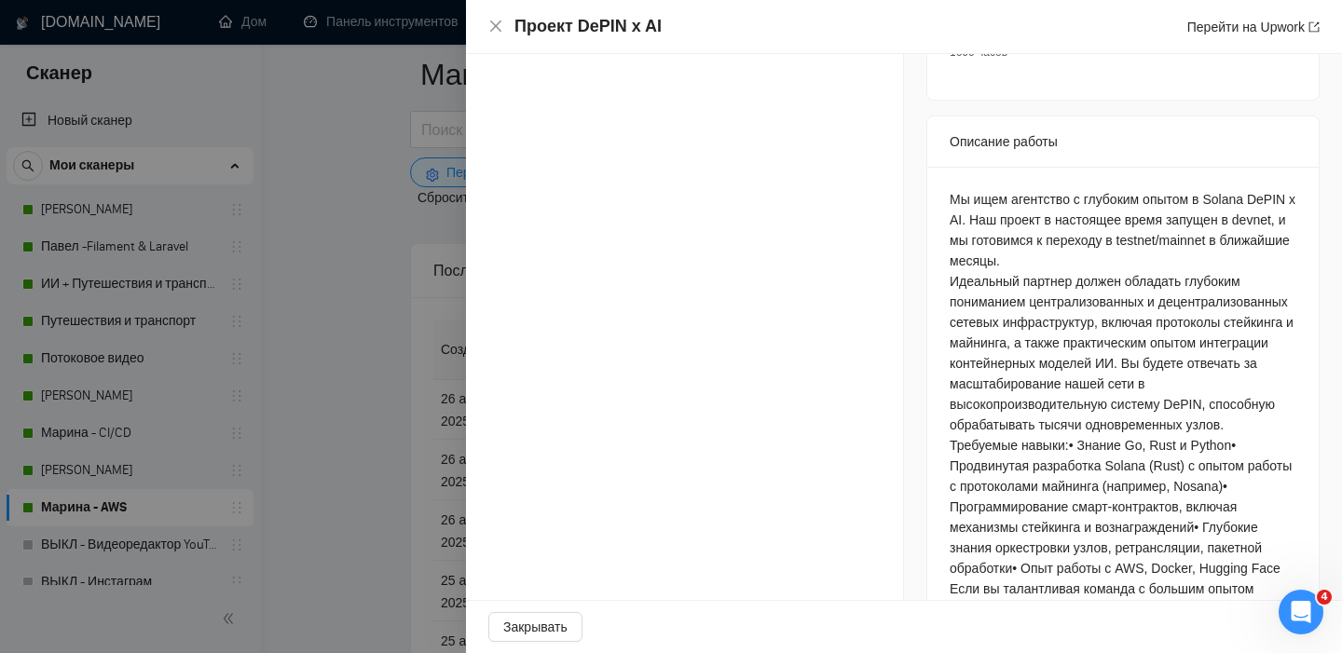
scroll to position [1053, 0]
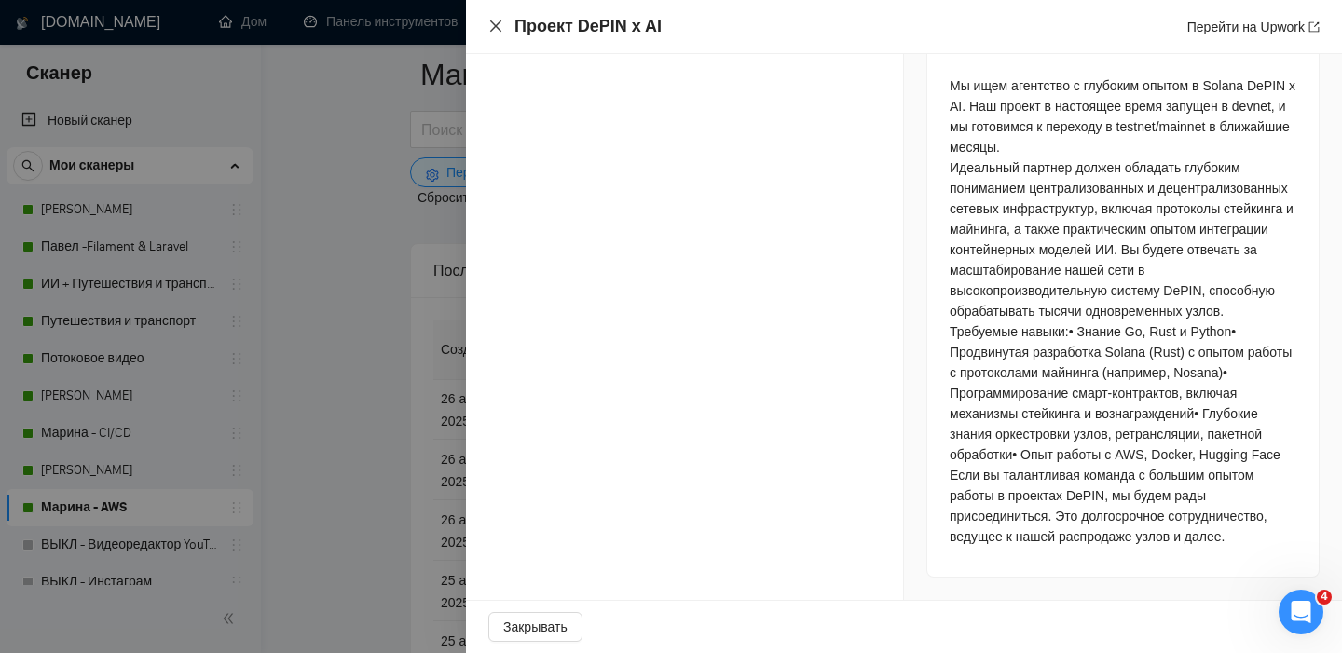
click at [499, 23] on icon "закрывать" at bounding box center [495, 25] width 11 height 11
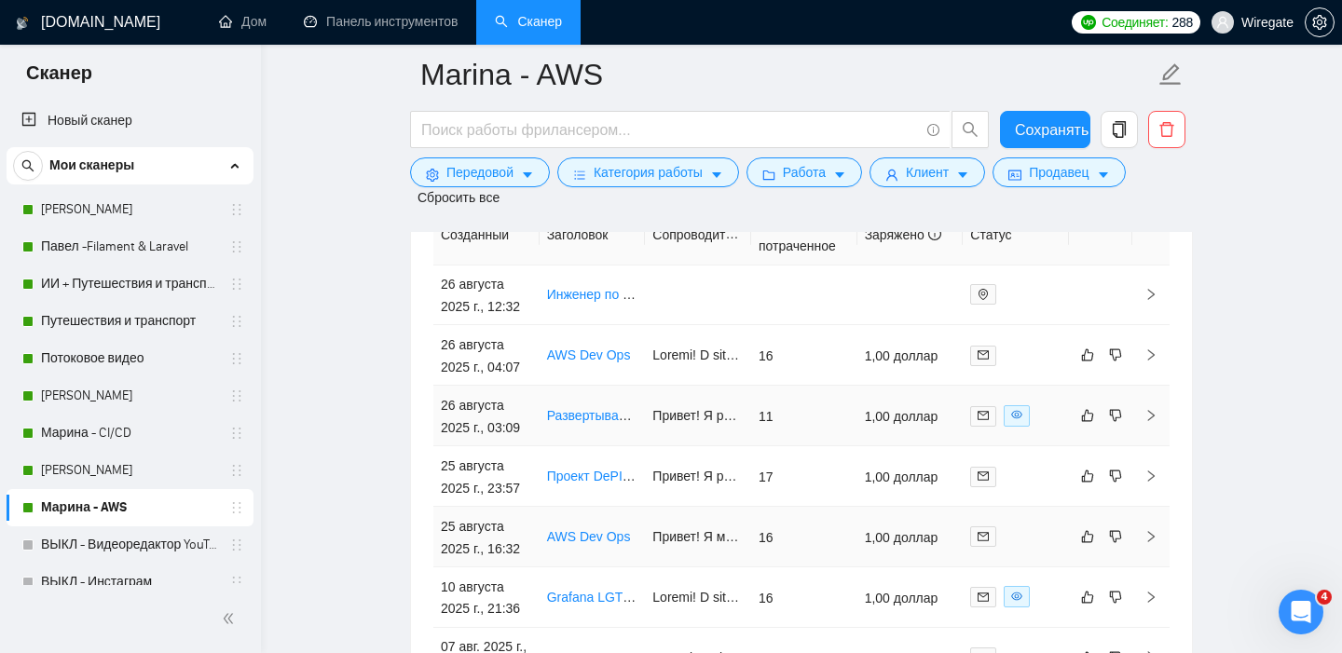
scroll to position [4839, 0]
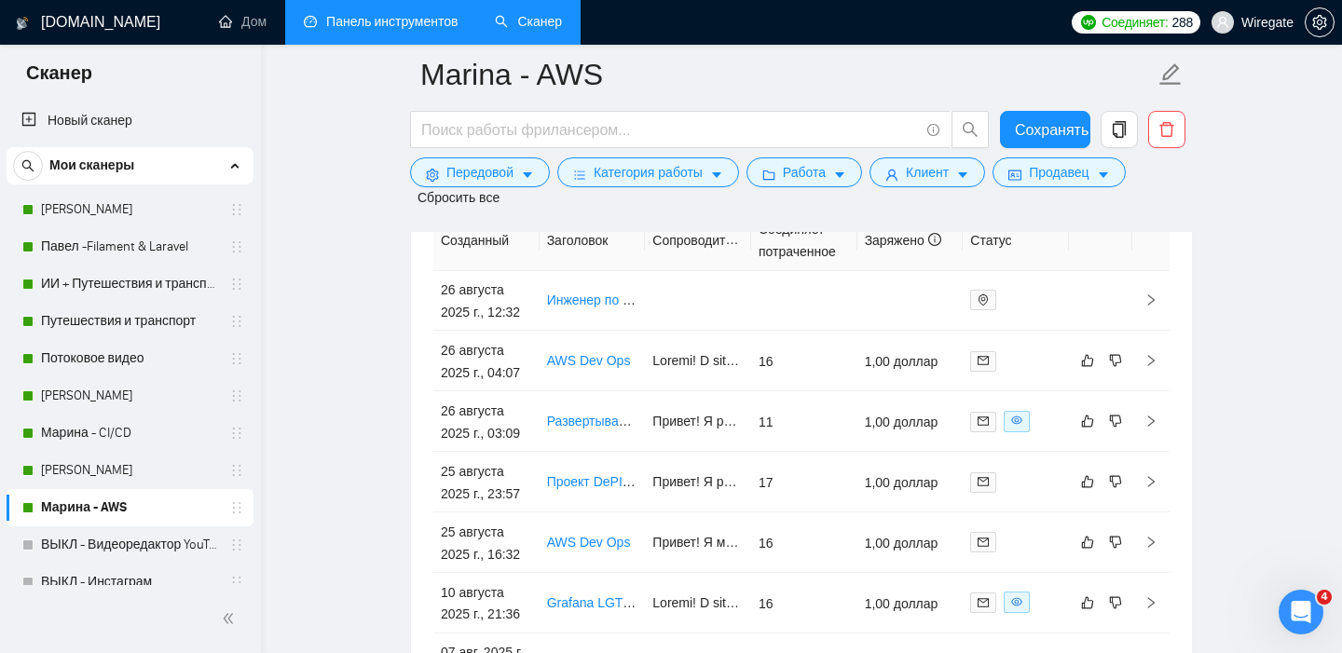
click at [417, 27] on link "Панель инструментов" at bounding box center [381, 22] width 154 height 16
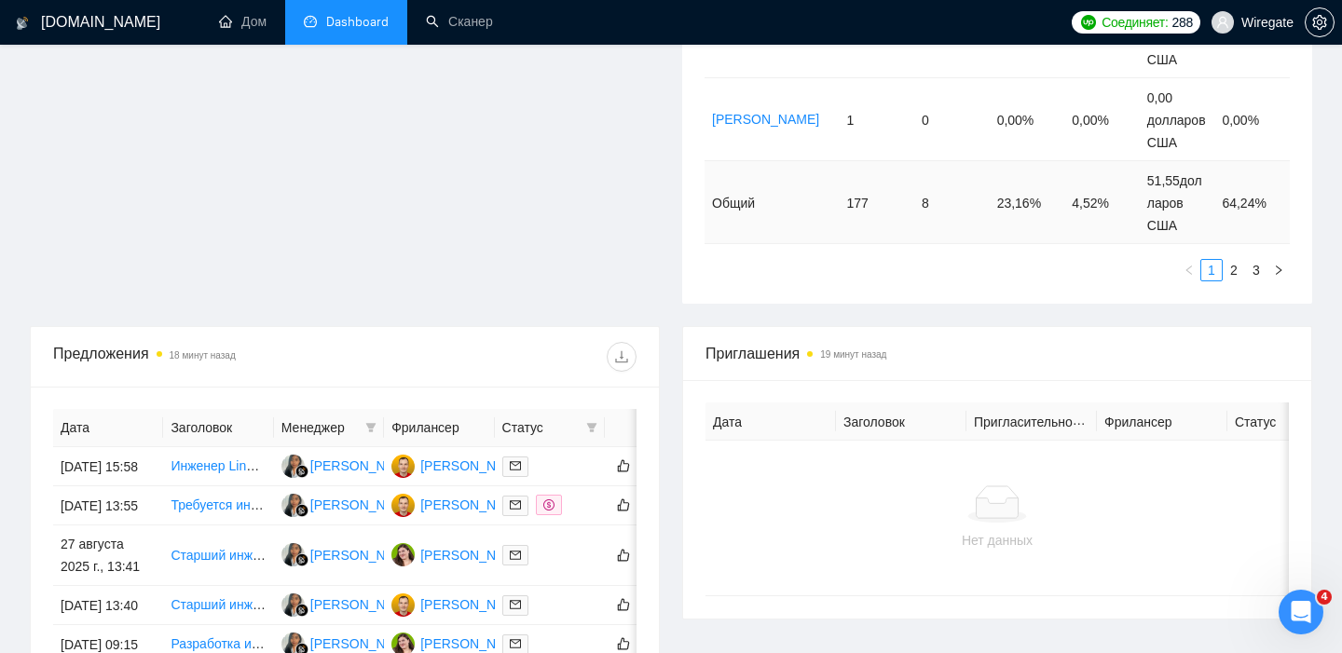
scroll to position [724, 0]
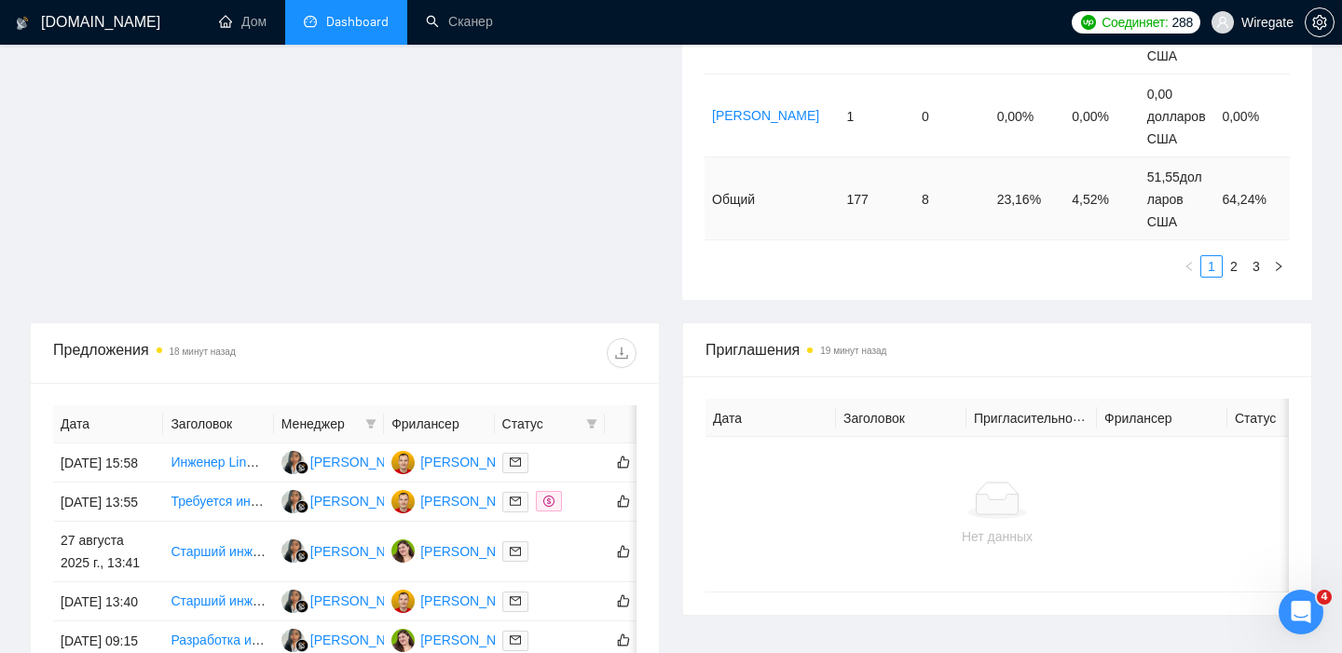
click at [1231, 266] on font "2" at bounding box center [1233, 266] width 7 height 15
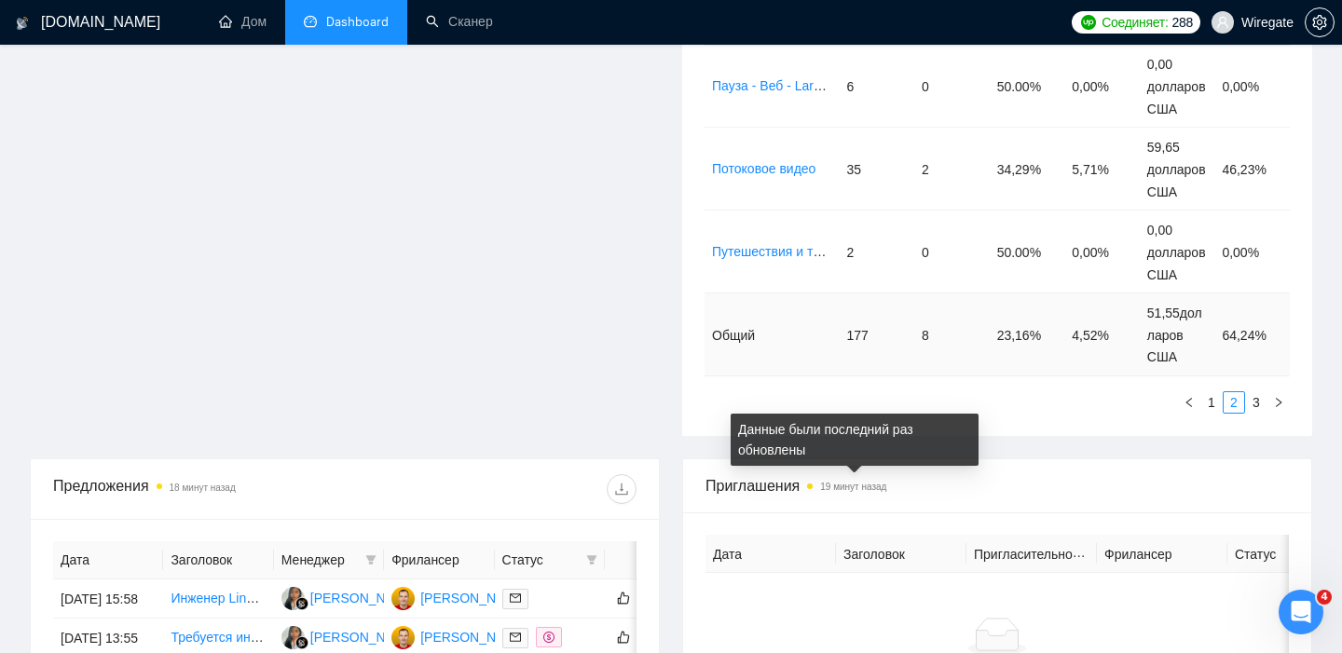
scroll to position [418, 0]
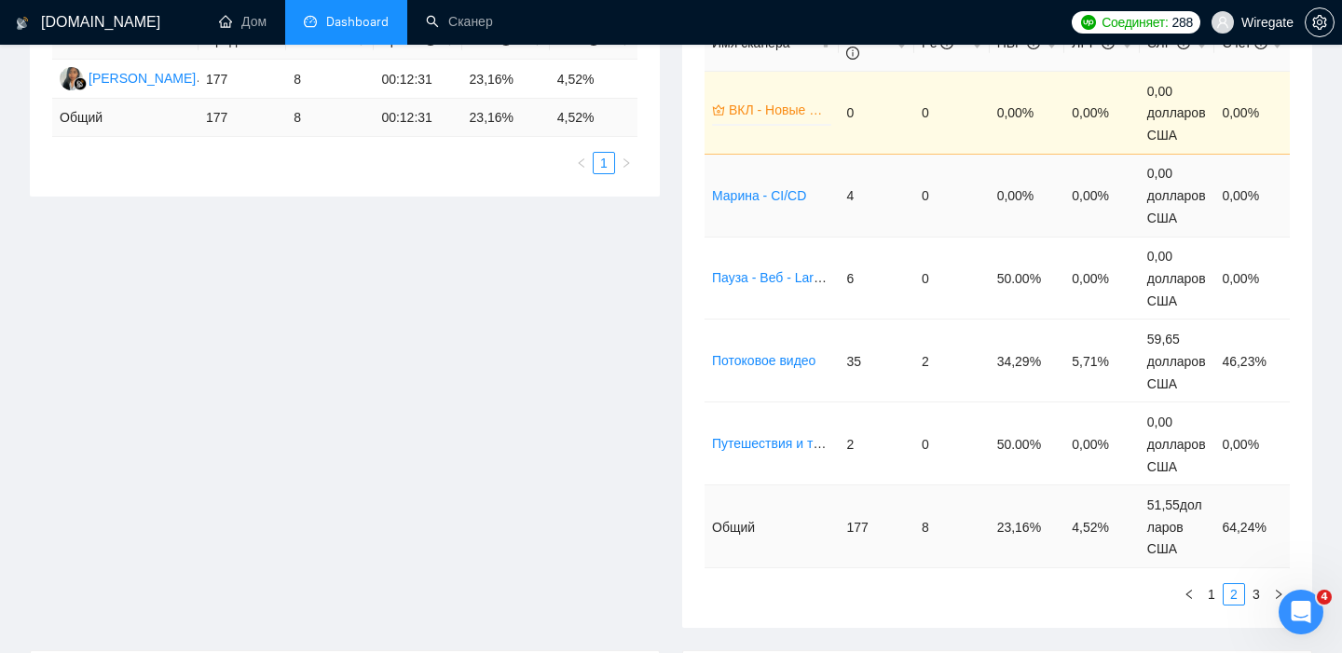
click at [743, 194] on font "Марина - CI/CD" at bounding box center [759, 195] width 94 height 15
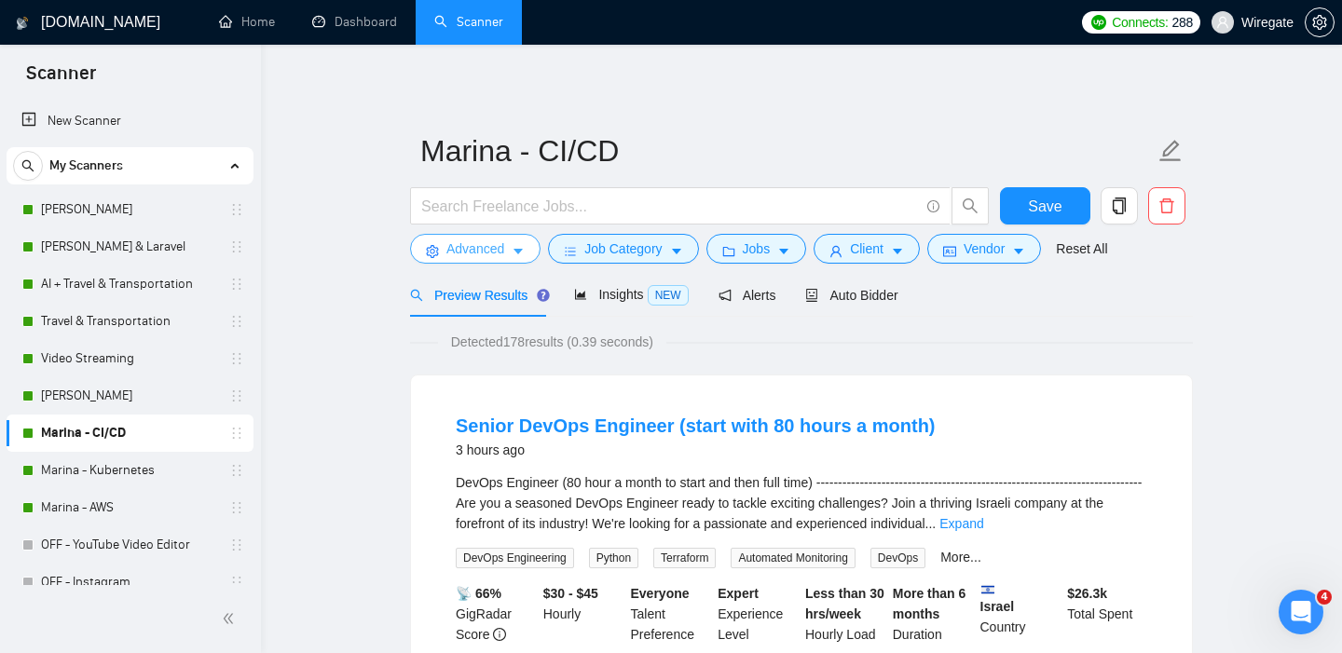
click at [494, 245] on span "Advanced" at bounding box center [475, 249] width 58 height 20
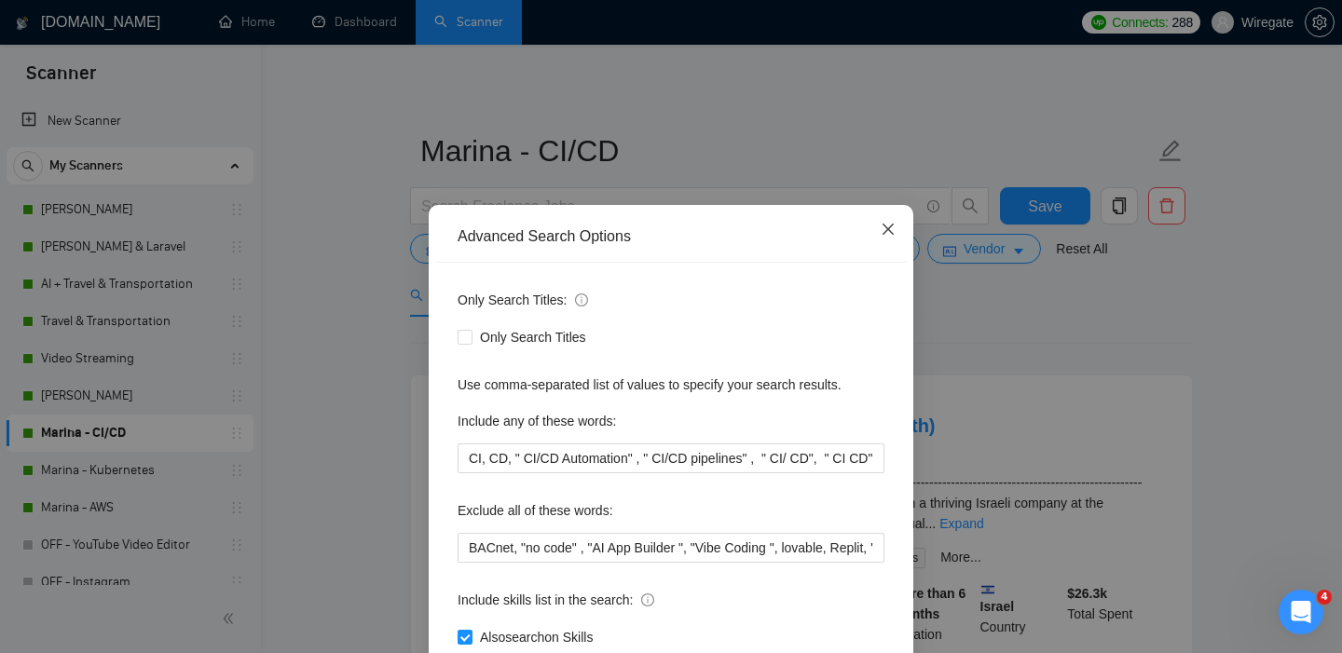
click at [881, 234] on icon "close" at bounding box center [888, 229] width 15 height 15
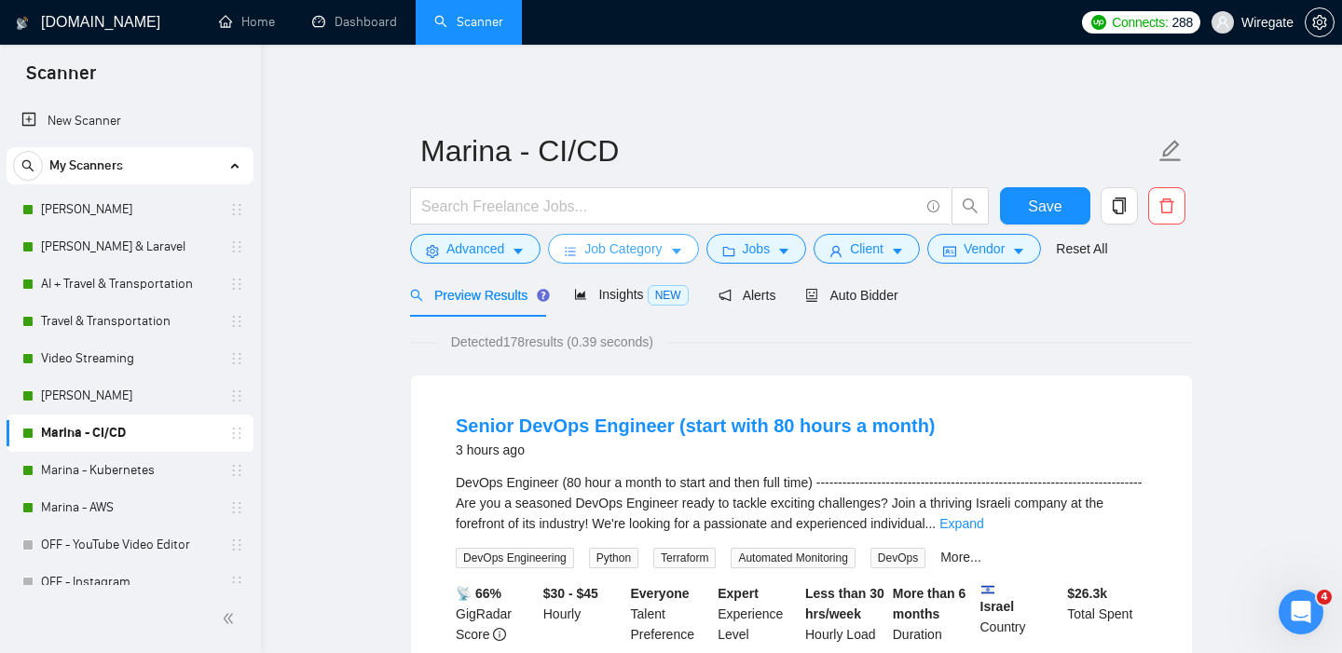
click at [594, 247] on span "Job Category" at bounding box center [622, 249] width 77 height 20
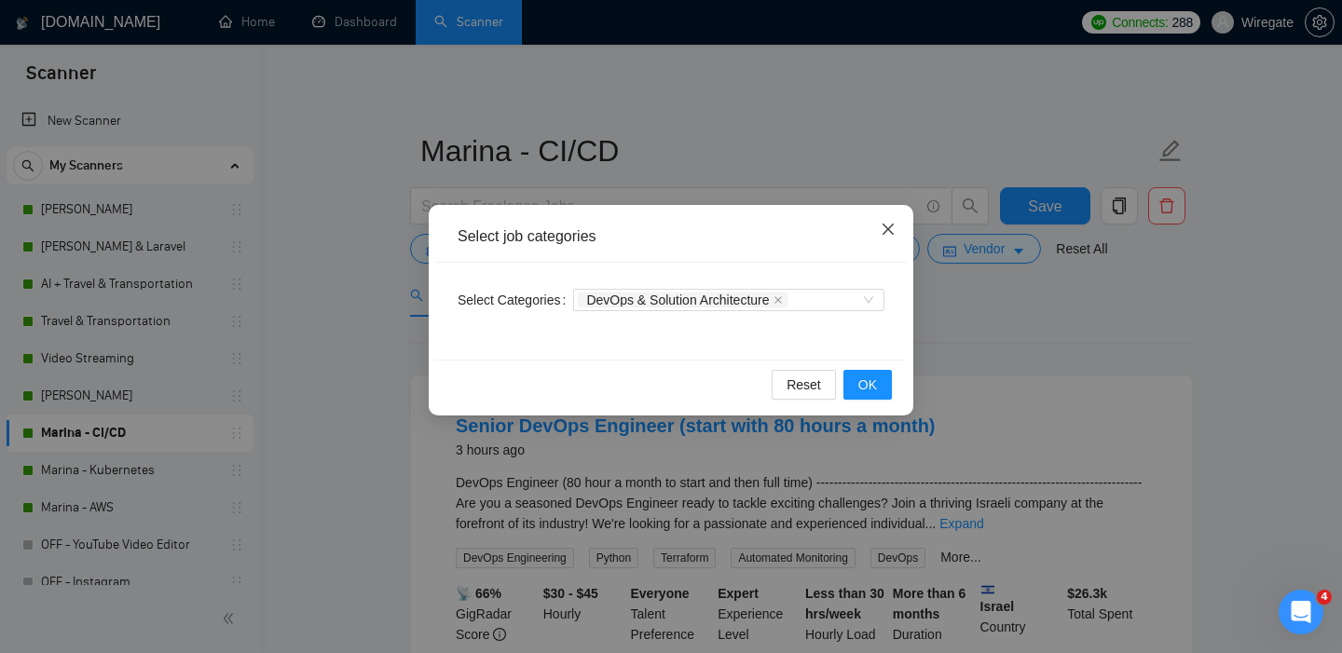
drag, startPoint x: 882, startPoint y: 228, endPoint x: 853, endPoint y: 244, distance: 33.8
click at [882, 228] on icon "close" at bounding box center [888, 229] width 15 height 15
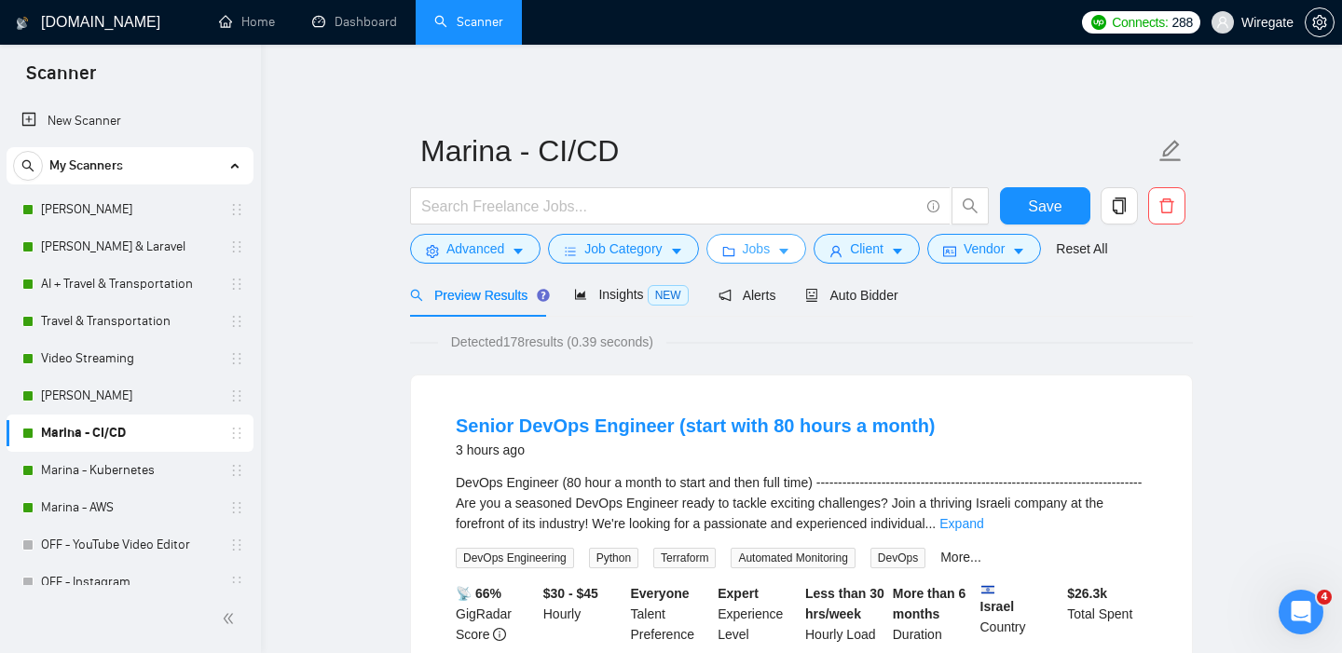
click at [771, 252] on span "Jobs" at bounding box center [757, 249] width 28 height 20
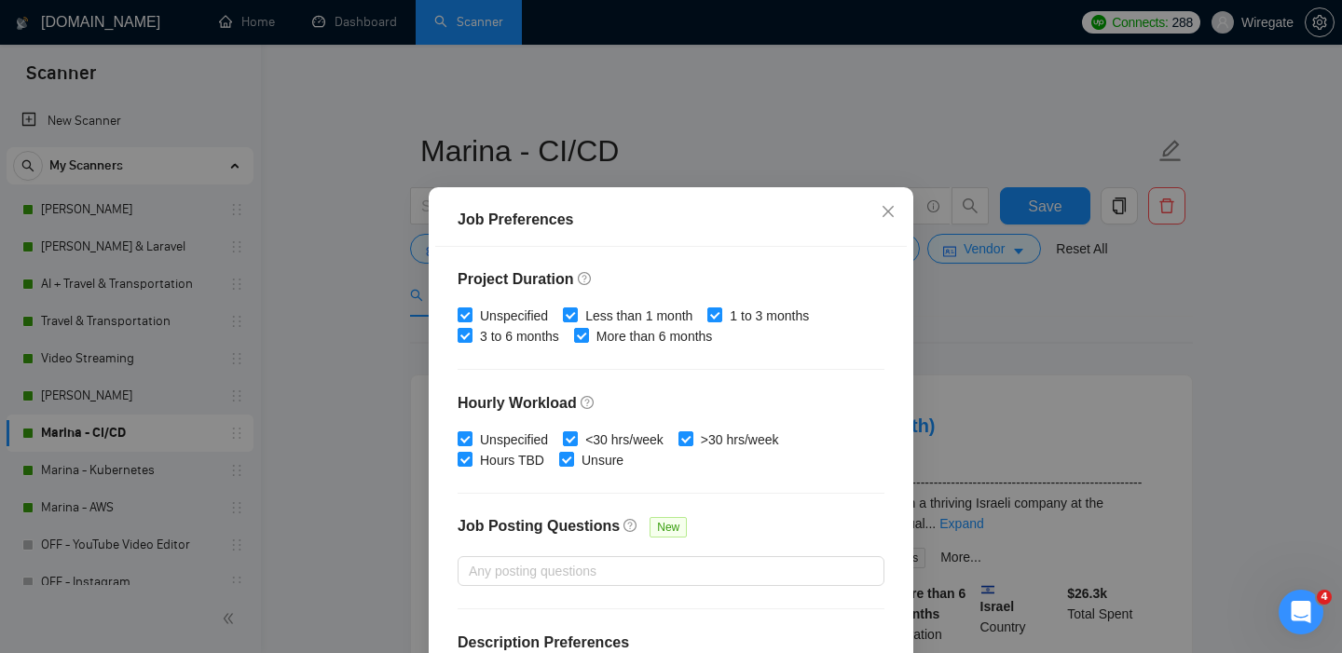
scroll to position [593, 0]
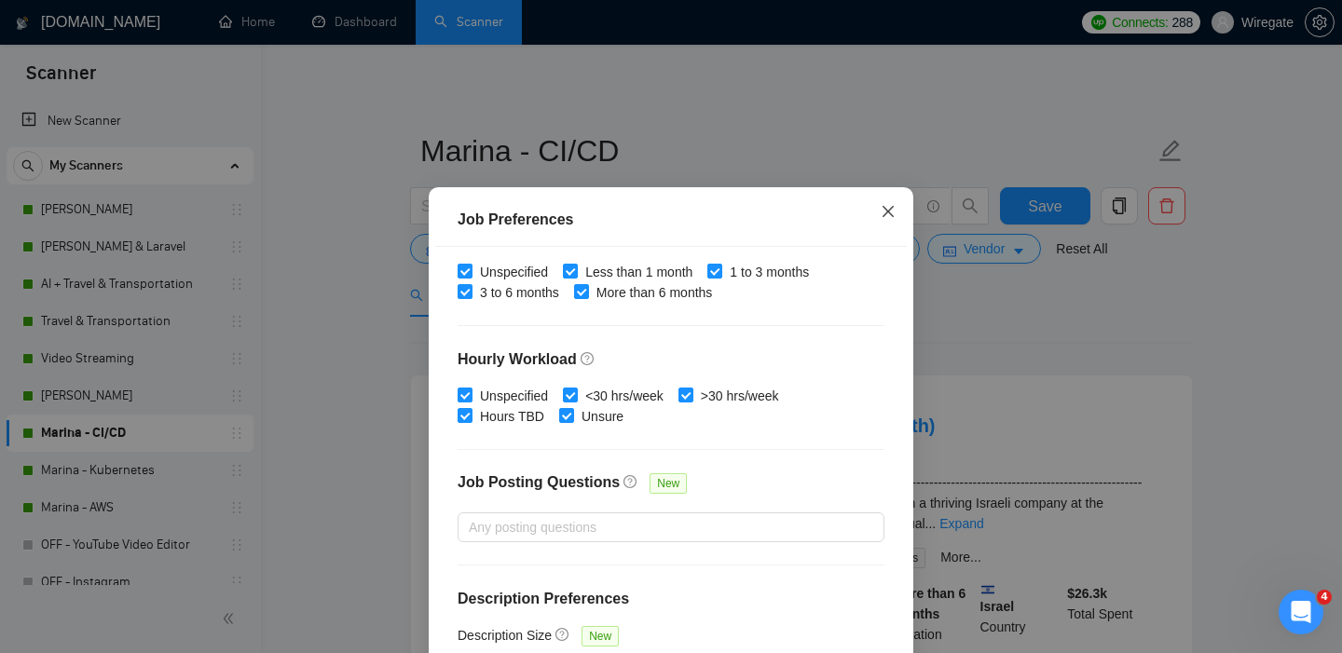
click at [890, 213] on icon "close" at bounding box center [887, 210] width 11 height 11
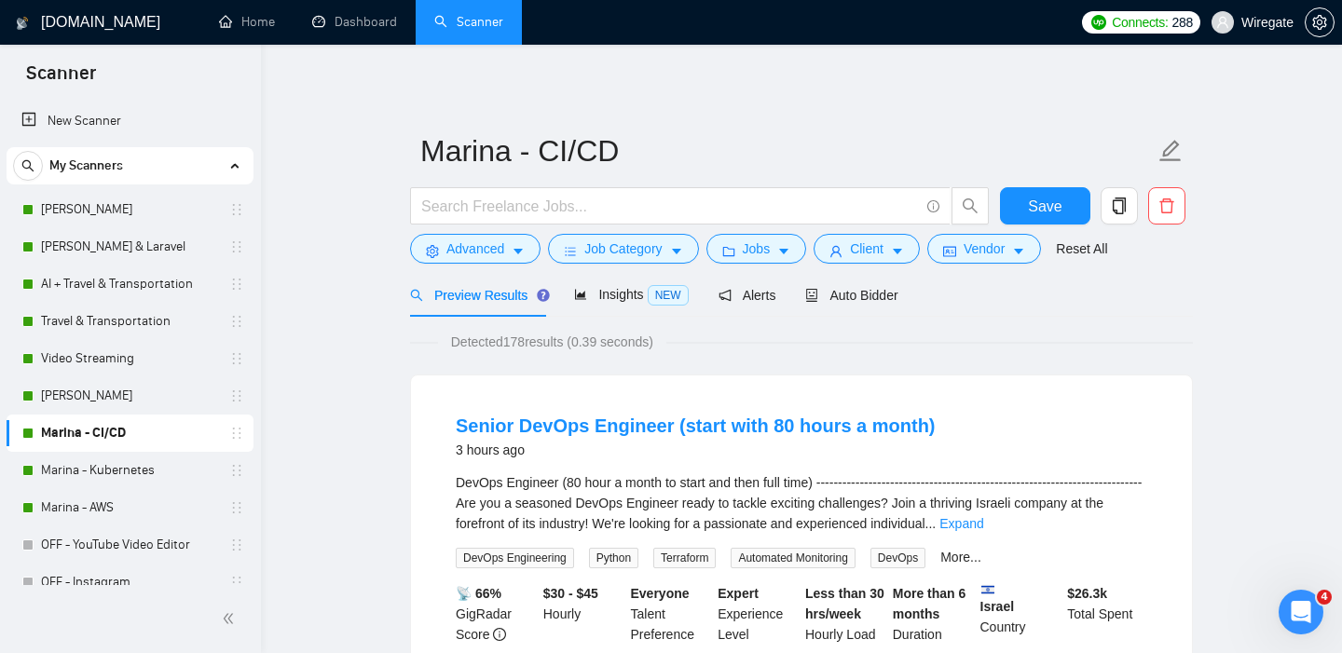
click at [88, 436] on link "Marina - CI/CD" at bounding box center [129, 433] width 177 height 37
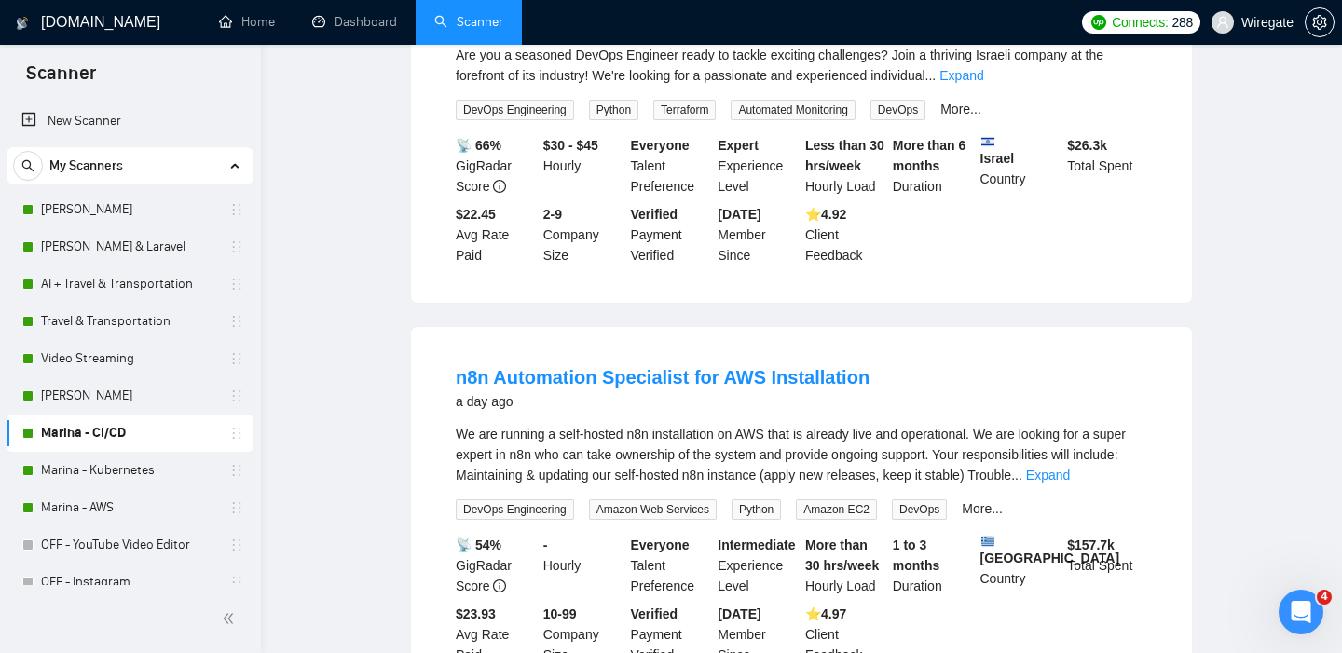
scroll to position [0, 0]
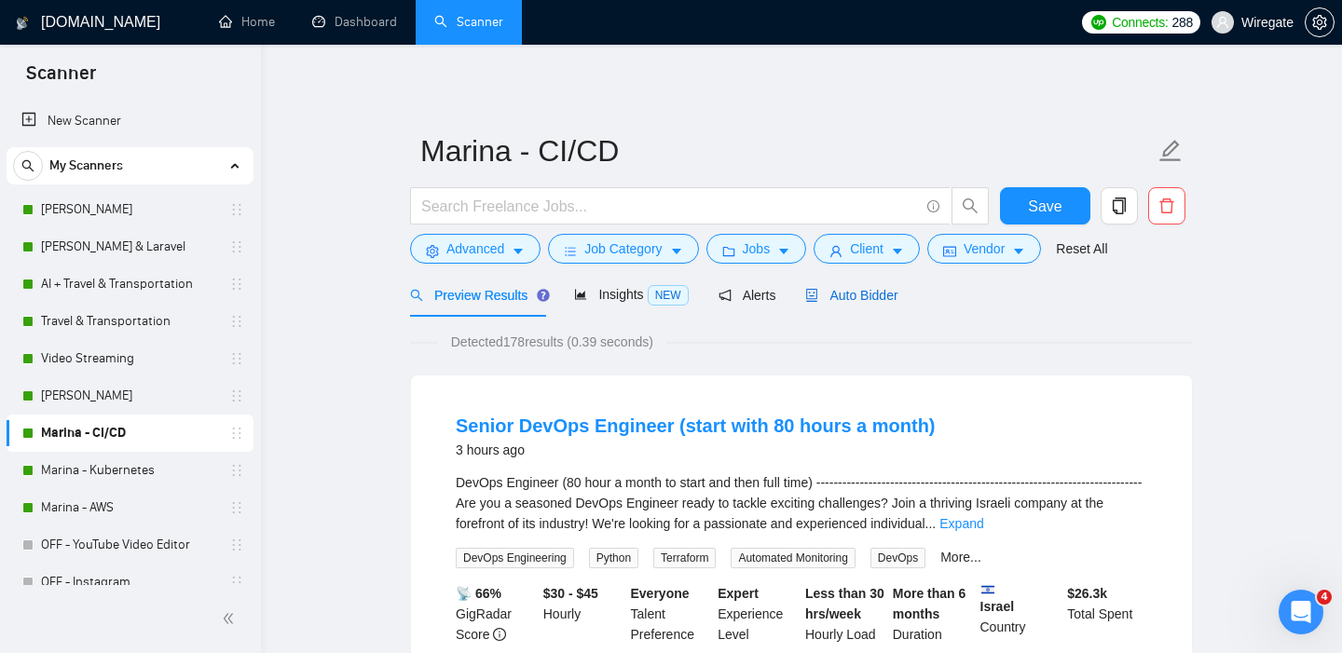
click at [853, 292] on span "Auto Bidder" at bounding box center [851, 295] width 92 height 15
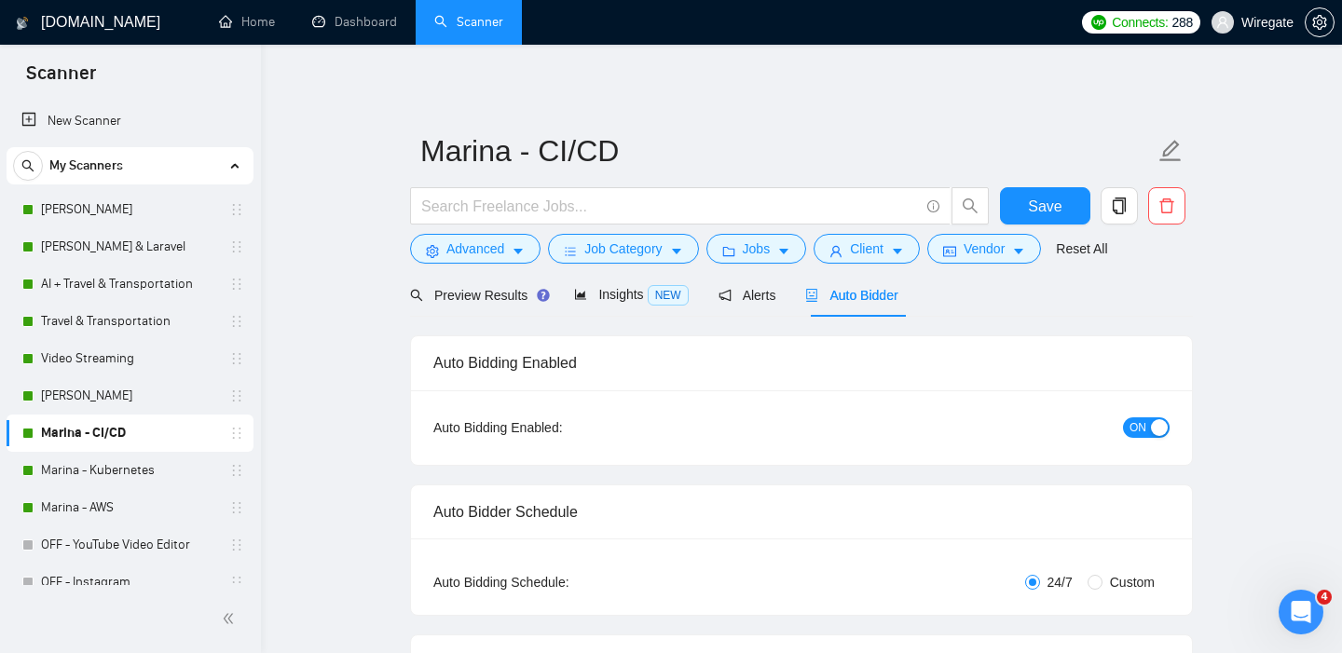
click at [1157, 424] on div "button" at bounding box center [1159, 427] width 17 height 17
click at [1149, 434] on button "ON" at bounding box center [1146, 427] width 47 height 20
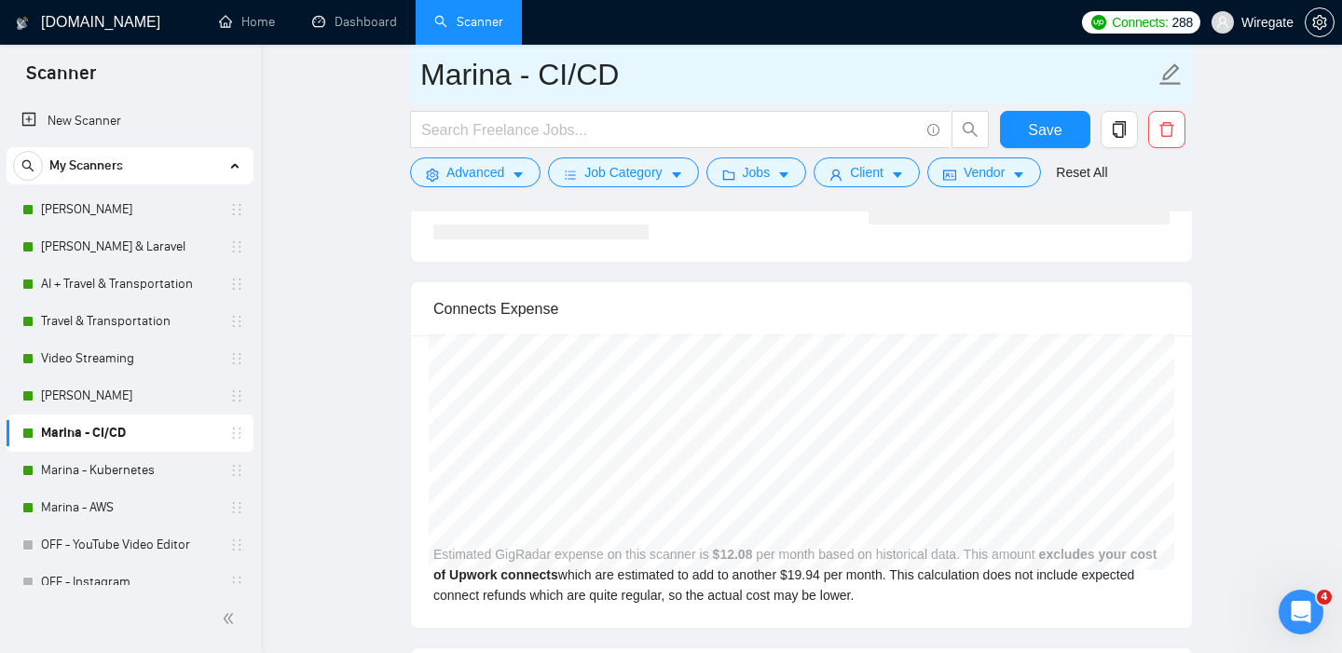
scroll to position [3877, 0]
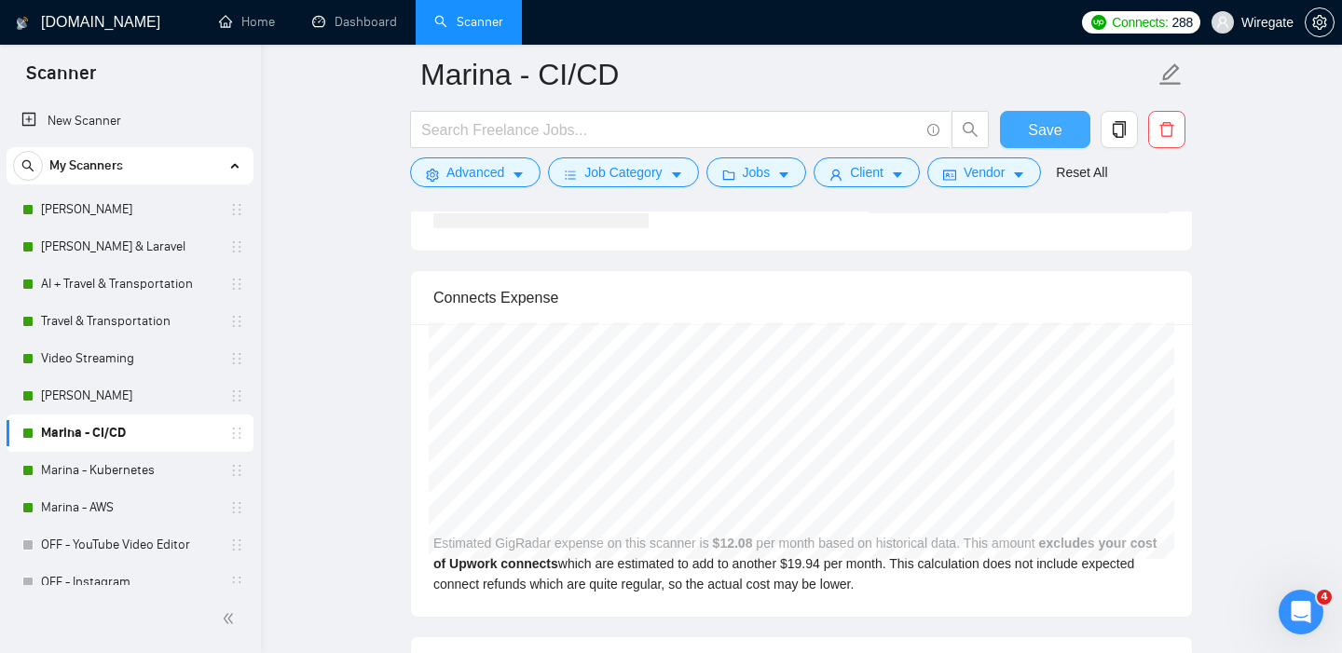
click at [1034, 125] on span "Save" at bounding box center [1045, 129] width 34 height 23
click at [82, 506] on link "Marina - AWS" at bounding box center [129, 507] width 177 height 37
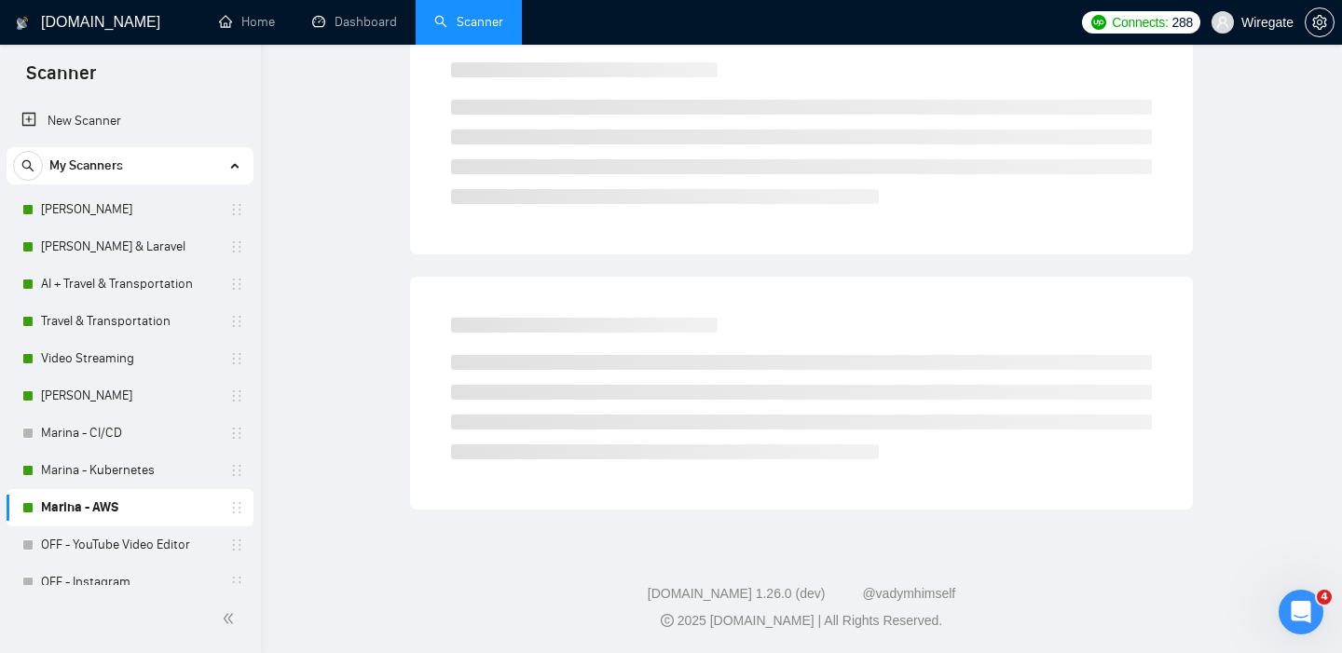
scroll to position [27, 0]
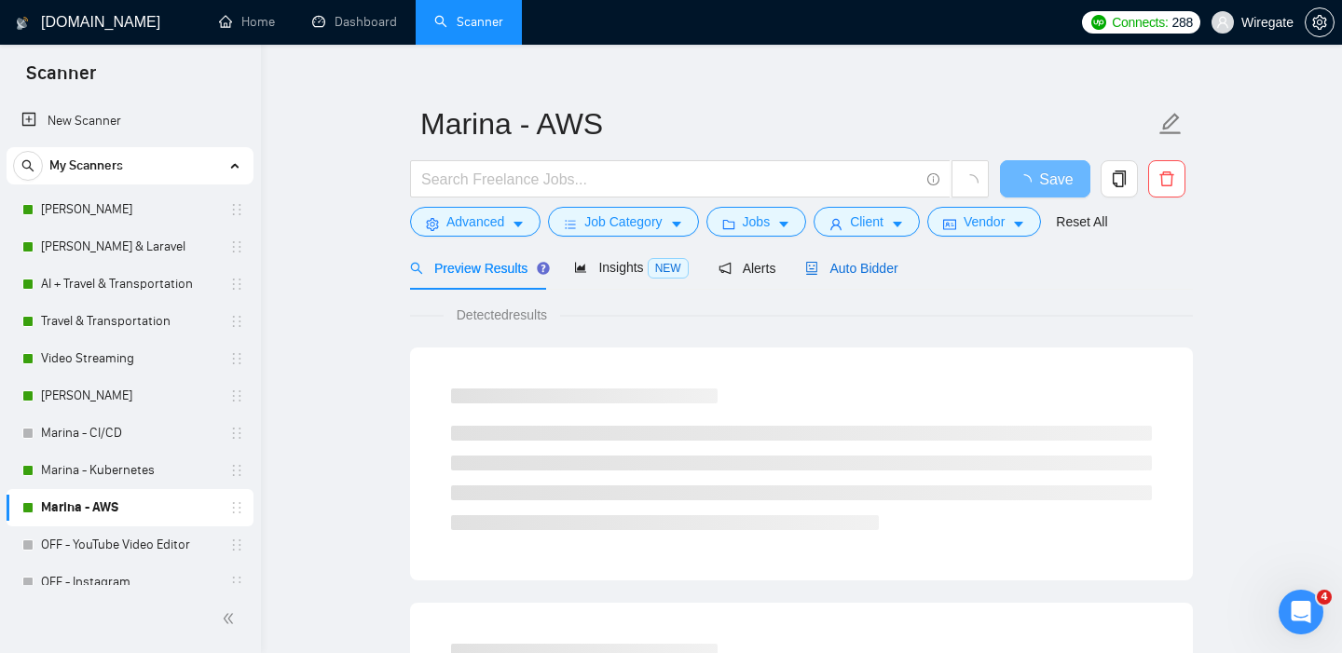
click at [862, 272] on span "Auto Bidder" at bounding box center [851, 268] width 92 height 15
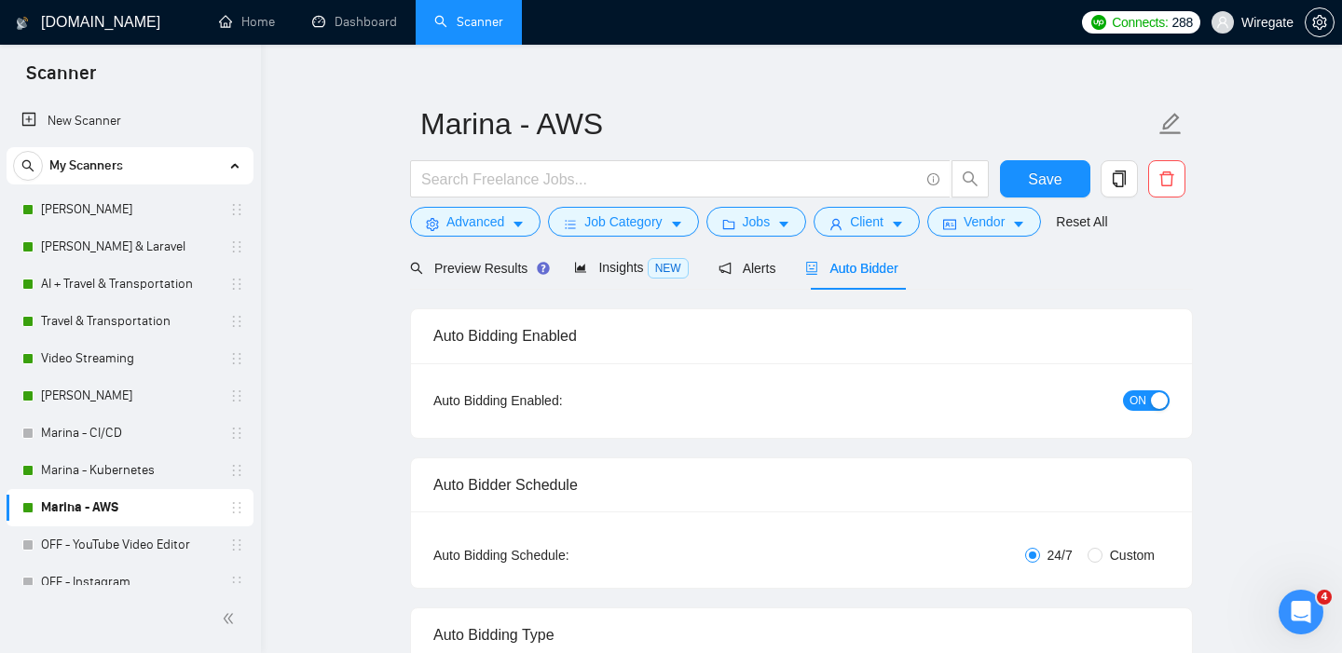
click at [1142, 401] on span "ON" at bounding box center [1137, 400] width 17 height 20
click at [1048, 181] on span "Save" at bounding box center [1045, 179] width 34 height 23
click at [105, 475] on link "Marina - Kubernetes" at bounding box center [129, 470] width 177 height 37
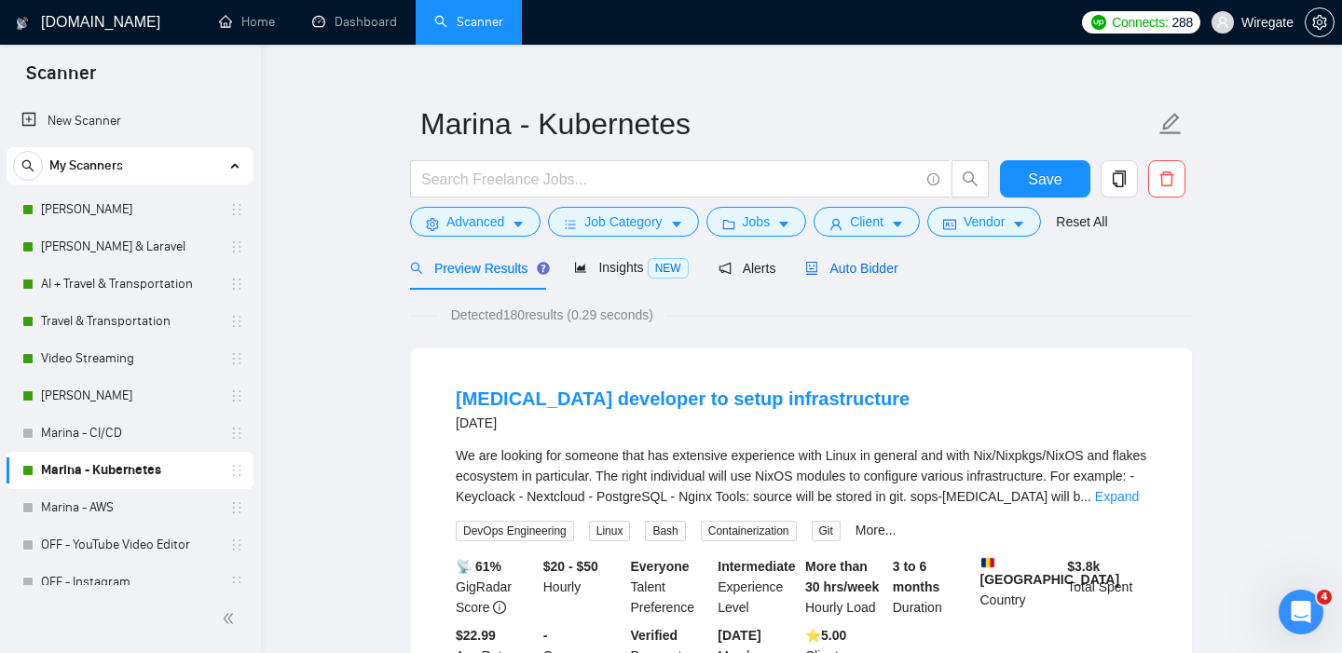
drag, startPoint x: 869, startPoint y: 266, endPoint x: 862, endPoint y: 277, distance: 13.4
click at [869, 266] on span "Auto Bidder" at bounding box center [851, 268] width 92 height 15
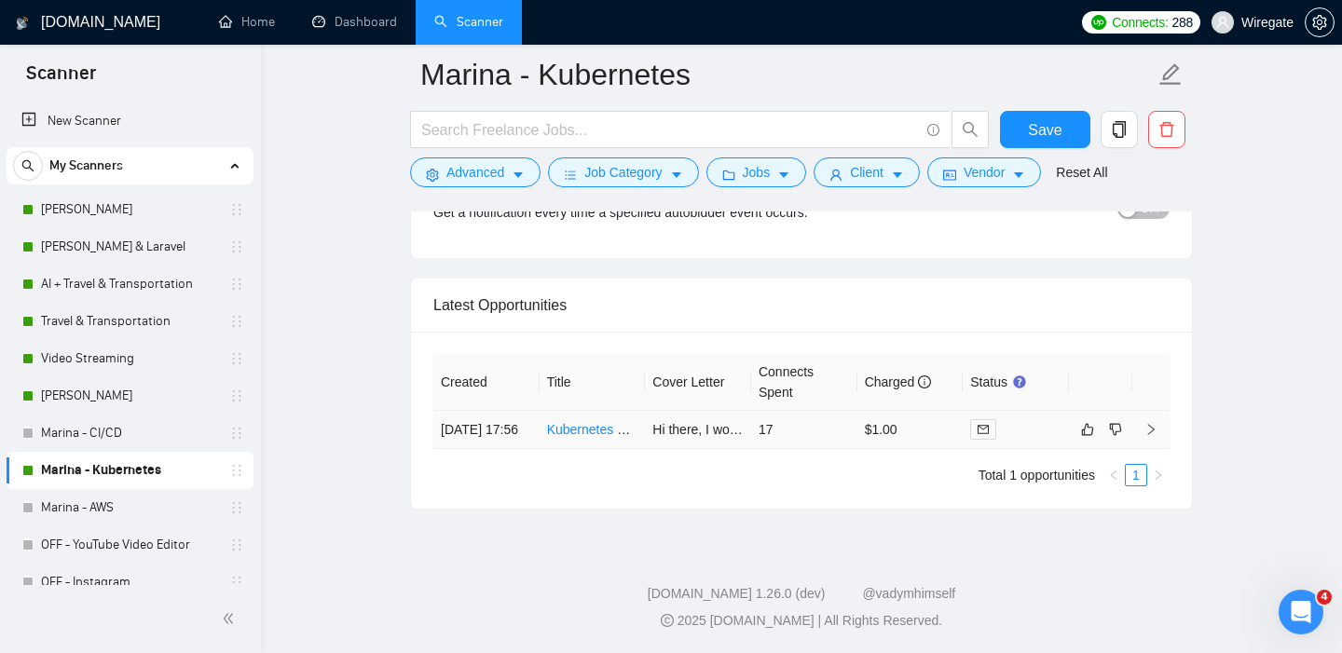
scroll to position [4598, 0]
click at [457, 412] on td "09 Aug, 2025 17:56" at bounding box center [486, 430] width 106 height 38
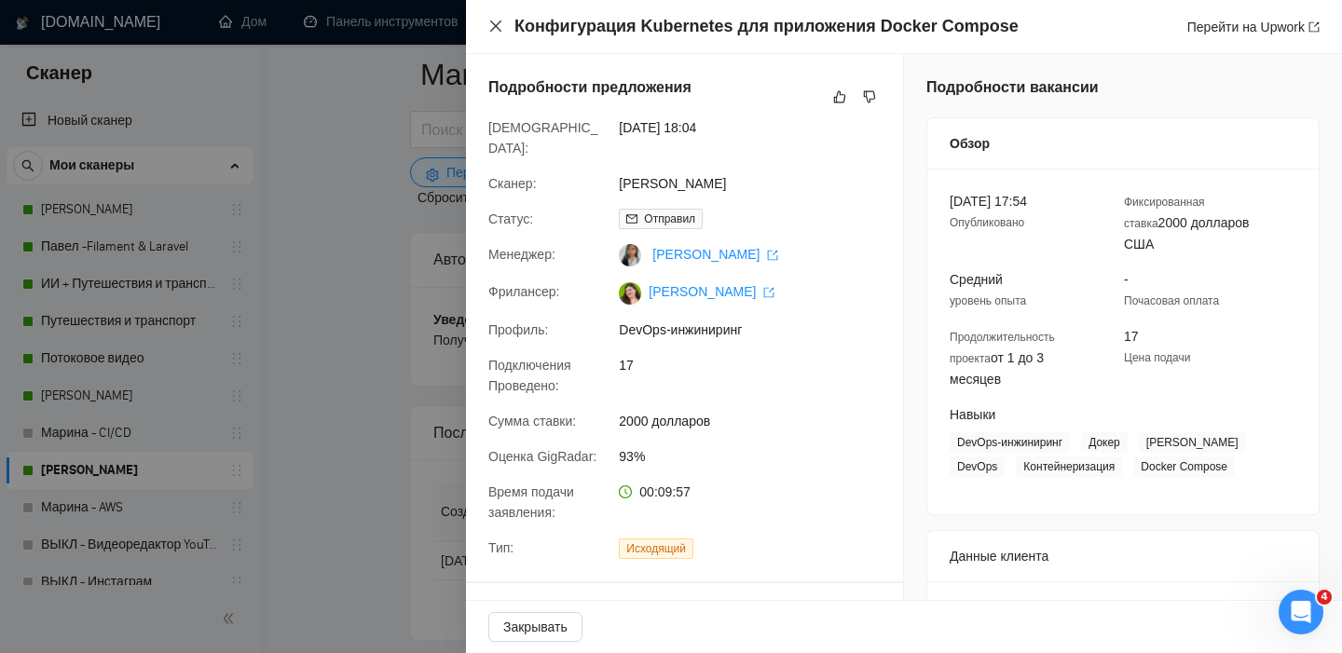
click at [499, 25] on icon "закрывать" at bounding box center [495, 26] width 15 height 15
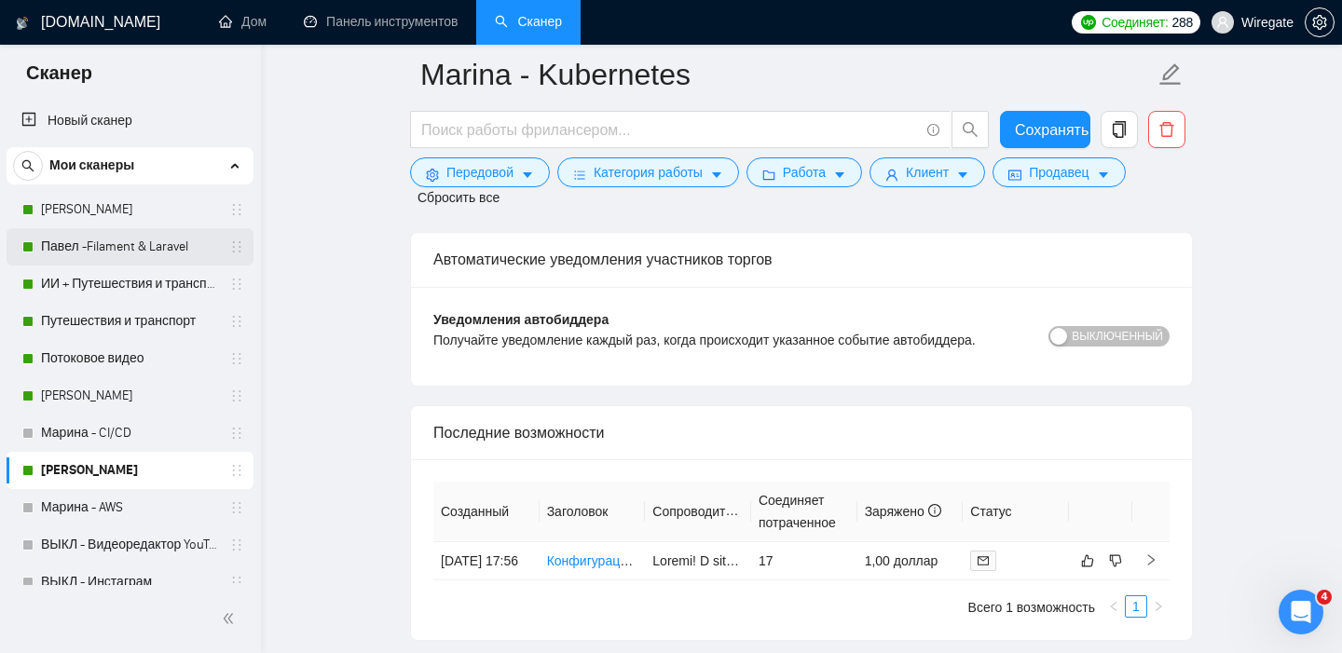
click at [105, 251] on link "Павел -Filament & Laravel" at bounding box center [129, 246] width 177 height 37
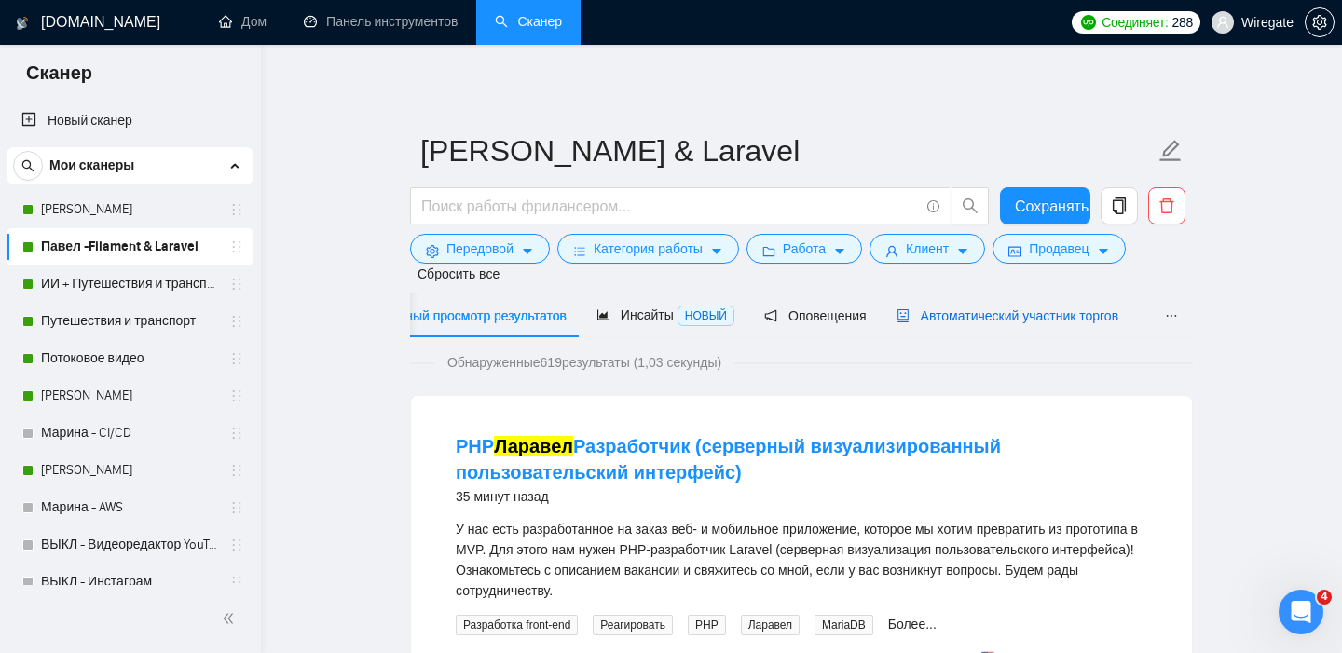
click at [1100, 308] on font "Автоматический участник торгов" at bounding box center [1020, 315] width 198 height 15
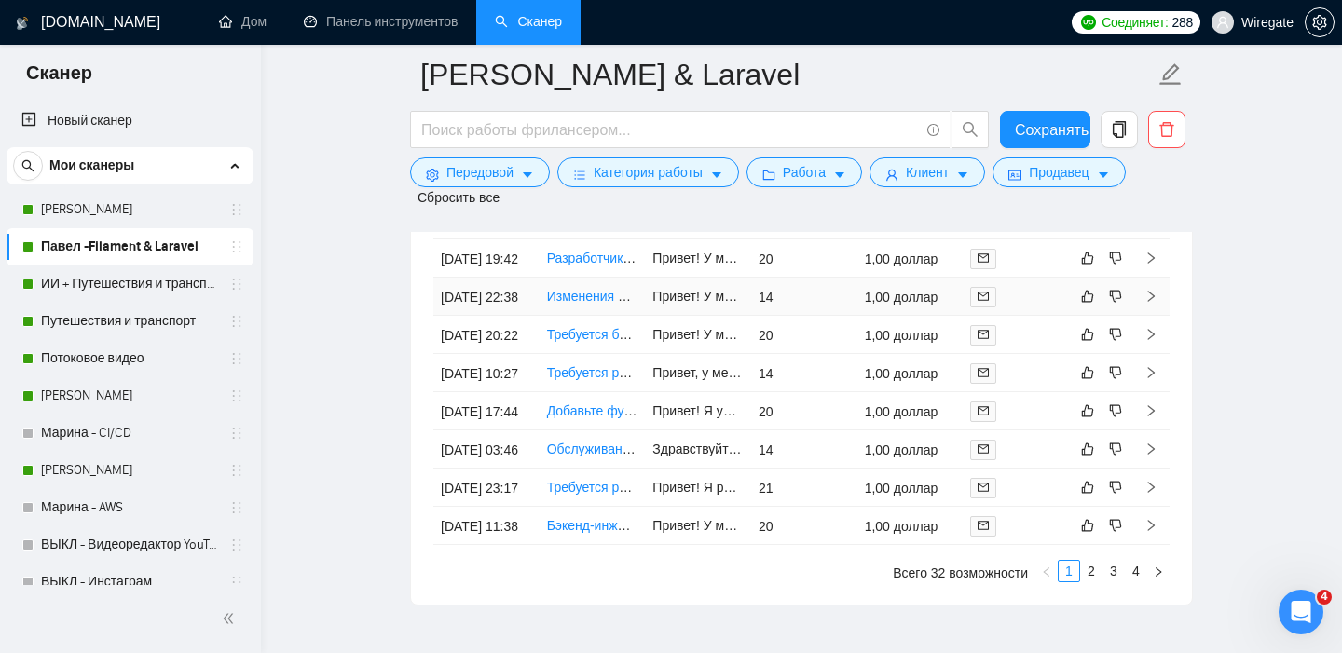
scroll to position [5179, 0]
click at [473, 230] on font "25 августа 2025 г., 19:32" at bounding box center [479, 222] width 77 height 15
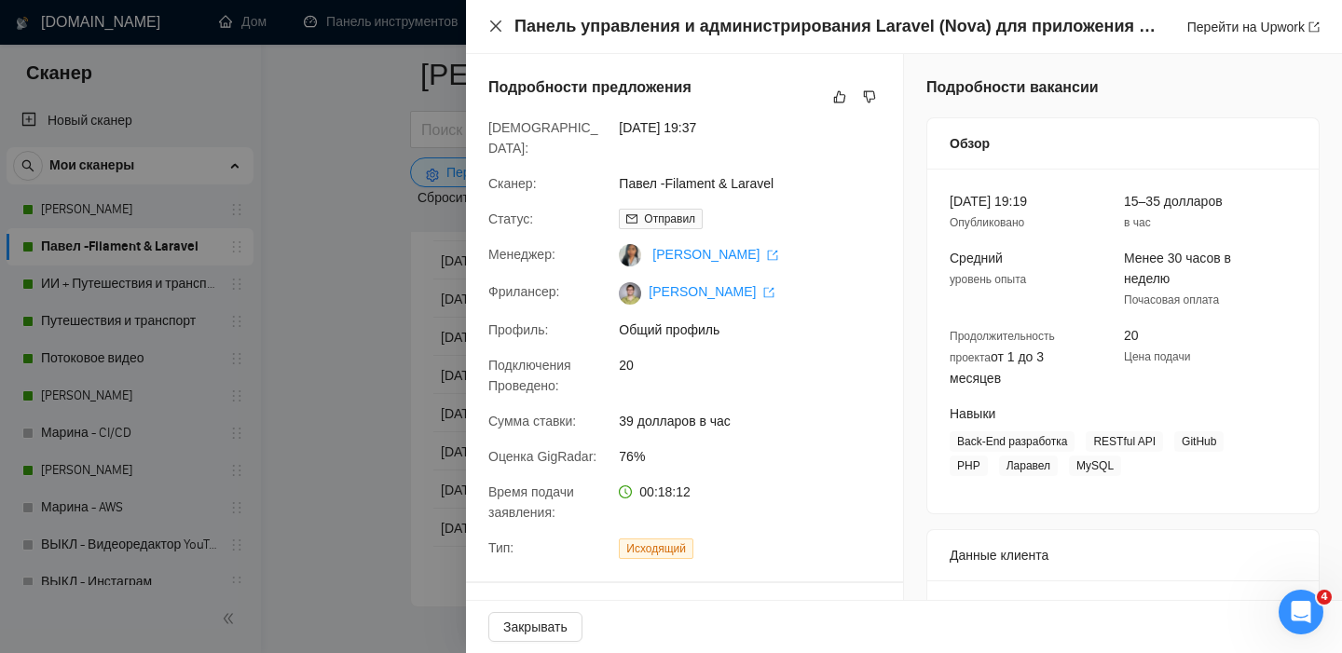
click at [492, 26] on icon "закрывать" at bounding box center [495, 26] width 15 height 15
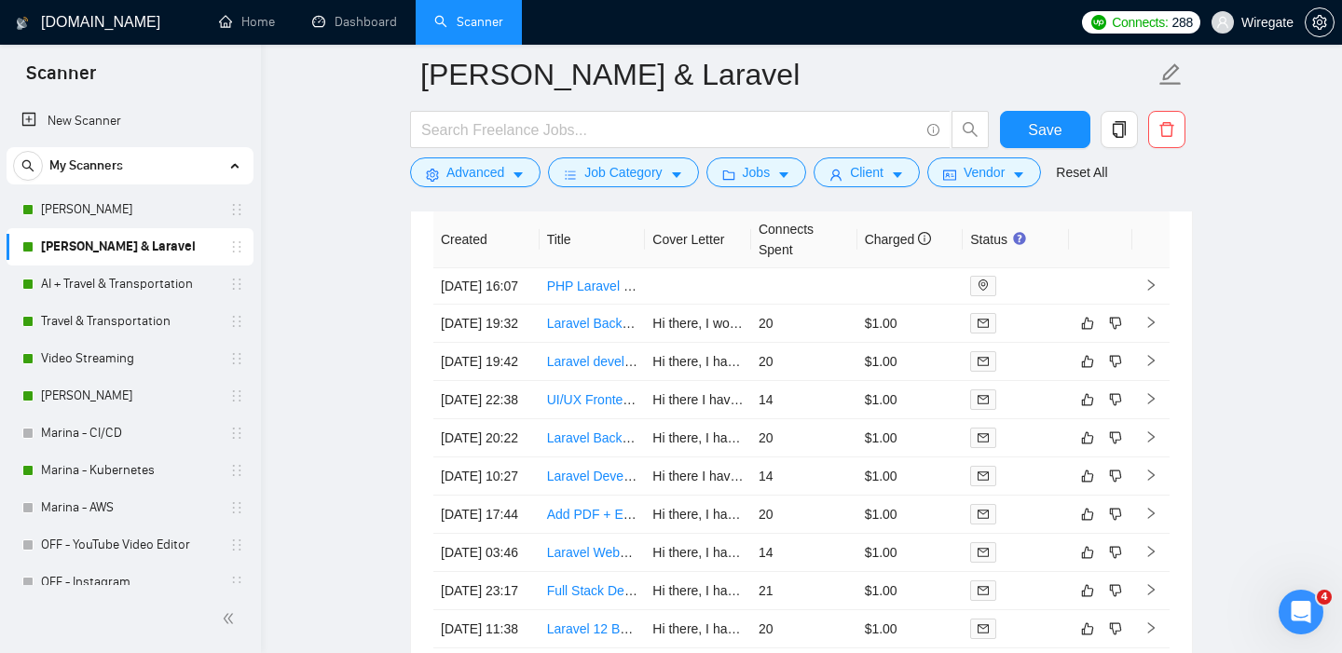
scroll to position [4932, 0]
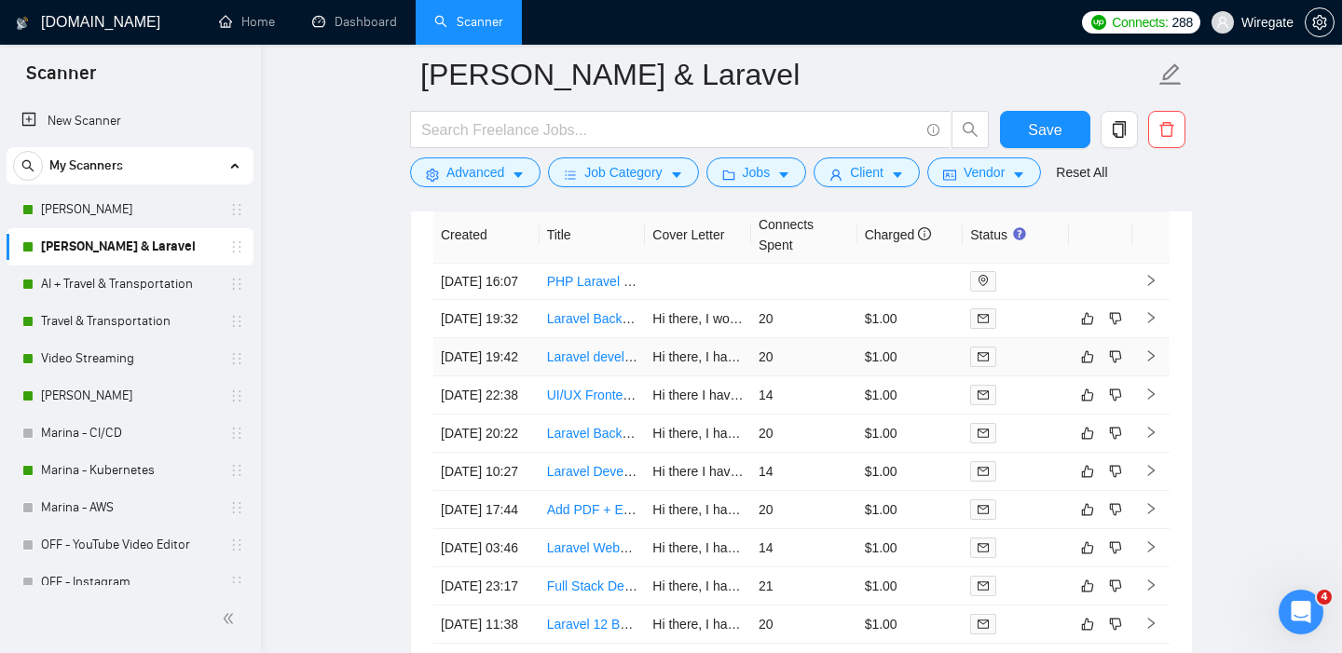
click at [470, 376] on td "[DATE] 19:42" at bounding box center [486, 357] width 106 height 38
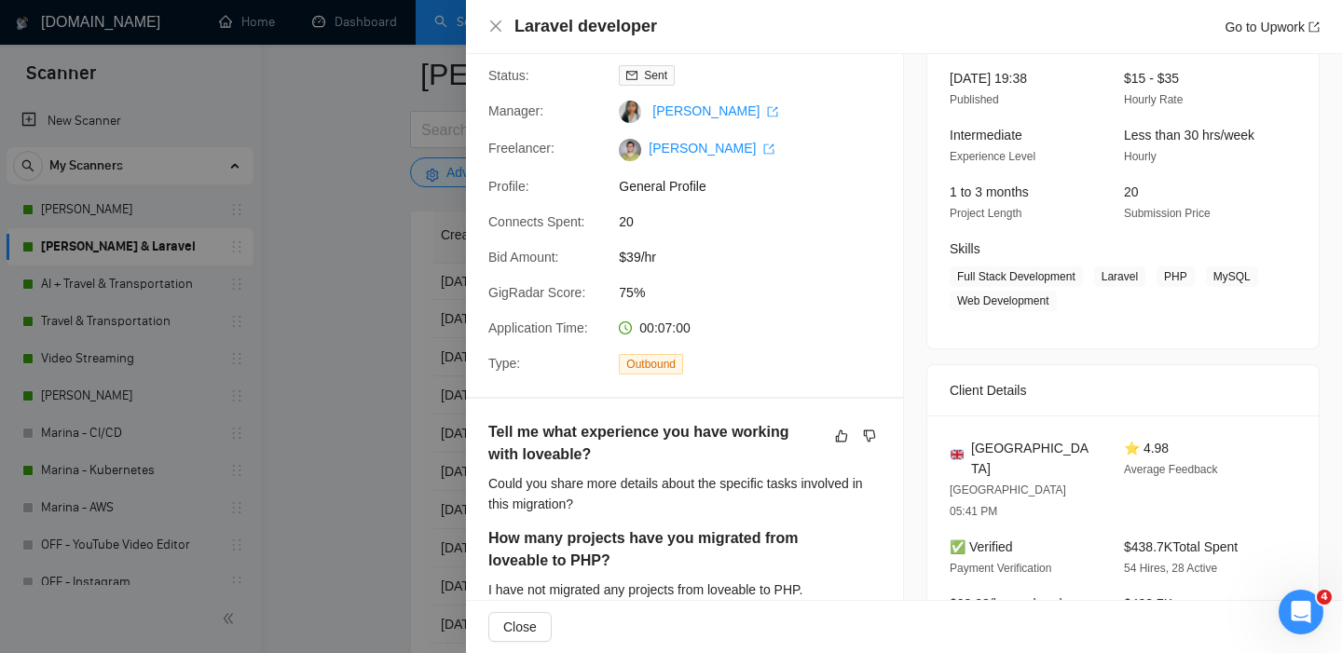
scroll to position [132, 0]
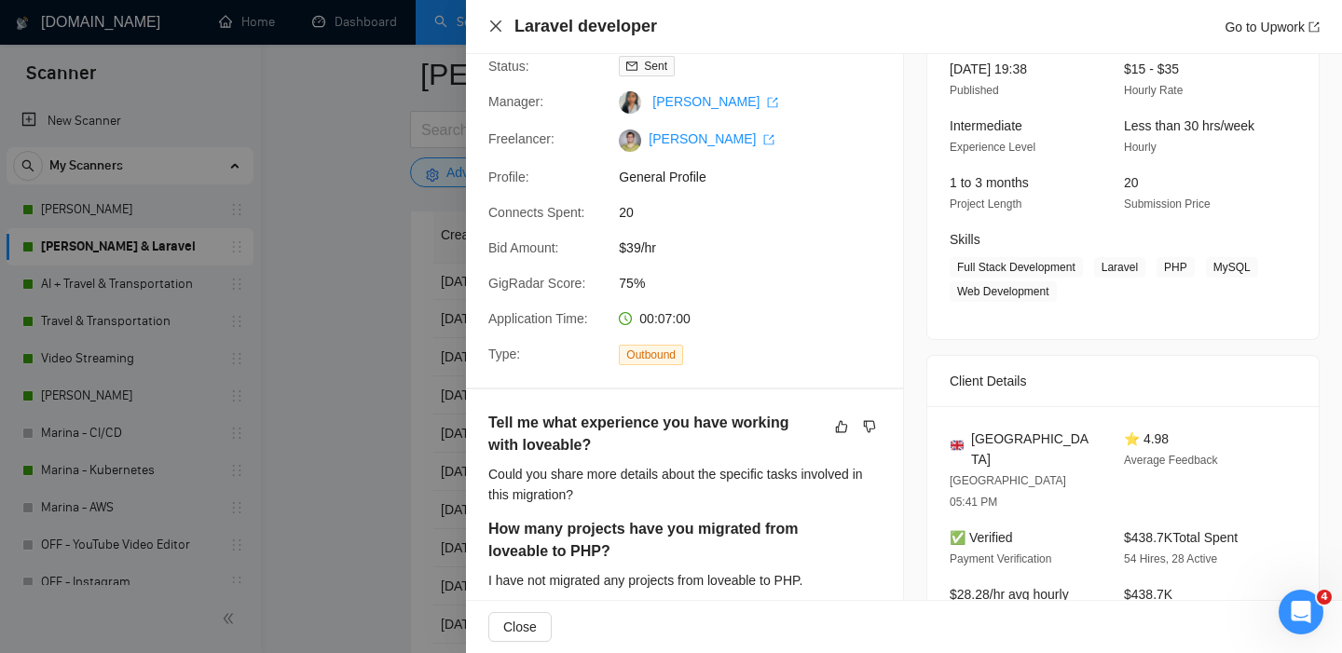
click at [495, 31] on icon "close" at bounding box center [495, 26] width 15 height 15
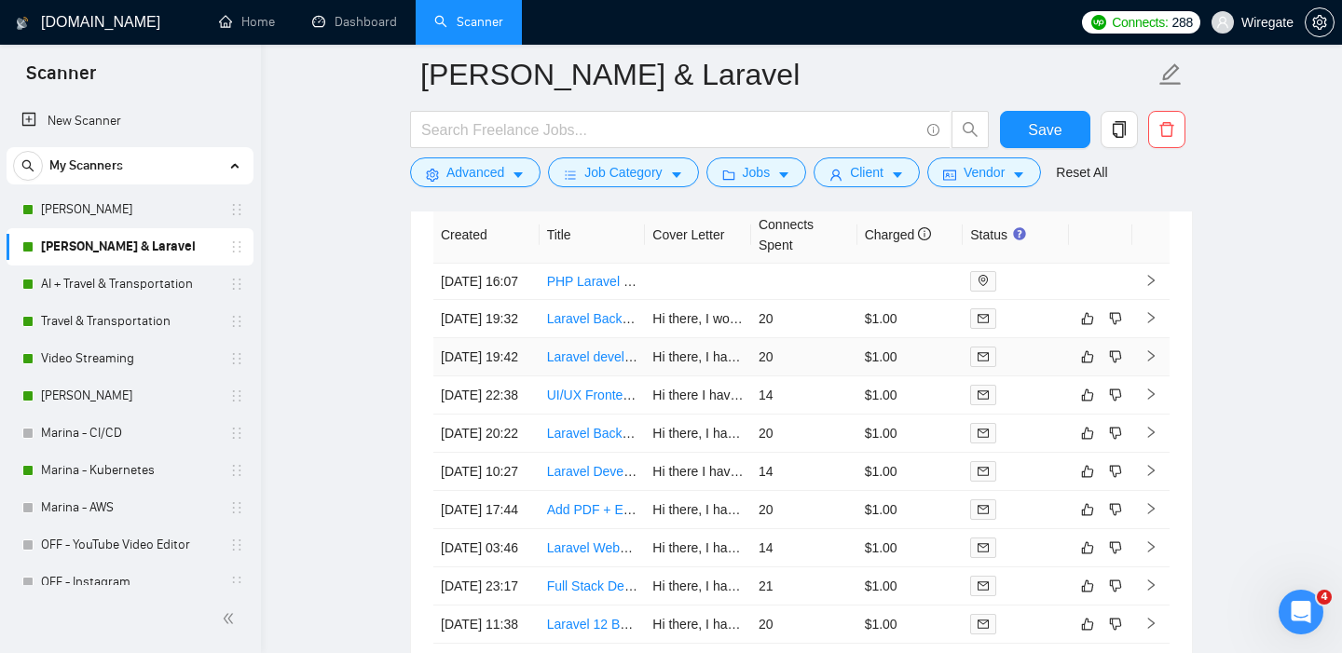
click at [477, 376] on td "[DATE] 19:42" at bounding box center [486, 357] width 106 height 38
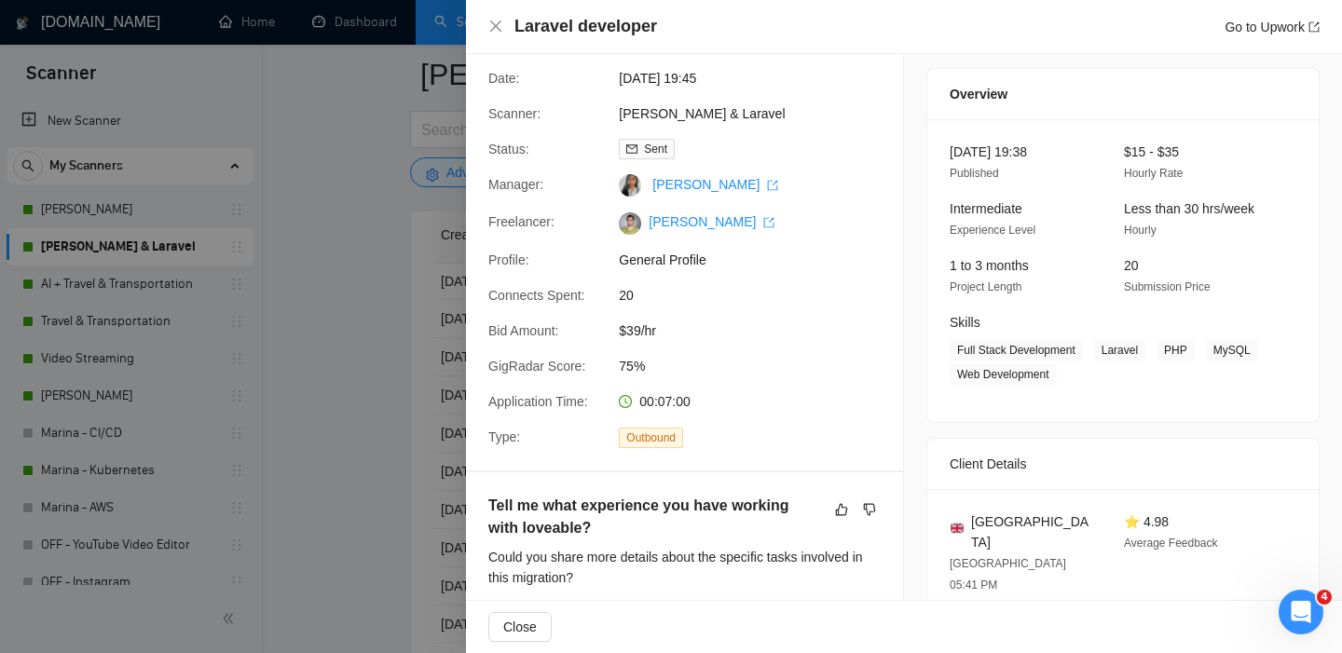
scroll to position [11, 0]
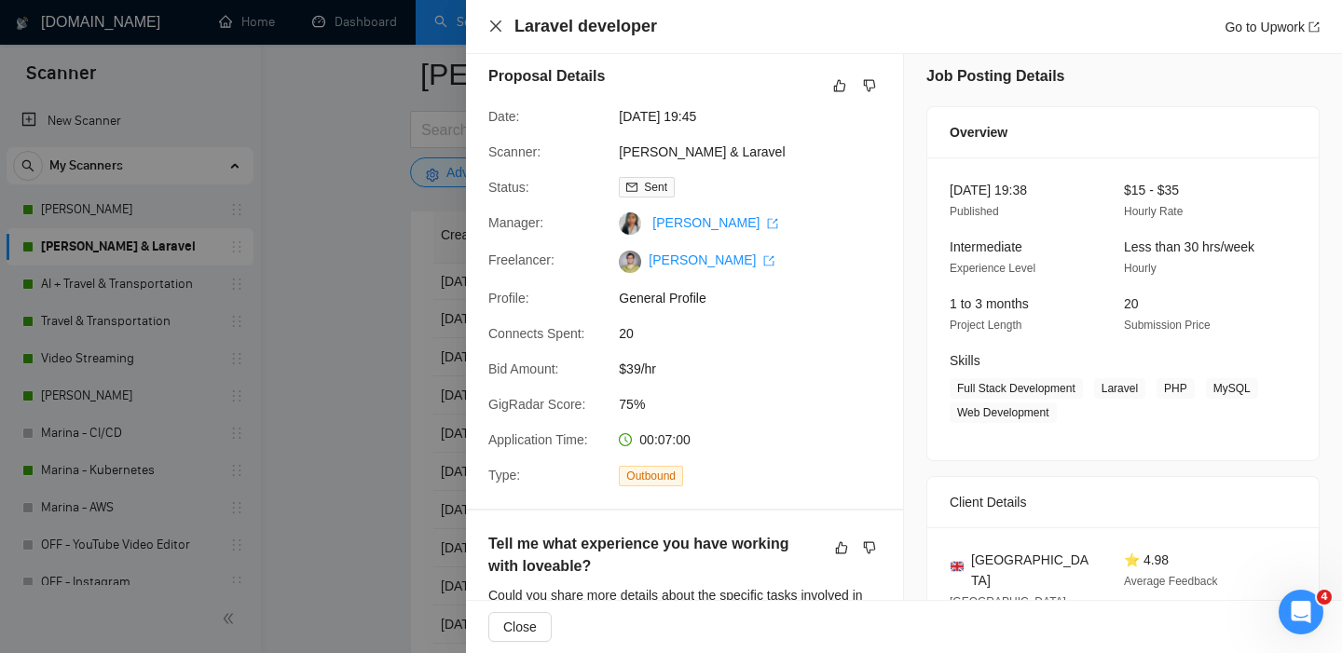
drag, startPoint x: 499, startPoint y: 19, endPoint x: 470, endPoint y: 341, distance: 323.7
click at [498, 19] on icon "close" at bounding box center [495, 26] width 15 height 15
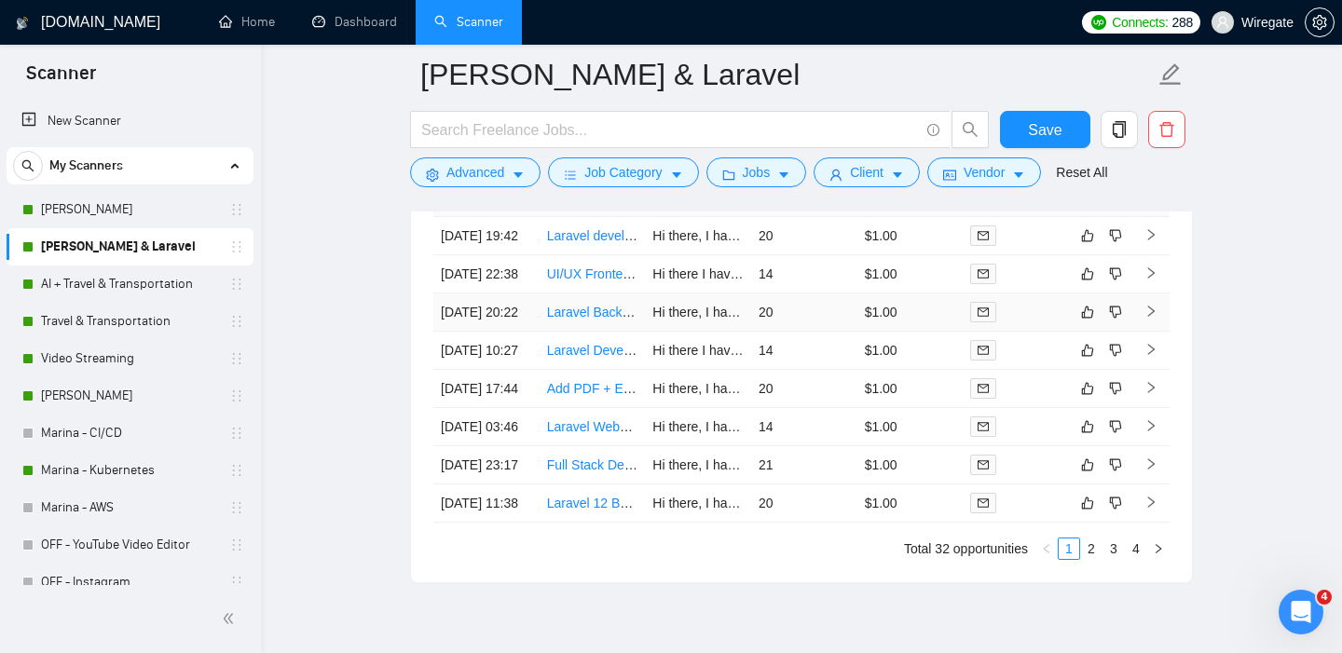
scroll to position [5068, 0]
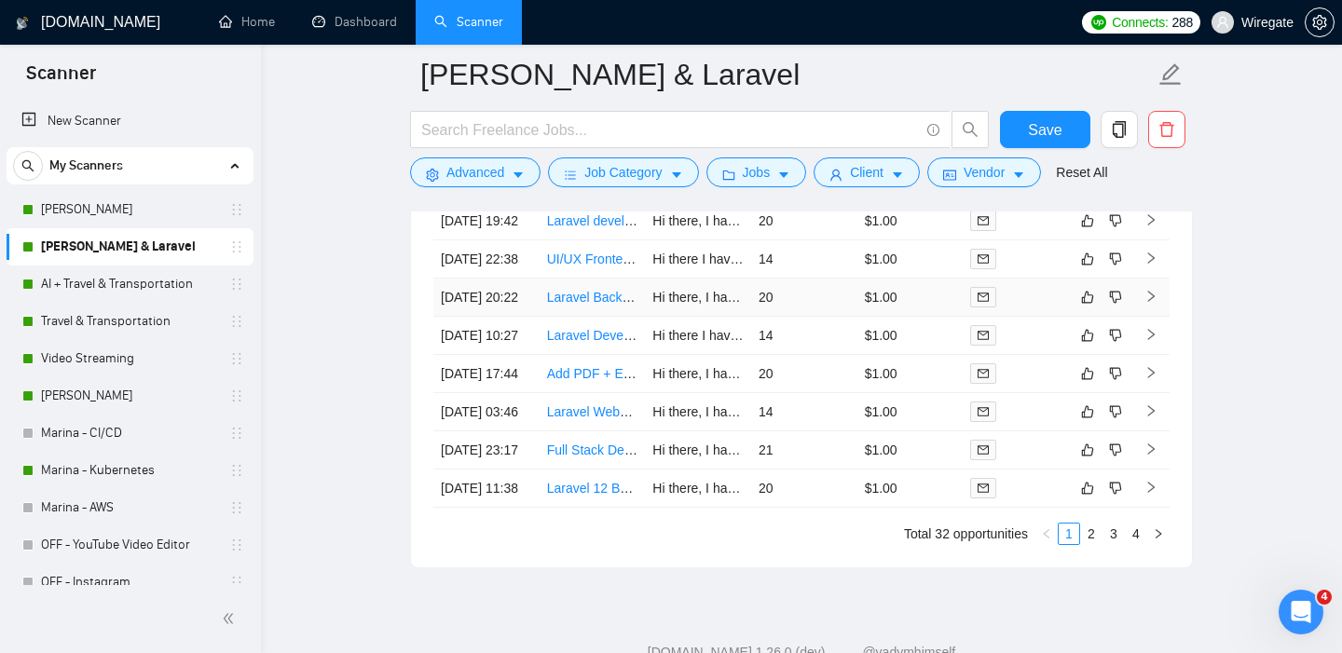
click at [473, 317] on td "21 Aug, 2025 20:22" at bounding box center [486, 298] width 106 height 38
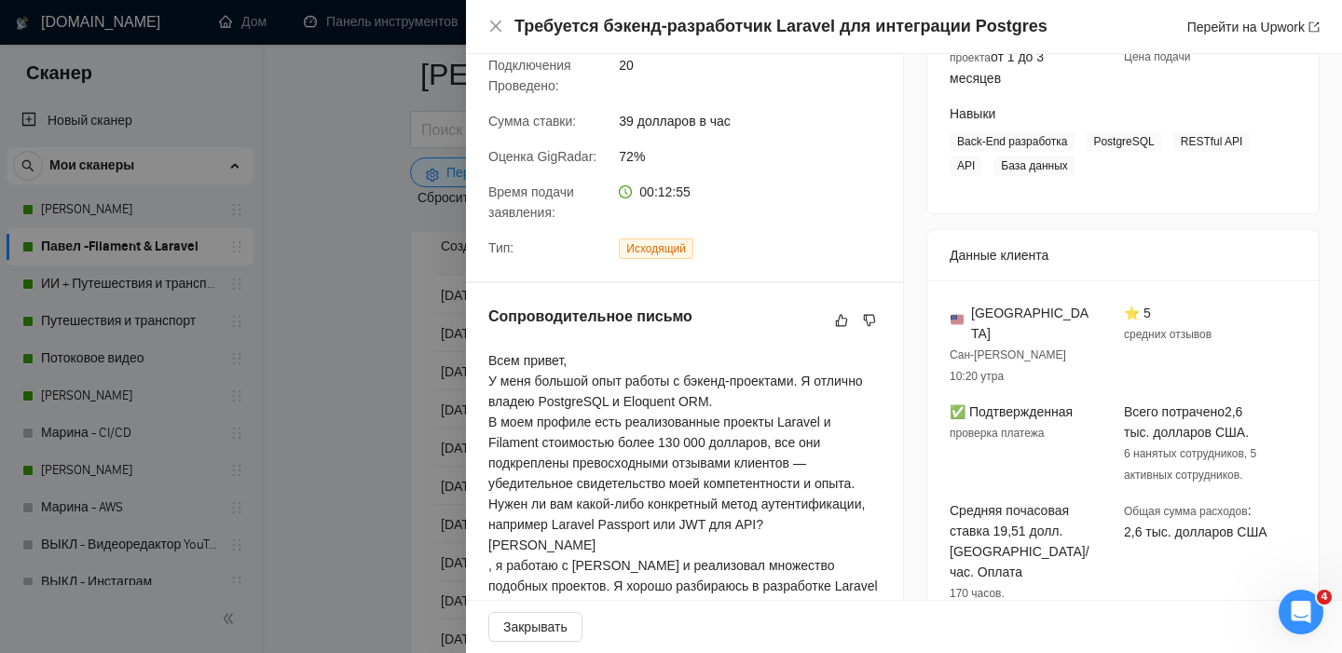
scroll to position [469, 0]
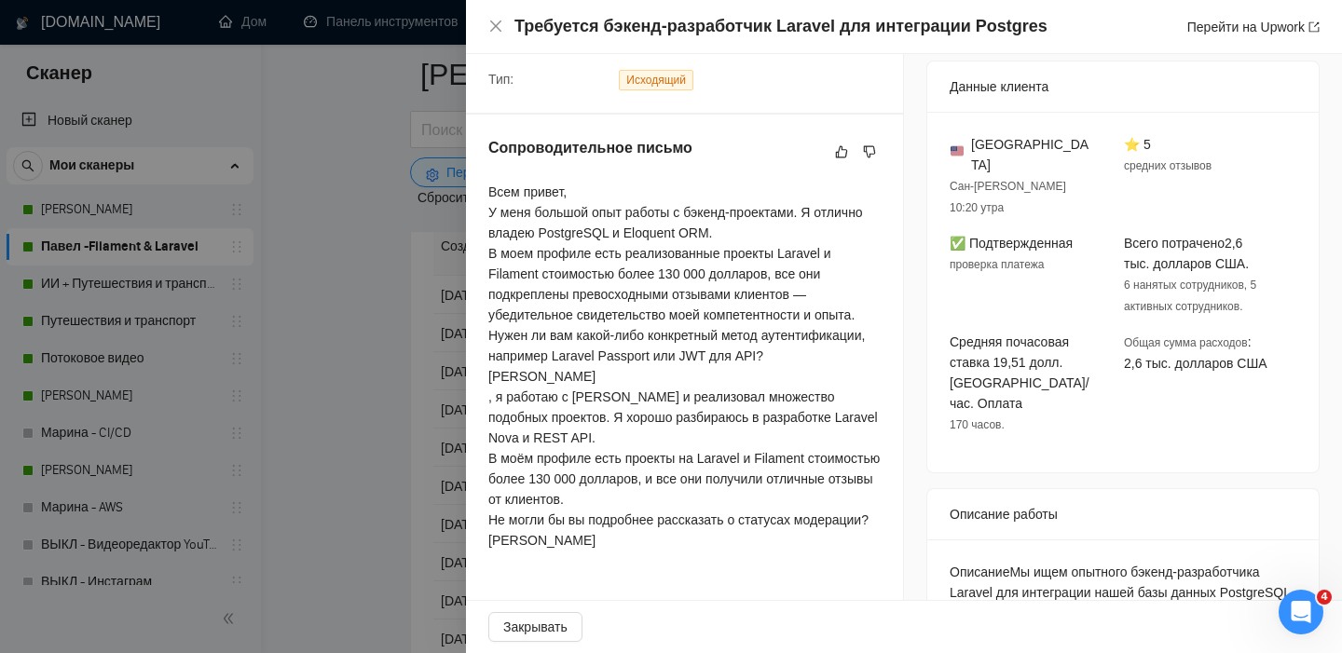
click at [499, 34] on div "Требуется бэкенд-разработчик Laravel для интеграции Postgres Перейти на Upwork" at bounding box center [903, 26] width 831 height 23
click at [487, 27] on div "Требуется бэкенд-разработчик Laravel для интеграции Postgres Перейти на Upwork" at bounding box center [904, 27] width 876 height 54
drag, startPoint x: 491, startPoint y: 26, endPoint x: 480, endPoint y: 66, distance: 41.6
click at [491, 26] on icon "закрывать" at bounding box center [495, 26] width 15 height 15
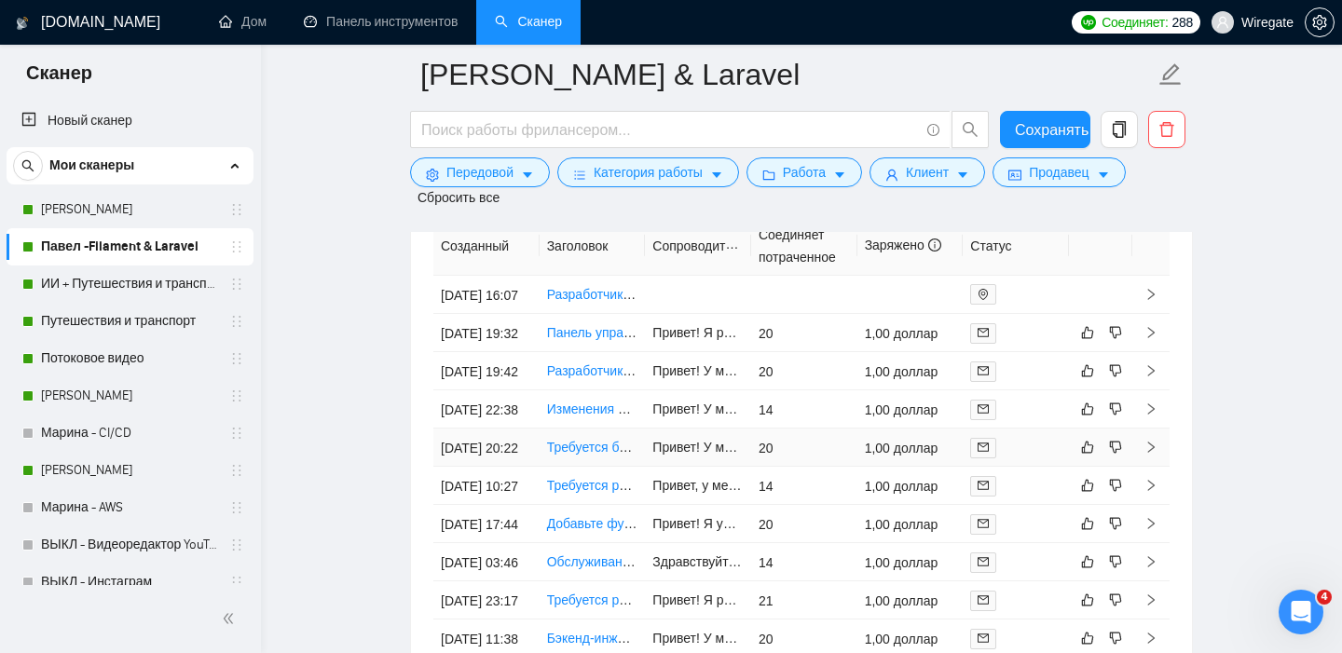
click at [568, 455] on font "Требуется бэкенд-разработчик Laravel для интеграции Postgres" at bounding box center [740, 447] width 387 height 15
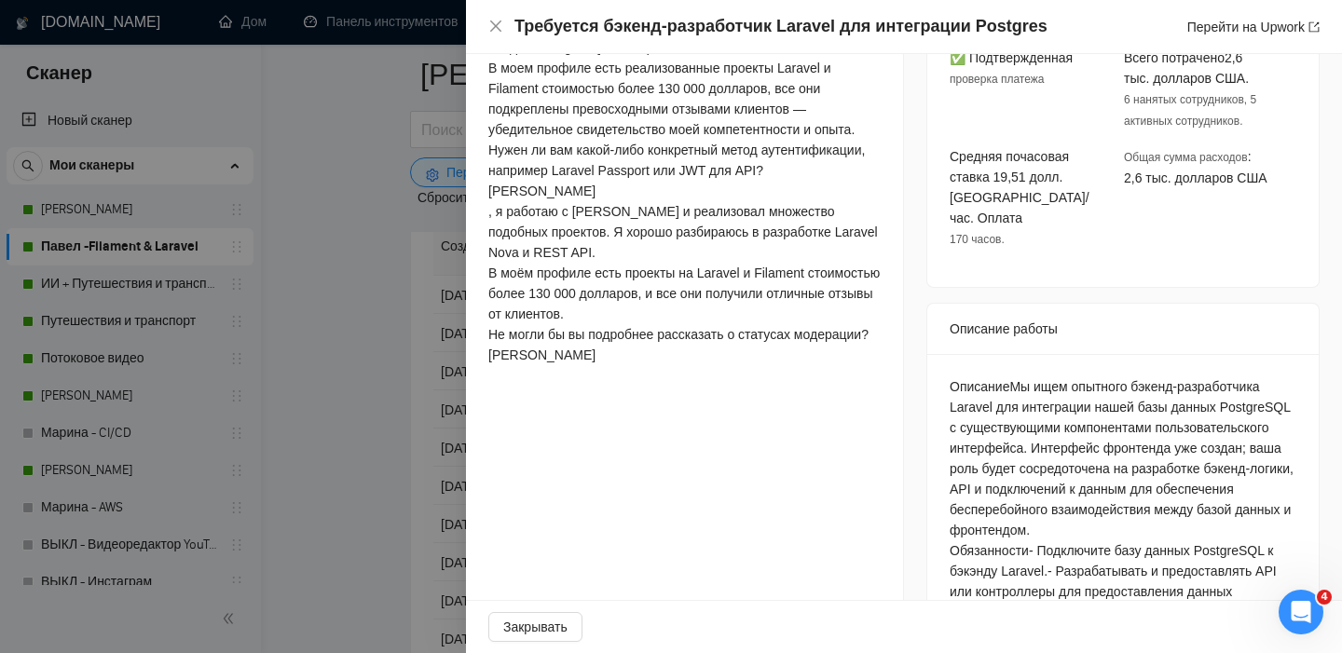
scroll to position [657, 0]
click at [173, 560] on div at bounding box center [671, 326] width 1342 height 653
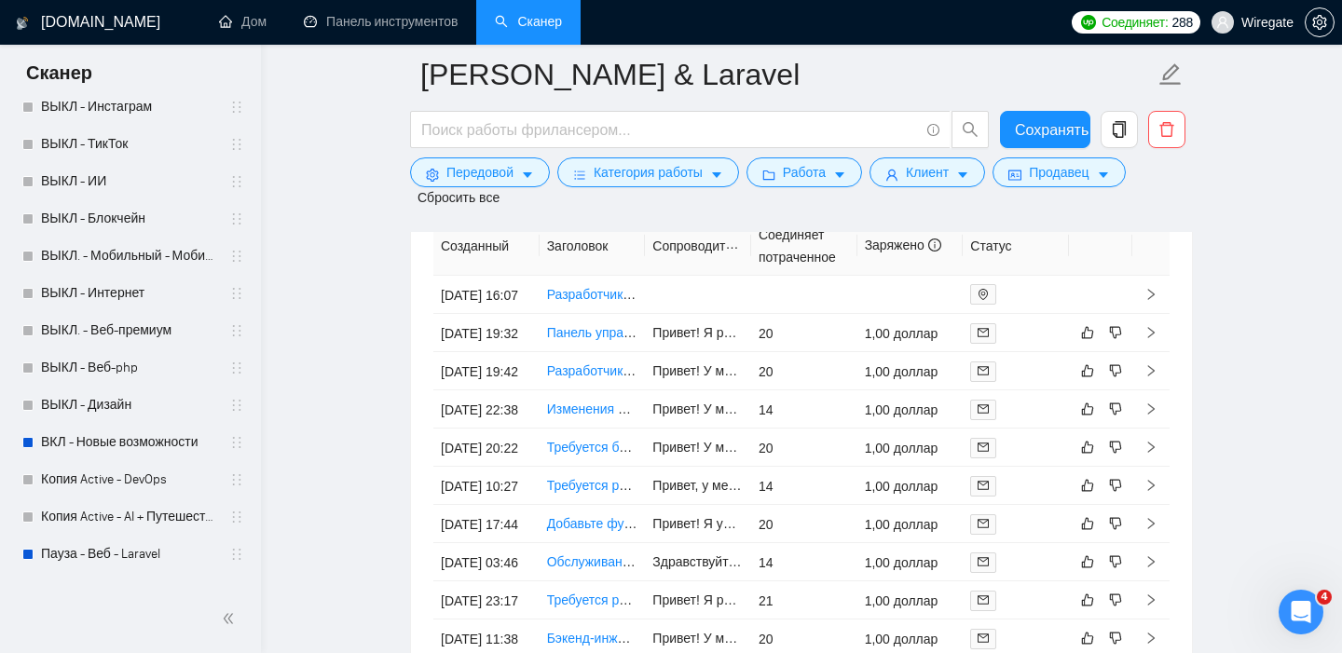
scroll to position [500, 0]
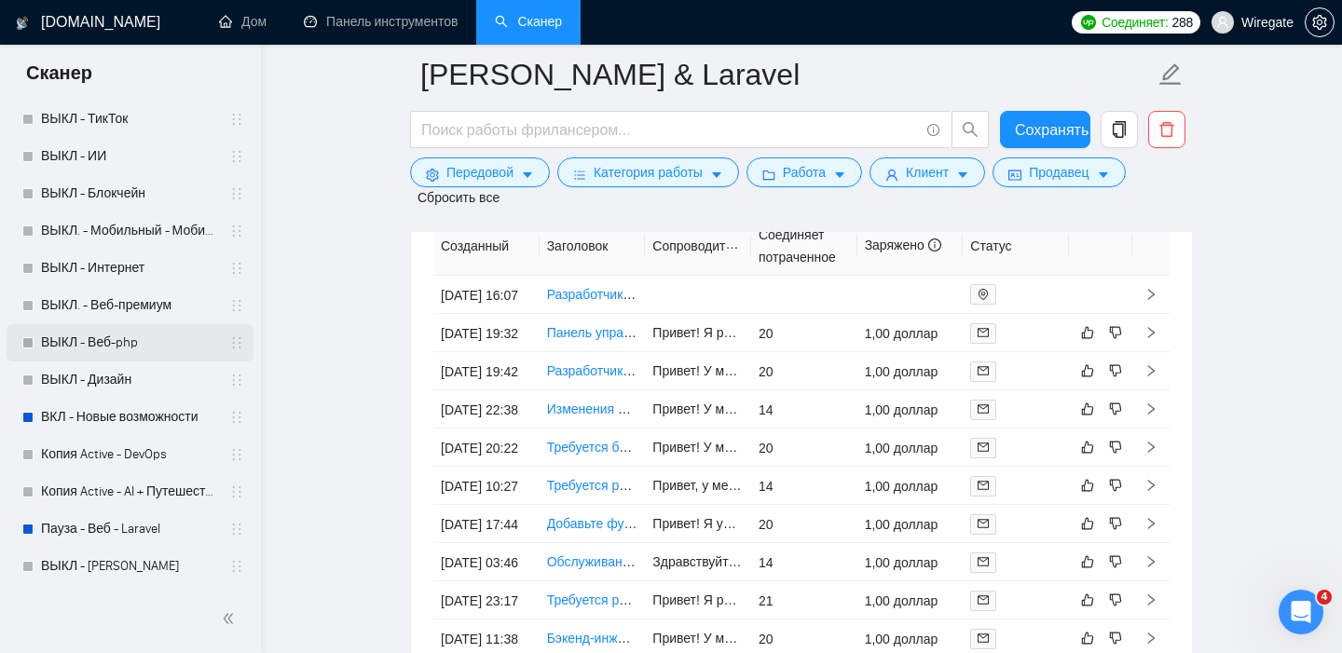
click at [88, 345] on link "ВЫКЛ - Веб-php" at bounding box center [129, 342] width 177 height 37
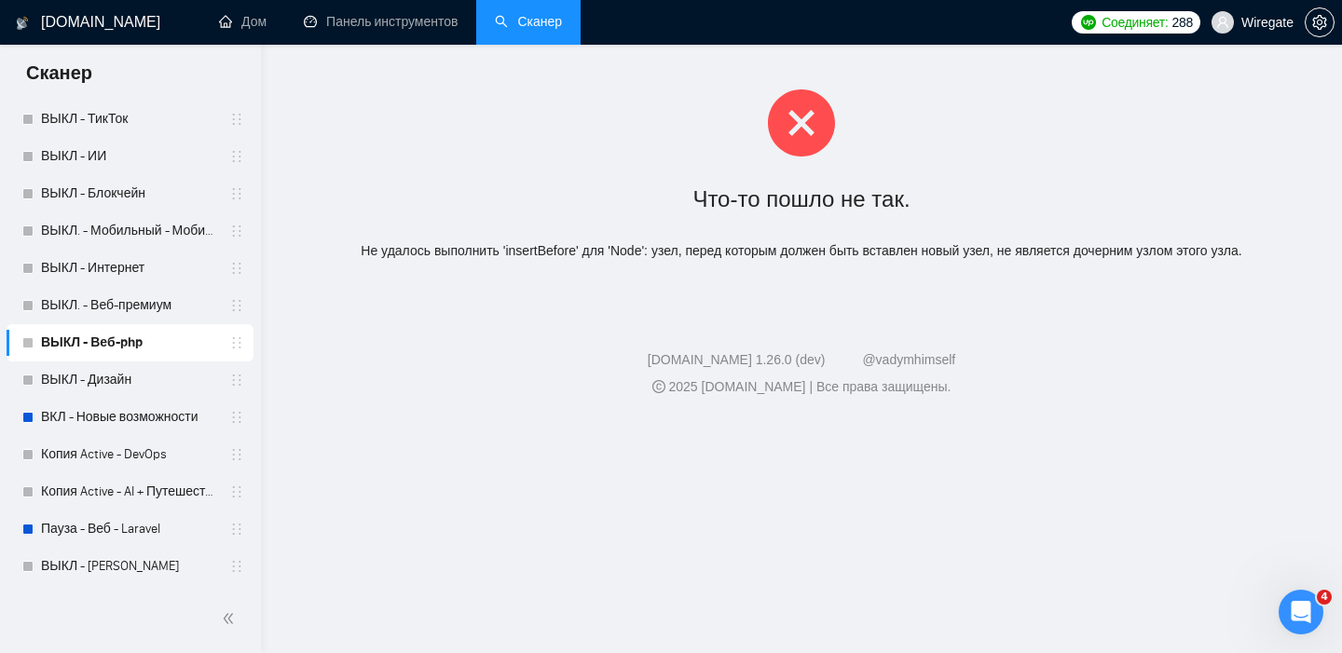
click at [1049, 268] on div "Что-то пошло не так. Не удалось выполнить 'insertBefore' для 'Node': узел, пере…" at bounding box center [801, 175] width 1081 height 261
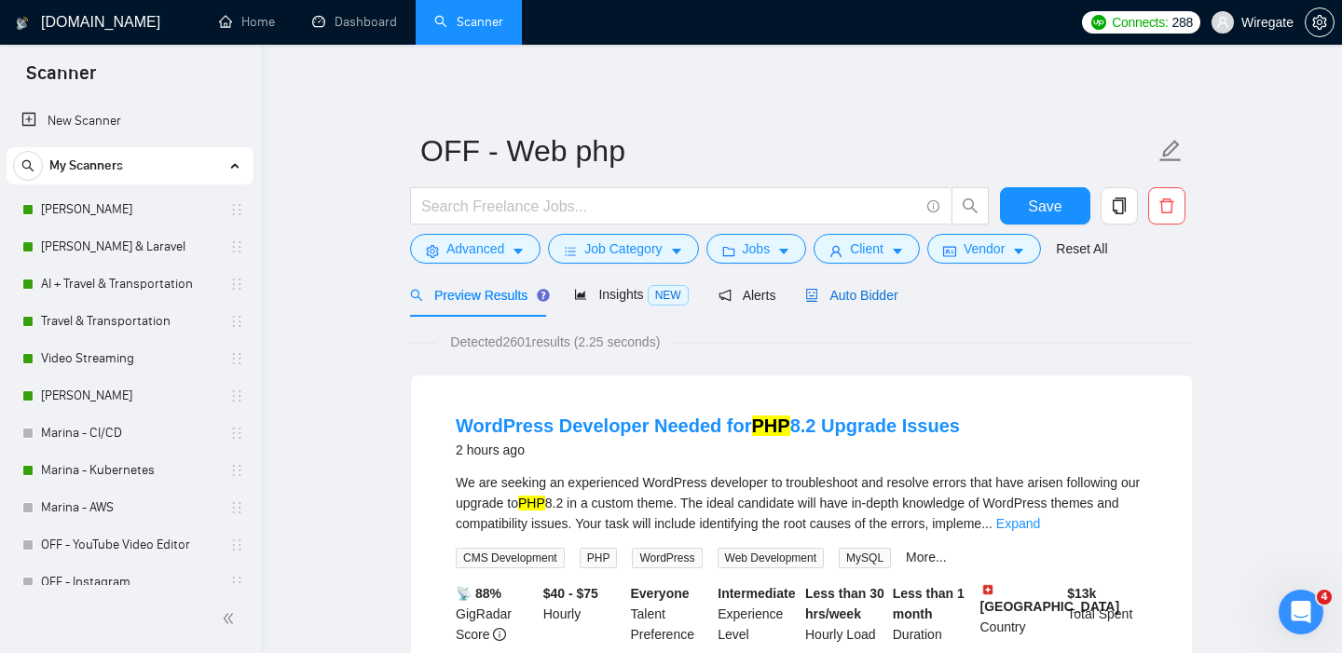
click at [846, 296] on span "Auto Bidder" at bounding box center [851, 295] width 92 height 15
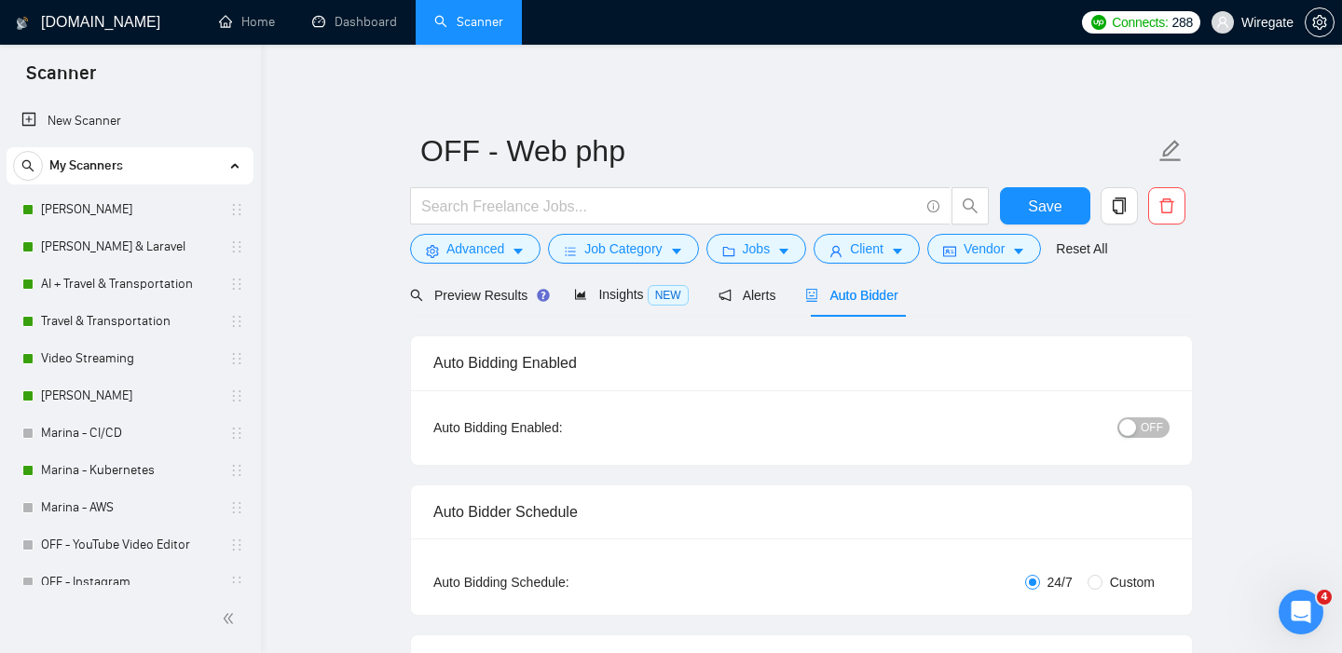
checkbox input "true"
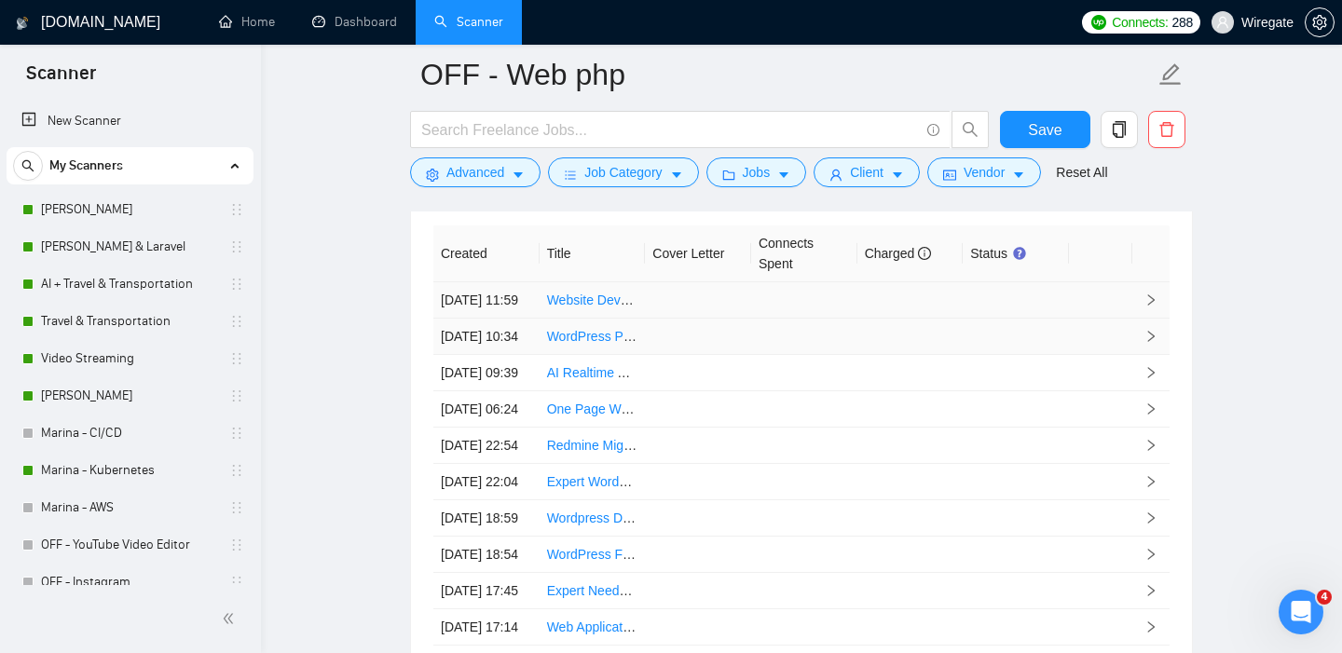
scroll to position [4824, 0]
click at [460, 307] on td "[DATE] 11:59" at bounding box center [486, 301] width 106 height 36
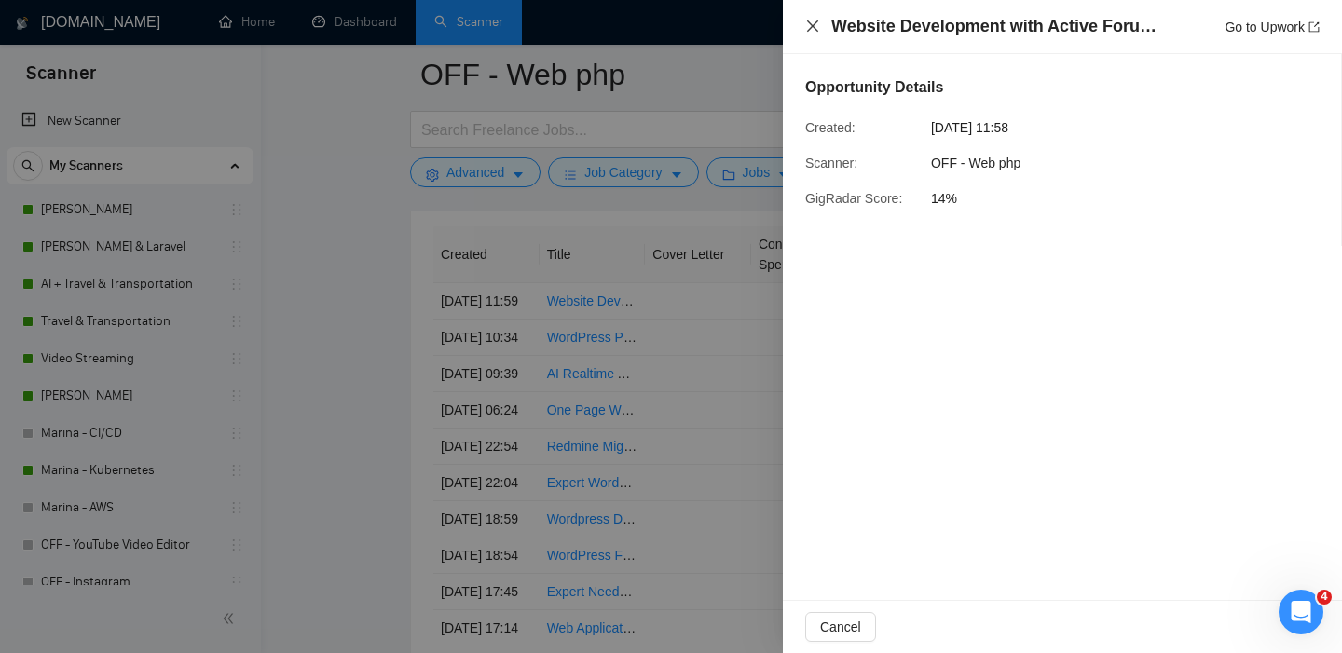
click at [819, 23] on icon "close" at bounding box center [812, 26] width 15 height 15
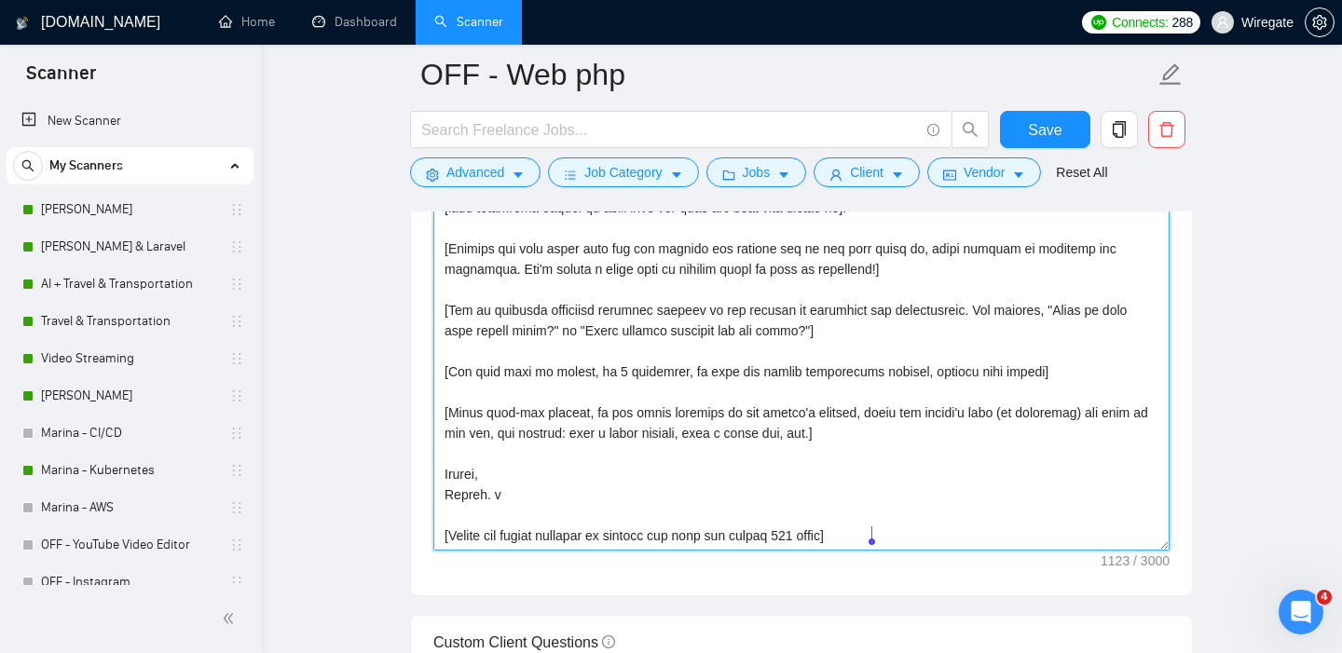
scroll to position [2153, 0]
drag, startPoint x: 444, startPoint y: 354, endPoint x: 872, endPoint y: 583, distance: 485.3
click at [872, 583] on div "Cover letter template:" at bounding box center [801, 335] width 781 height 514
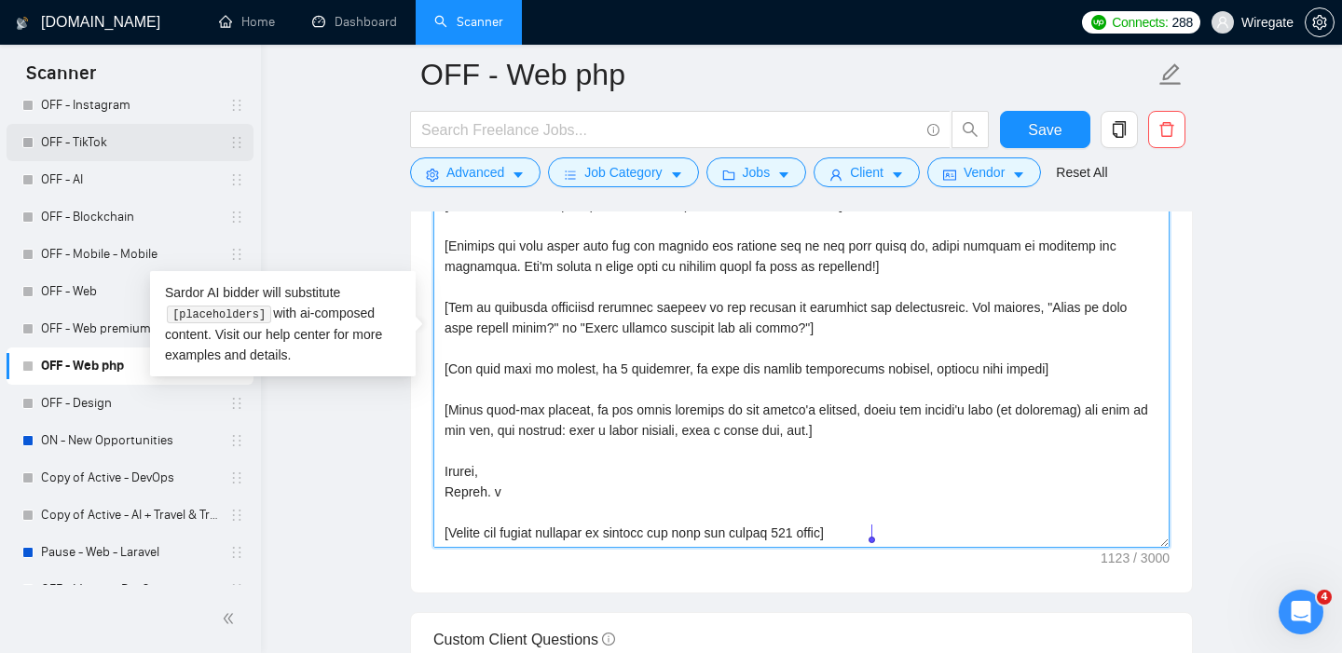
scroll to position [474, 0]
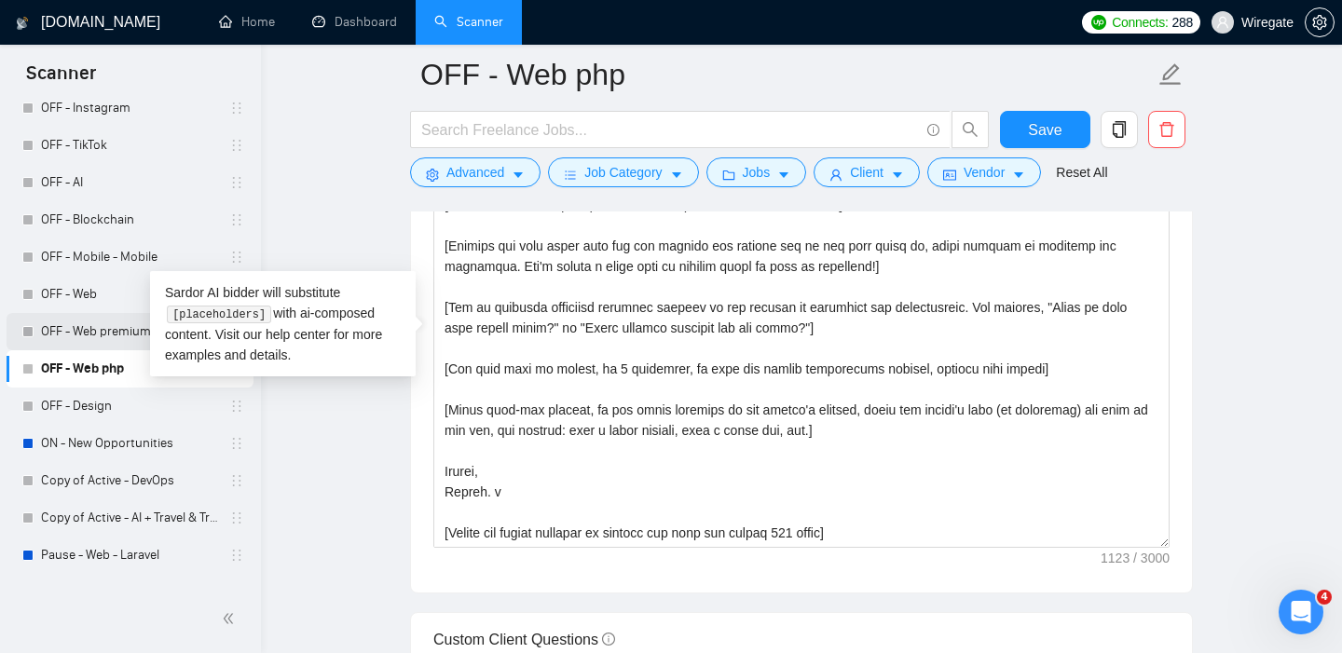
click at [89, 324] on link "OFF - Web premium" at bounding box center [129, 331] width 177 height 37
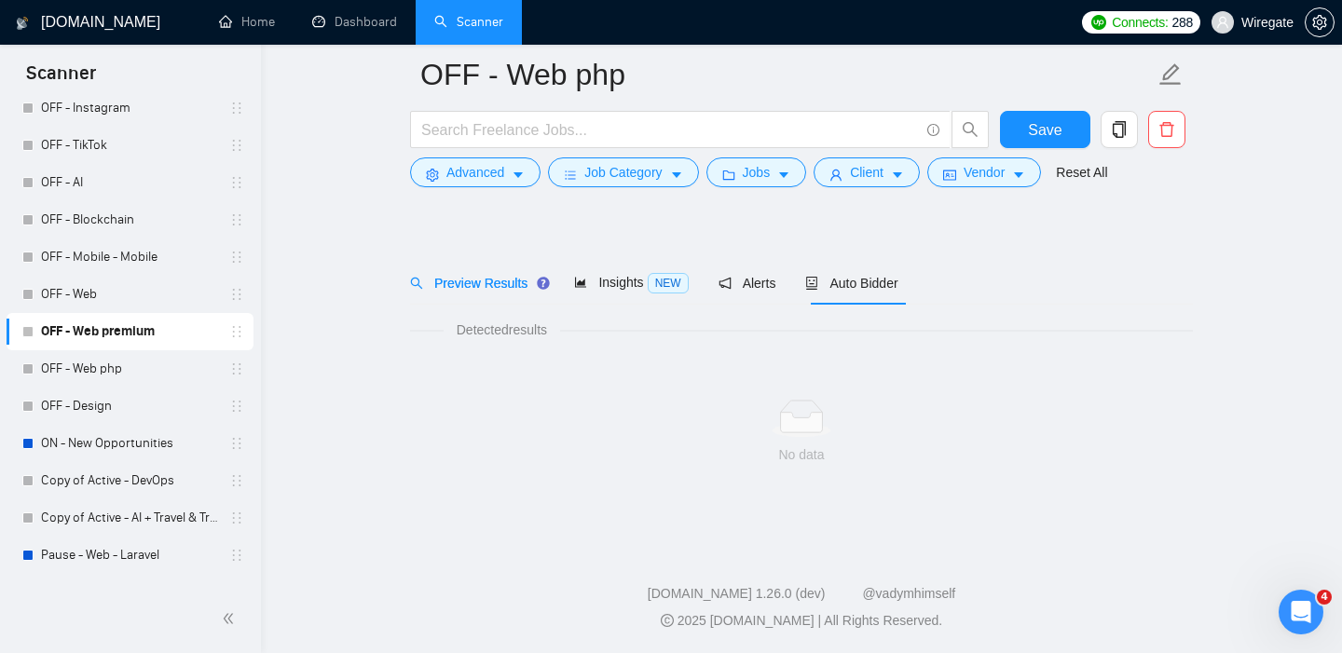
scroll to position [27, 0]
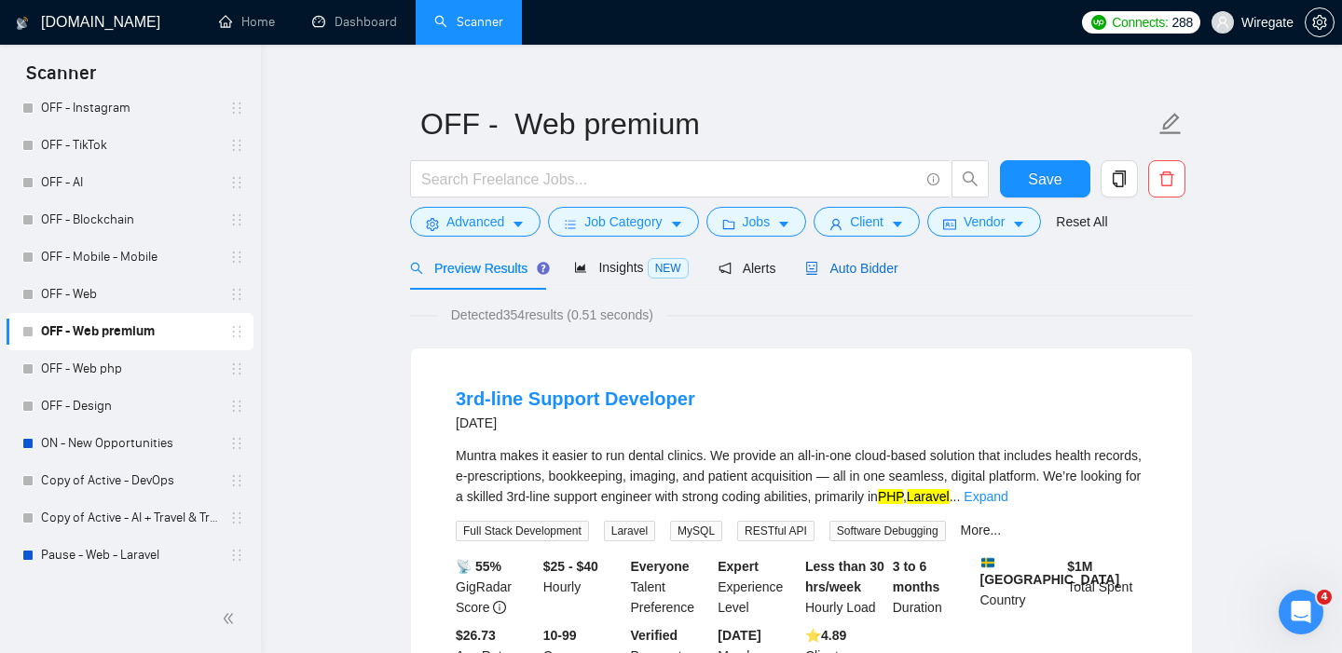
click at [856, 272] on span "Auto Bidder" at bounding box center [851, 268] width 92 height 15
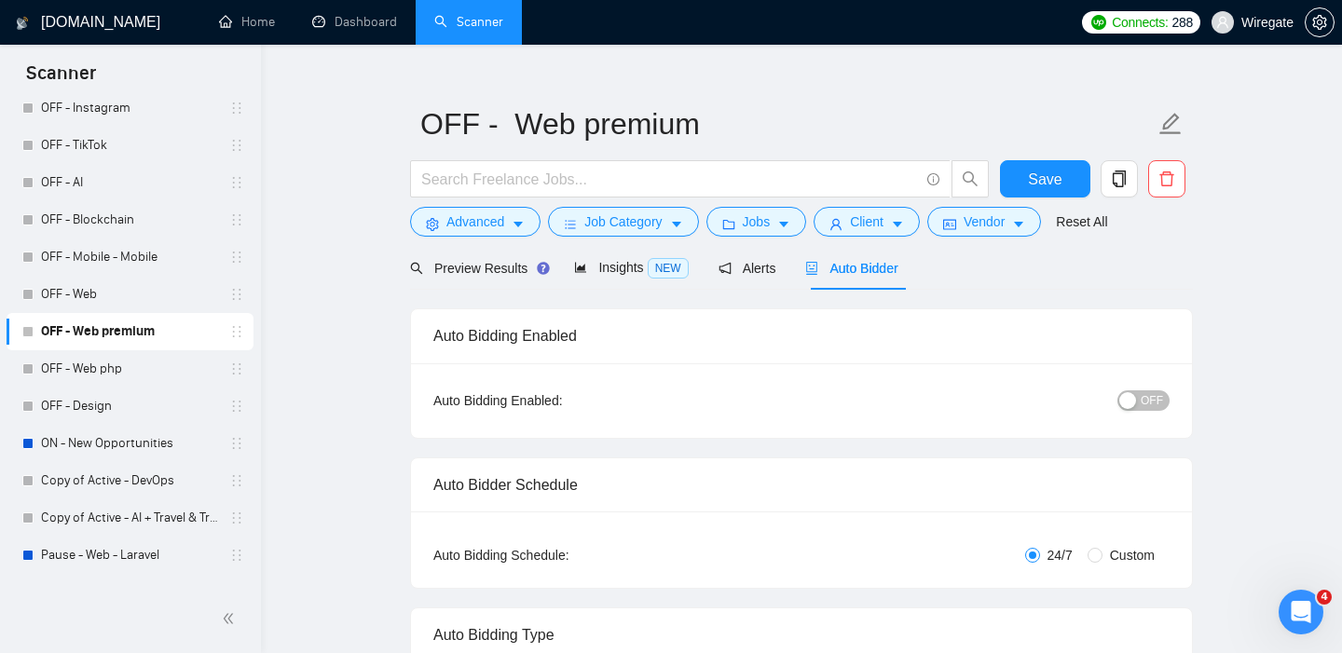
checkbox input "true"
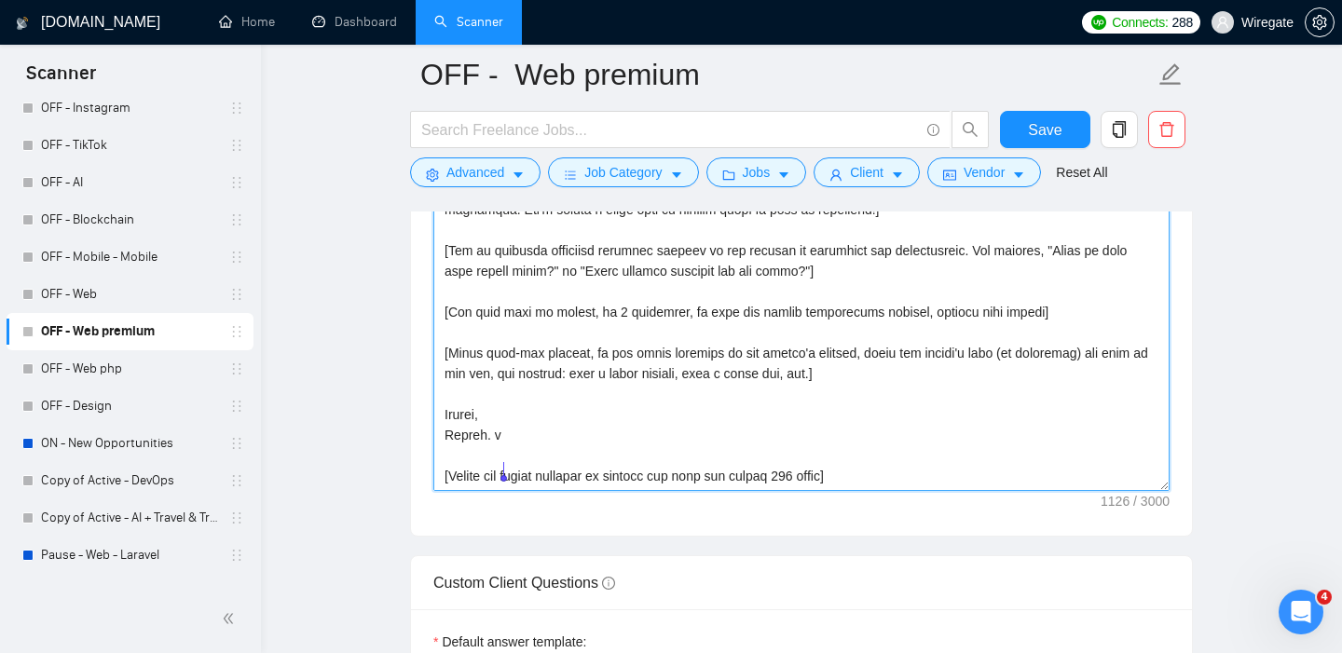
scroll to position [2349, 0]
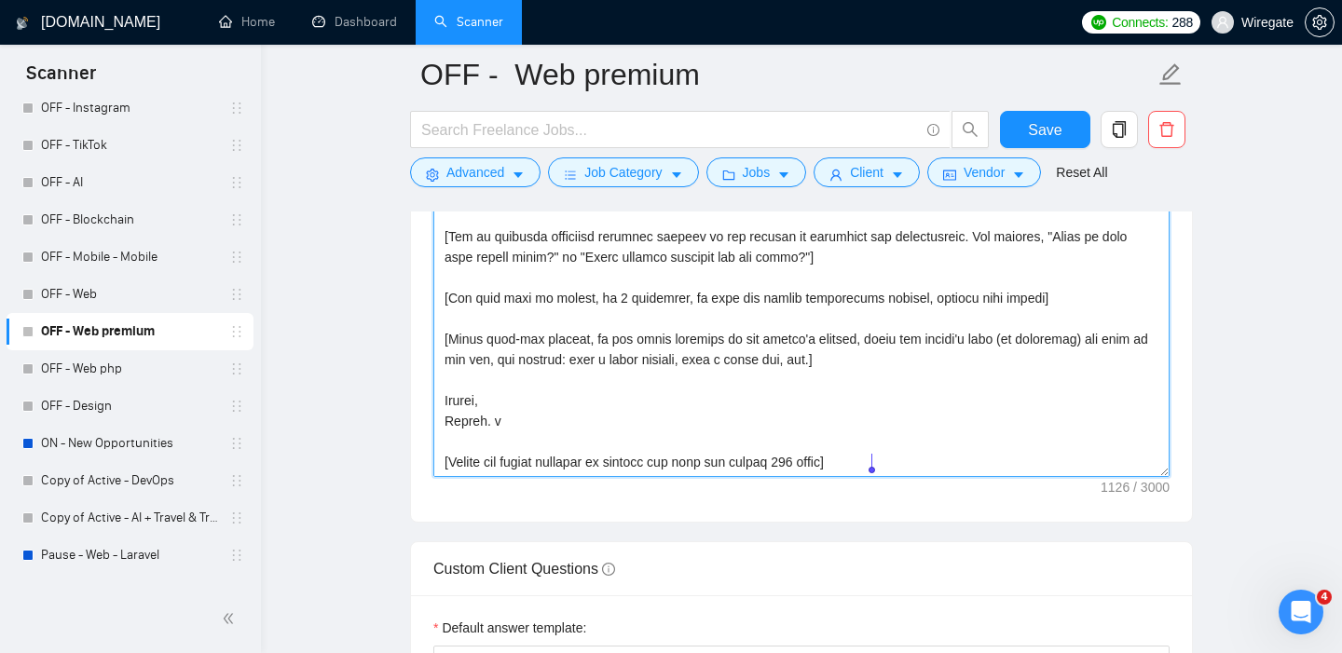
drag, startPoint x: 444, startPoint y: 308, endPoint x: 895, endPoint y: 471, distance: 479.6
click at [895, 471] on textarea "Cover letter template:" at bounding box center [801, 267] width 736 height 419
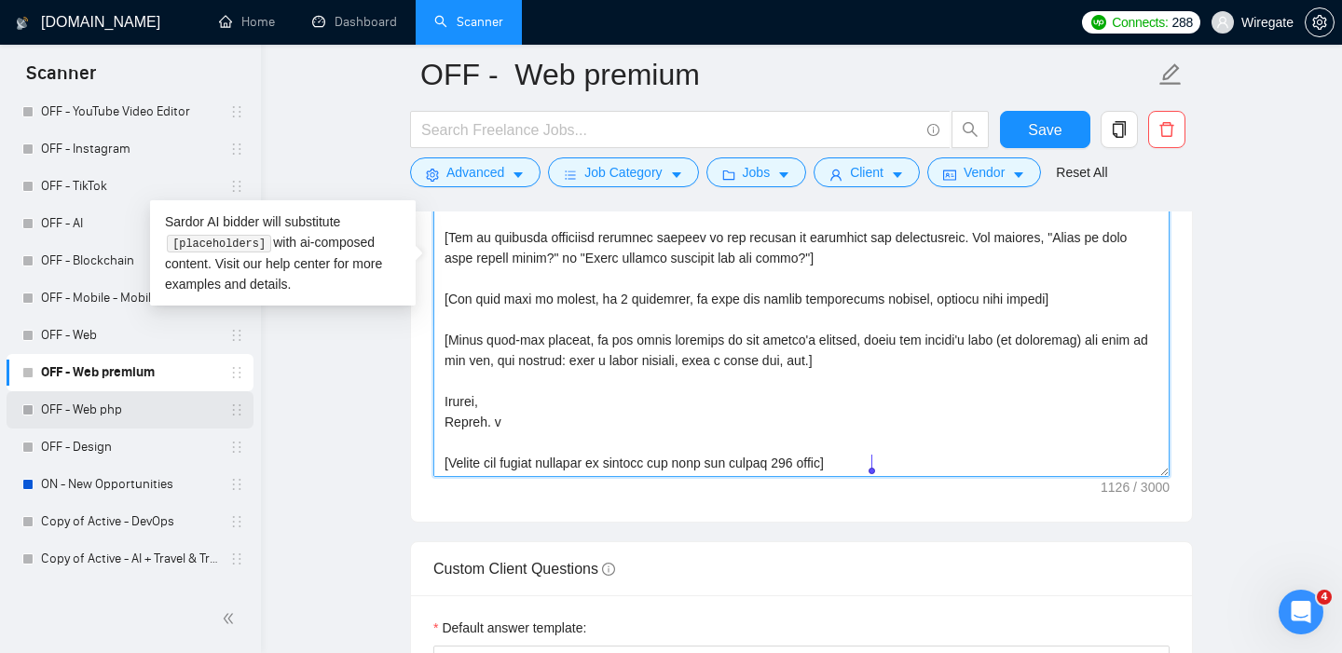
scroll to position [500, 0]
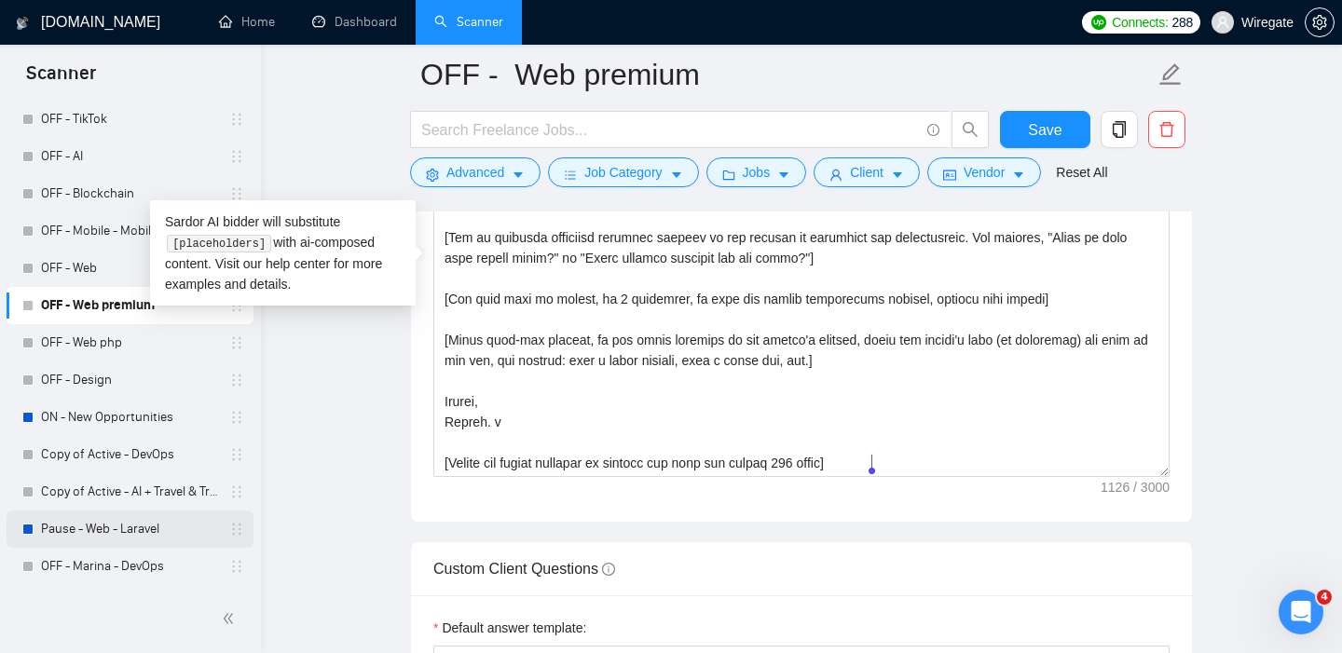
click at [82, 530] on link "Pause - Web - Laravel" at bounding box center [129, 529] width 177 height 37
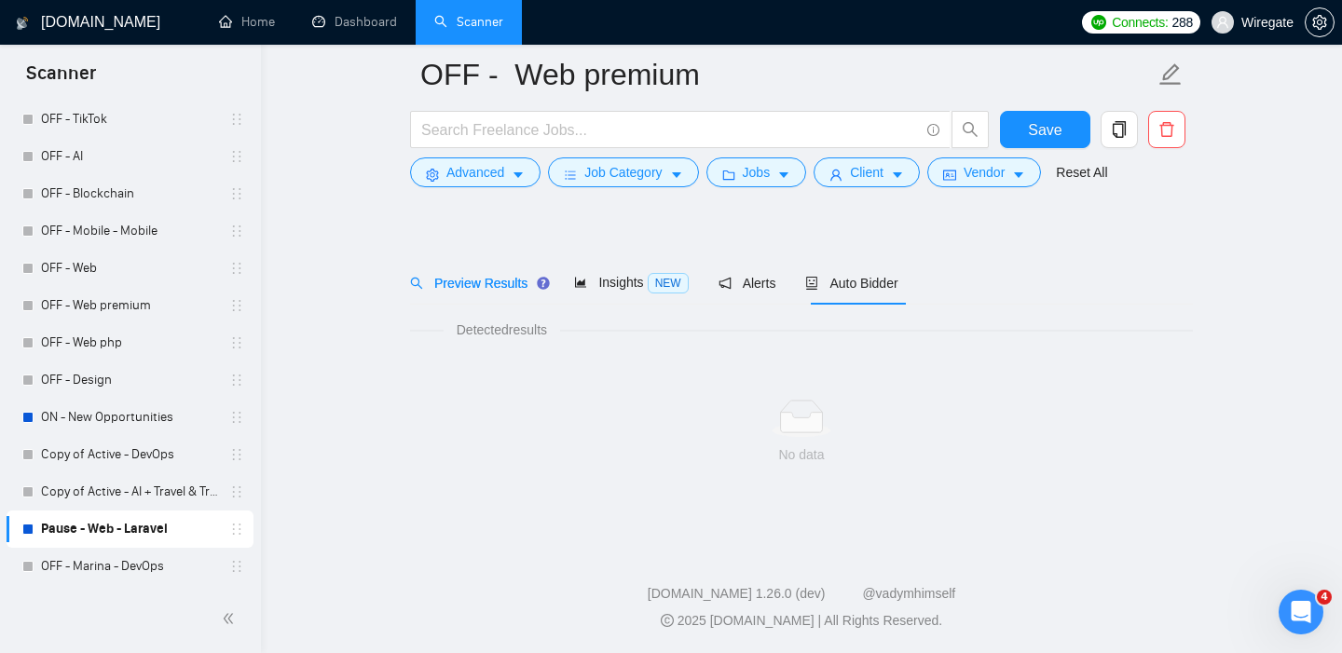
scroll to position [27, 0]
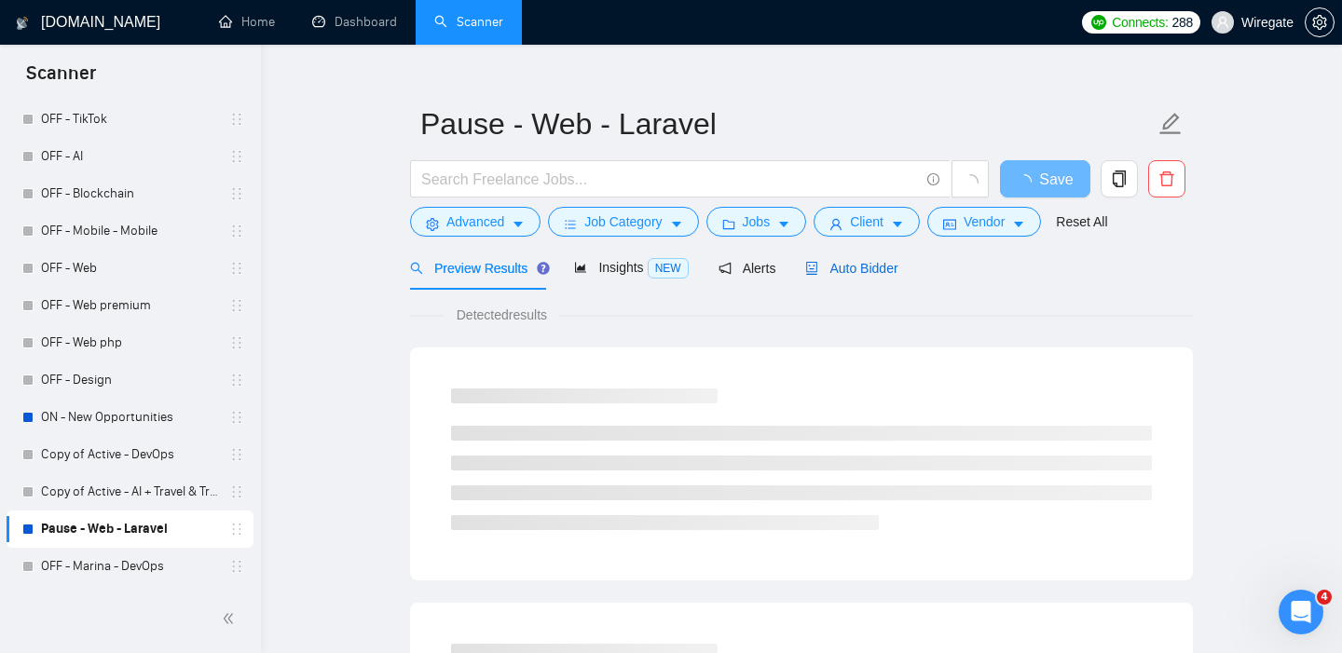
click at [839, 264] on span "Auto Bidder" at bounding box center [851, 268] width 92 height 15
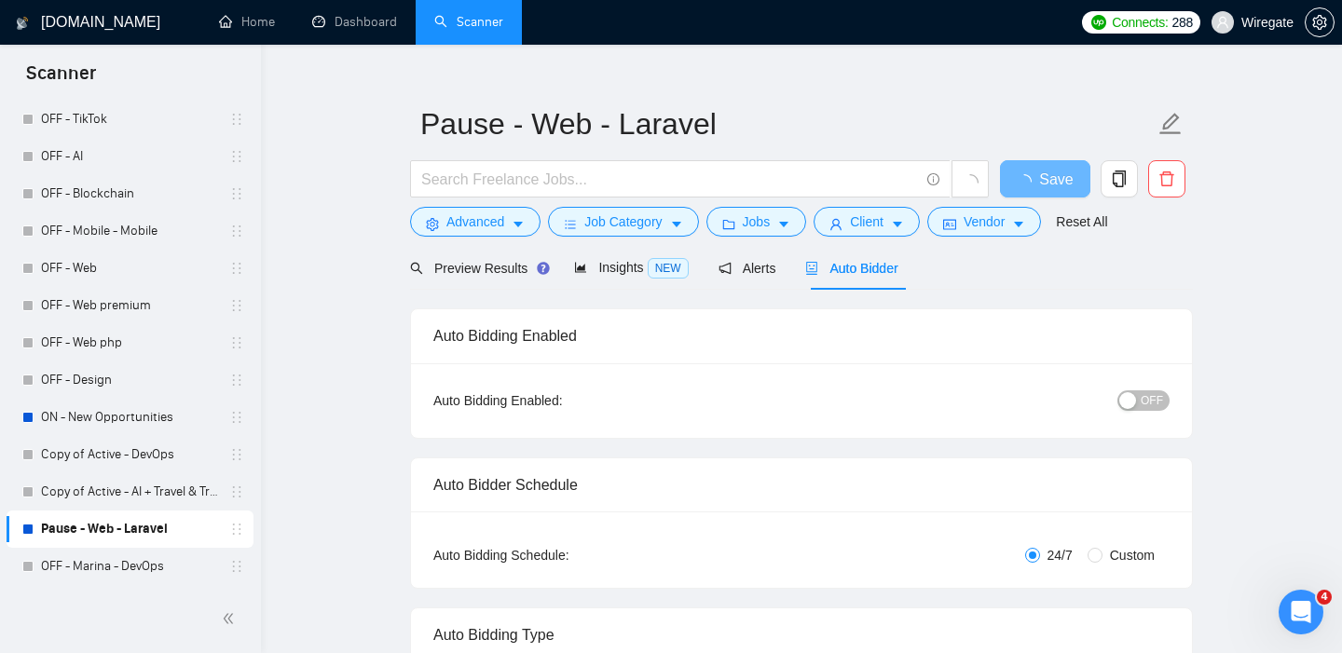
checkbox input "true"
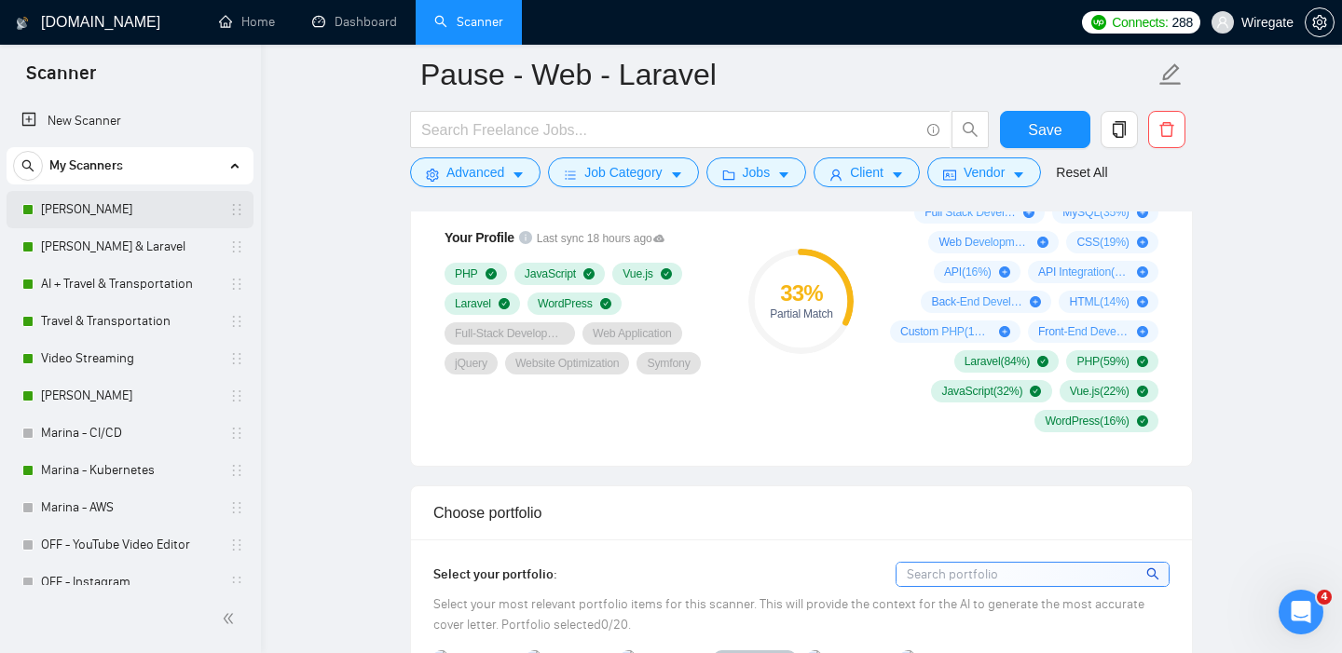
click at [90, 213] on link "[PERSON_NAME]" at bounding box center [129, 209] width 177 height 37
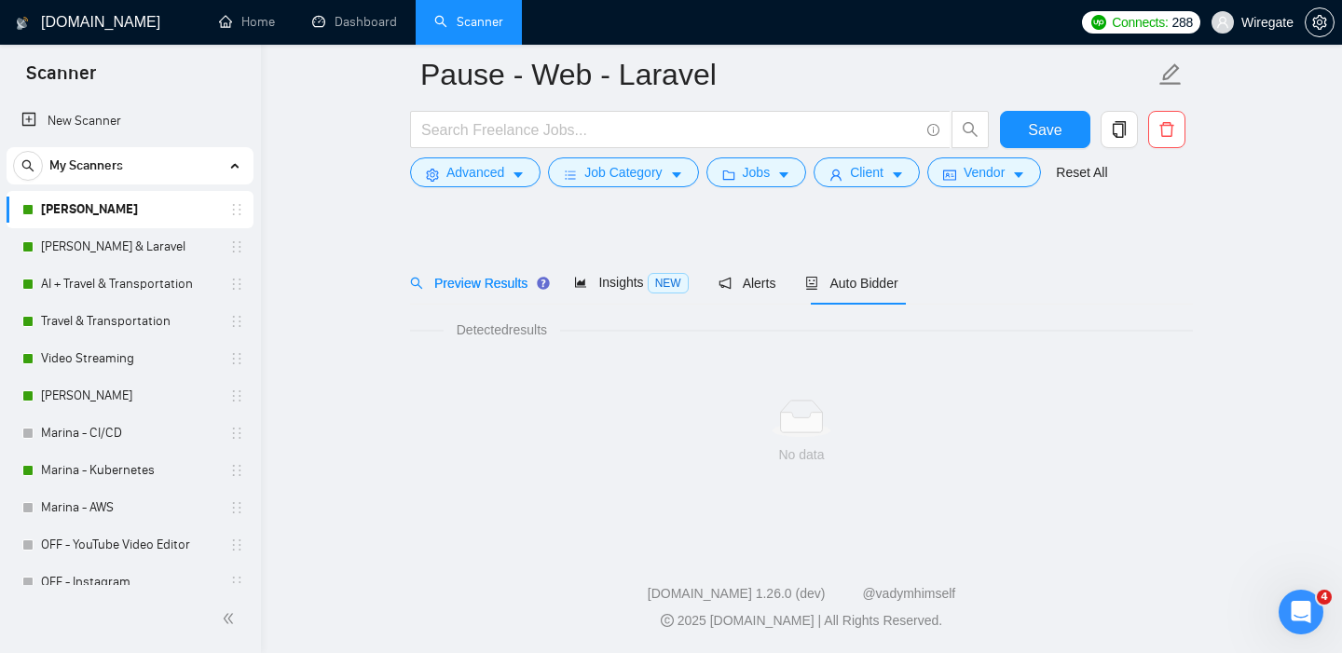
scroll to position [27, 0]
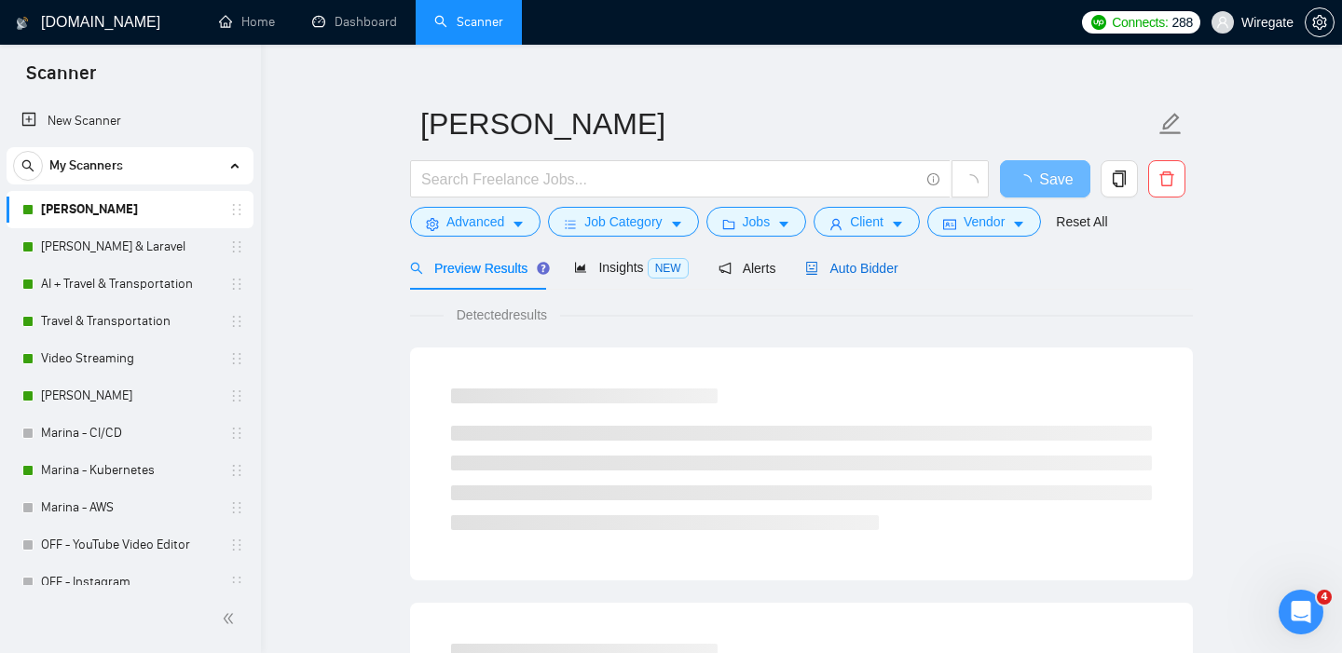
click at [889, 266] on span "Auto Bidder" at bounding box center [851, 268] width 92 height 15
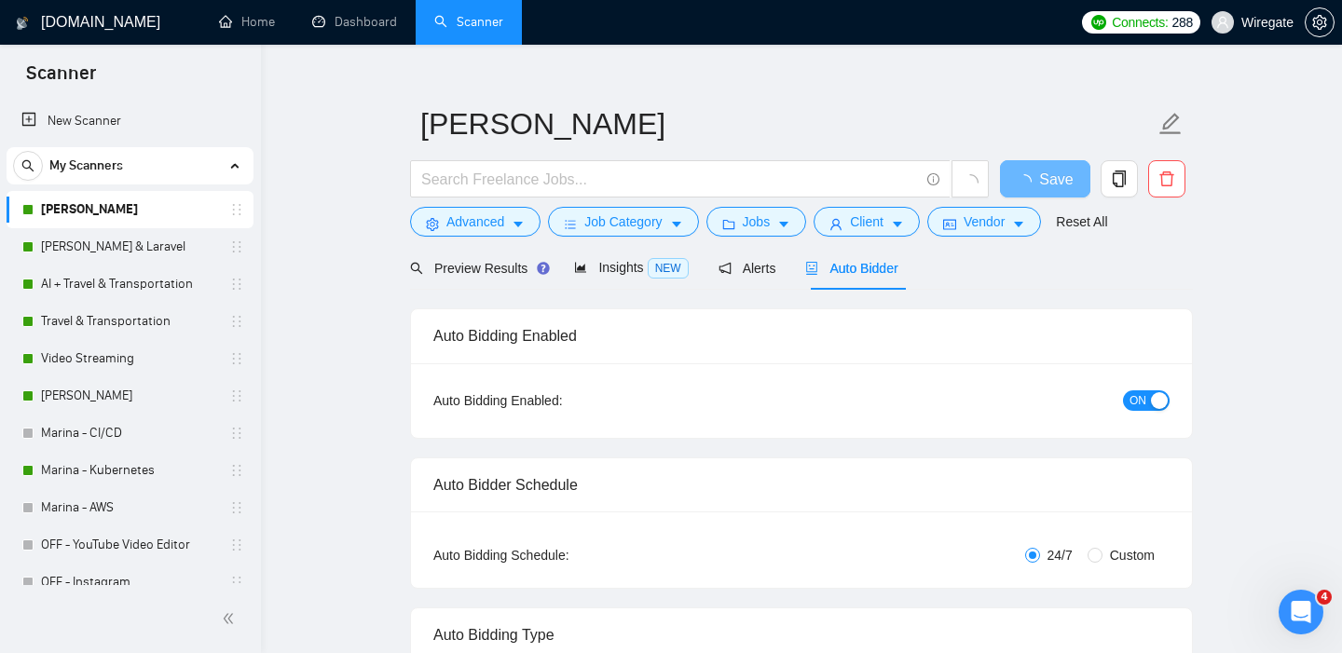
checkbox input "true"
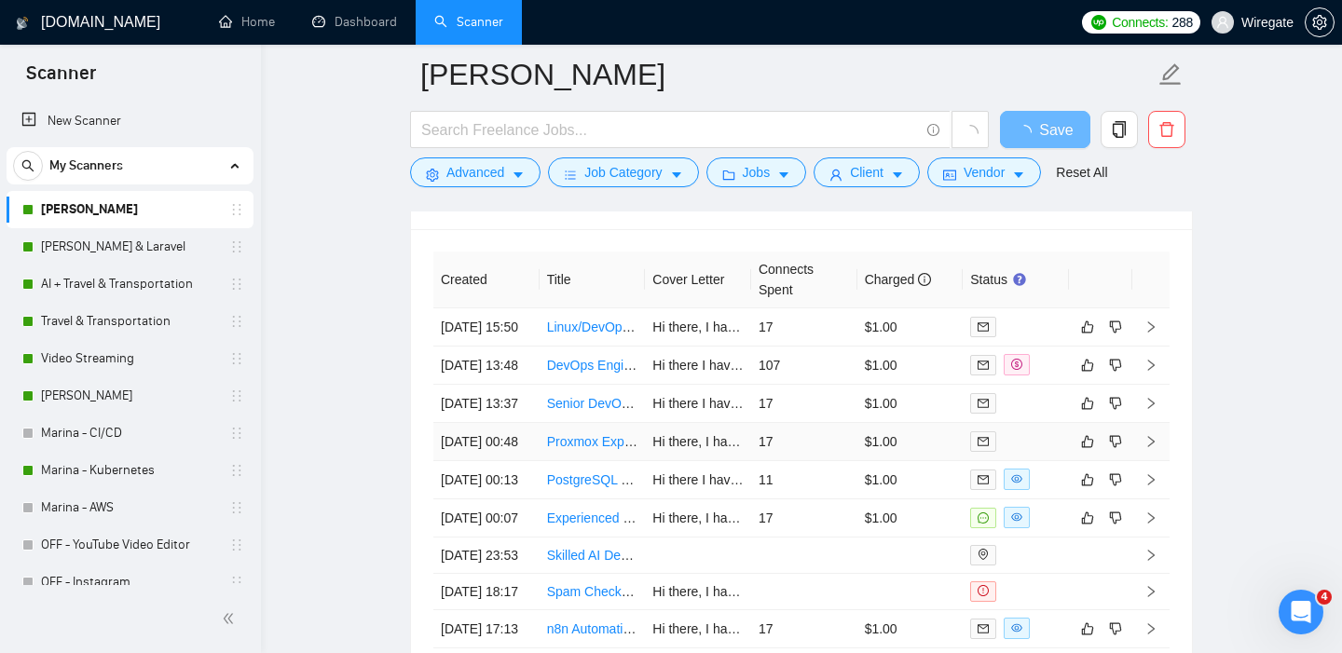
scroll to position [4651, 0]
click at [608, 372] on link "DevOps Engineer with On-Prem / Bare Metal Experience Needed" at bounding box center [736, 364] width 378 height 15
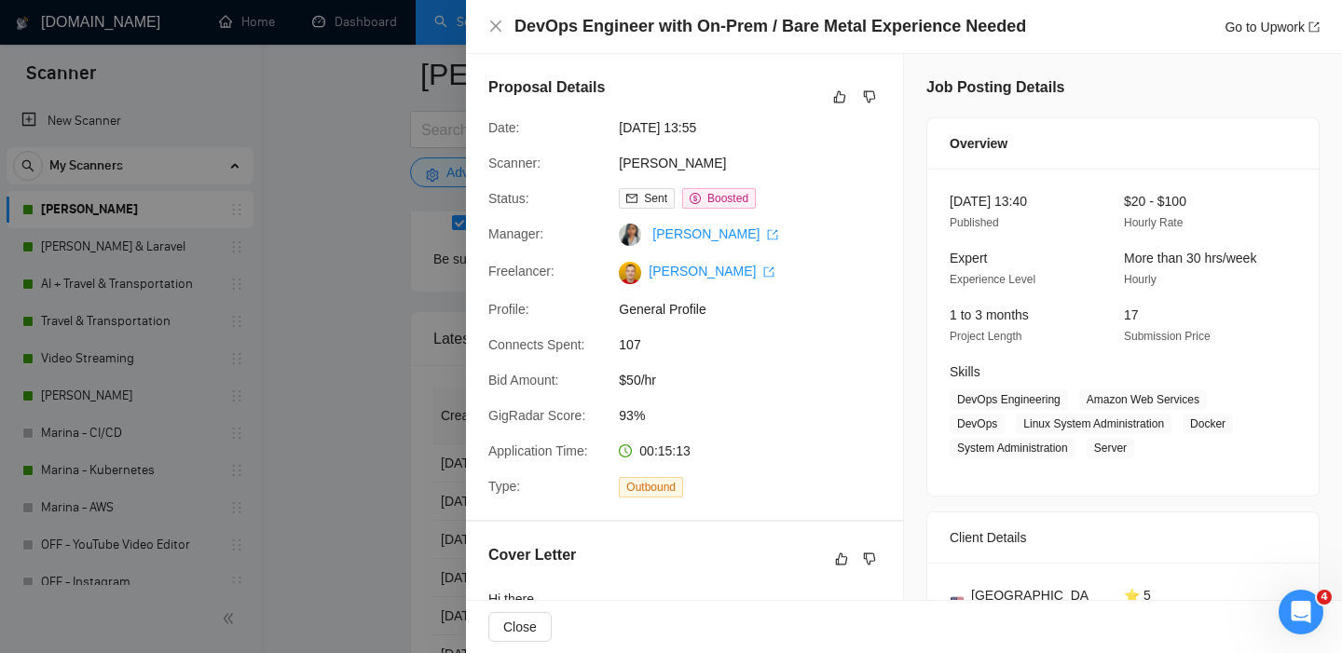
scroll to position [6, 0]
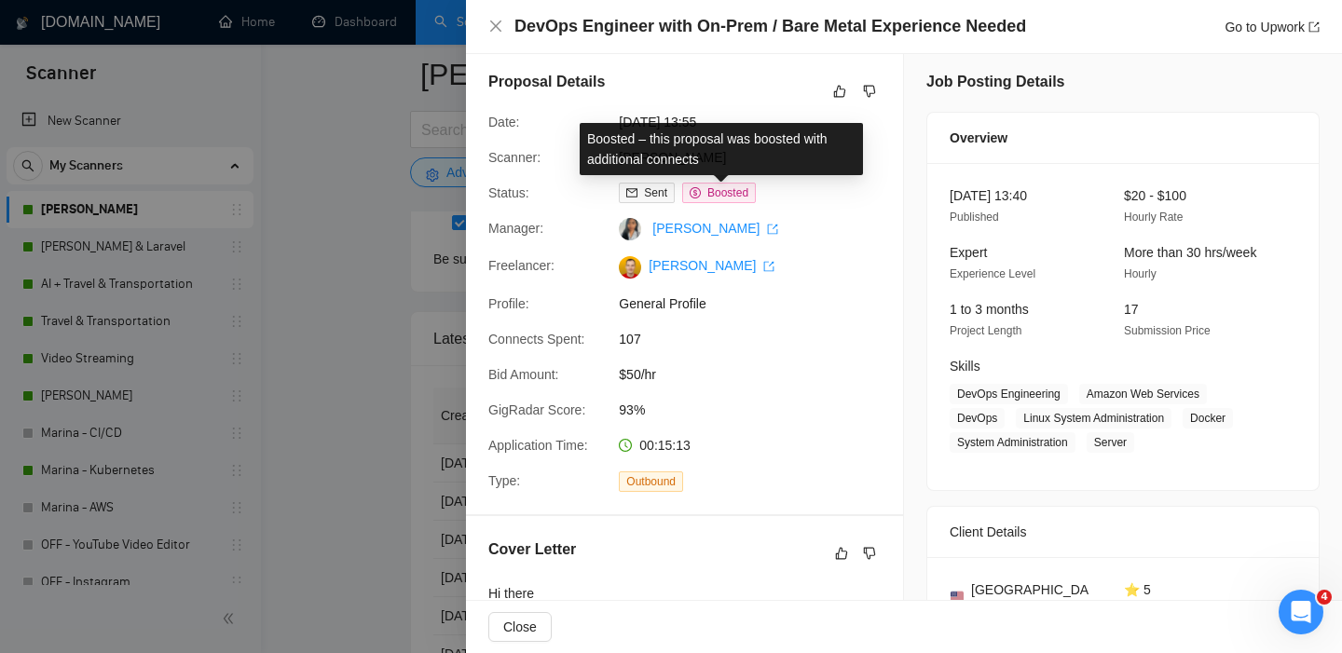
click at [737, 191] on span "Boosted" at bounding box center [727, 192] width 41 height 13
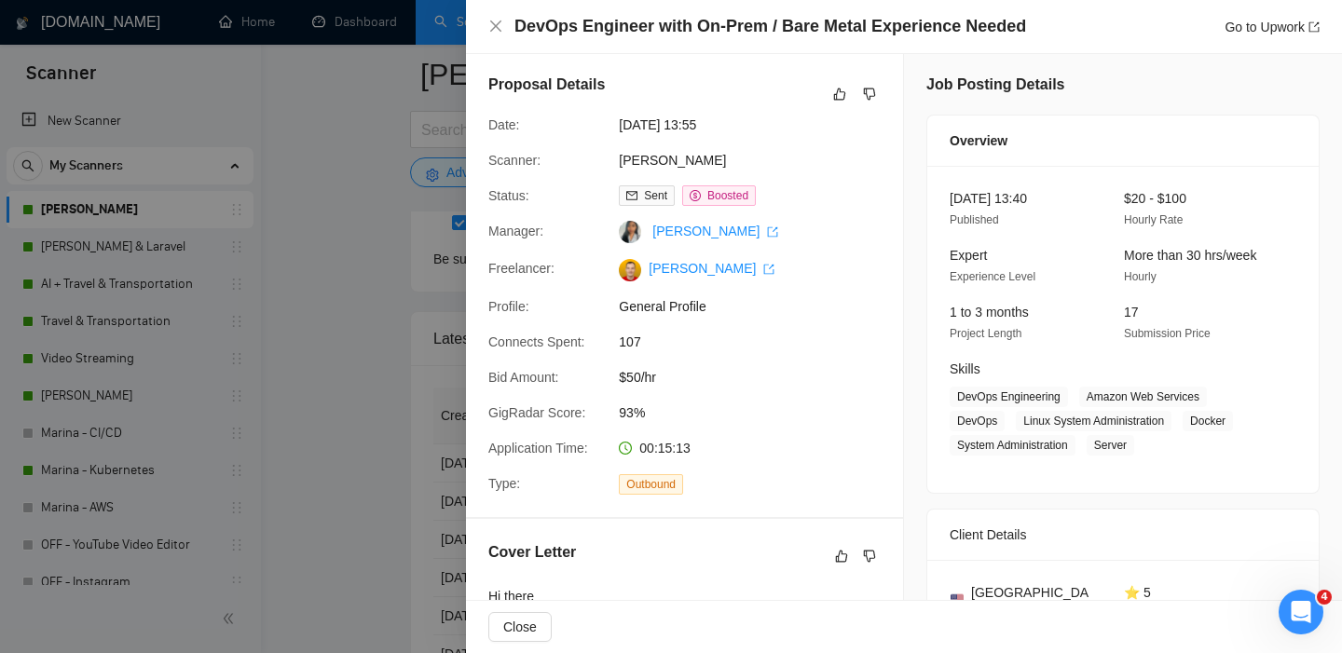
scroll to position [0, 0]
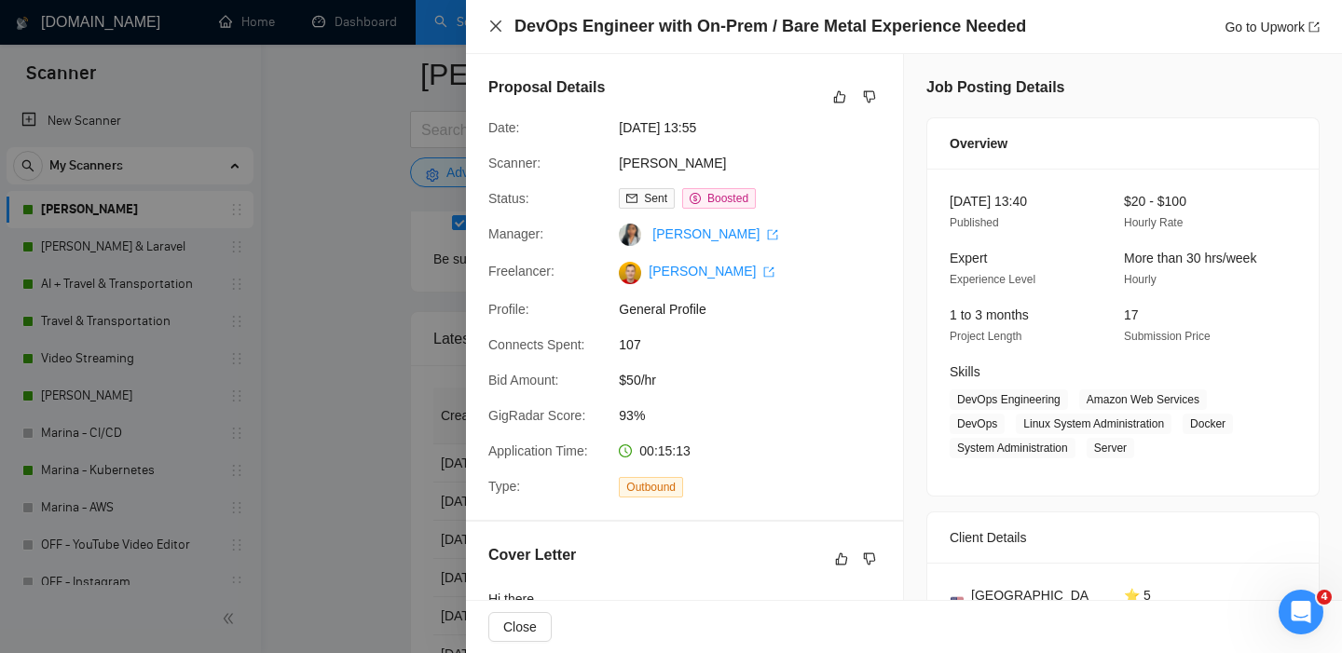
click at [499, 26] on icon "close" at bounding box center [495, 26] width 15 height 15
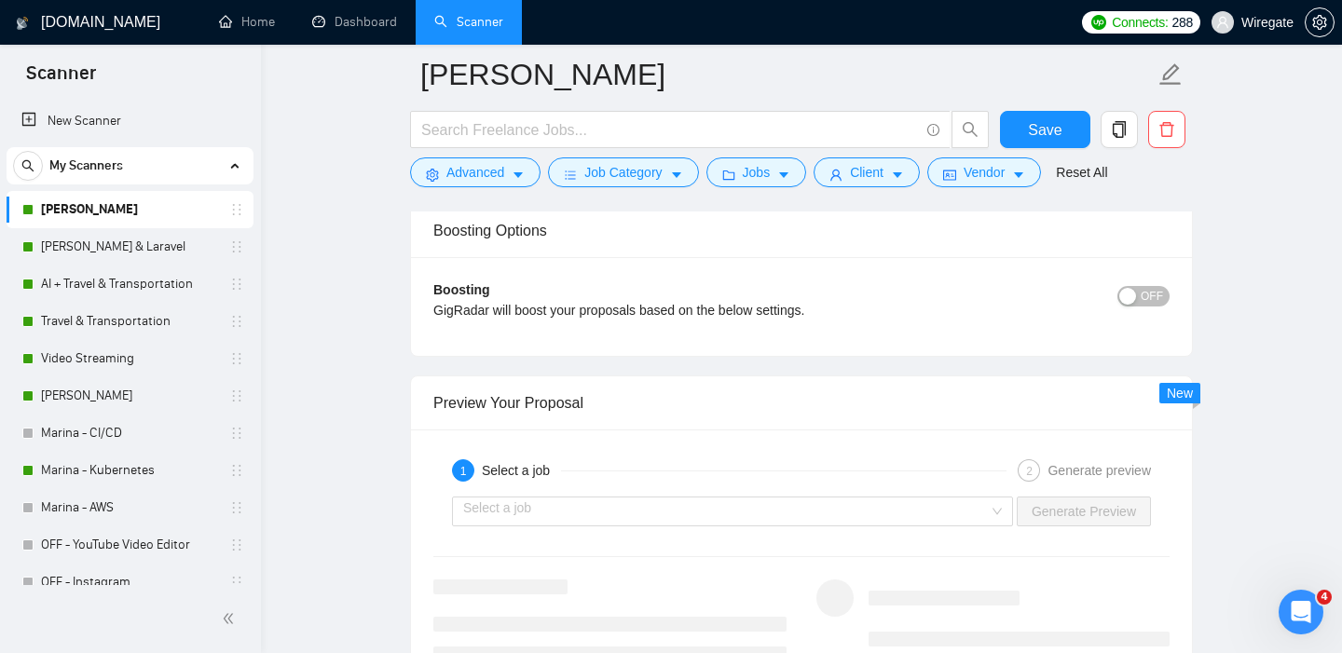
scroll to position [3259, 0]
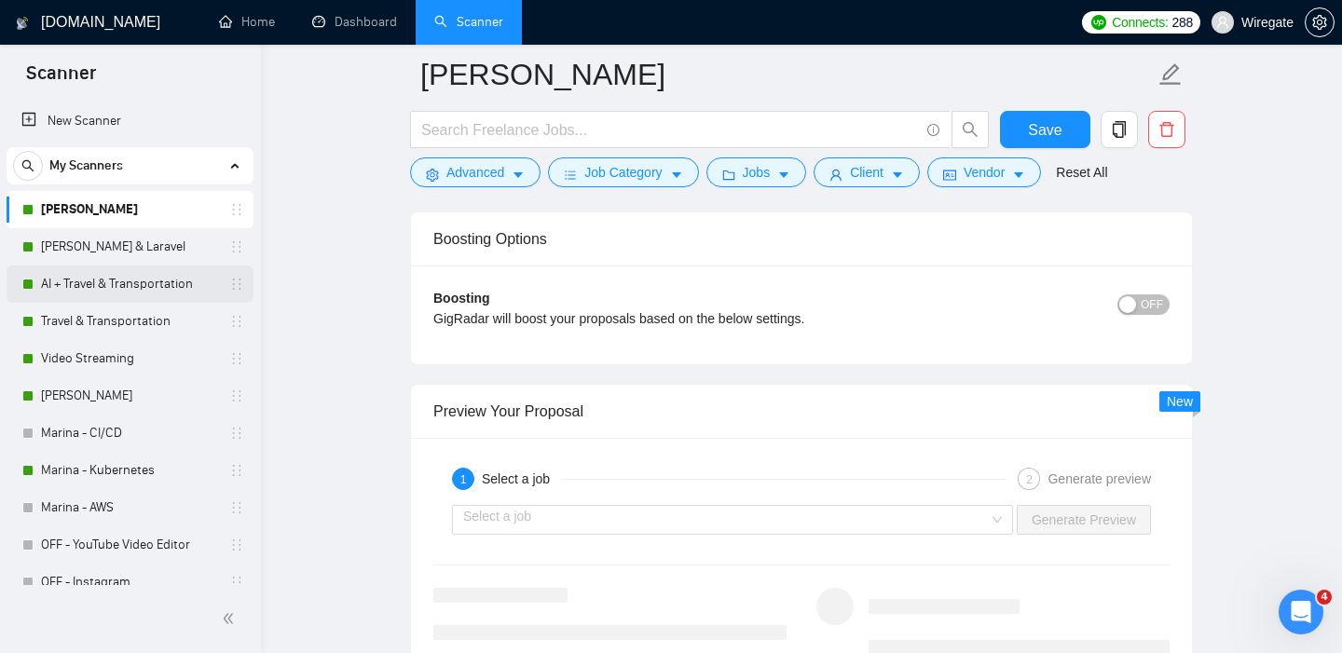
click at [86, 291] on link "AI + Travel & Transportation" at bounding box center [129, 284] width 177 height 37
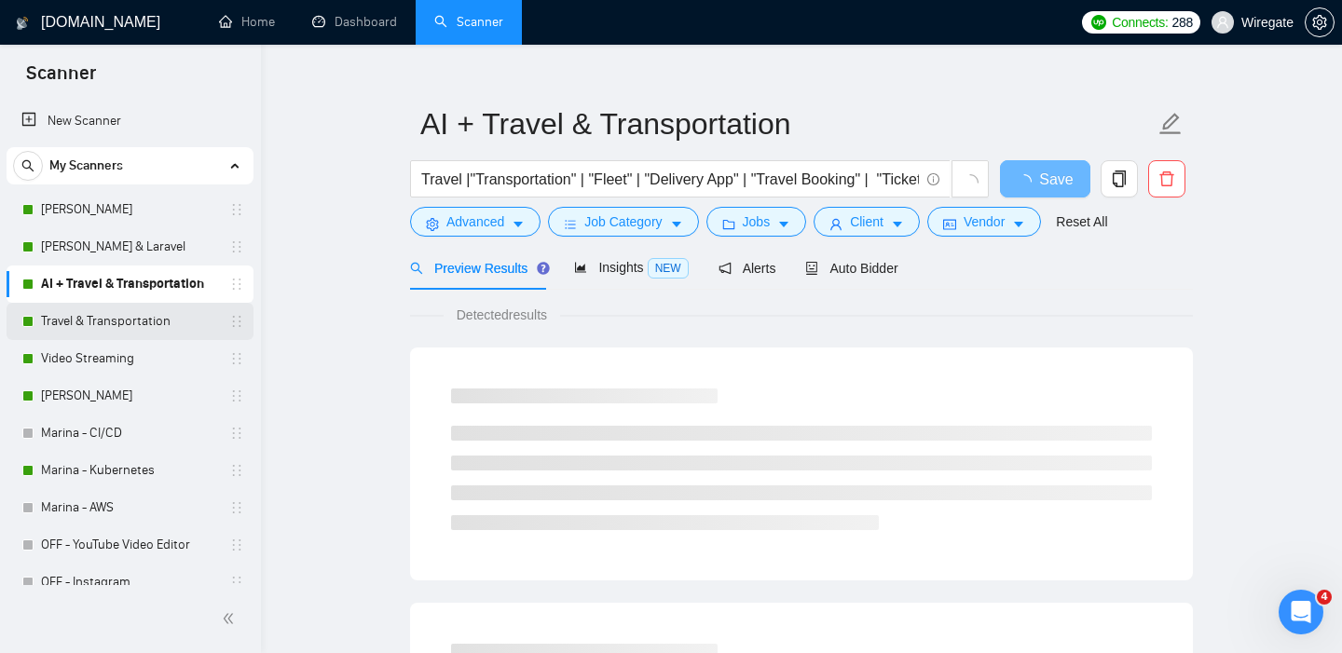
click at [82, 330] on link "Travel & Transportation" at bounding box center [129, 321] width 177 height 37
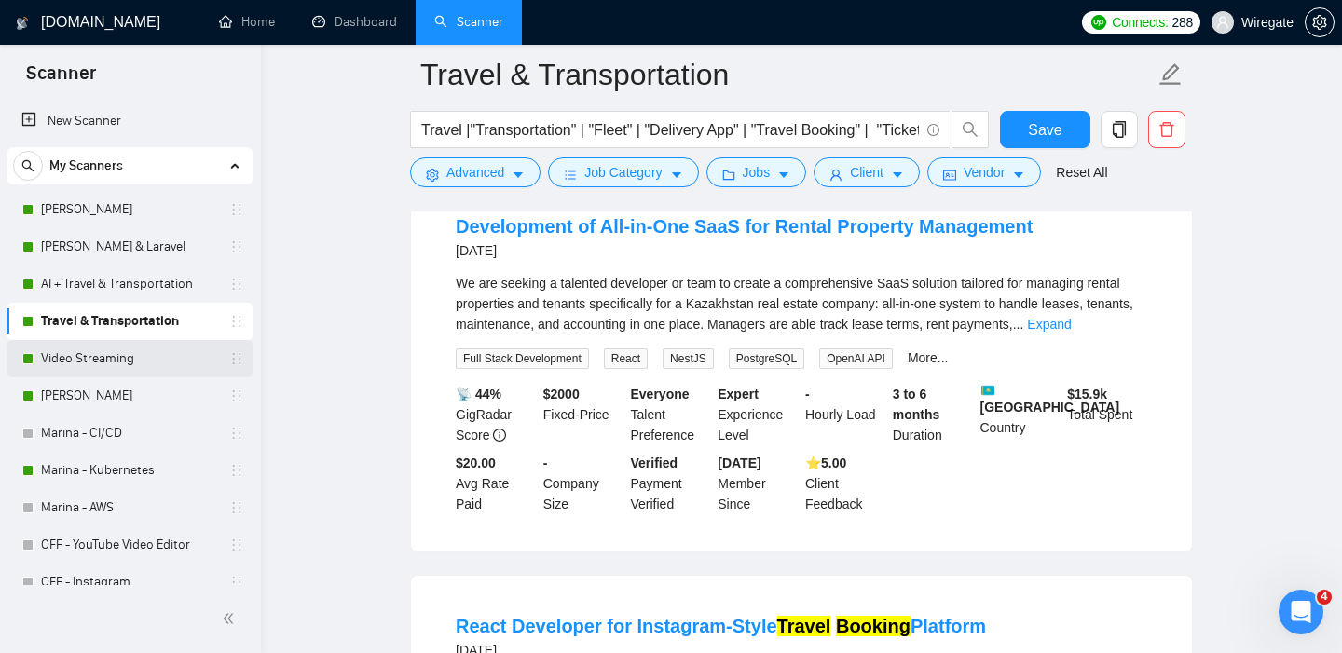
scroll to position [1072, 0]
